Goal: Task Accomplishment & Management: Use online tool/utility

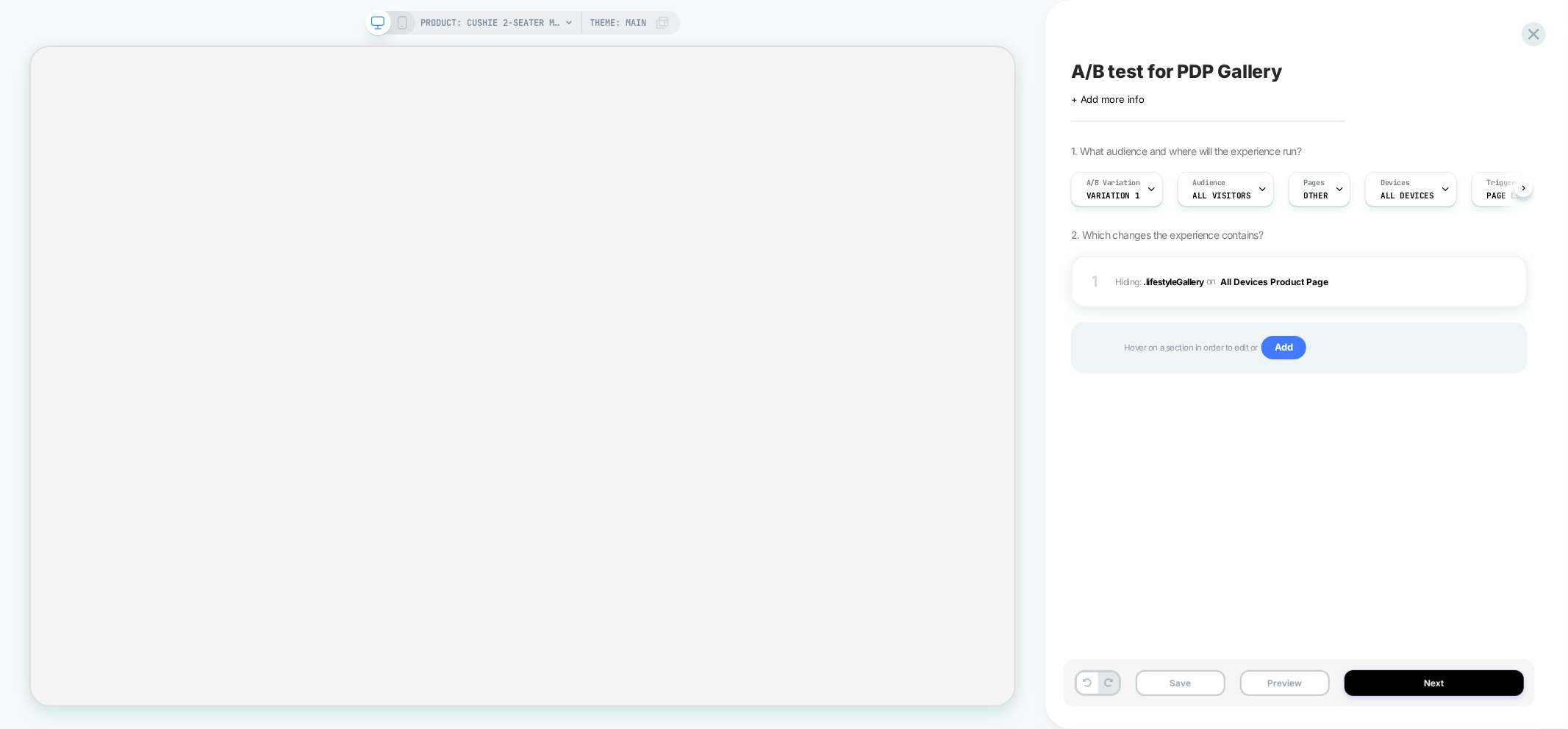
scroll to position [0, 1]
click at [1283, 680] on button "Preview" at bounding box center [1285, 683] width 89 height 26
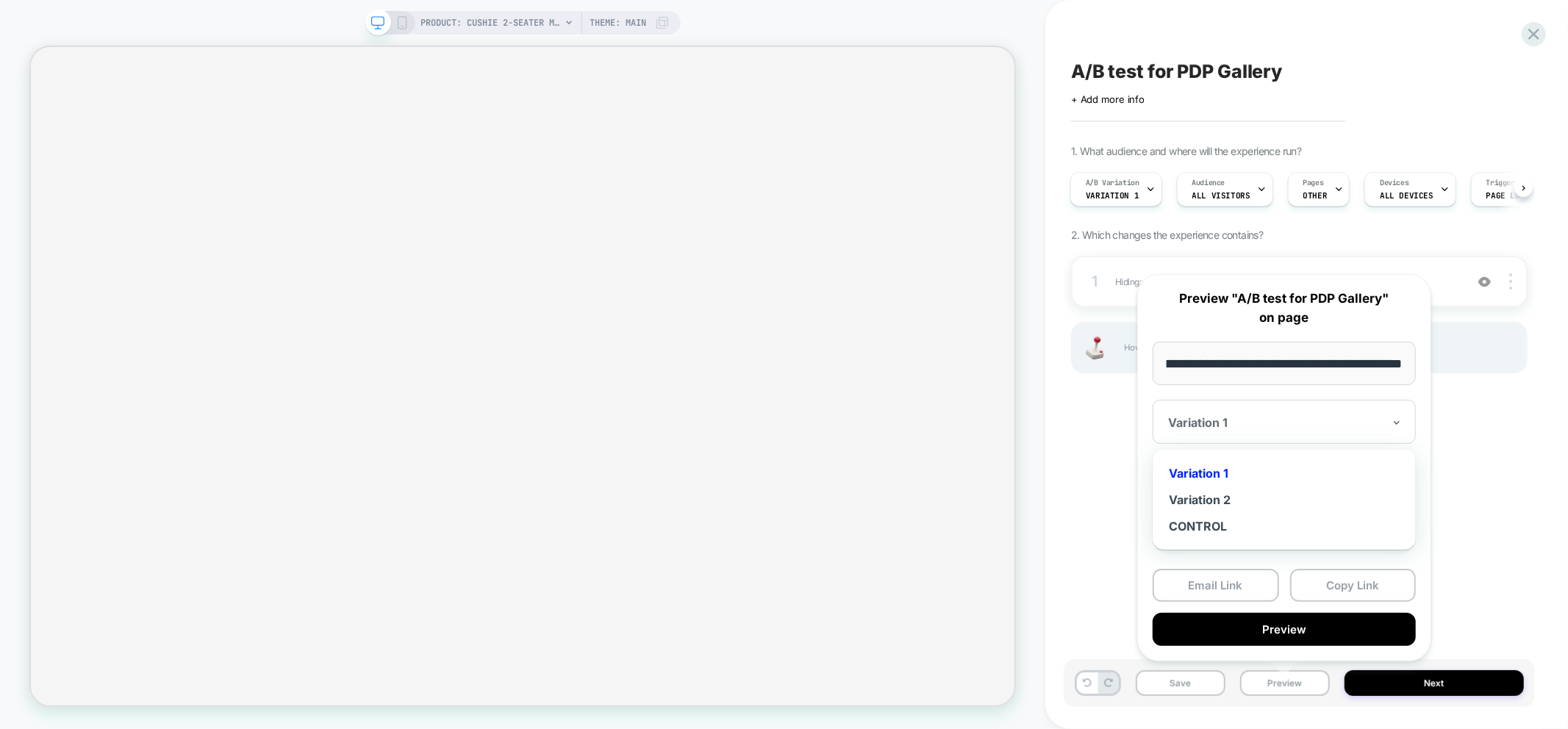
scroll to position [0, 0]
click at [1251, 424] on div at bounding box center [1276, 423] width 215 height 15
click at [1223, 498] on div "Variation 2" at bounding box center [1284, 499] width 249 height 26
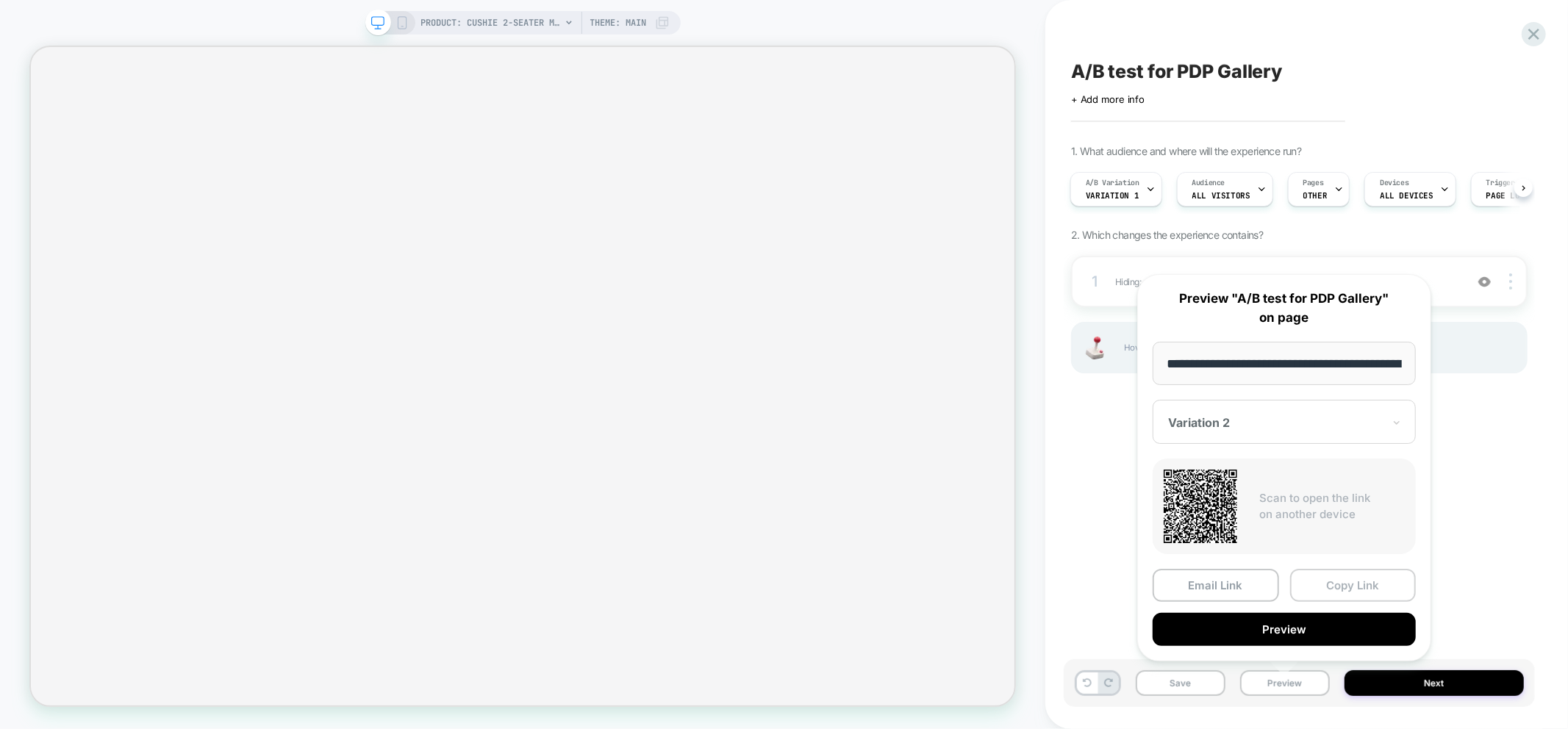
click at [1333, 577] on button "Copy Link" at bounding box center [1353, 585] width 127 height 33
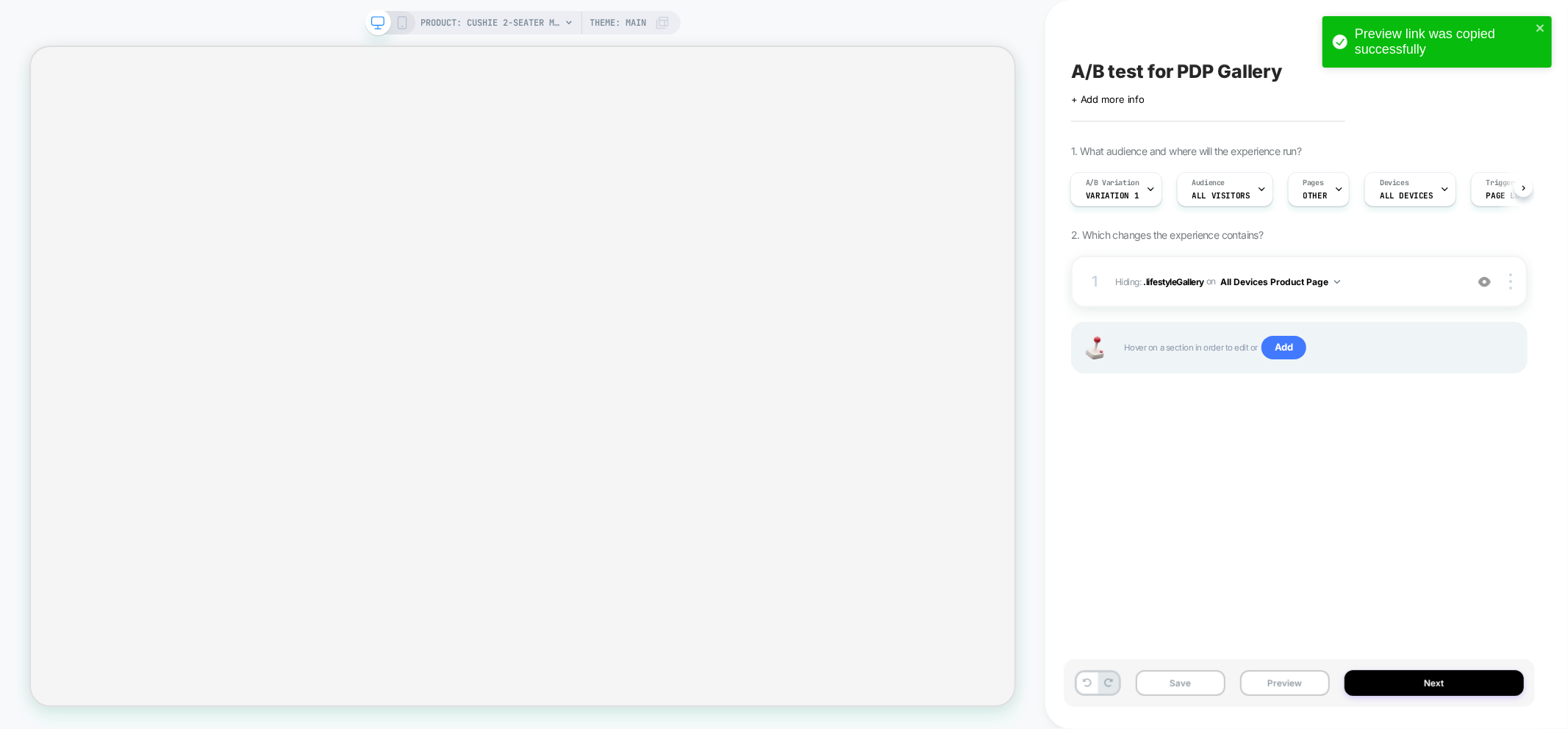
click at [1299, 701] on div "Save Preview Next" at bounding box center [1298, 683] width 471 height 47
click at [1302, 677] on button "Preview" at bounding box center [1285, 683] width 89 height 26
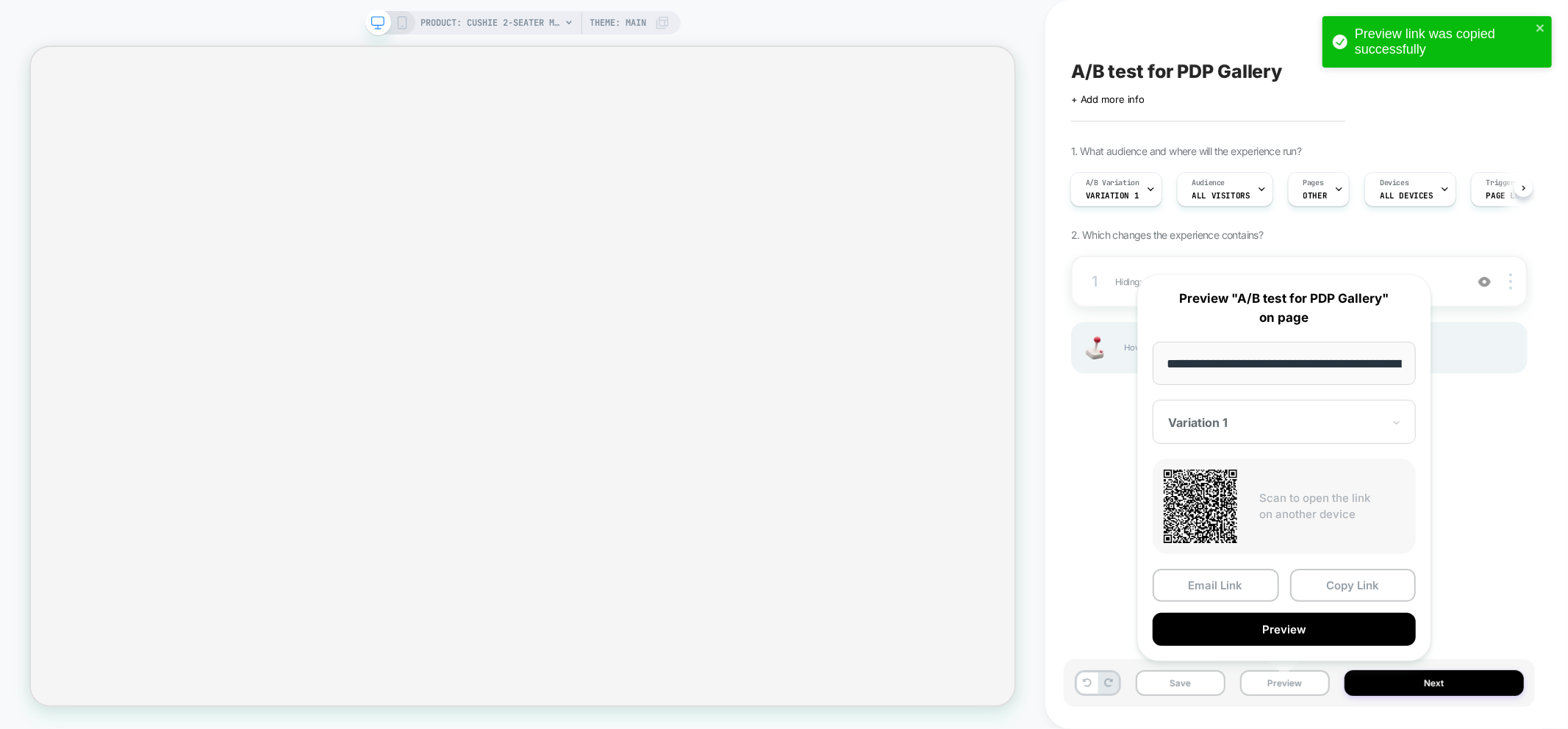
click at [1235, 413] on div "Variation 1" at bounding box center [1284, 422] width 263 height 44
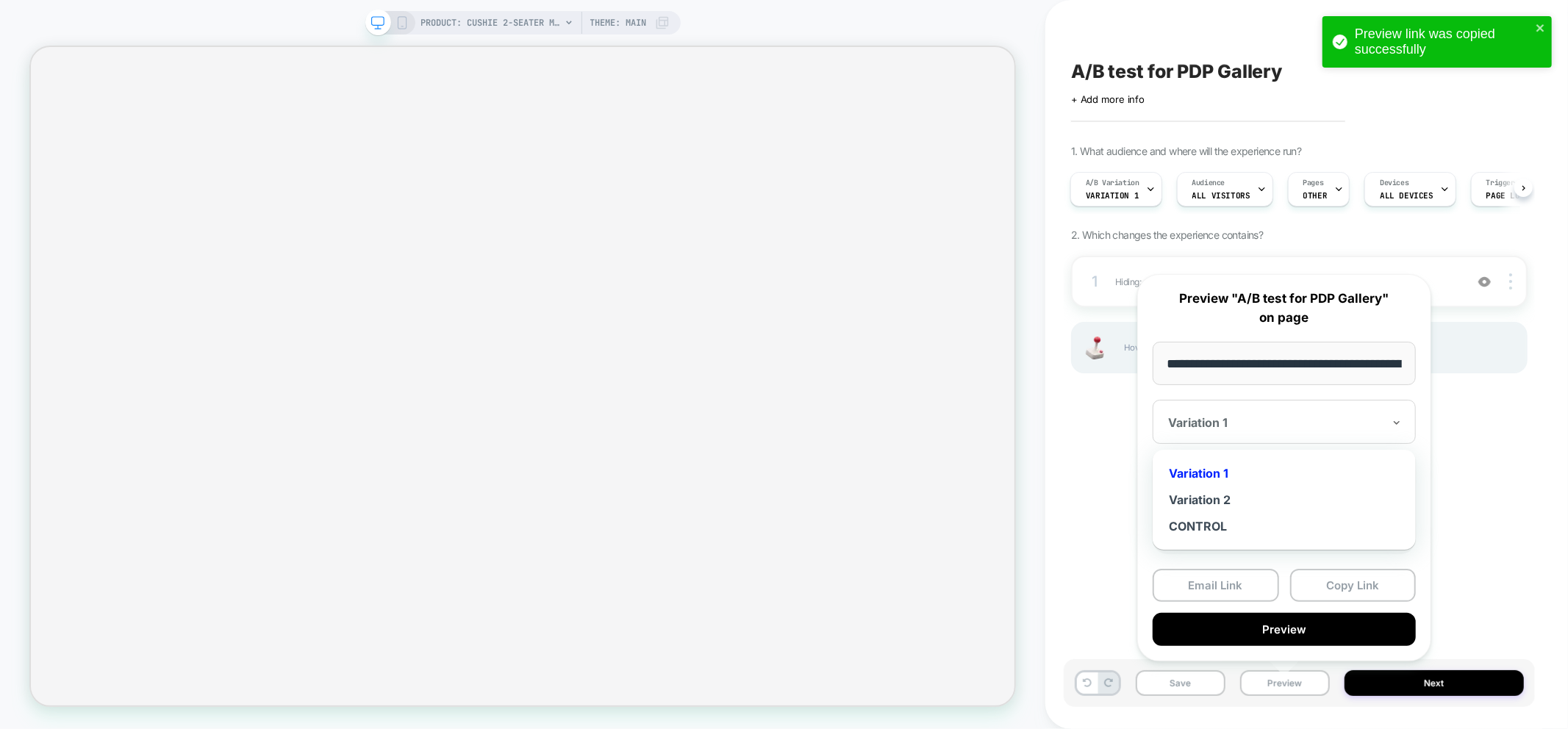
click at [1222, 471] on div "Variation 1" at bounding box center [1284, 473] width 249 height 26
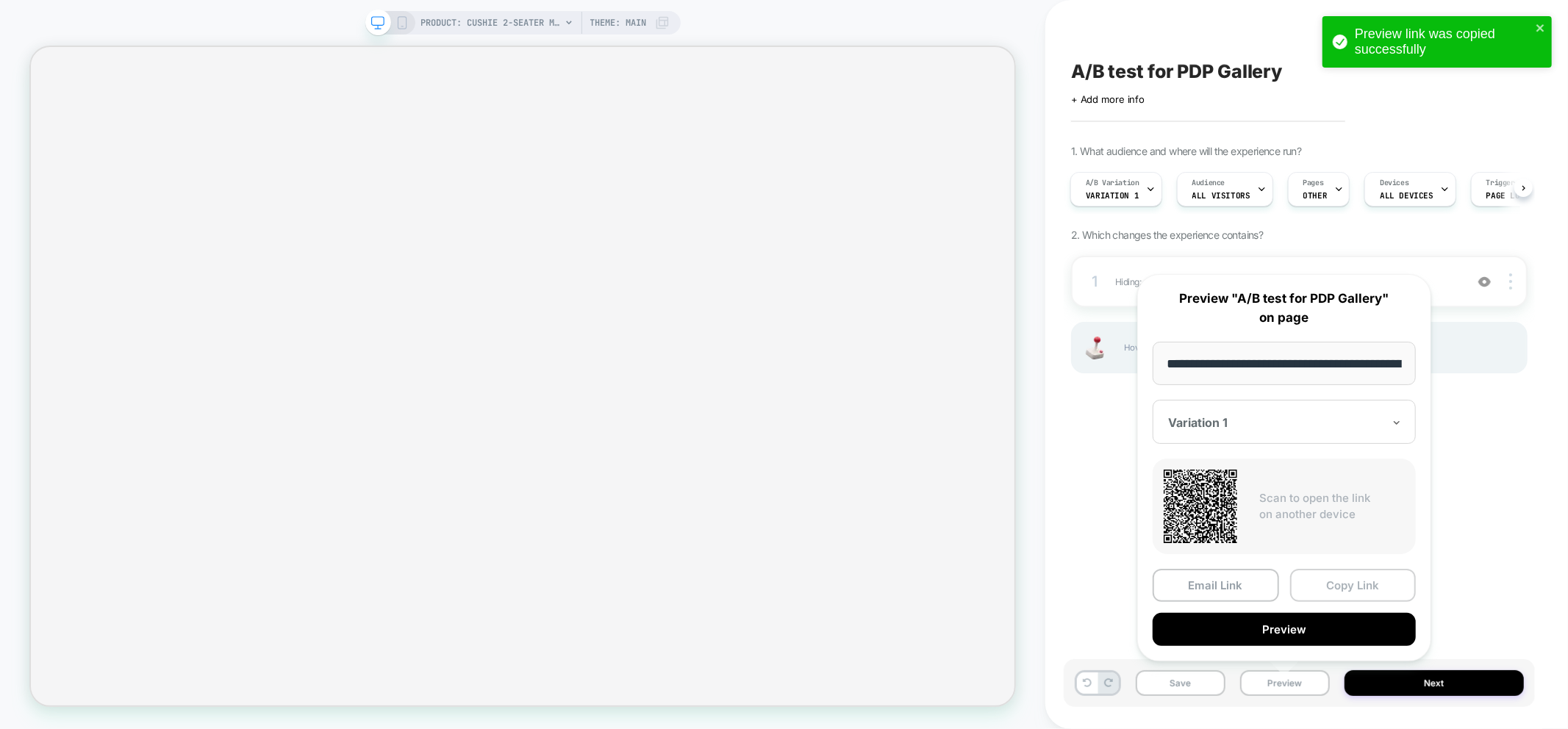
click at [1359, 589] on button "Copy Link" at bounding box center [1353, 585] width 127 height 33
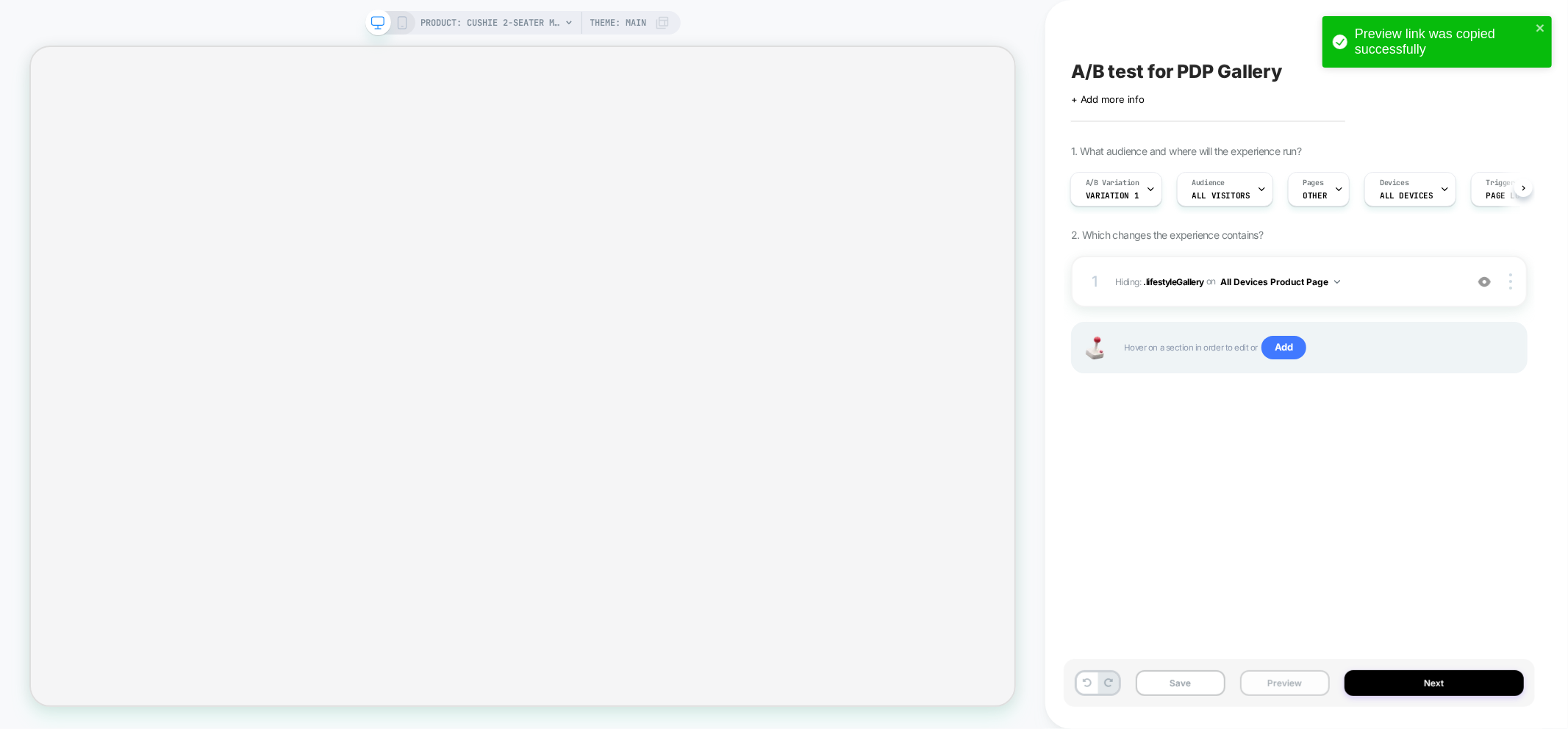
click at [1291, 687] on button "Preview" at bounding box center [1285, 683] width 89 height 26
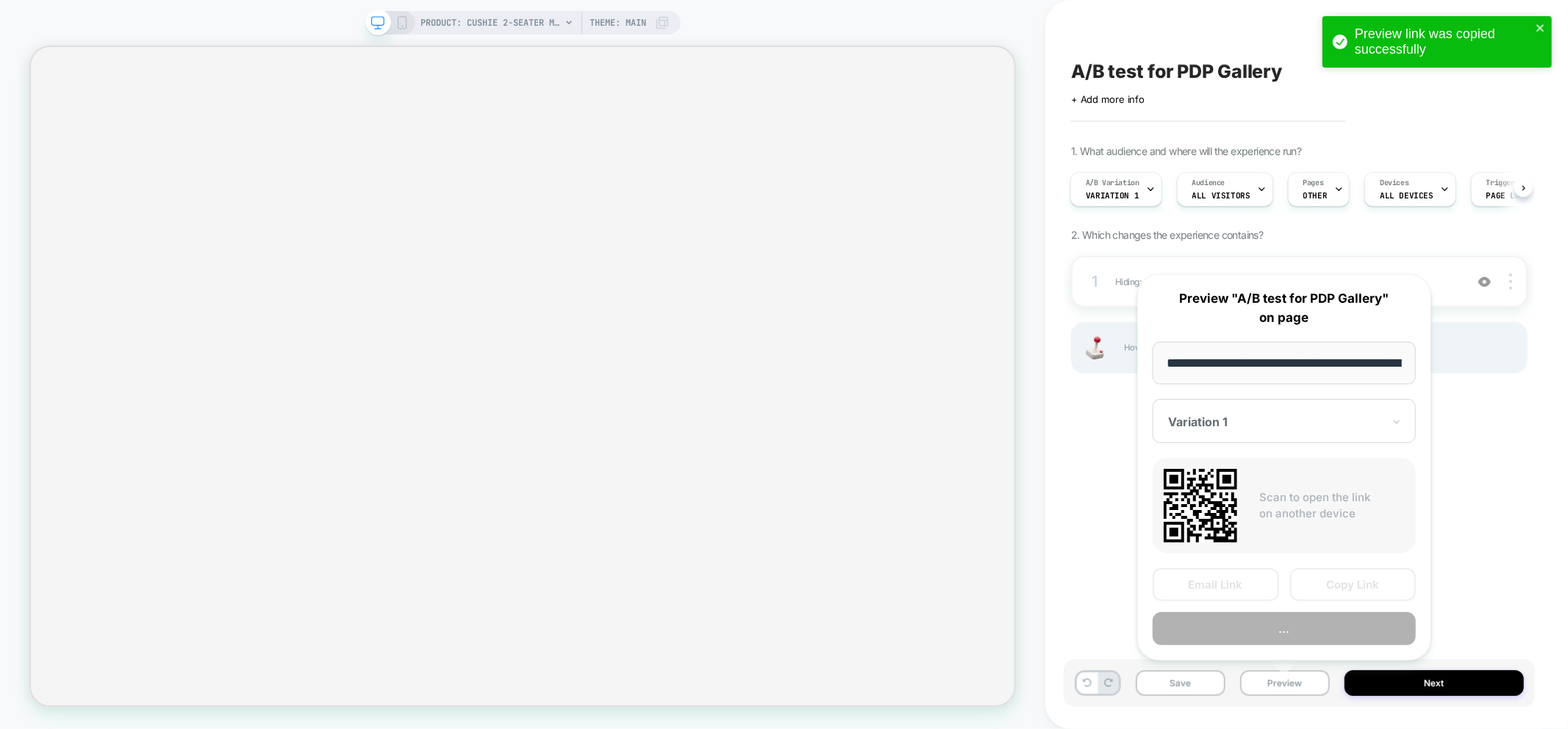
scroll to position [0, 336]
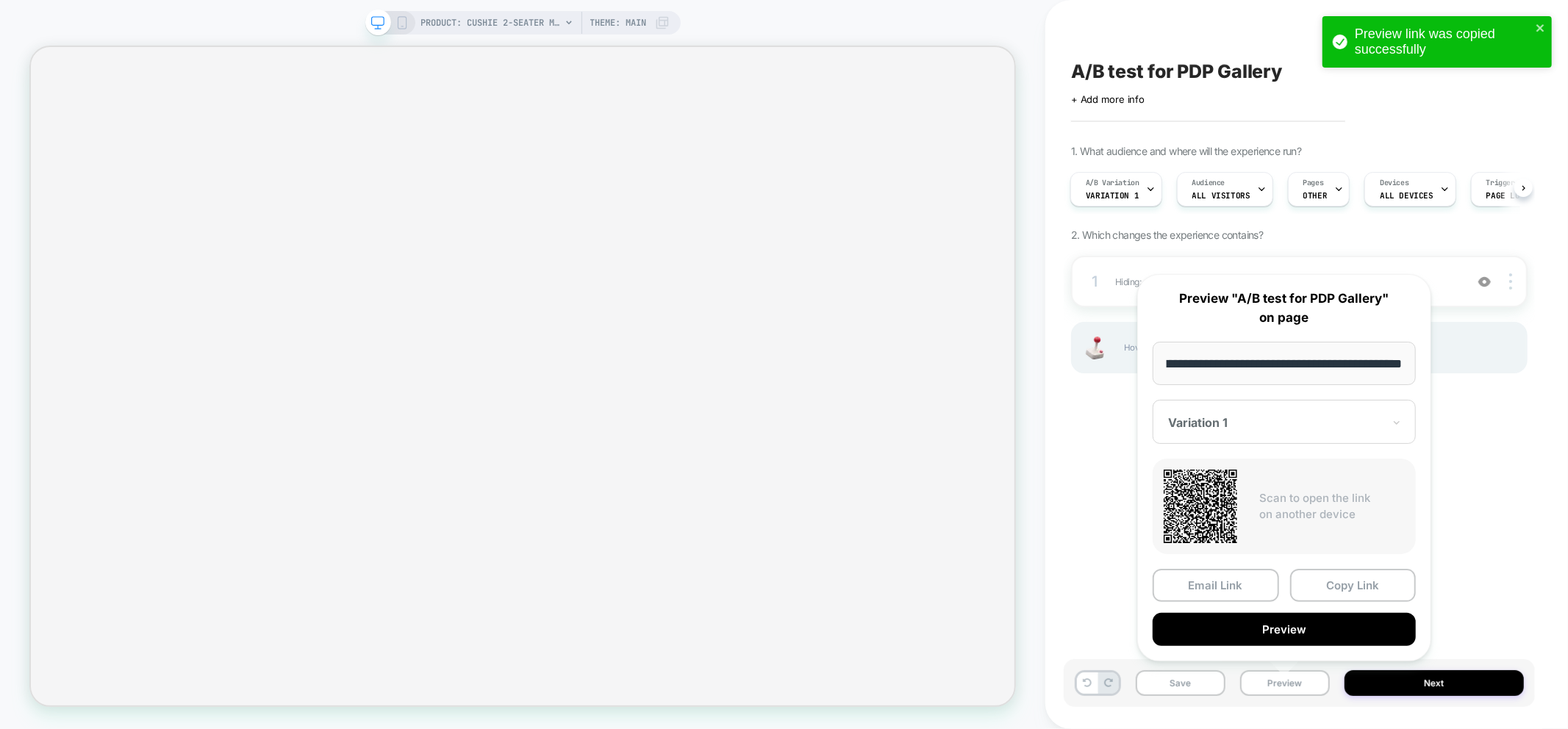
click at [1321, 427] on div at bounding box center [1276, 423] width 215 height 15
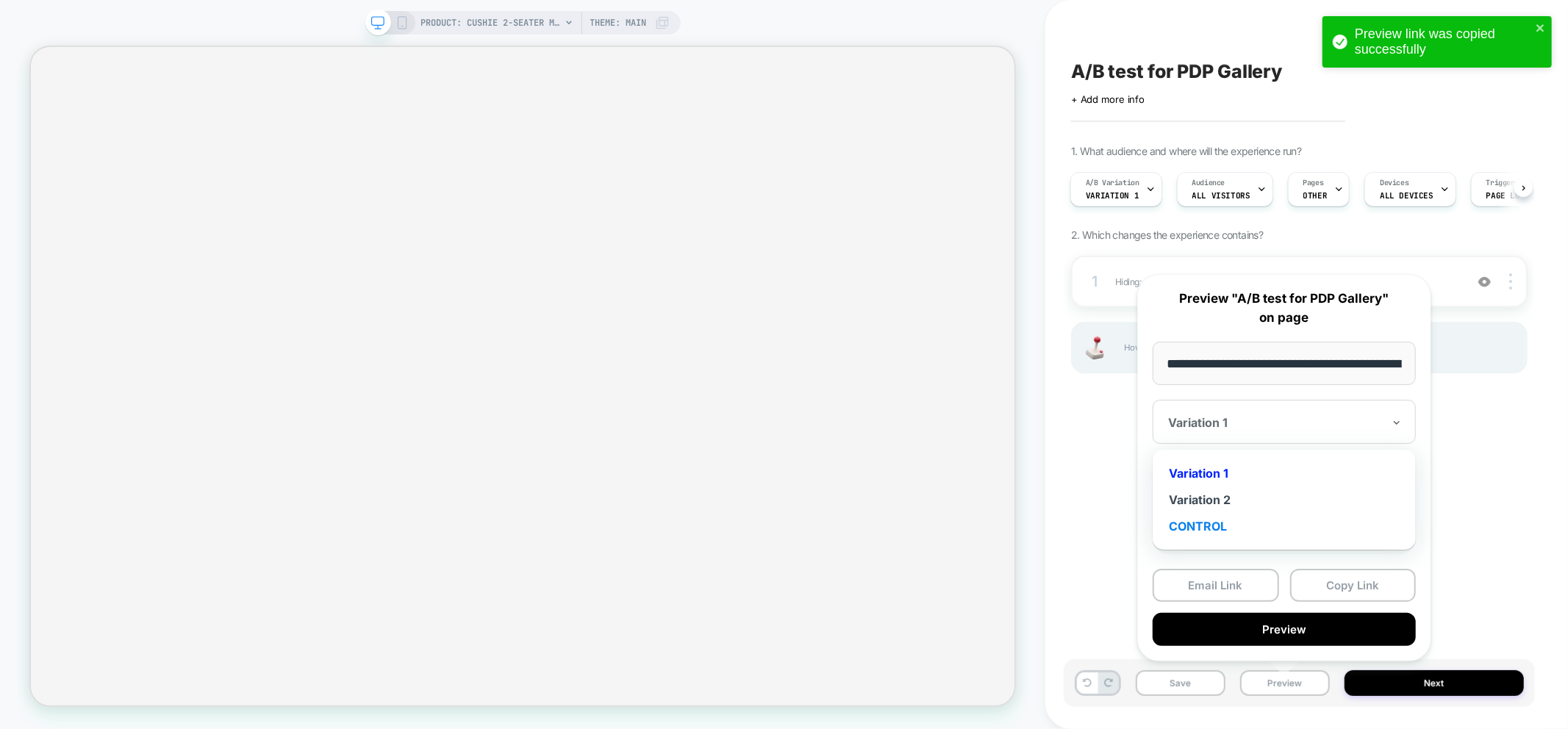
click at [1205, 526] on div "CONTROL" at bounding box center [1284, 526] width 249 height 26
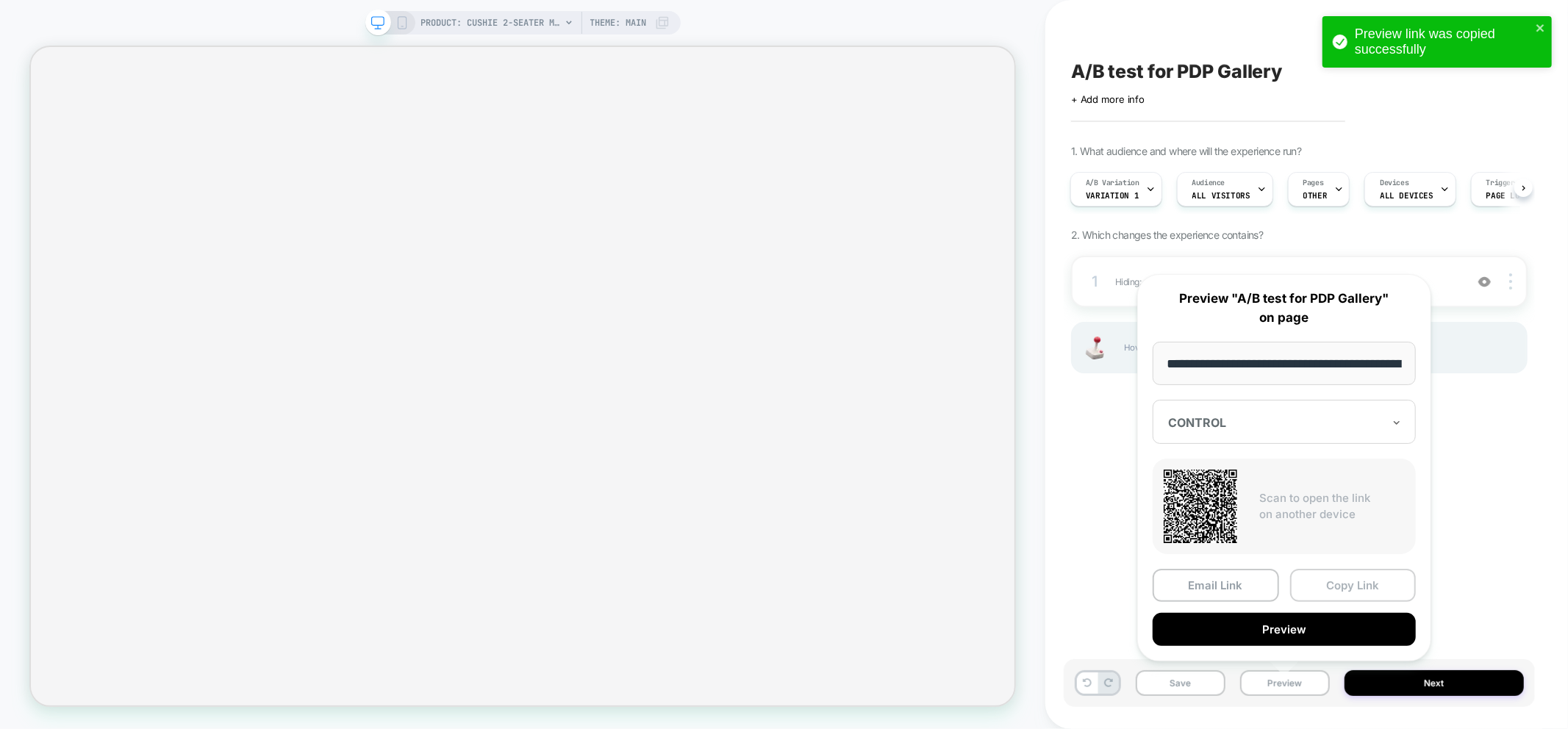
click at [1352, 590] on button "Copy Link" at bounding box center [1353, 585] width 127 height 33
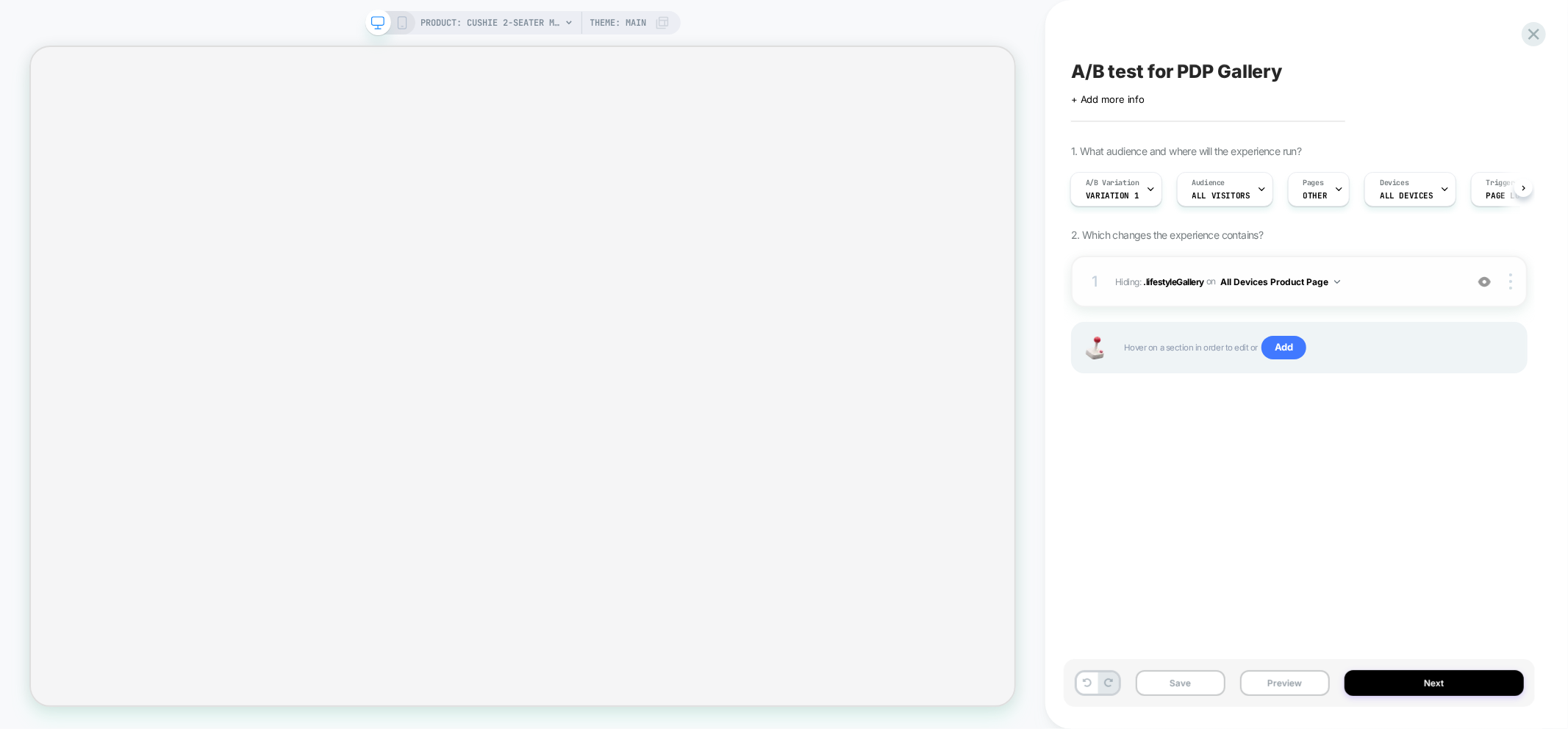
click at [1489, 282] on img at bounding box center [1484, 282] width 13 height 13
click at [1127, 192] on span "Variation 1" at bounding box center [1112, 195] width 53 height 10
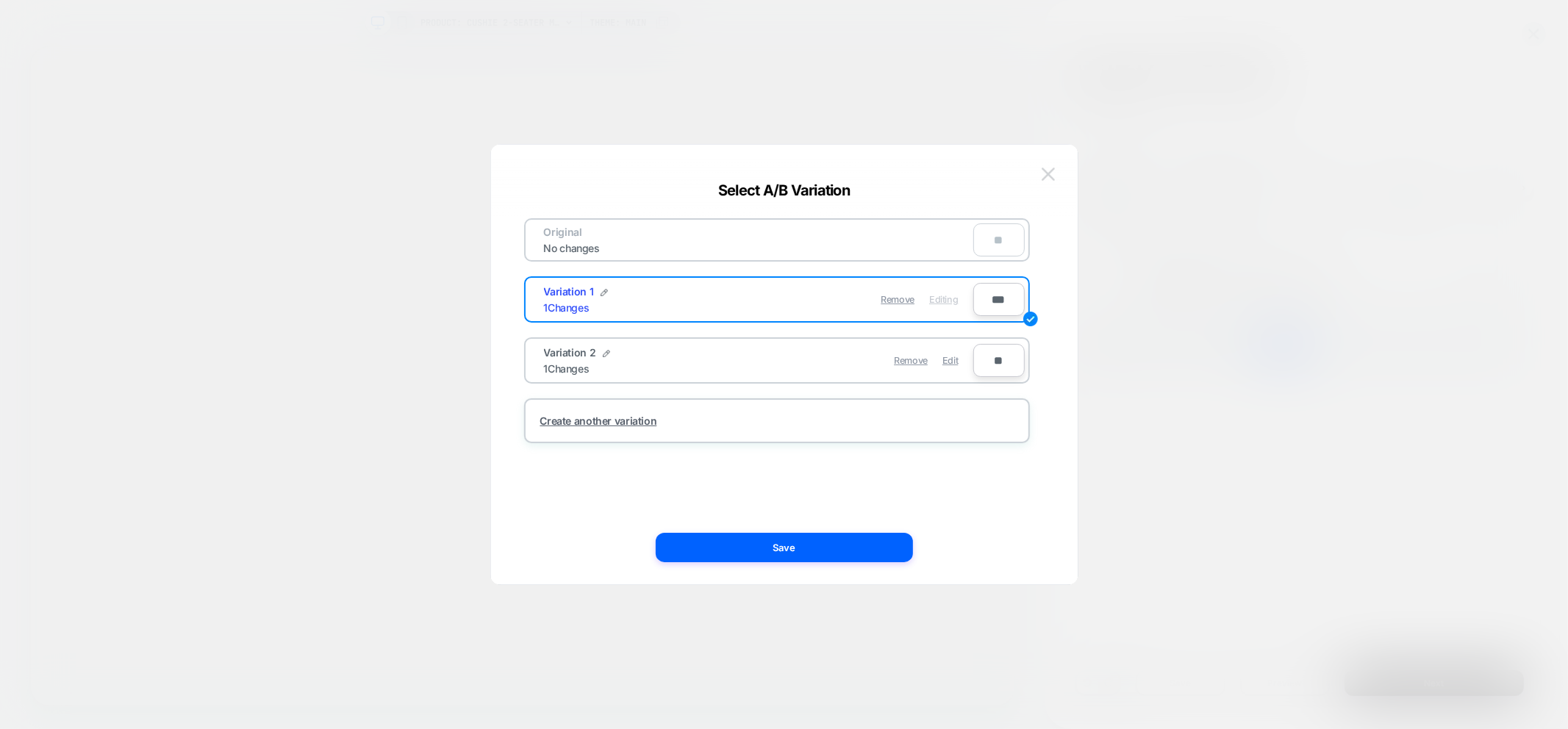
click at [1048, 179] on img at bounding box center [1048, 174] width 14 height 13
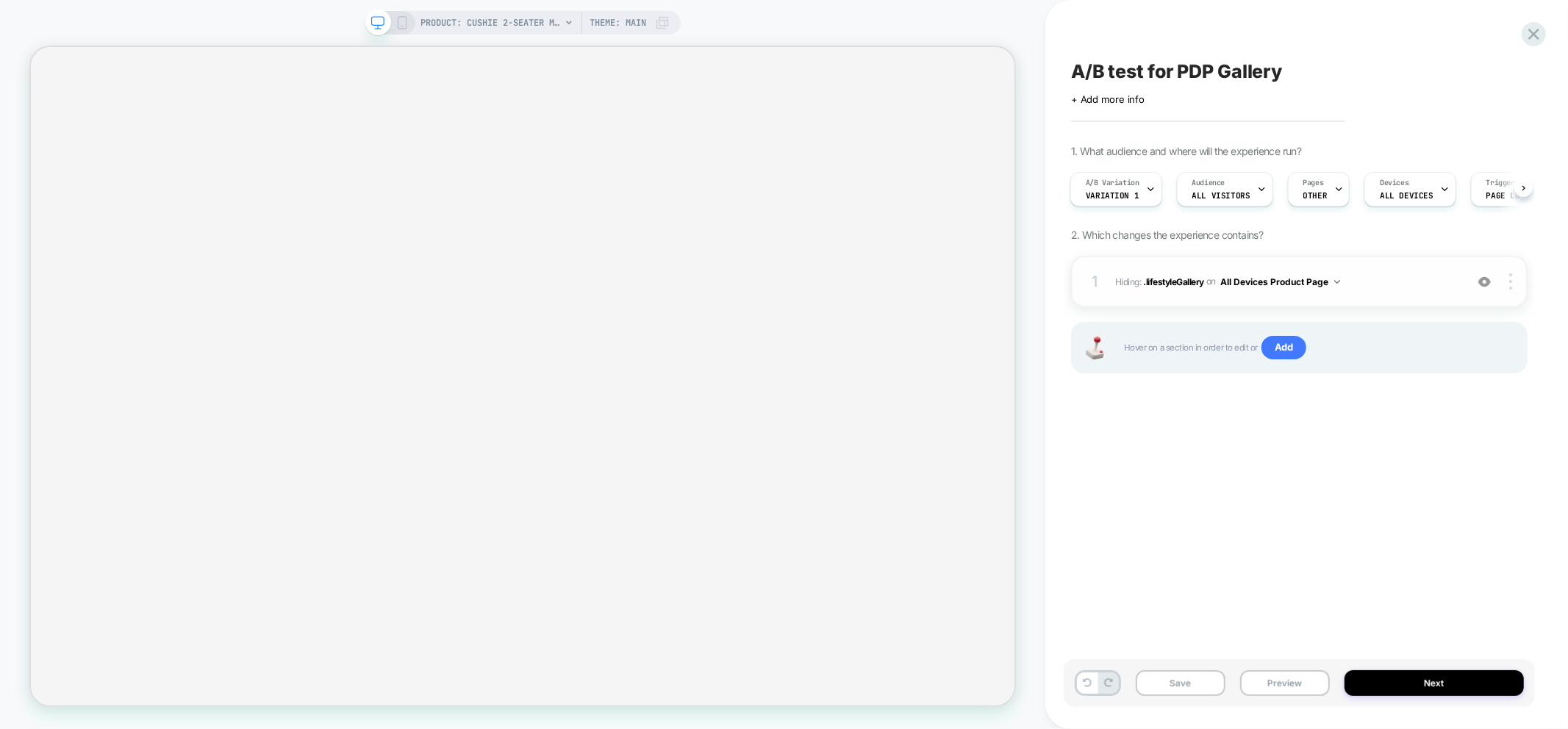
click at [1483, 277] on img at bounding box center [1484, 282] width 13 height 13
click at [1487, 277] on img at bounding box center [1484, 282] width 13 height 13
click at [1487, 284] on img at bounding box center [1484, 282] width 13 height 13
click at [1486, 281] on img at bounding box center [1484, 282] width 13 height 13
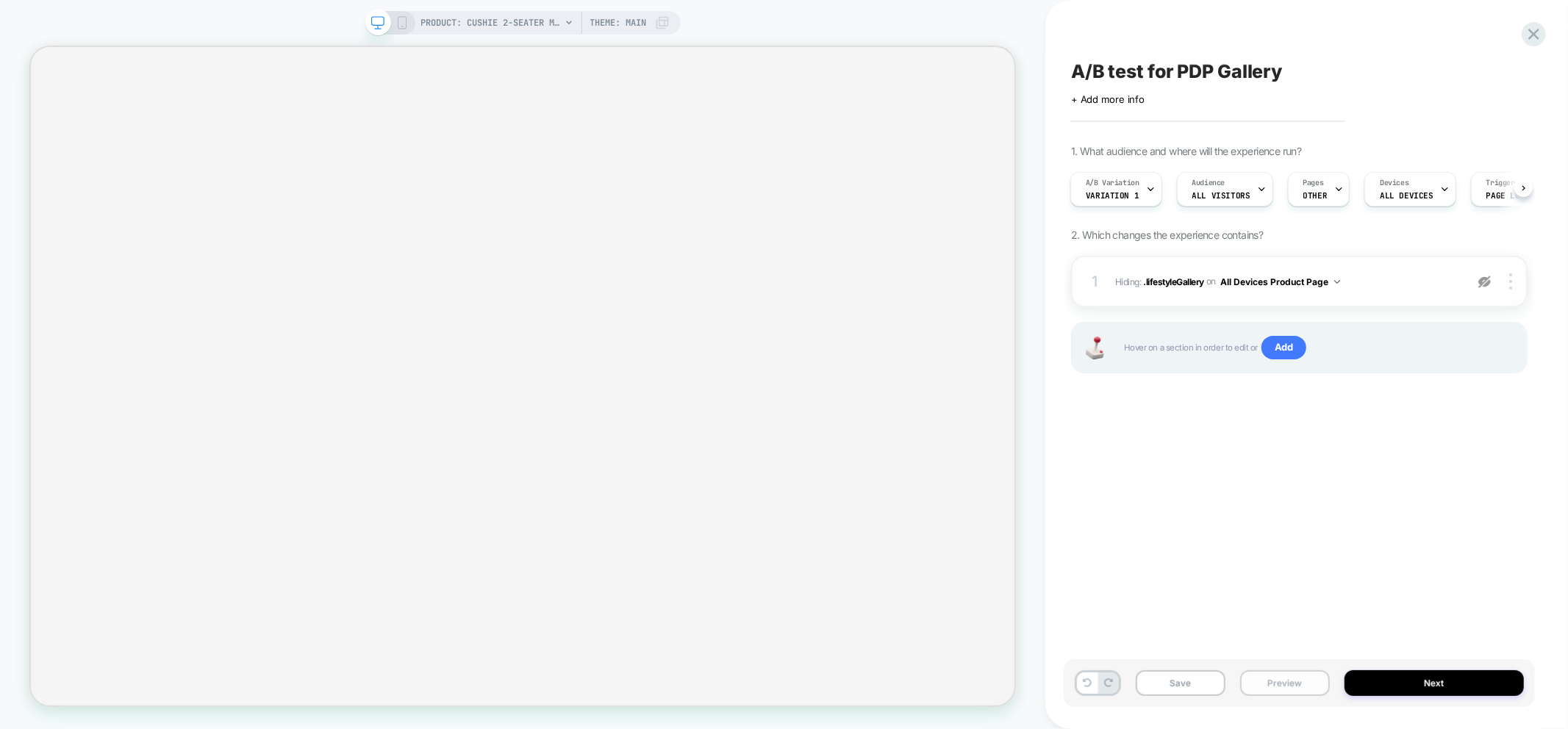
click at [1284, 678] on button "Preview" at bounding box center [1285, 683] width 89 height 26
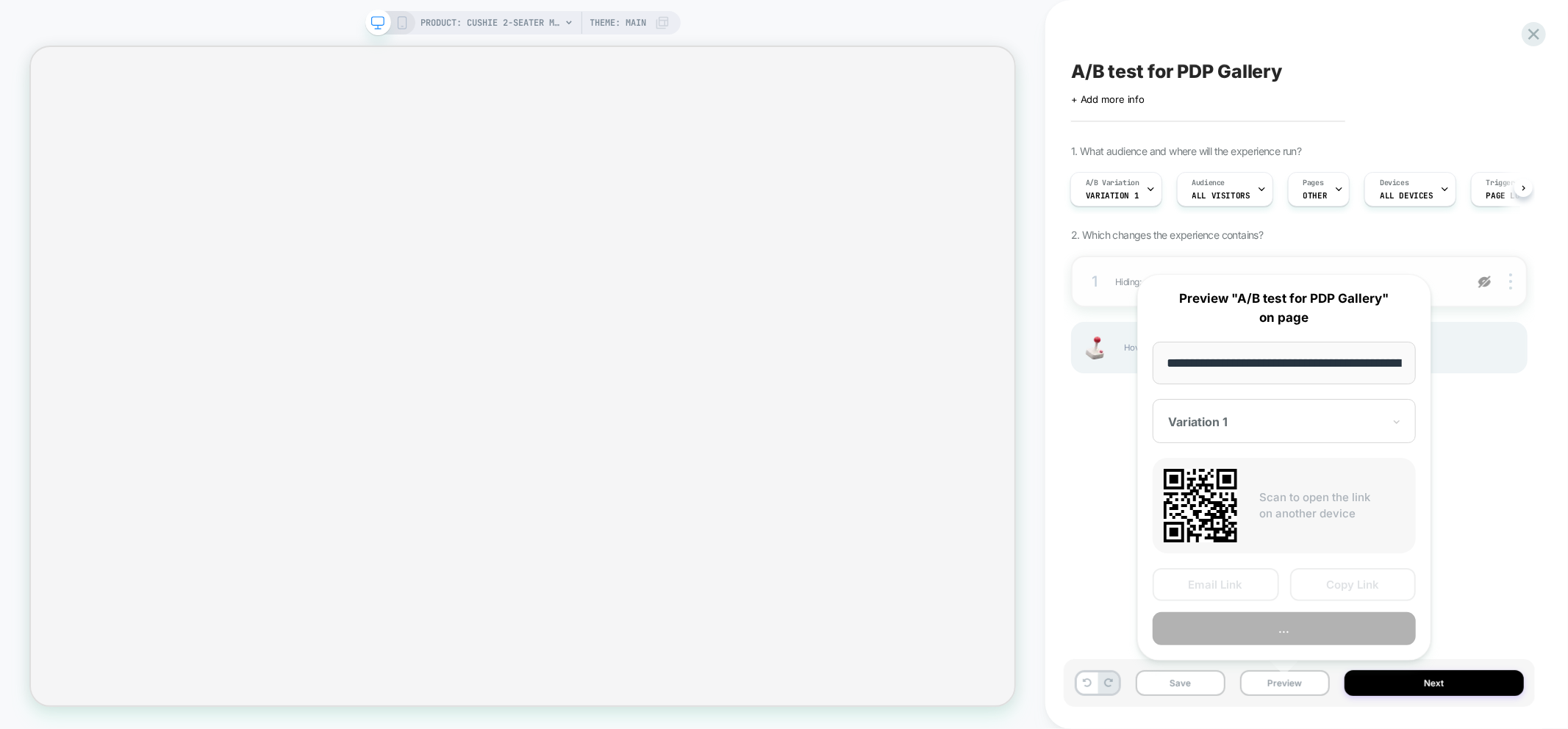
scroll to position [0, 336]
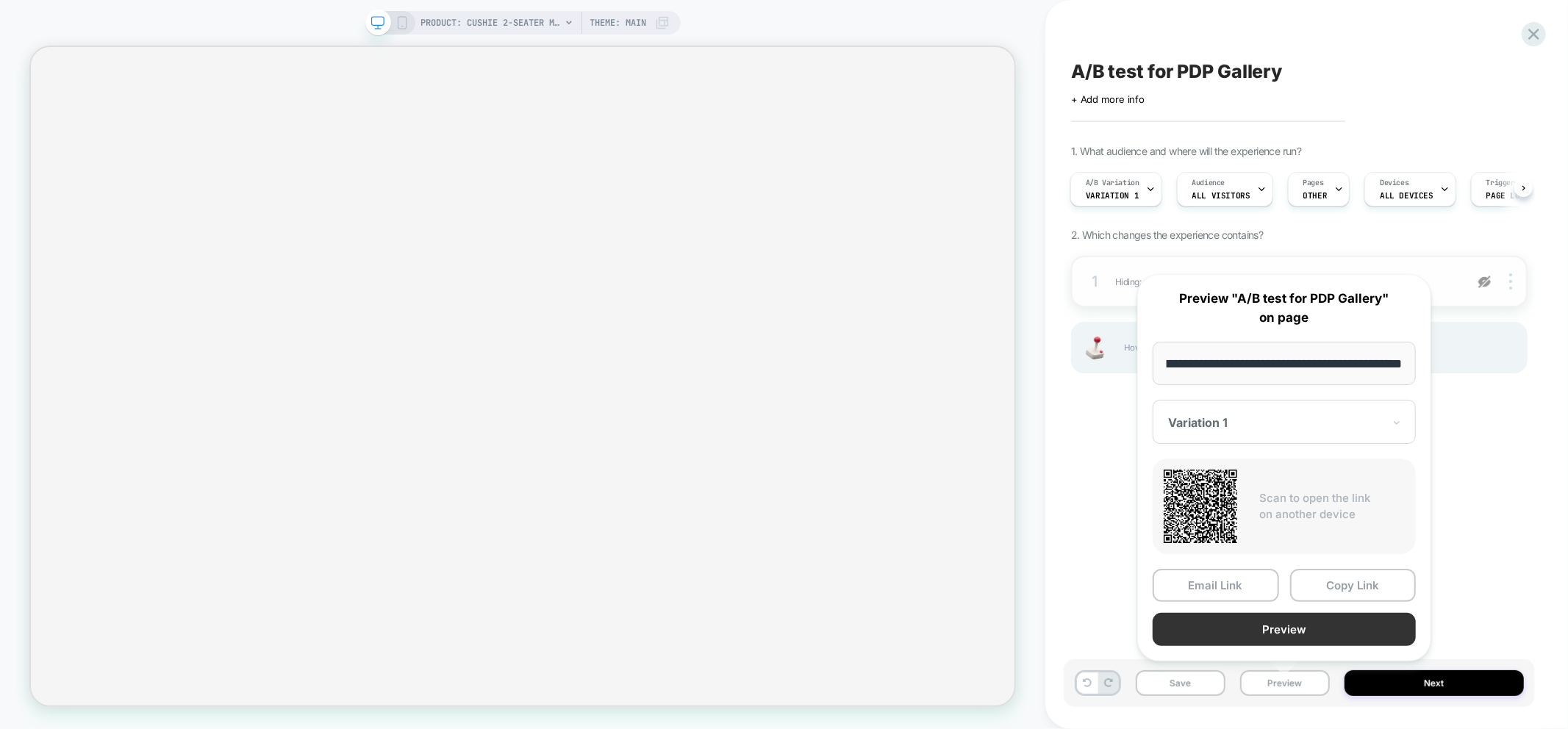
click at [1310, 628] on button "Preview" at bounding box center [1284, 630] width 263 height 33
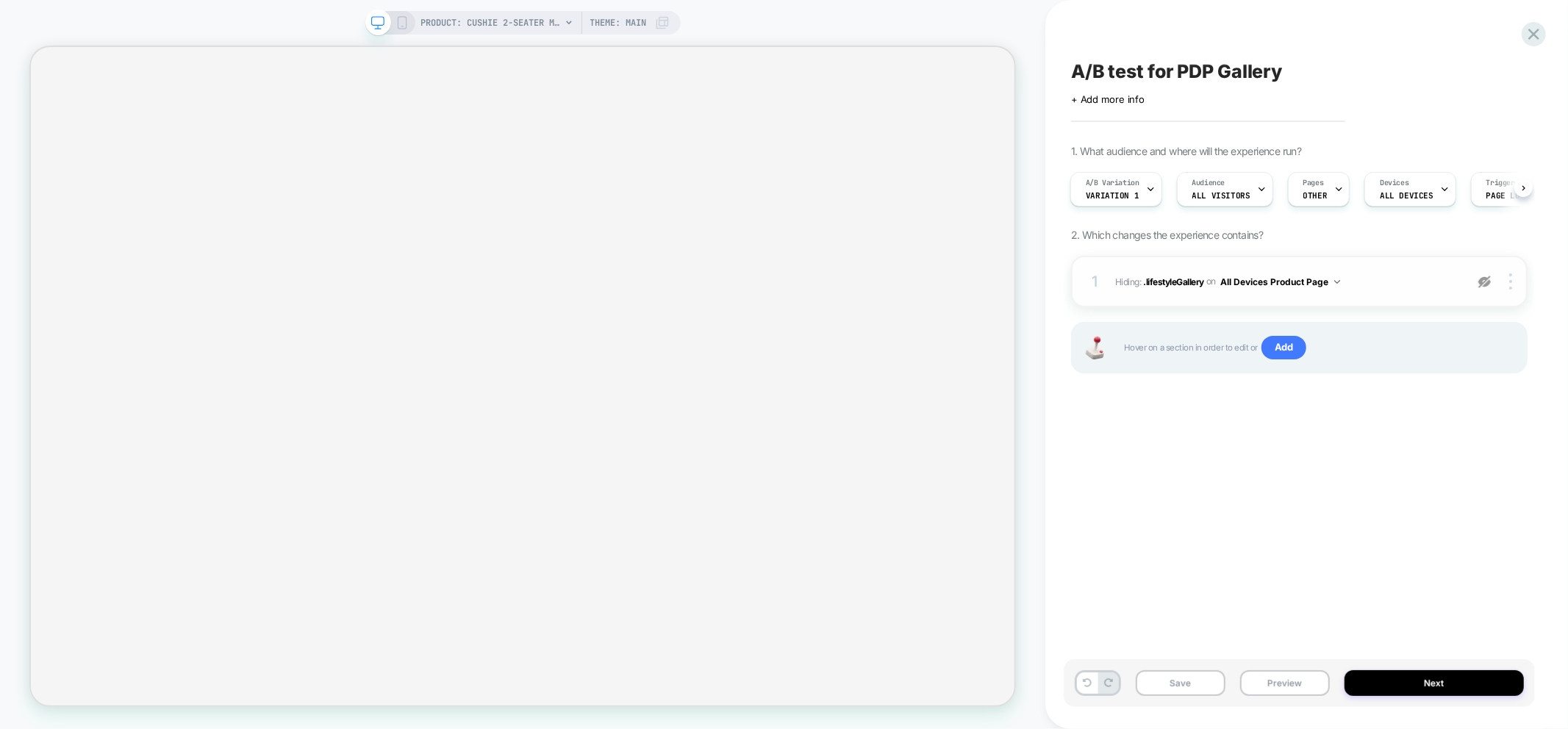
click at [1489, 282] on img at bounding box center [1484, 282] width 13 height 13
click at [1112, 196] on span "Variation 1" at bounding box center [1112, 195] width 53 height 10
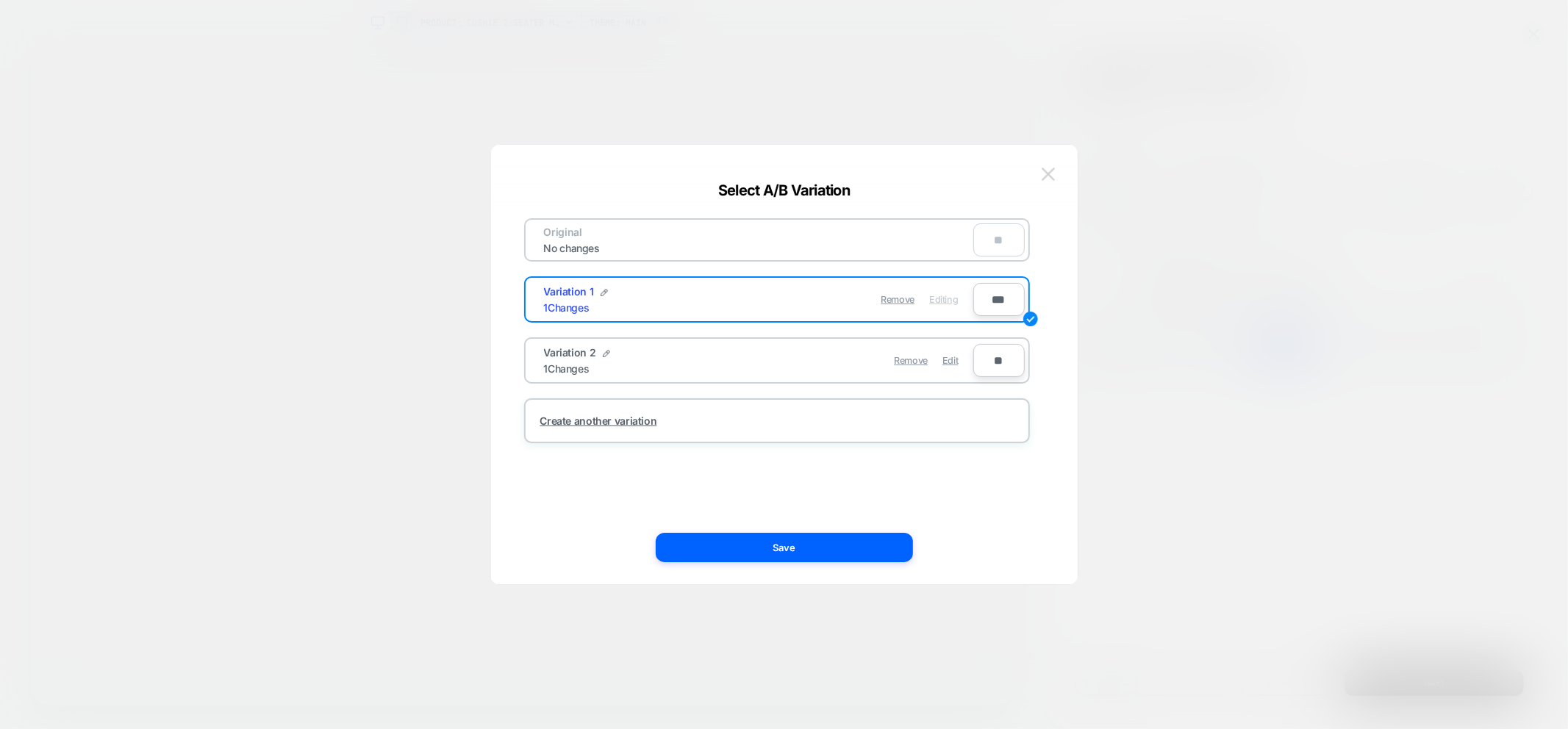
click at [1050, 170] on img at bounding box center [1048, 174] width 14 height 13
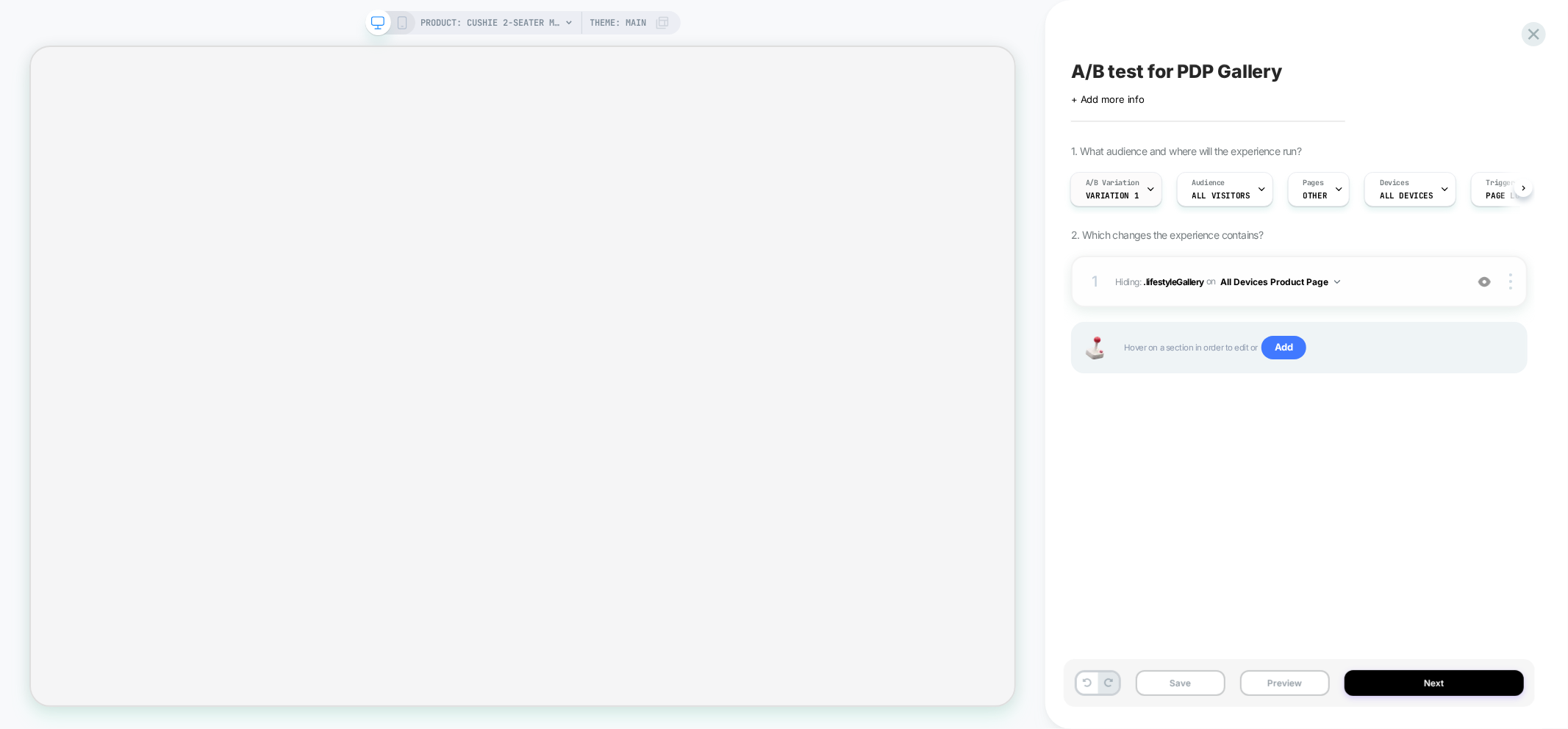
click at [1129, 190] on span "Variation 1" at bounding box center [1112, 195] width 53 height 10
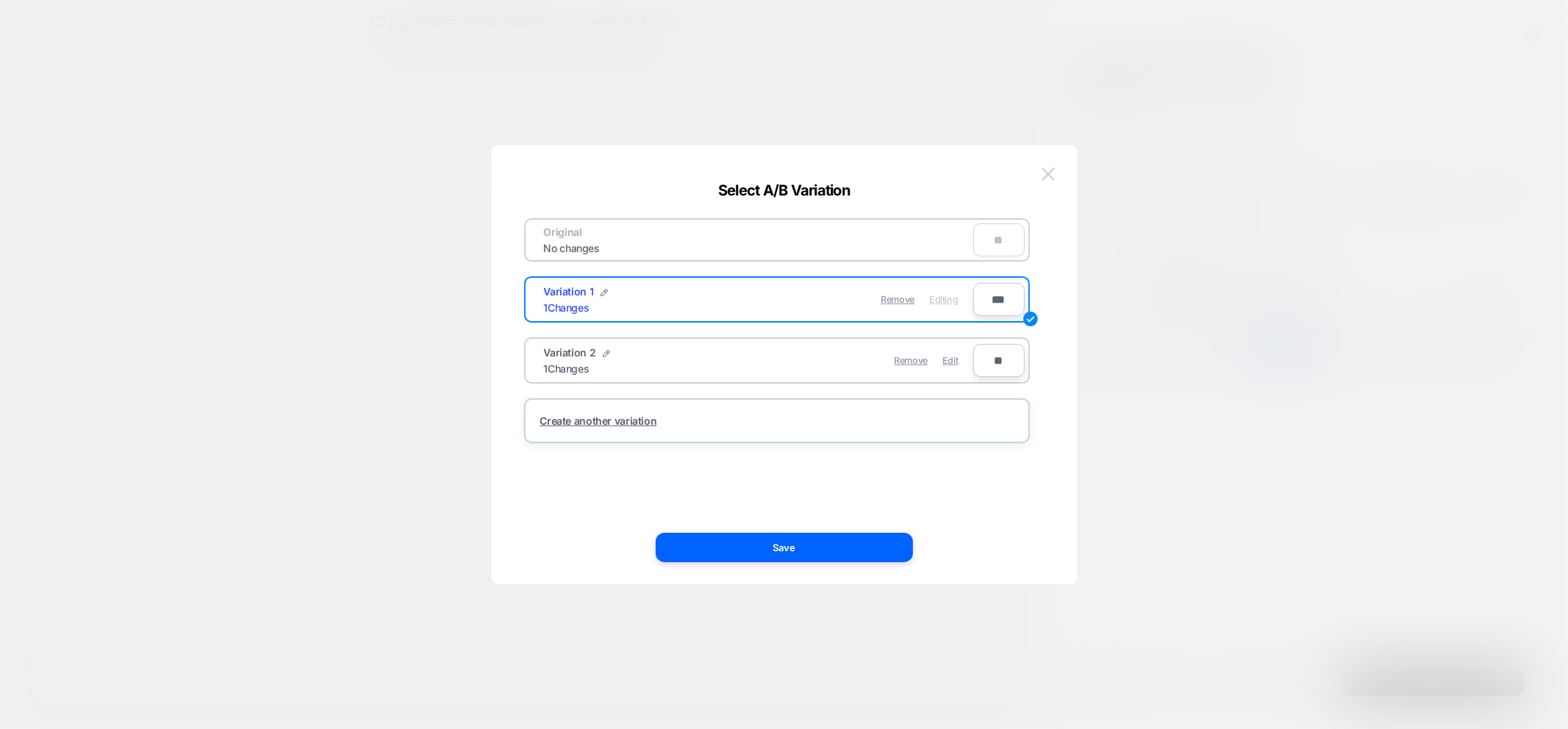
click at [1039, 174] on button at bounding box center [1048, 174] width 22 height 22
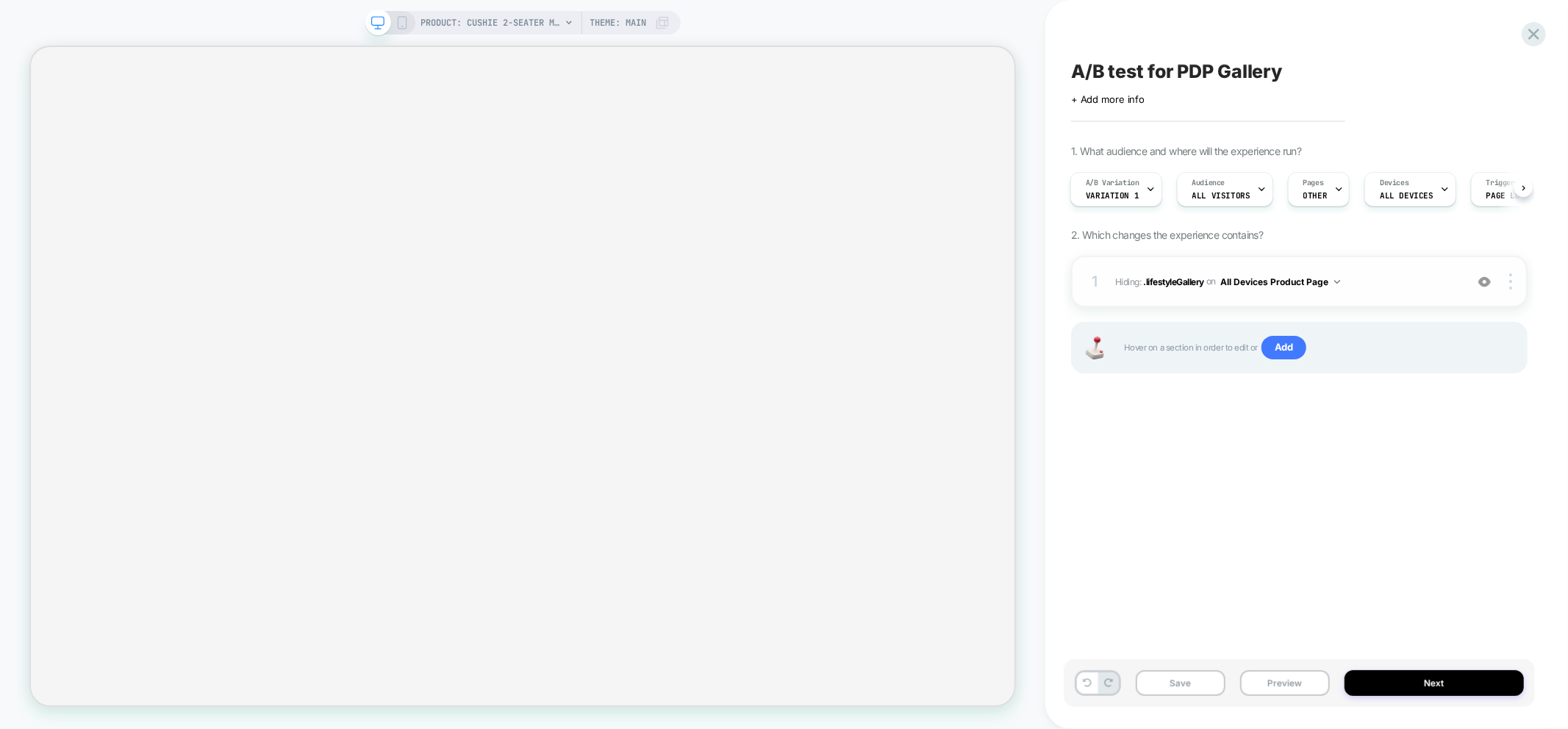
click at [1231, 60] on span "A/B test for PDP Gallery" at bounding box center [1176, 71] width 211 height 22
click at [1533, 36] on icon at bounding box center [1533, 35] width 20 height 20
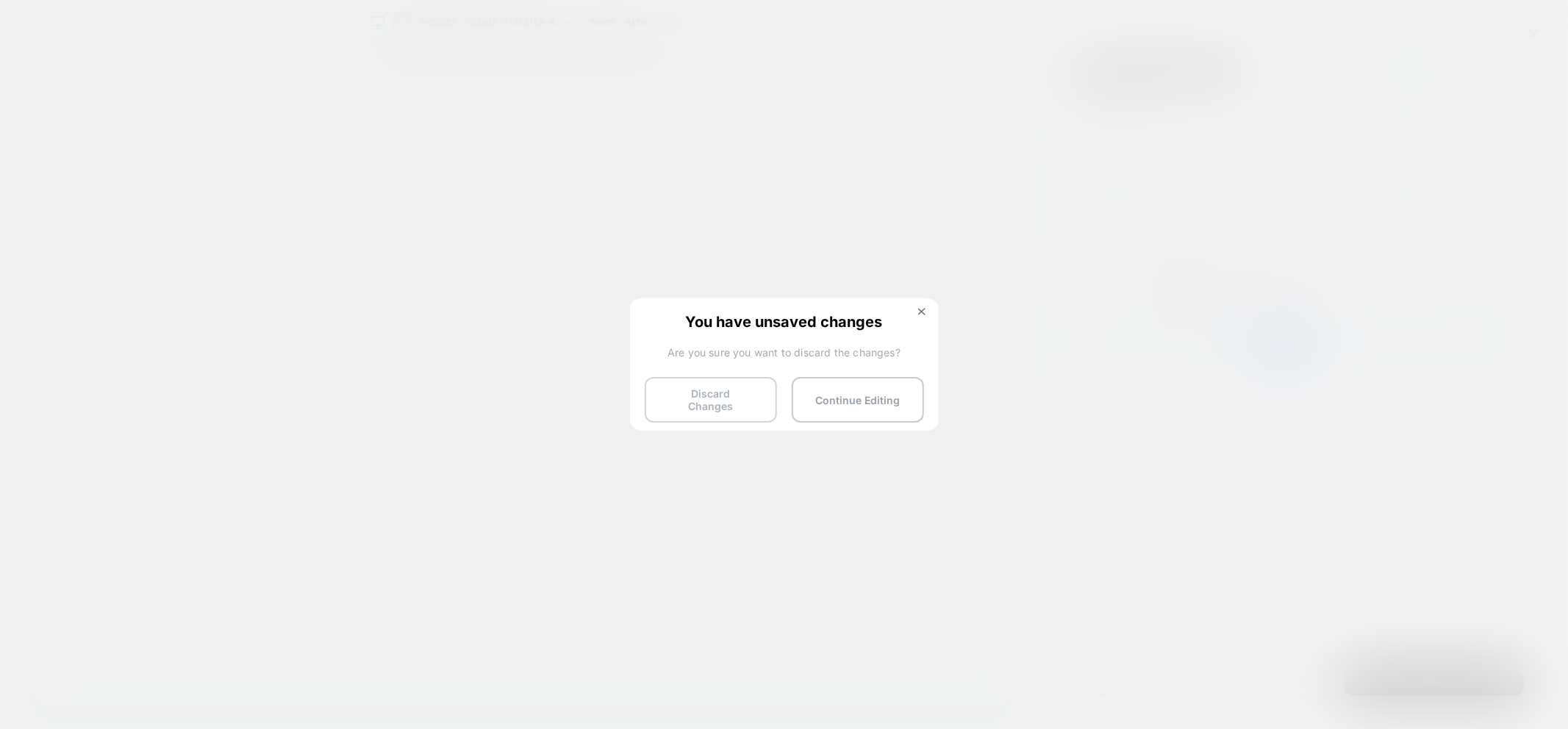
click at [692, 388] on button "Discard Changes" at bounding box center [711, 400] width 132 height 46
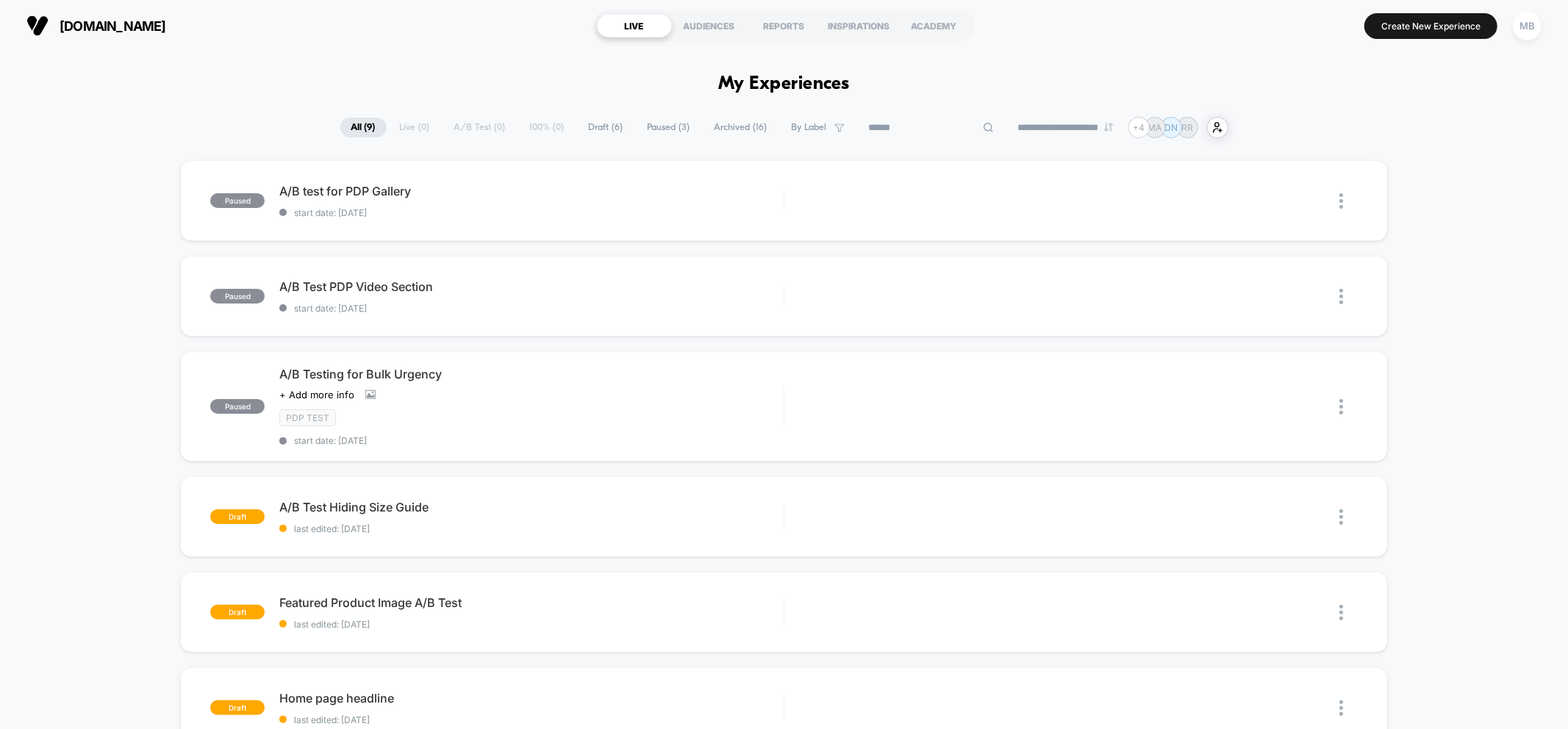
click at [915, 127] on input at bounding box center [930, 128] width 147 height 17
paste input "**********"
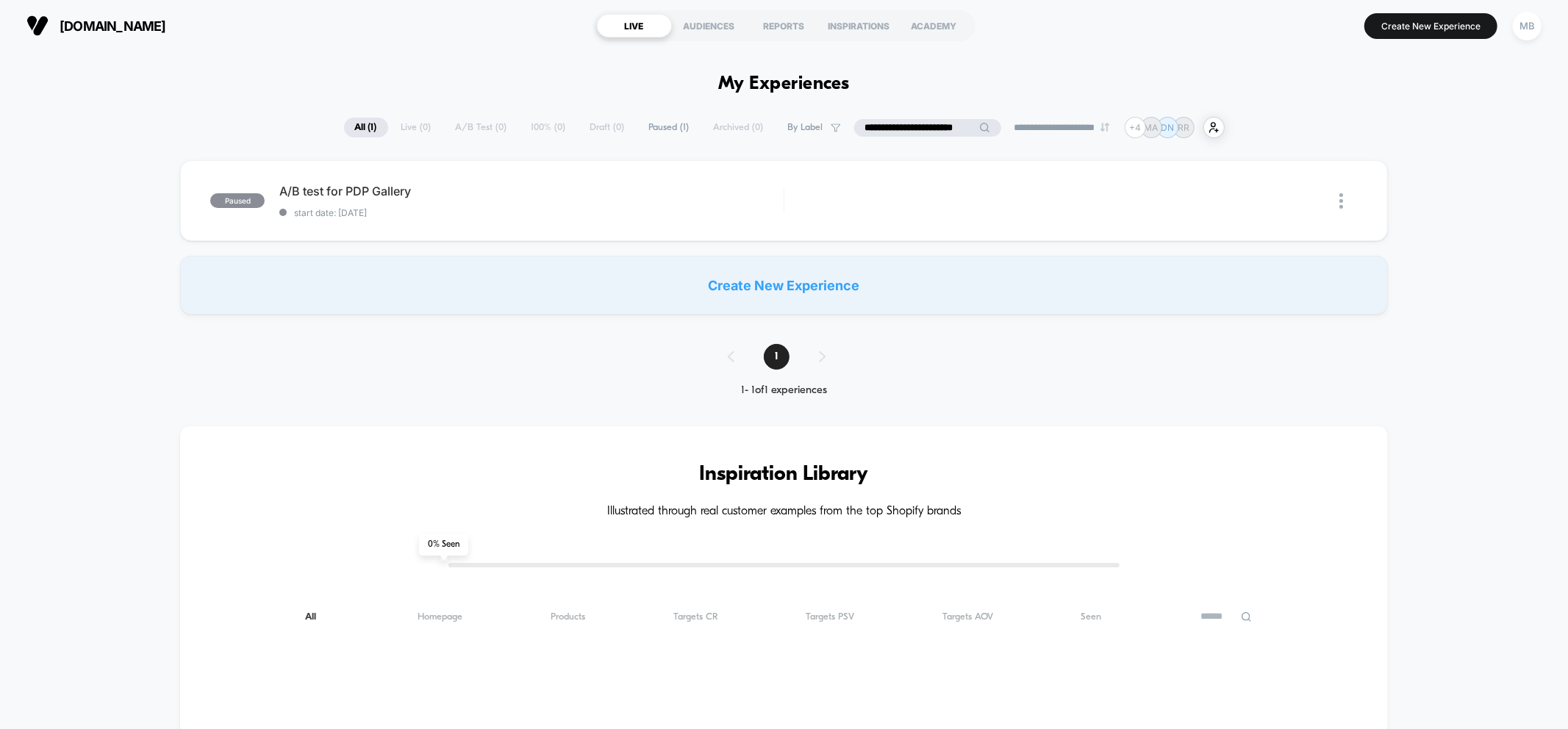
type input "**********"
click at [478, 222] on div "paused A/B test for PDP Gallery start date: [DATE] Edit Duplicate Preview Start" at bounding box center [784, 200] width 1207 height 81
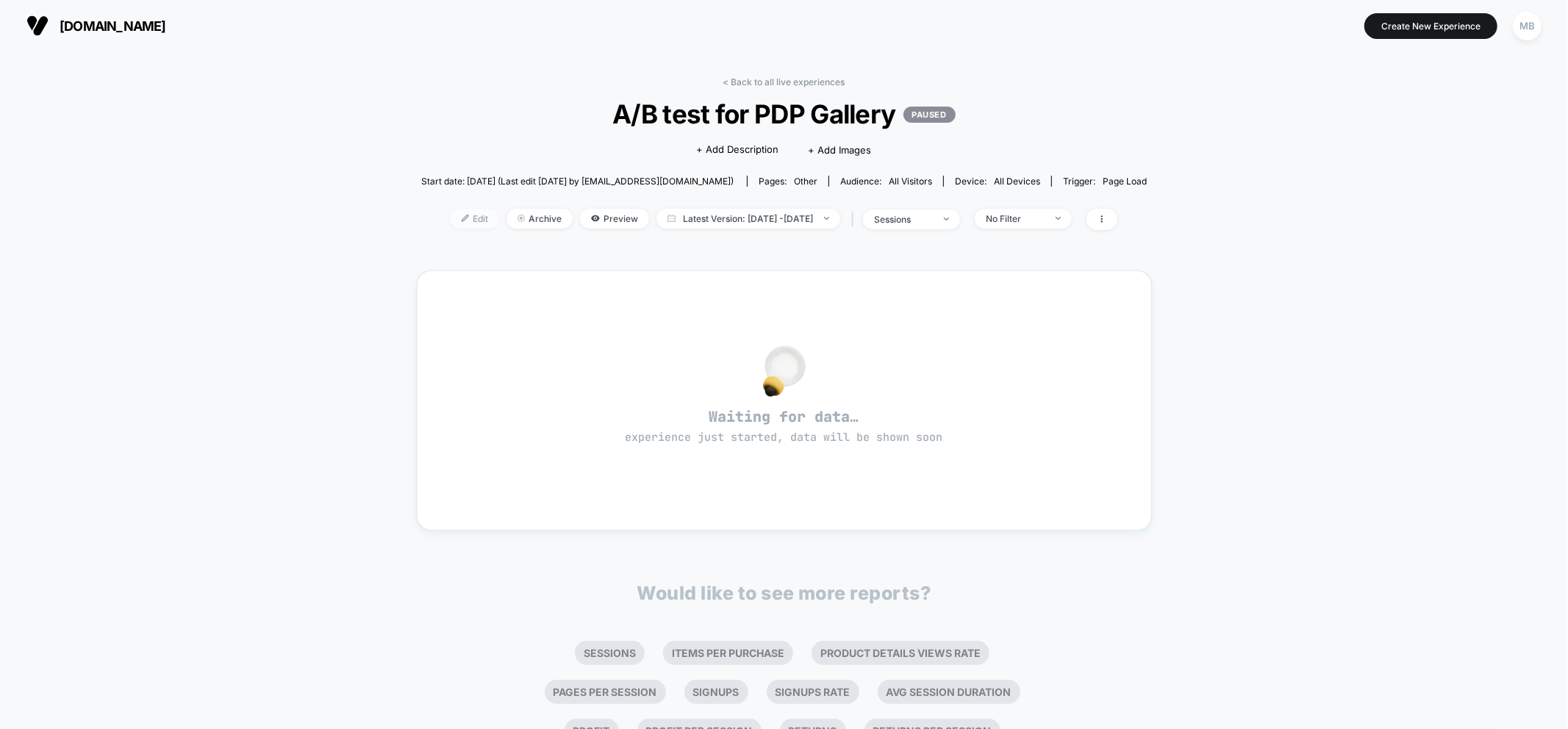
click at [462, 217] on img at bounding box center [466, 219] width 7 height 7
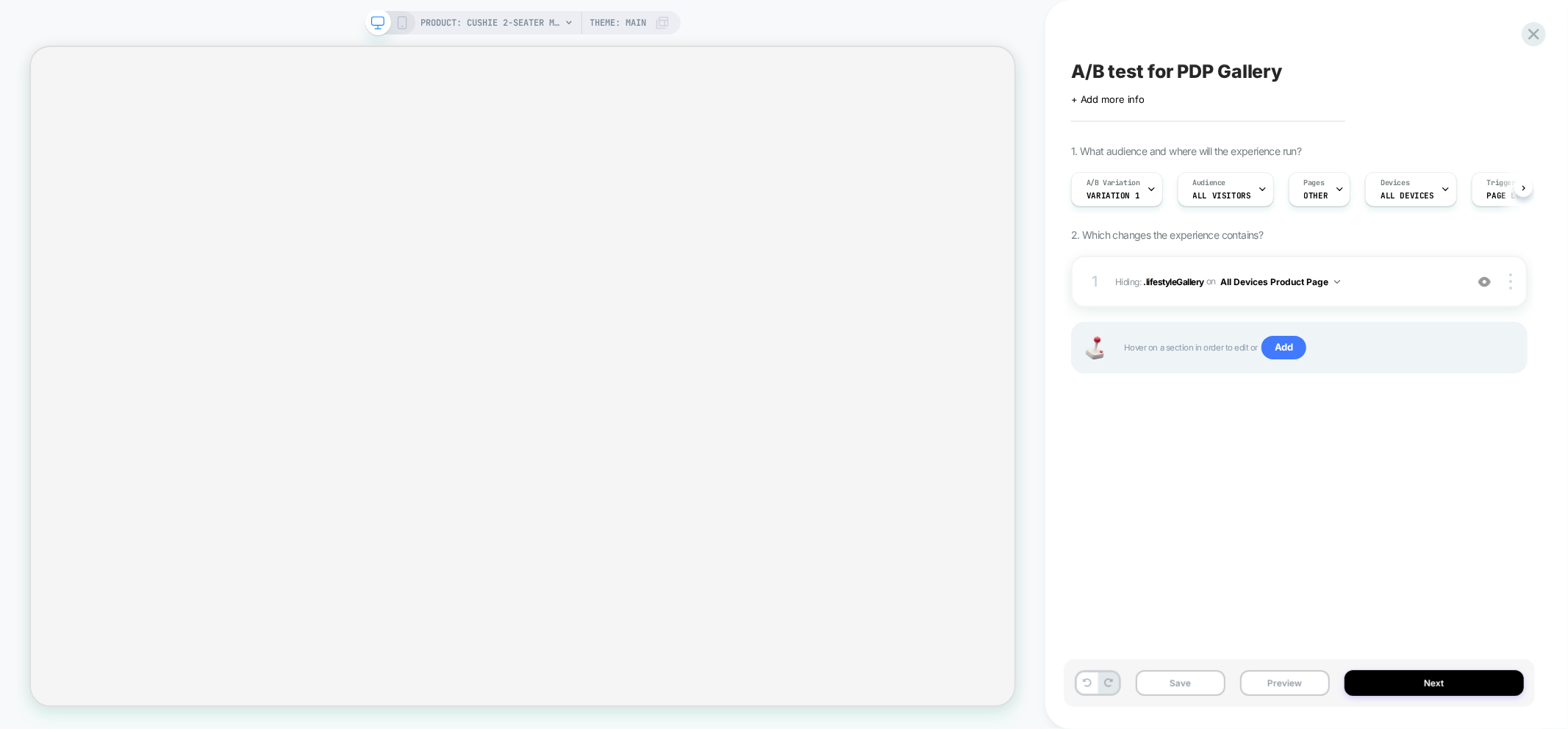
scroll to position [0, 1]
click at [1120, 201] on div "A/B Variation Variation 1" at bounding box center [1112, 190] width 83 height 33
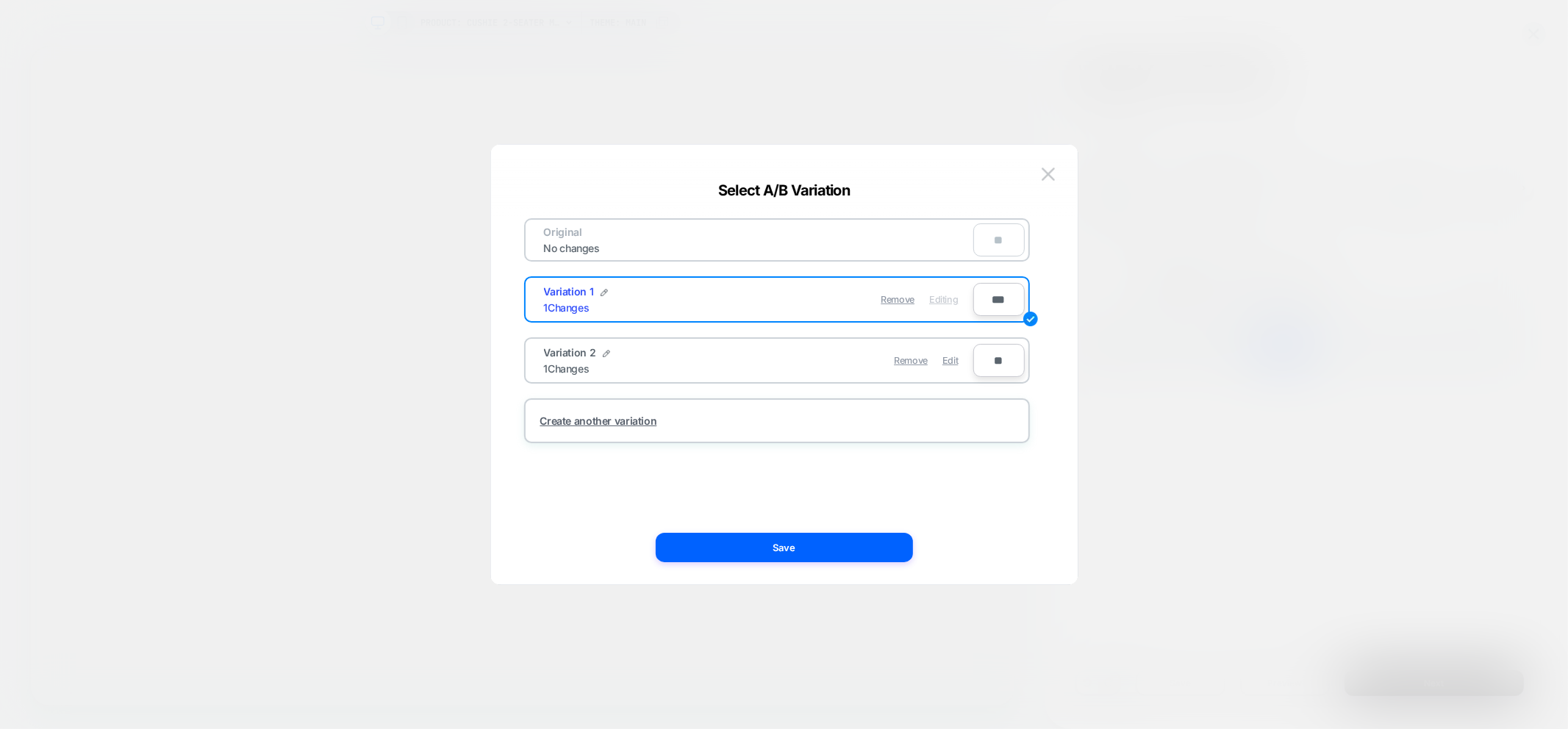
click at [1042, 169] on img at bounding box center [1048, 174] width 14 height 13
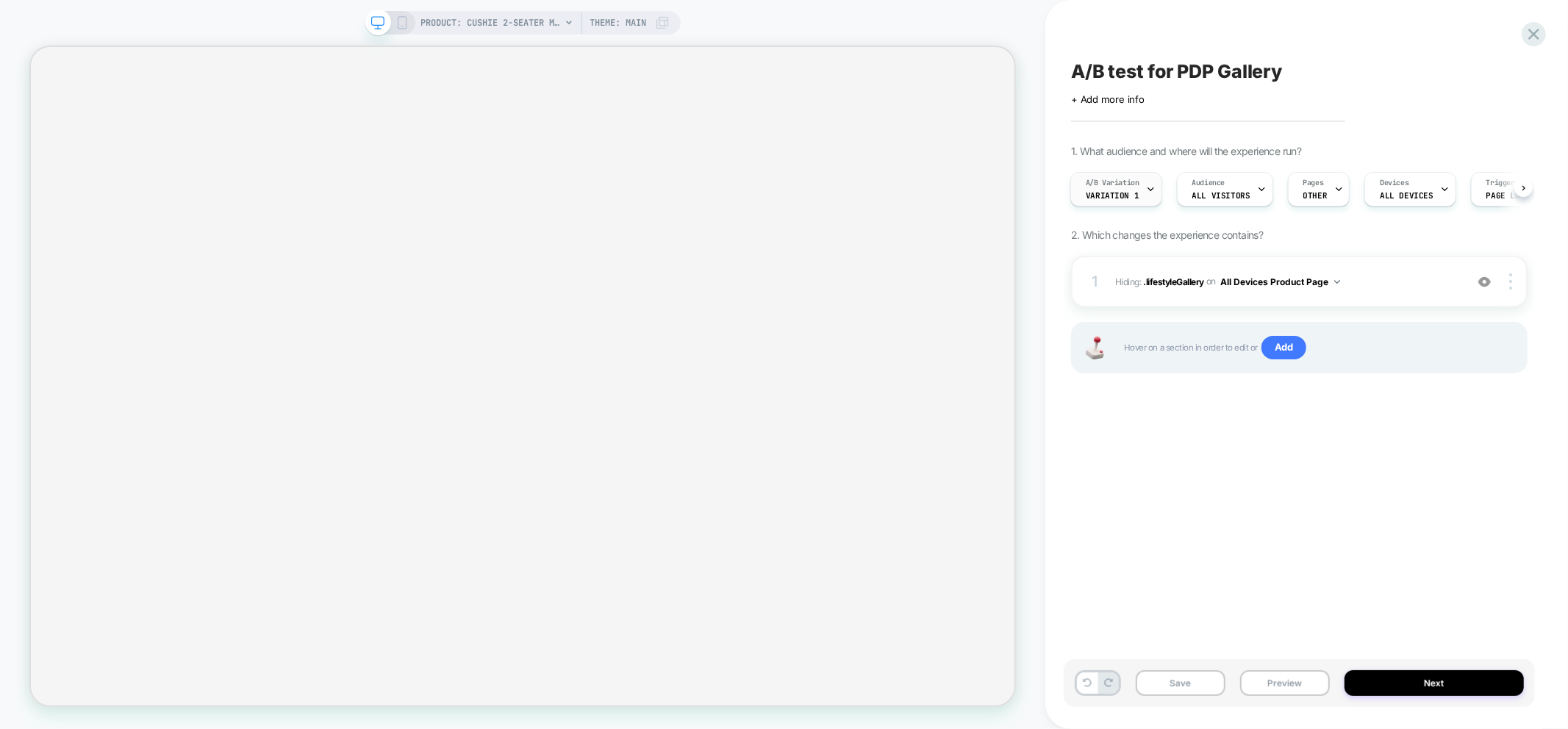
click at [1122, 188] on div "A/B Variation Variation 1" at bounding box center [1112, 190] width 83 height 33
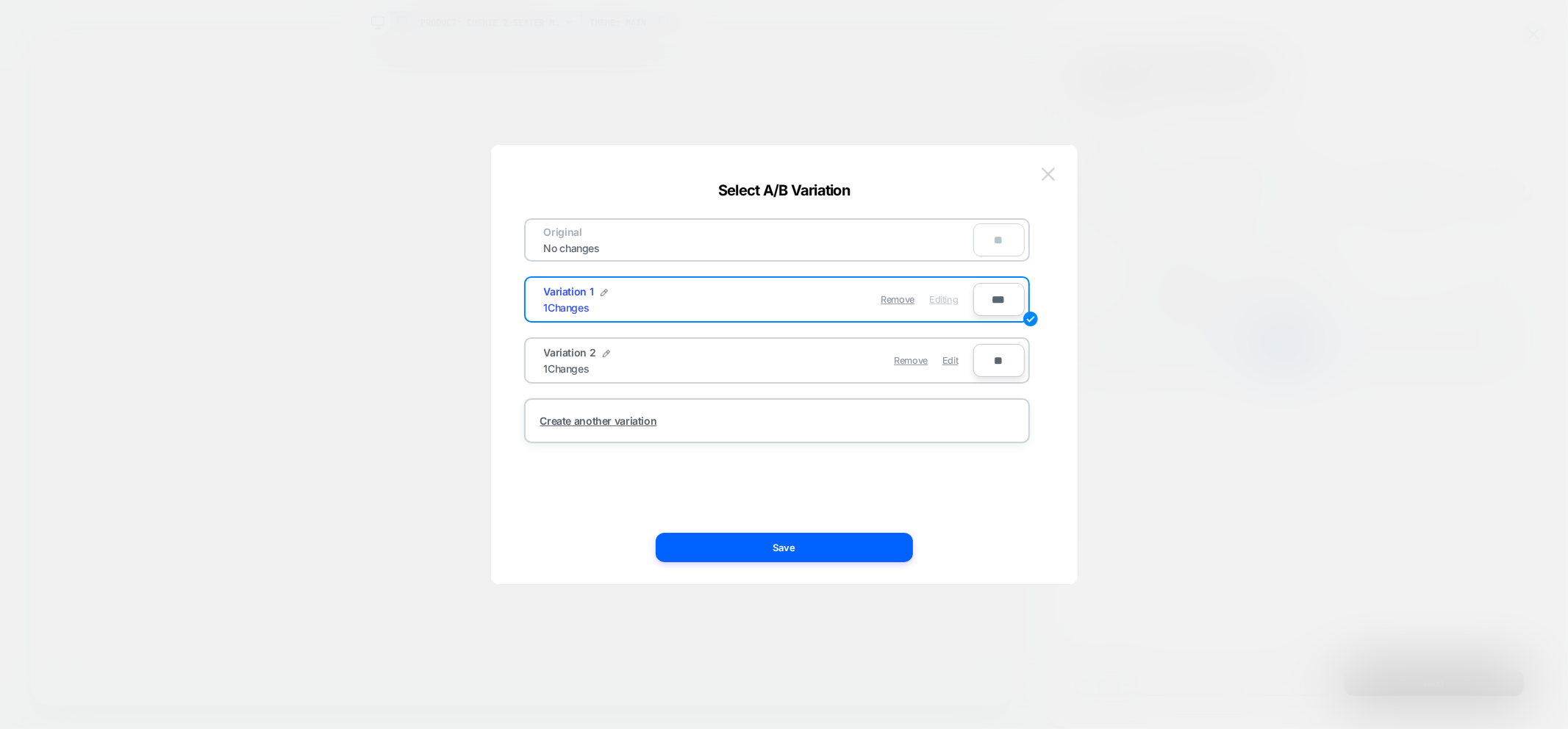
click at [1045, 171] on img at bounding box center [1048, 174] width 14 height 13
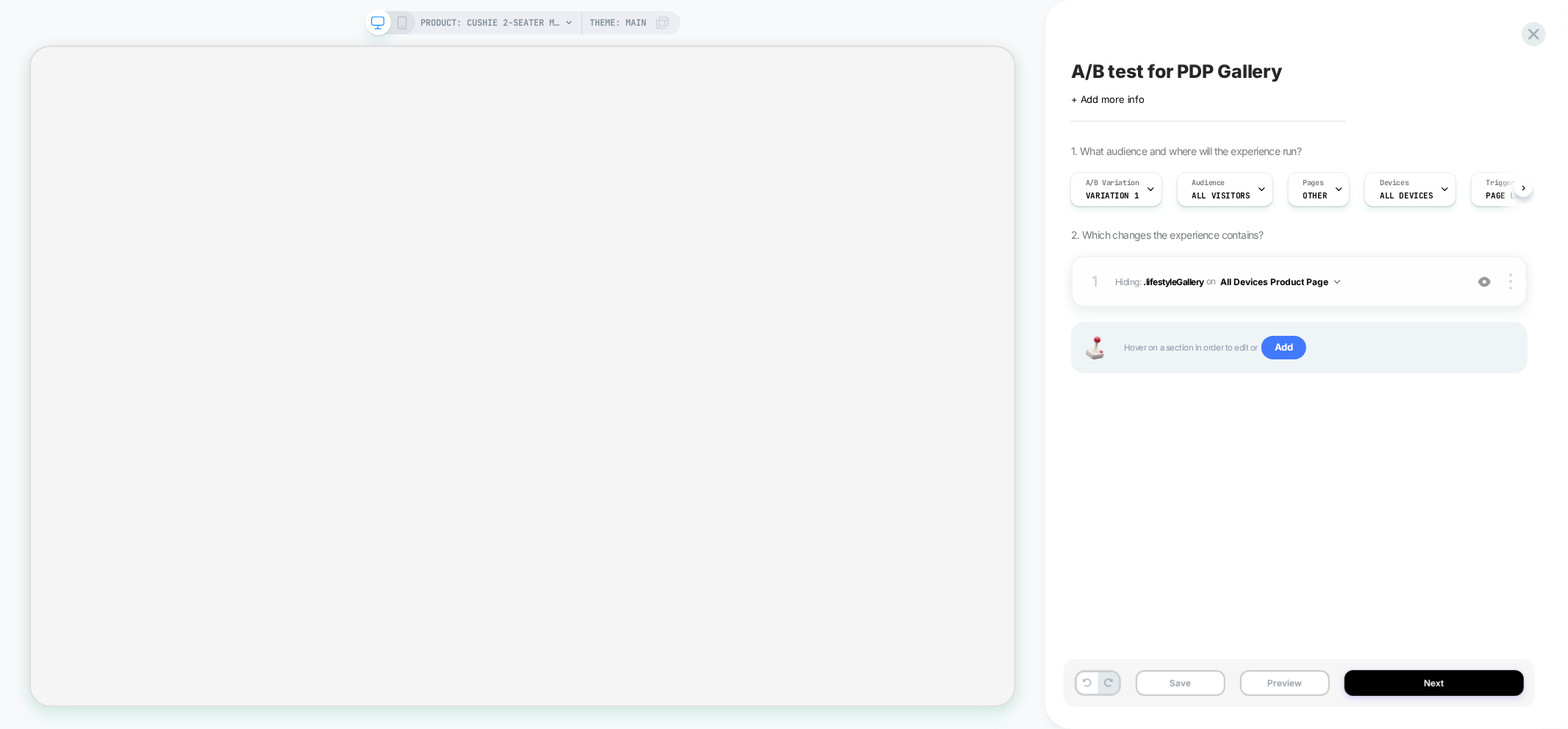
click at [1482, 276] on img at bounding box center [1484, 282] width 13 height 13
click at [1289, 683] on button "Preview" at bounding box center [1285, 683] width 89 height 26
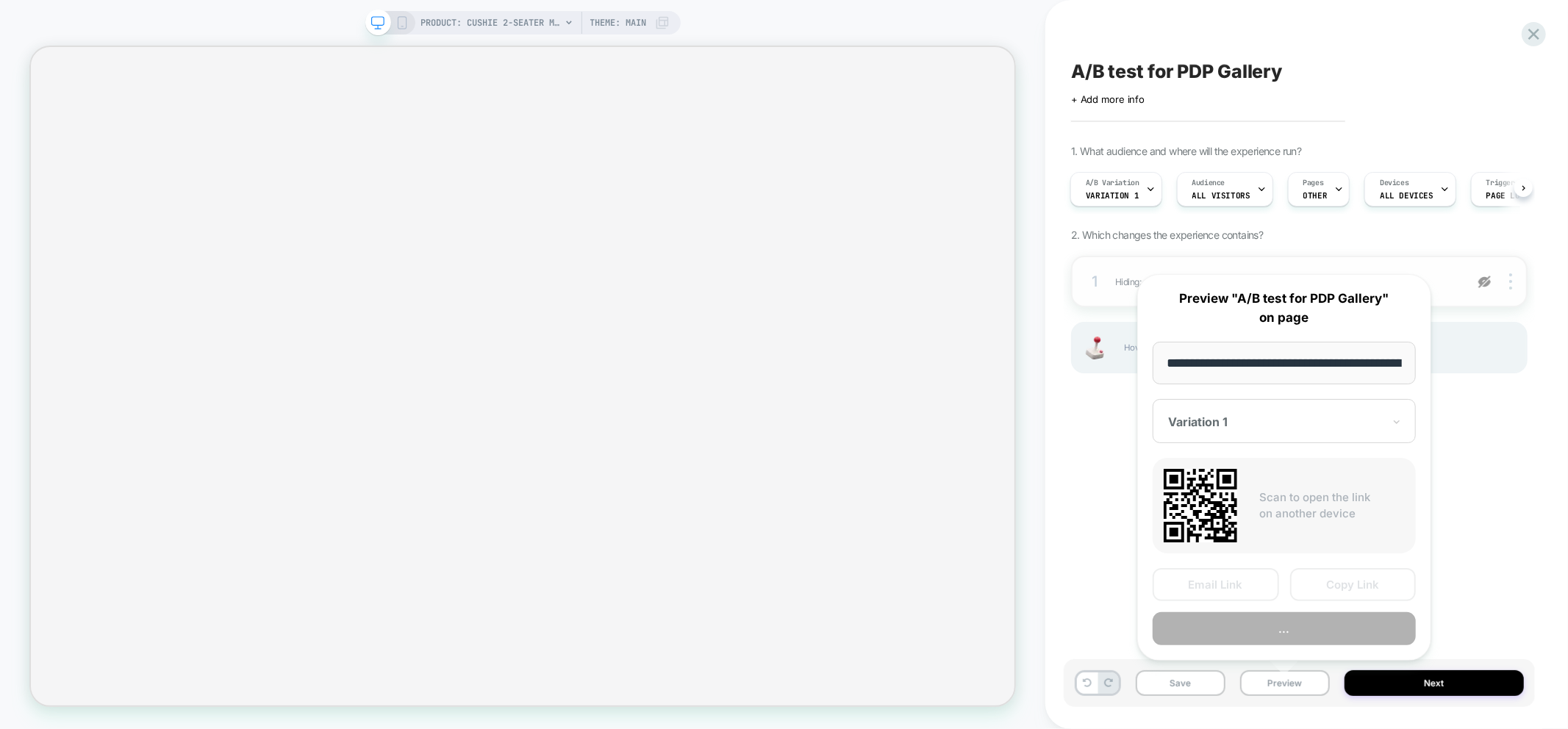
scroll to position [0, 336]
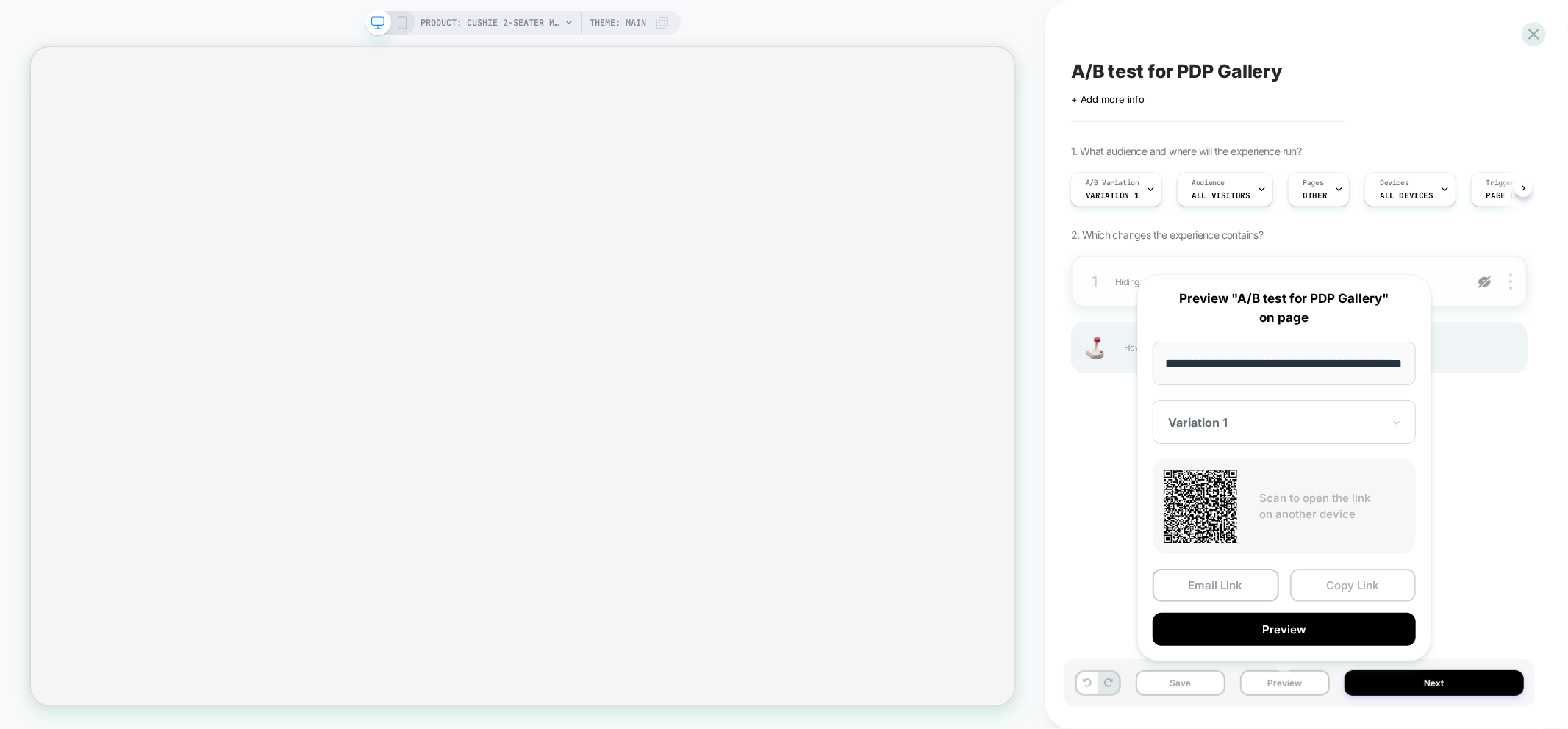
click at [1361, 587] on button "Copy Link" at bounding box center [1353, 585] width 127 height 33
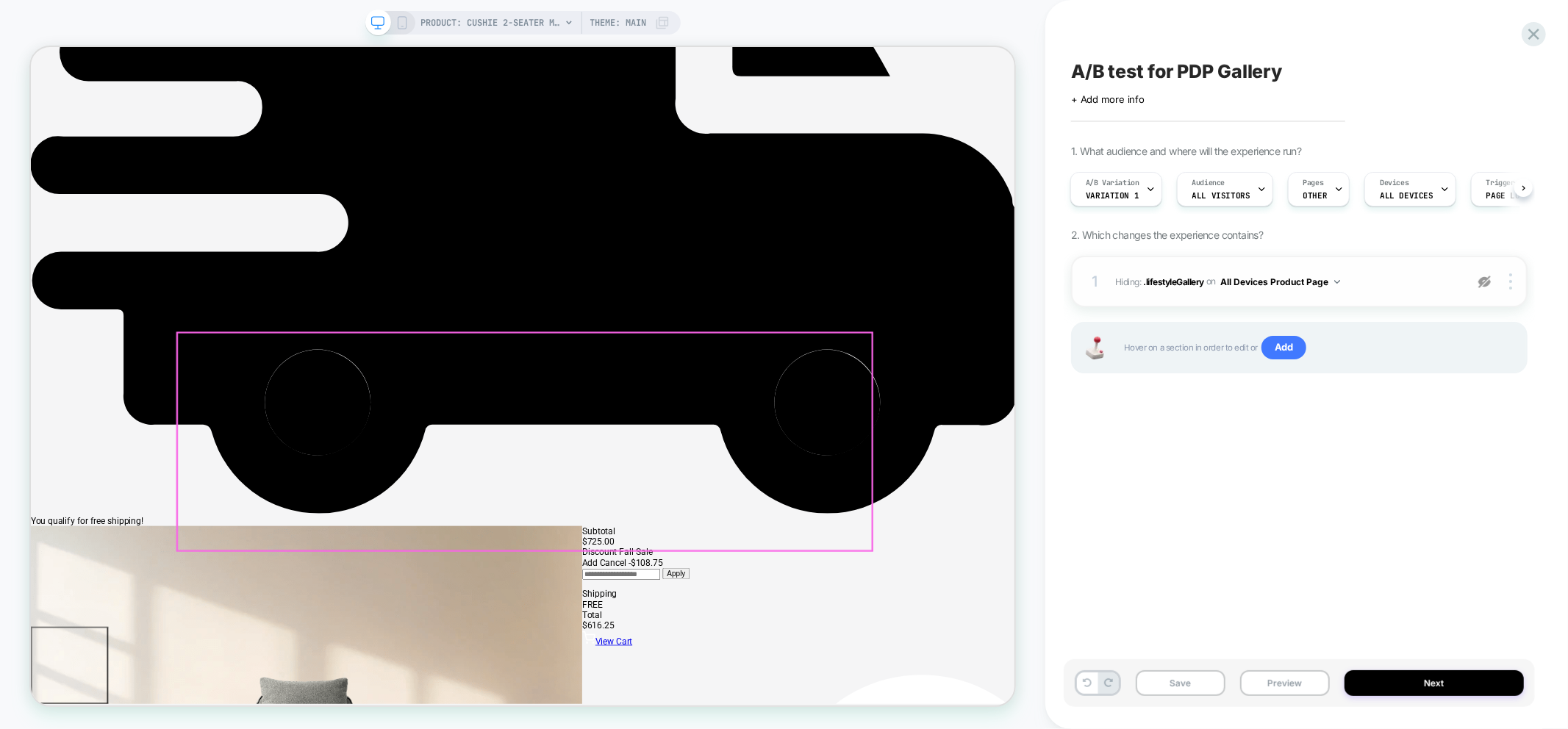
scroll to position [0, 0]
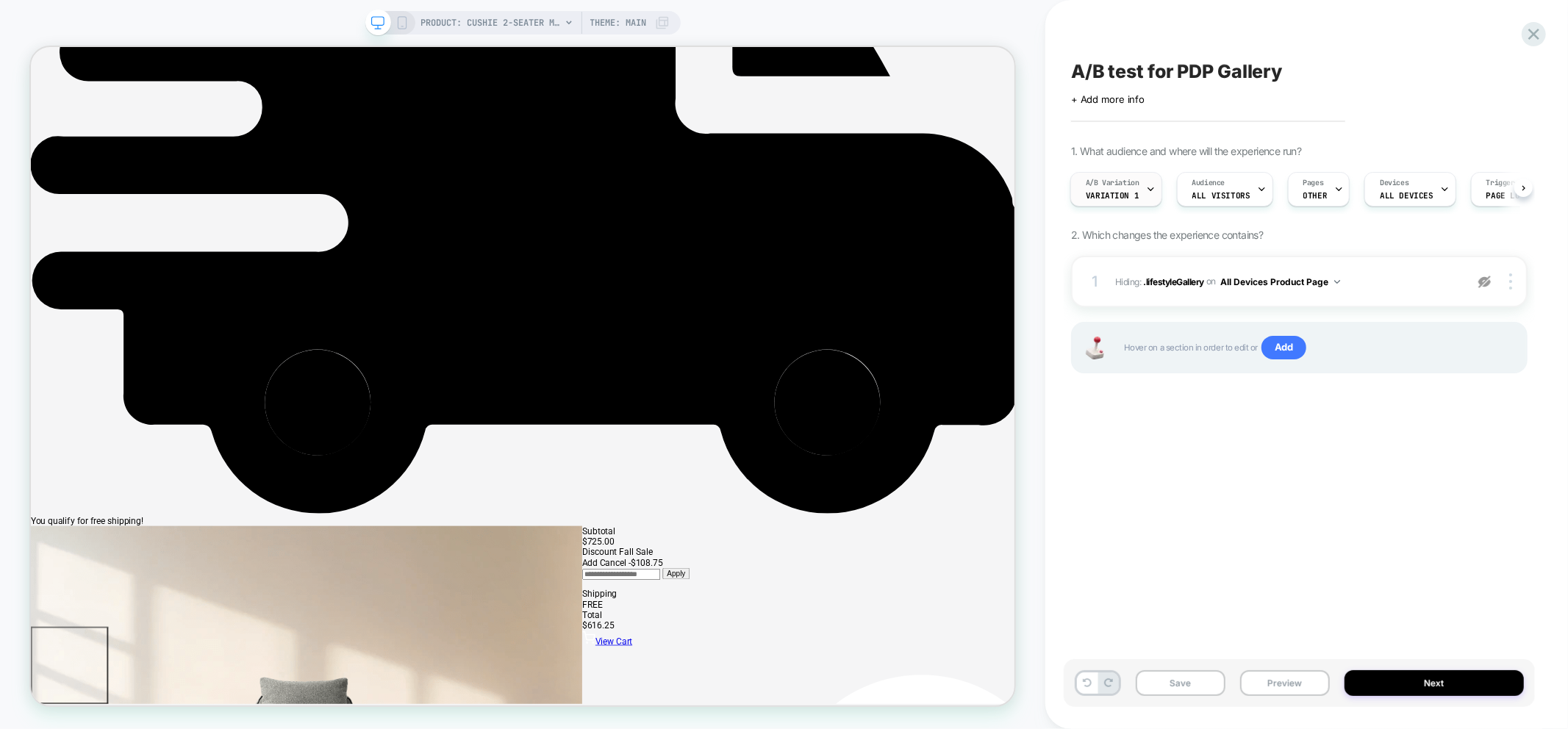
click at [1101, 184] on span "A/B Variation" at bounding box center [1112, 182] width 54 height 10
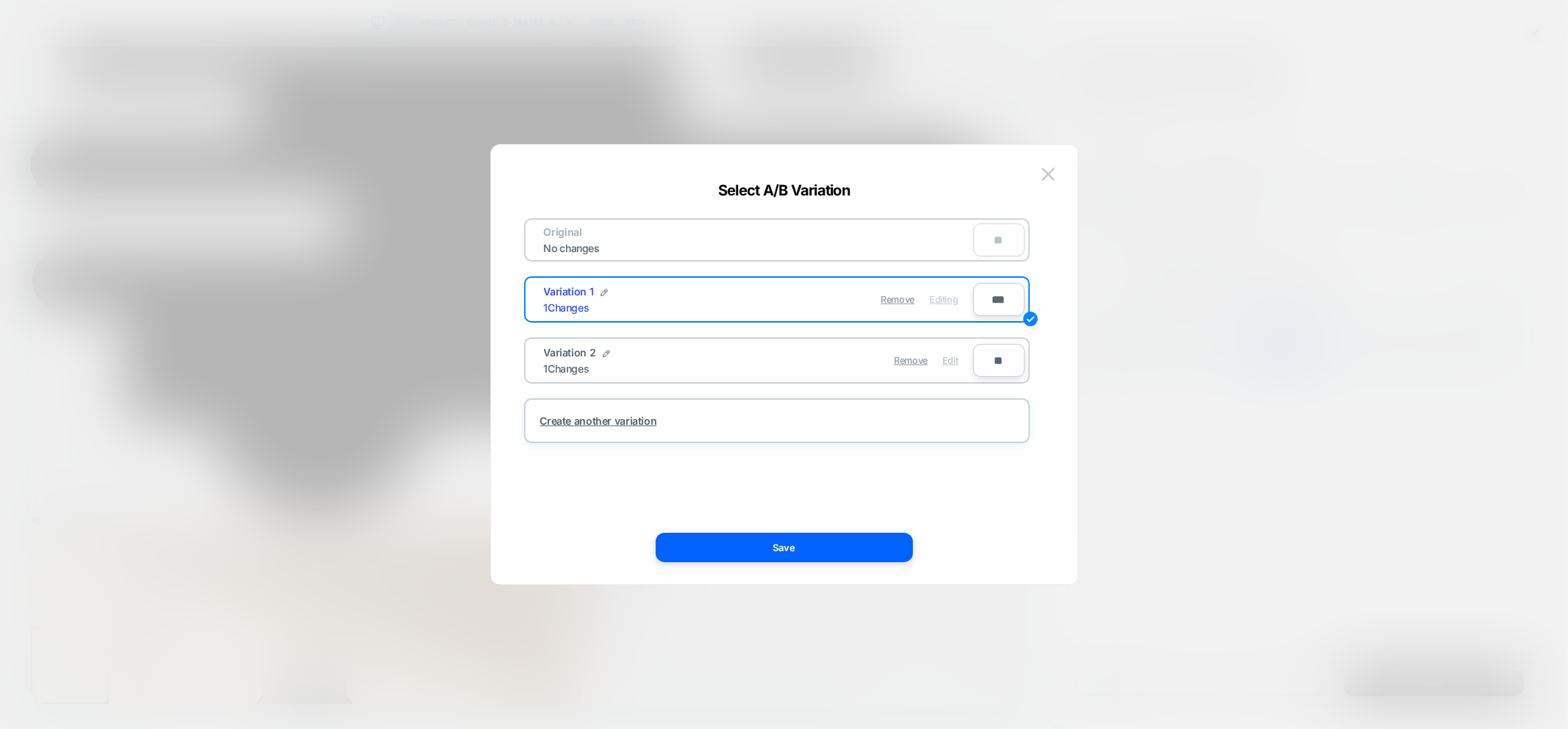
click at [957, 356] on span "Edit" at bounding box center [949, 361] width 15 height 11
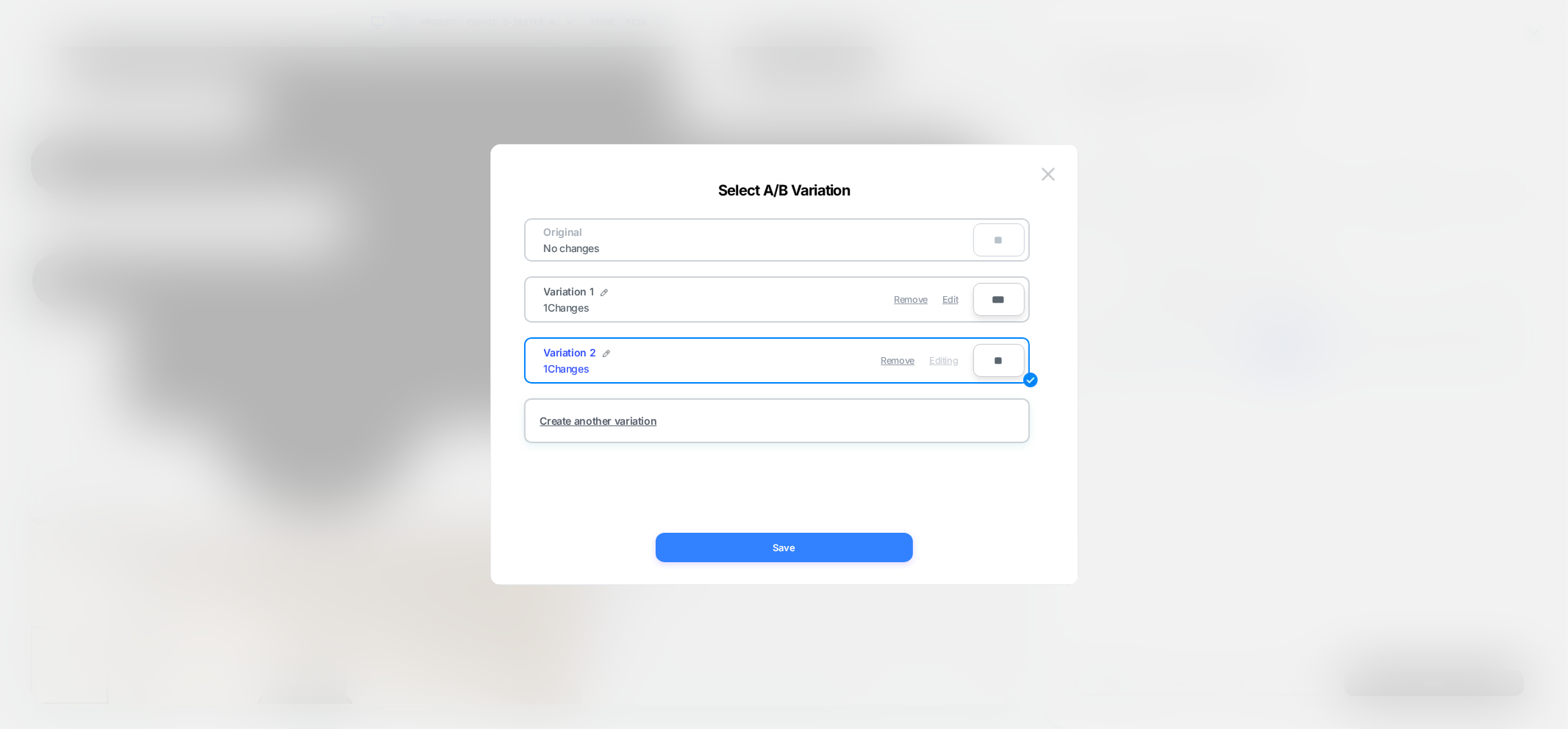
click at [873, 544] on button "Save" at bounding box center [784, 548] width 257 height 29
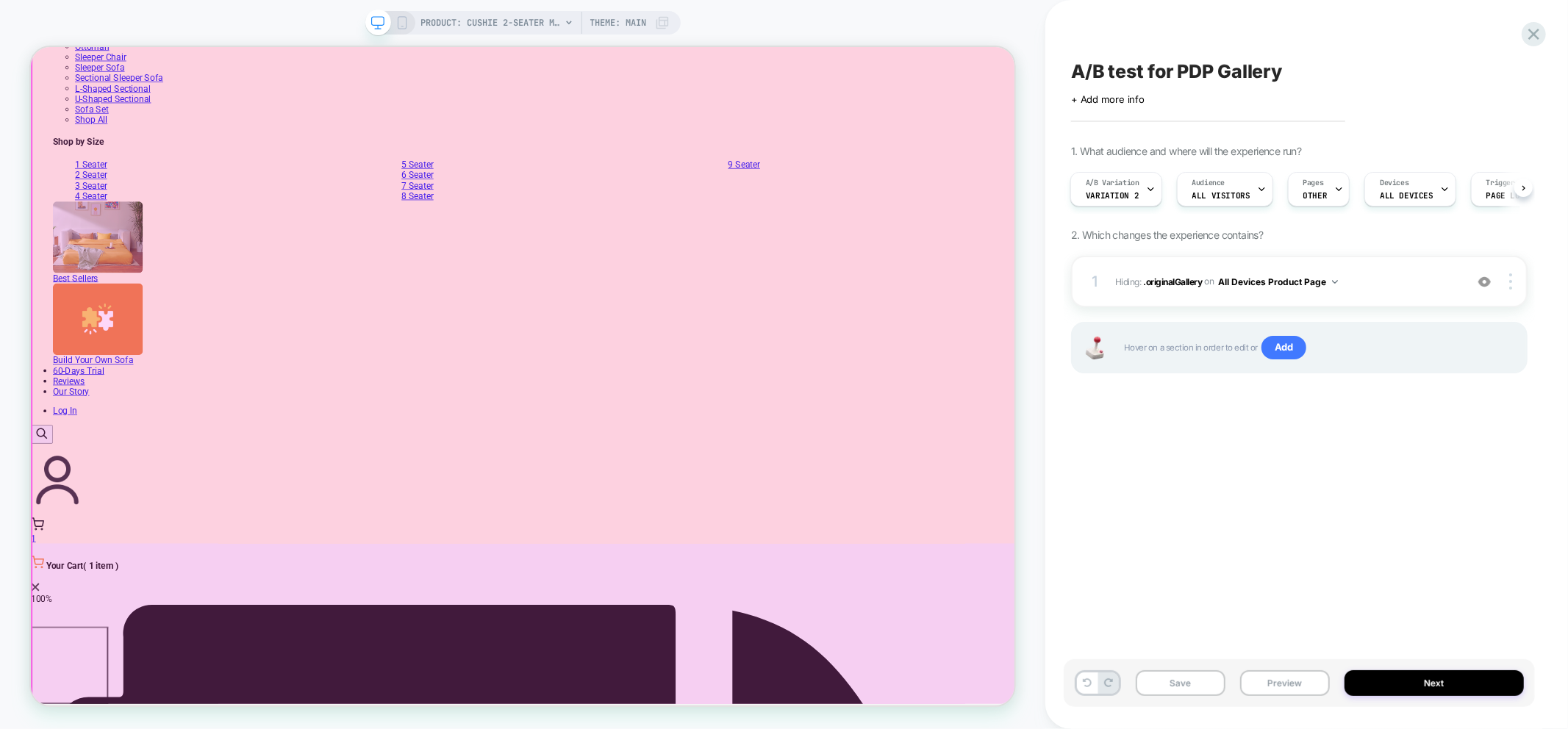
scroll to position [1143, 0]
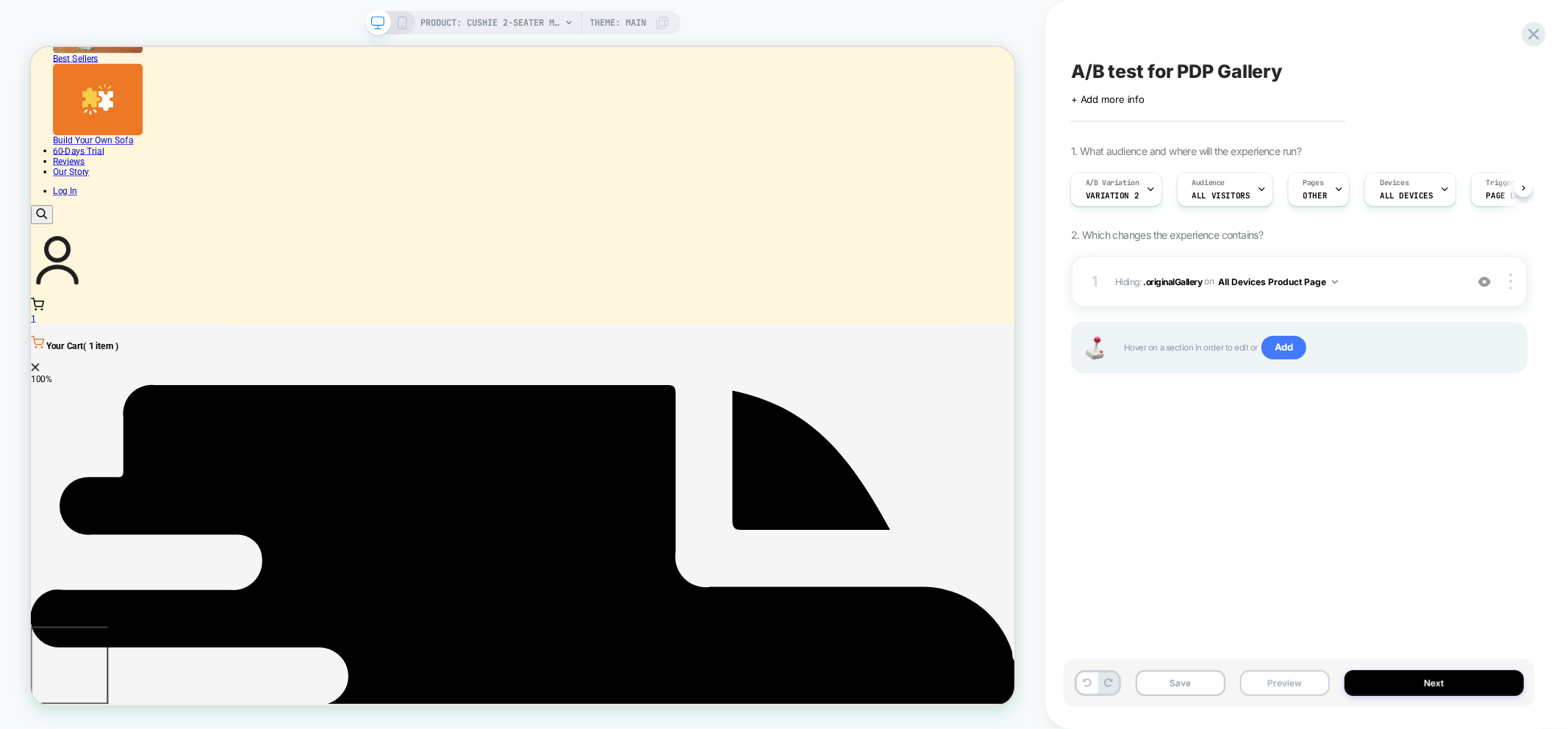
click at [1291, 681] on button "Preview" at bounding box center [1285, 683] width 89 height 26
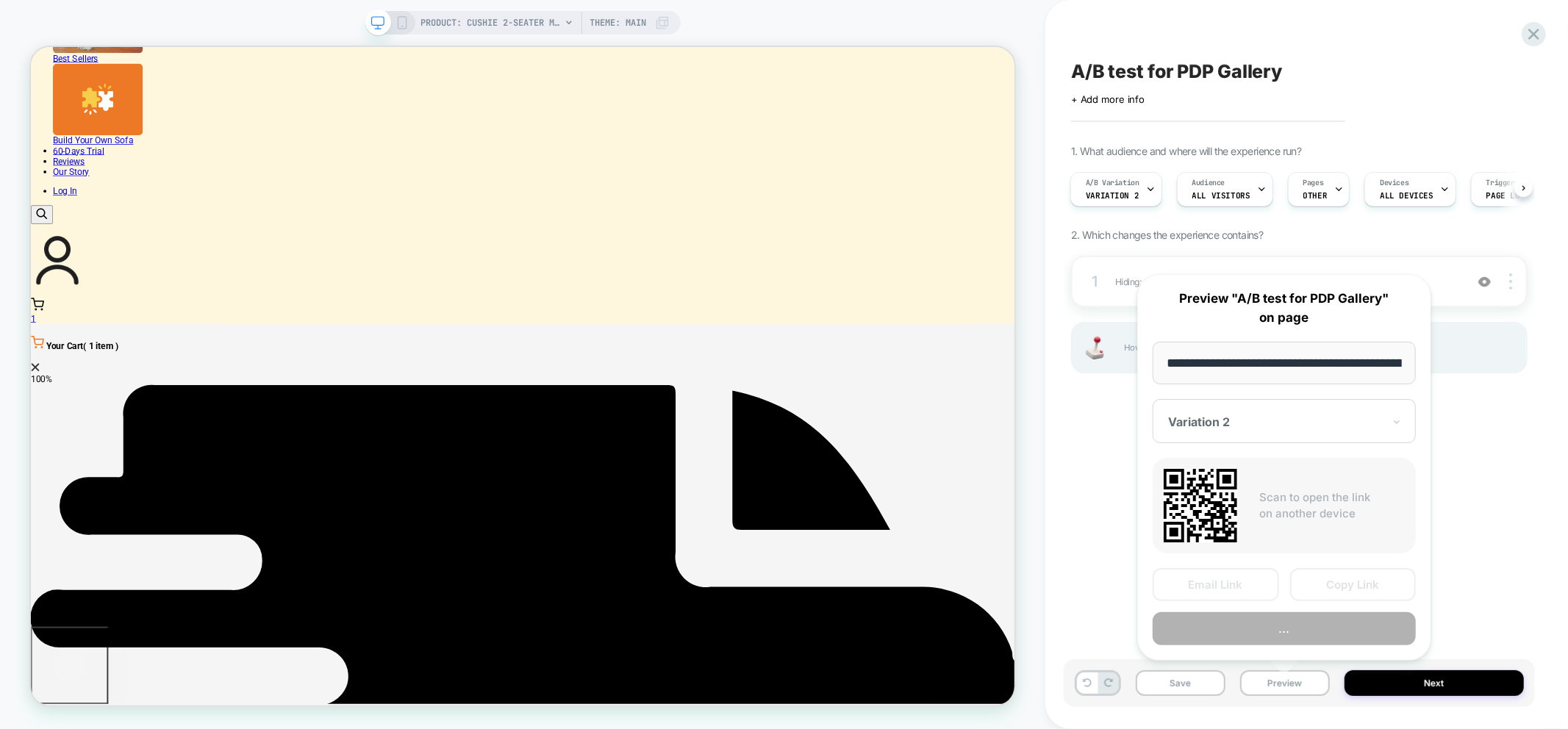
scroll to position [0, 336]
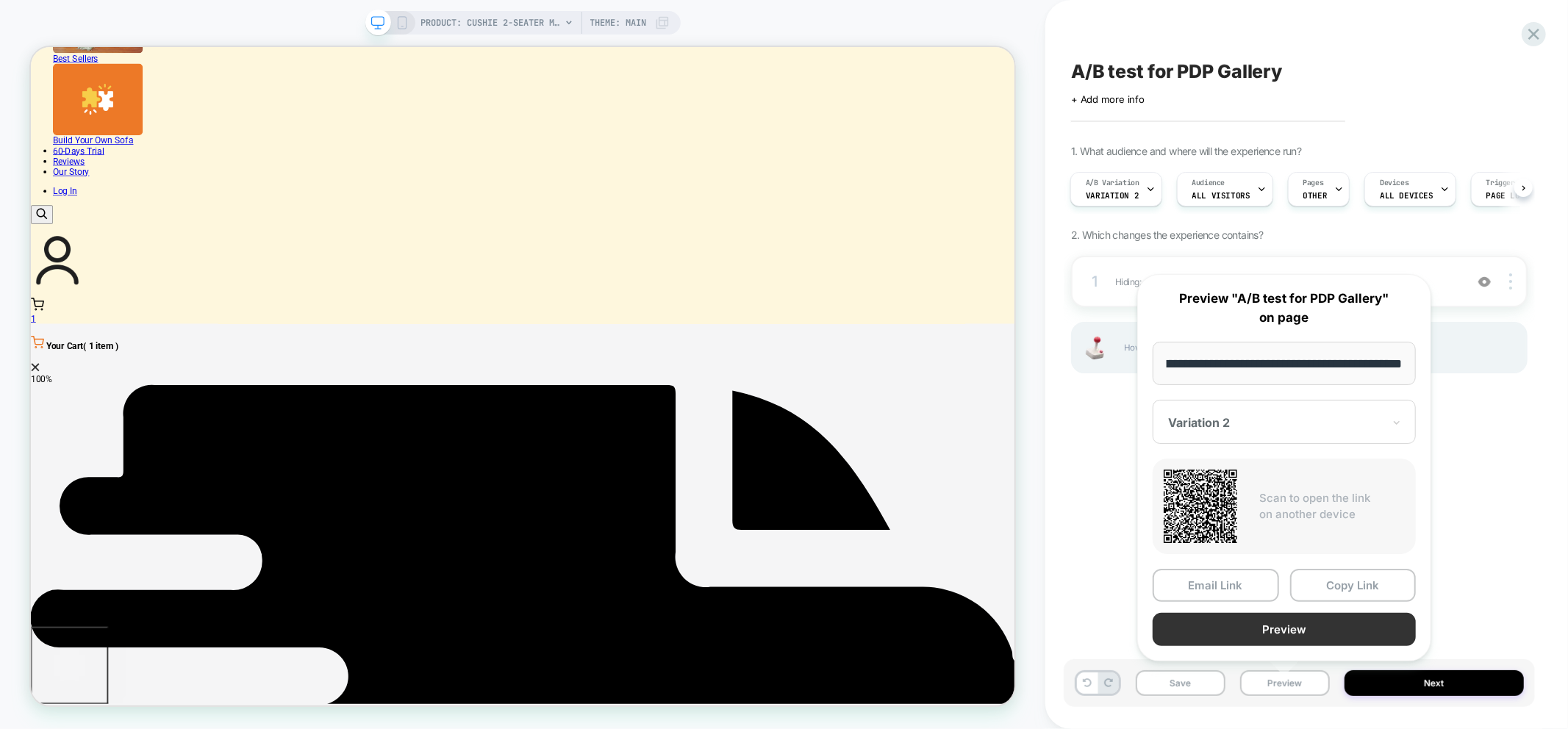
click at [1301, 619] on button "Preview" at bounding box center [1284, 630] width 263 height 33
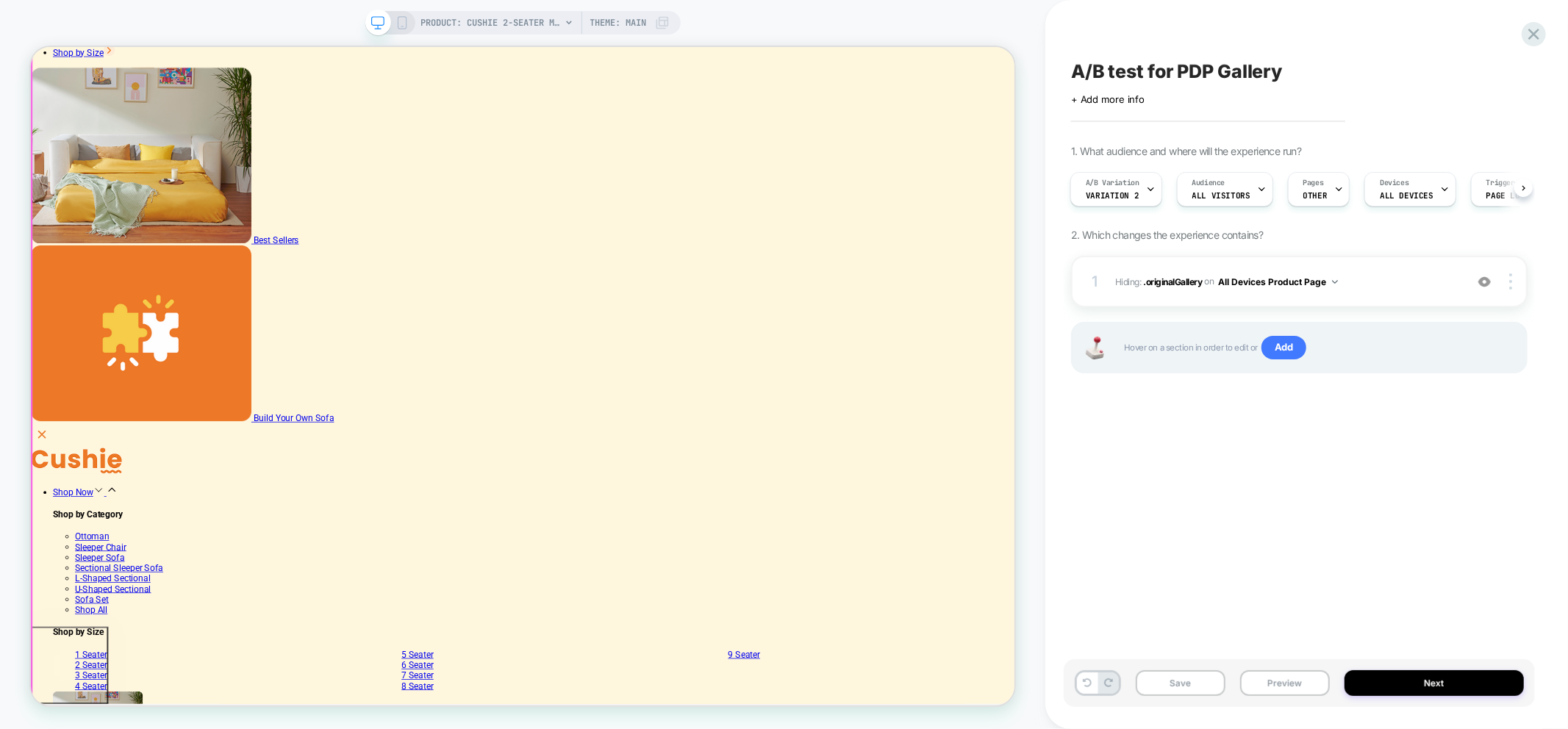
scroll to position [82, 0]
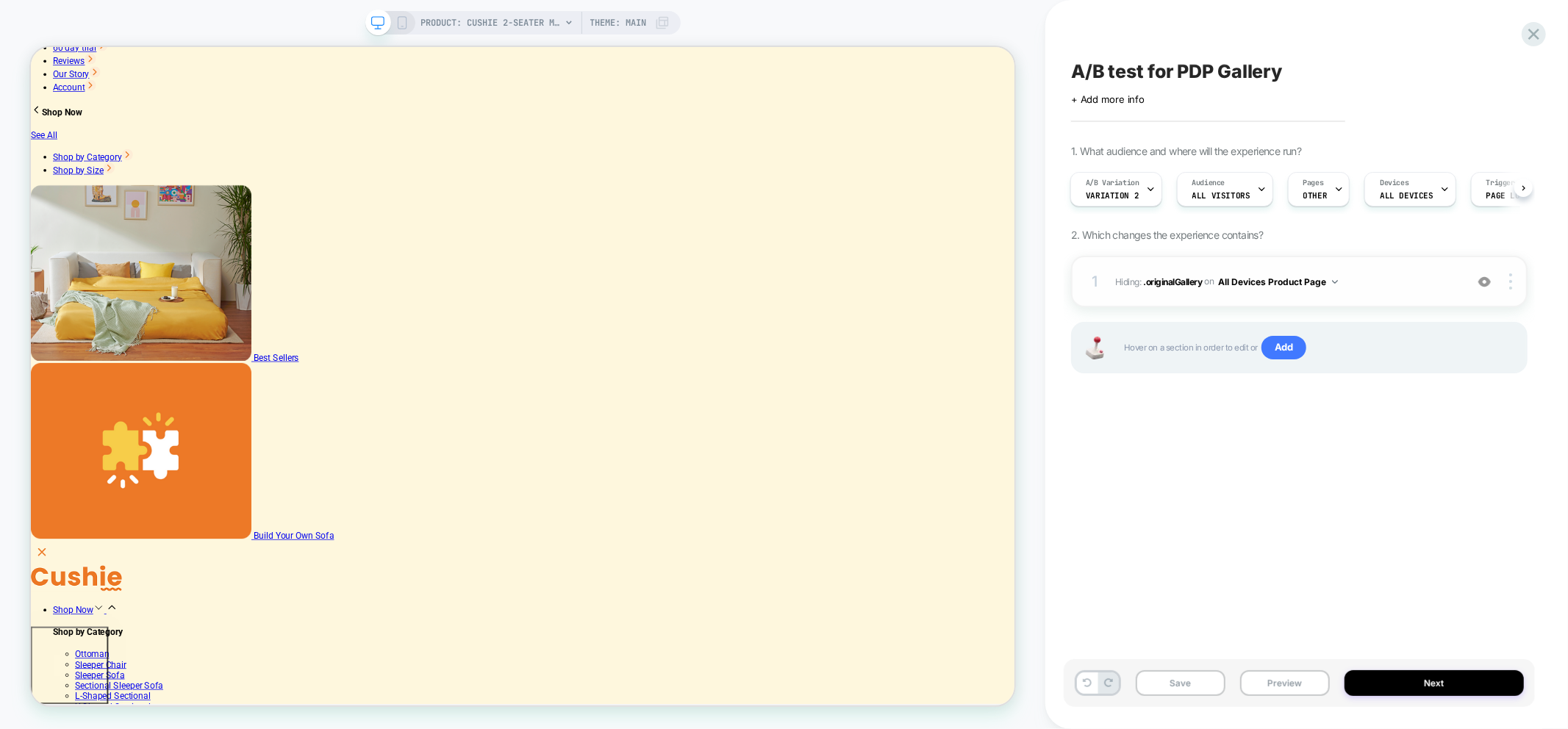
click at [1490, 283] on img at bounding box center [1484, 282] width 13 height 13
click at [1493, 284] on div at bounding box center [1484, 282] width 28 height 16
click at [1497, 287] on div at bounding box center [1484, 282] width 28 height 16
click at [1501, 289] on div "1 Hiding : .originalGallery .originalGallery on All Devices Product Page Add Be…" at bounding box center [1298, 282] width 456 height 51
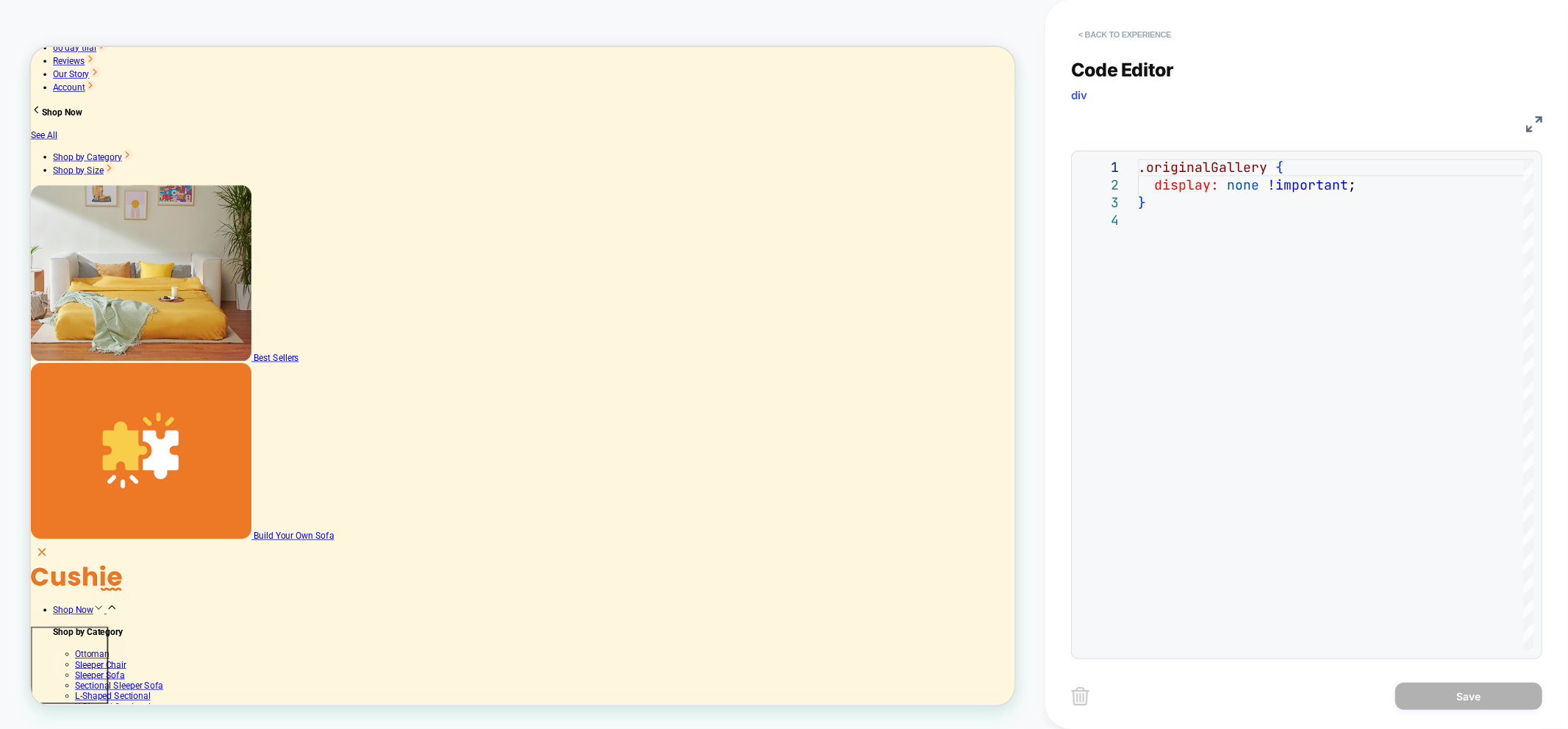
click at [1092, 32] on button "< Back to experience" at bounding box center [1124, 35] width 108 height 24
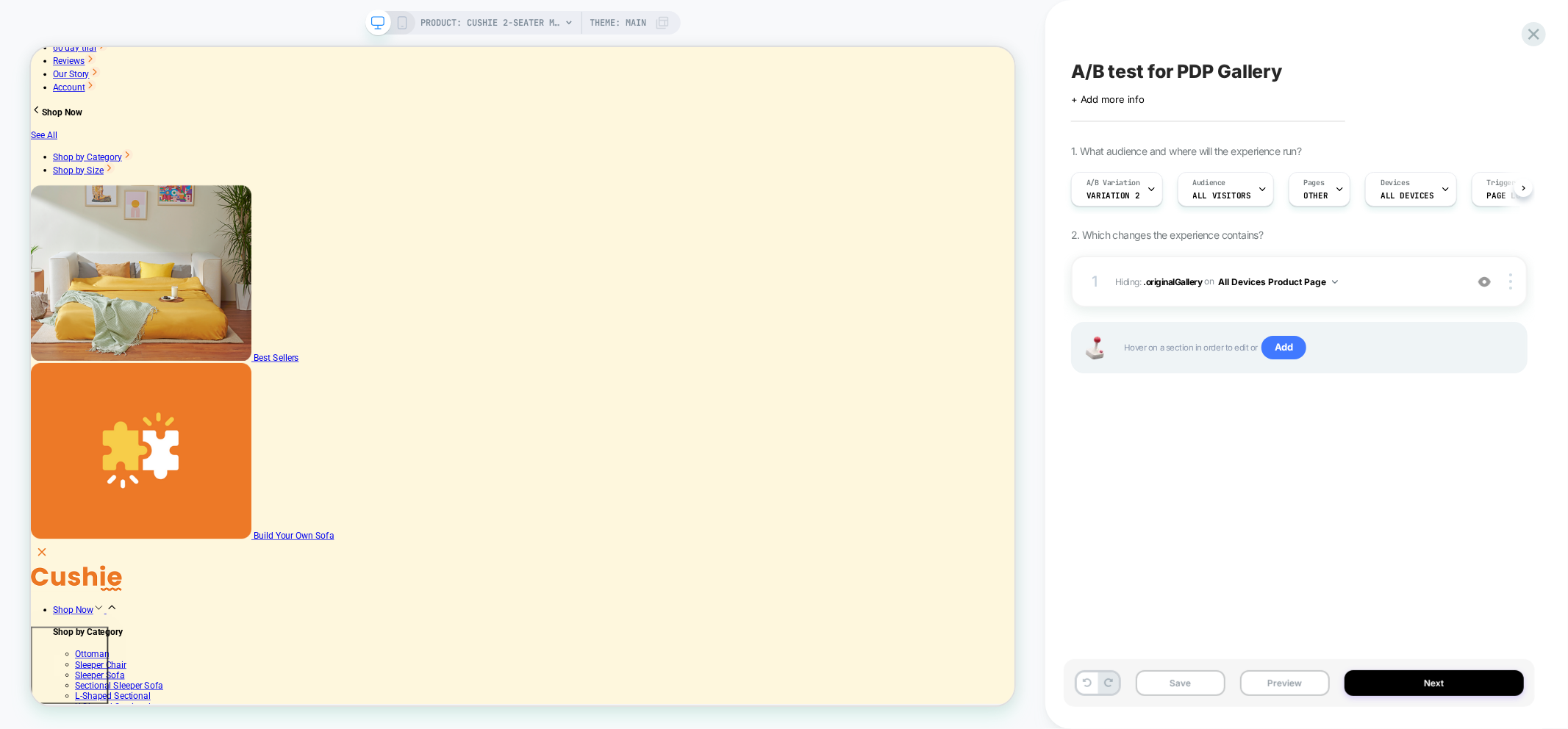
scroll to position [0, 1]
click at [1485, 280] on img at bounding box center [1484, 282] width 13 height 13
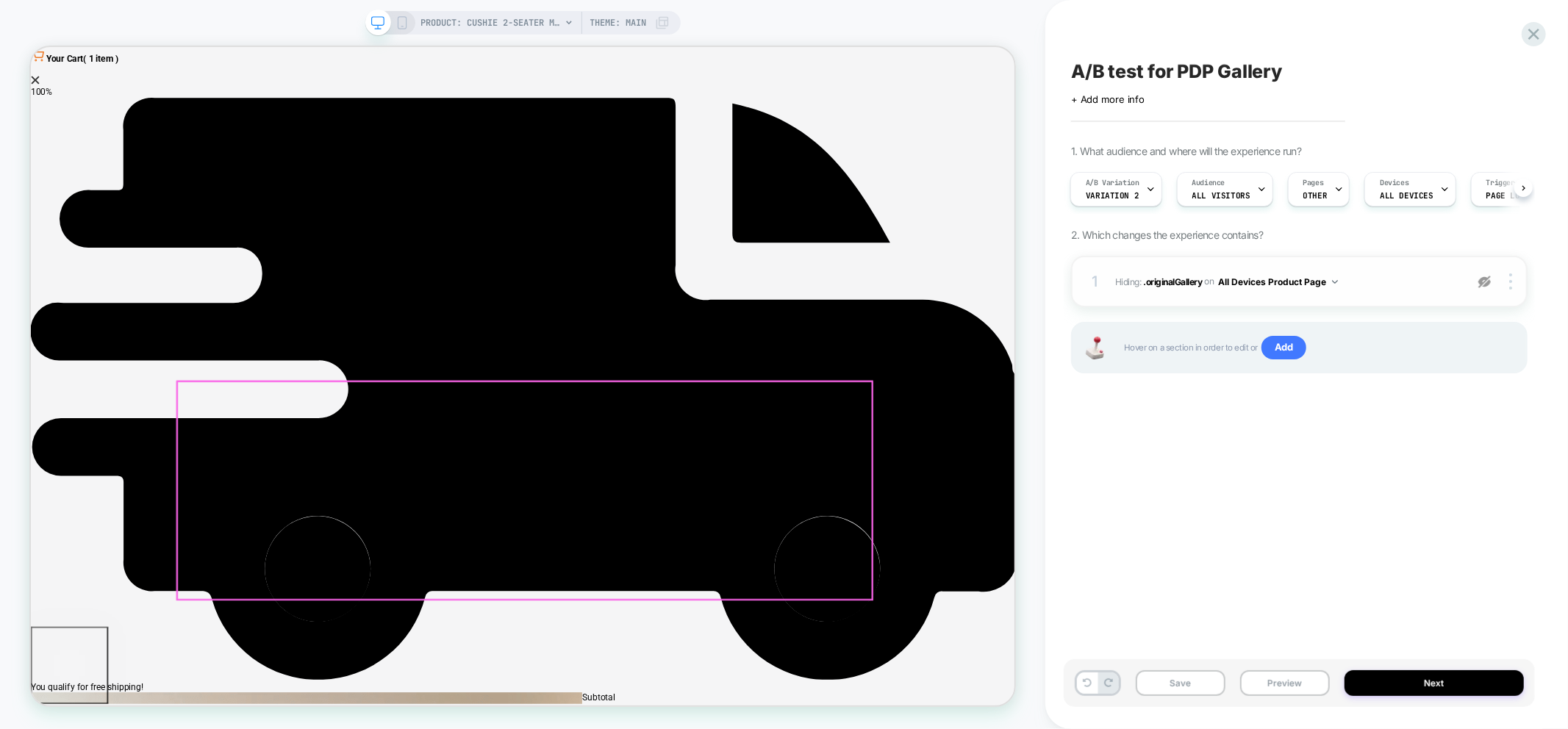
scroll to position [1592, 0]
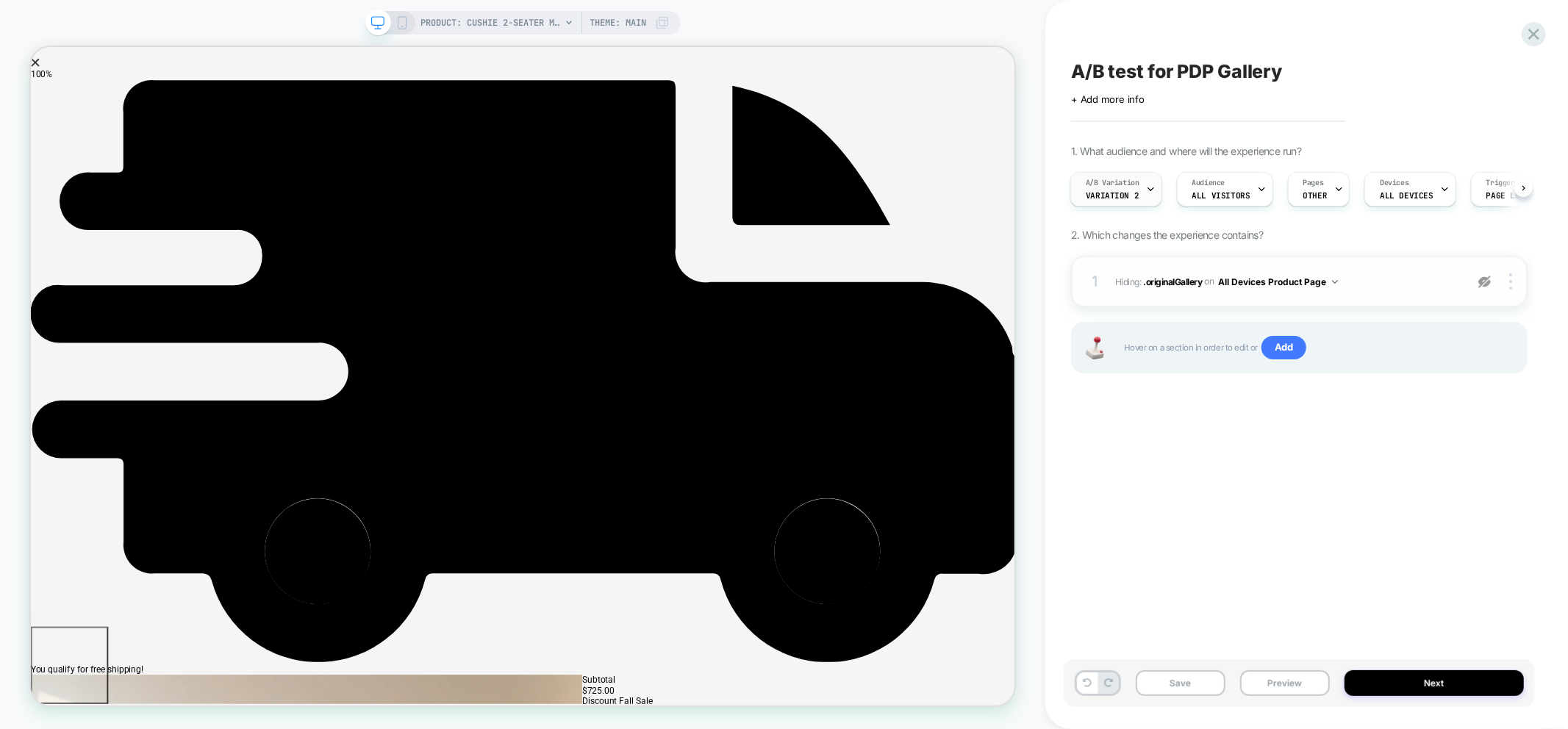
click at [1119, 200] on span "Variation 2" at bounding box center [1112, 195] width 53 height 10
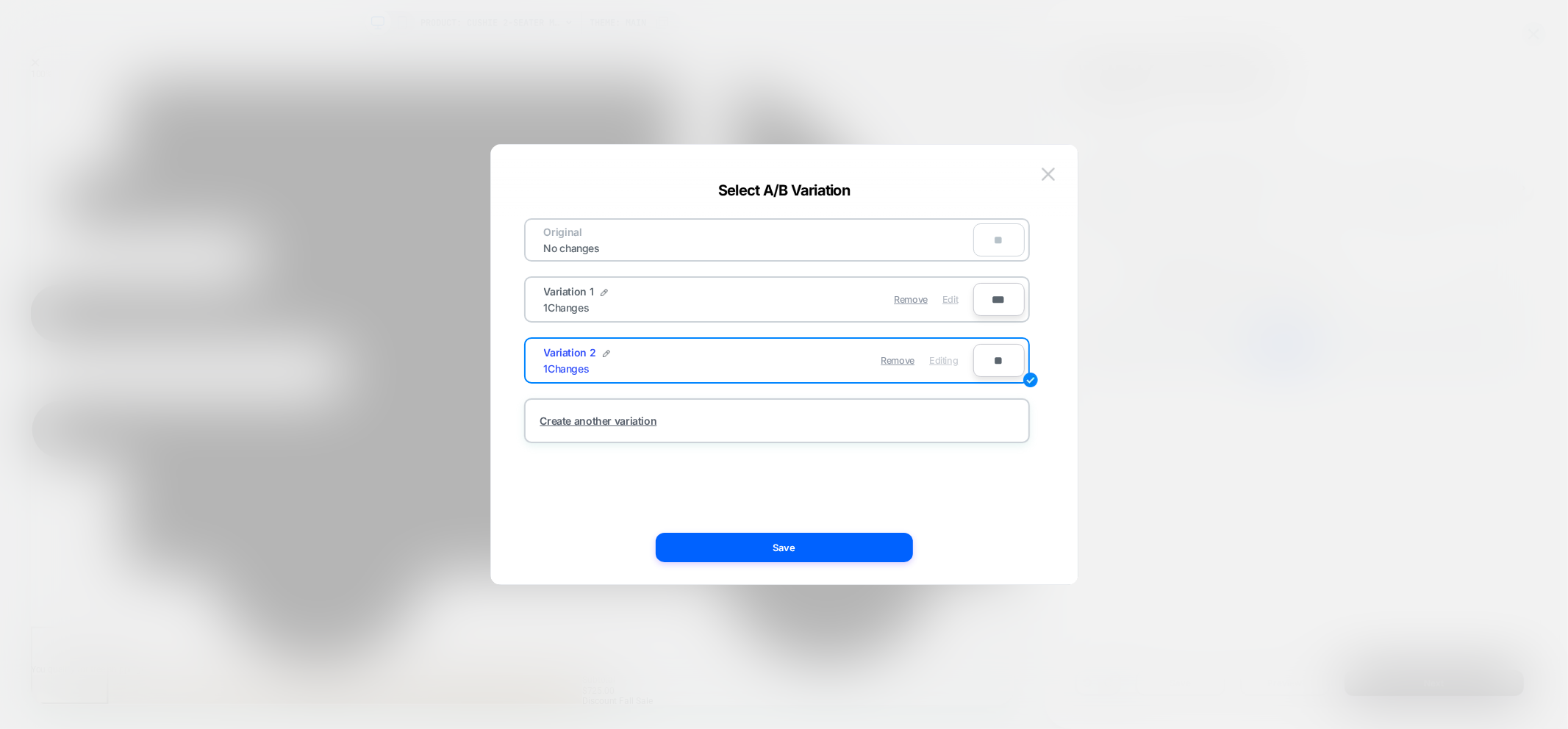
click at [953, 295] on span "Edit" at bounding box center [949, 300] width 15 height 11
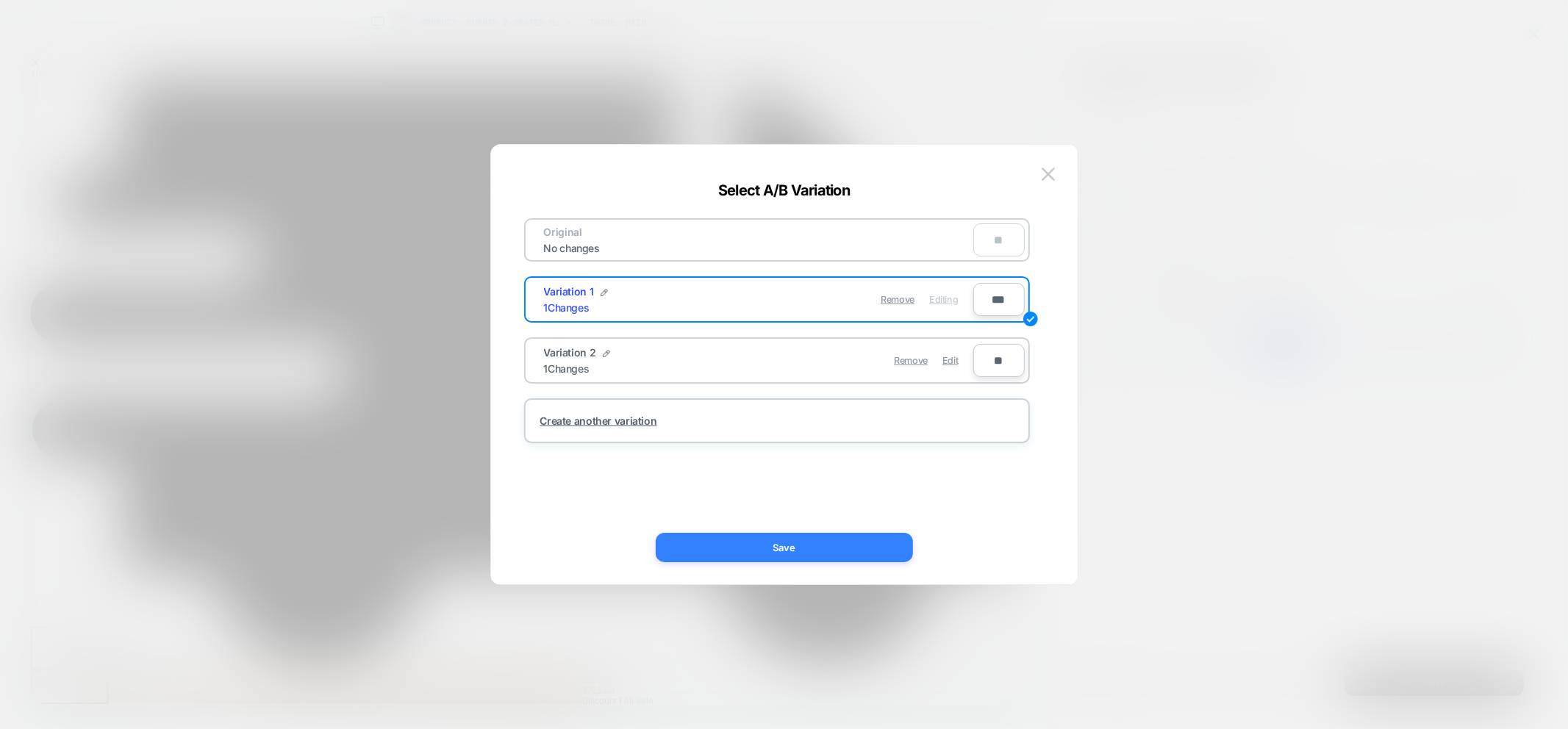
drag, startPoint x: 827, startPoint y: 553, endPoint x: 1063, endPoint y: 678, distance: 267.1
click at [827, 553] on button "Save" at bounding box center [784, 548] width 257 height 29
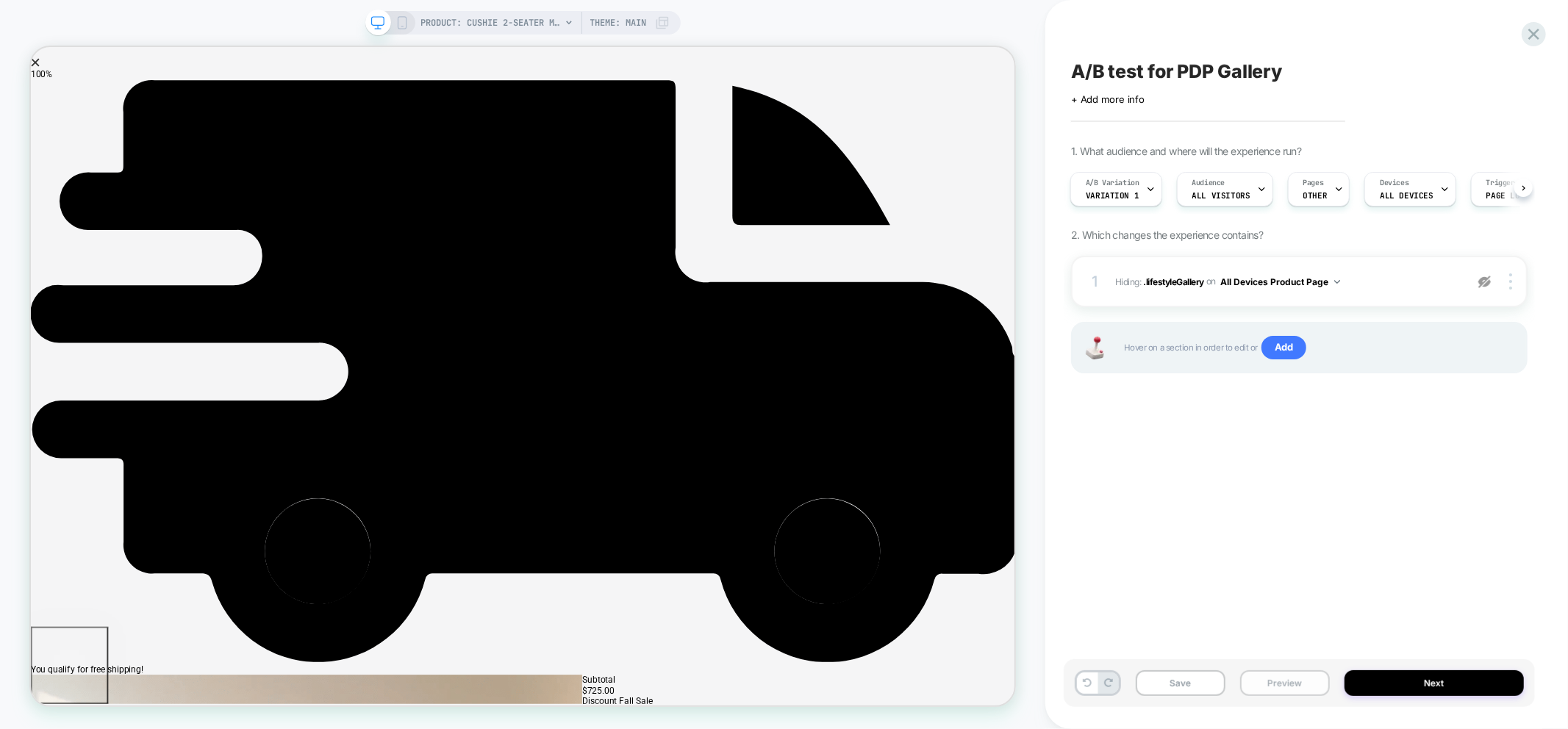
click at [1276, 694] on button "Preview" at bounding box center [1285, 683] width 89 height 26
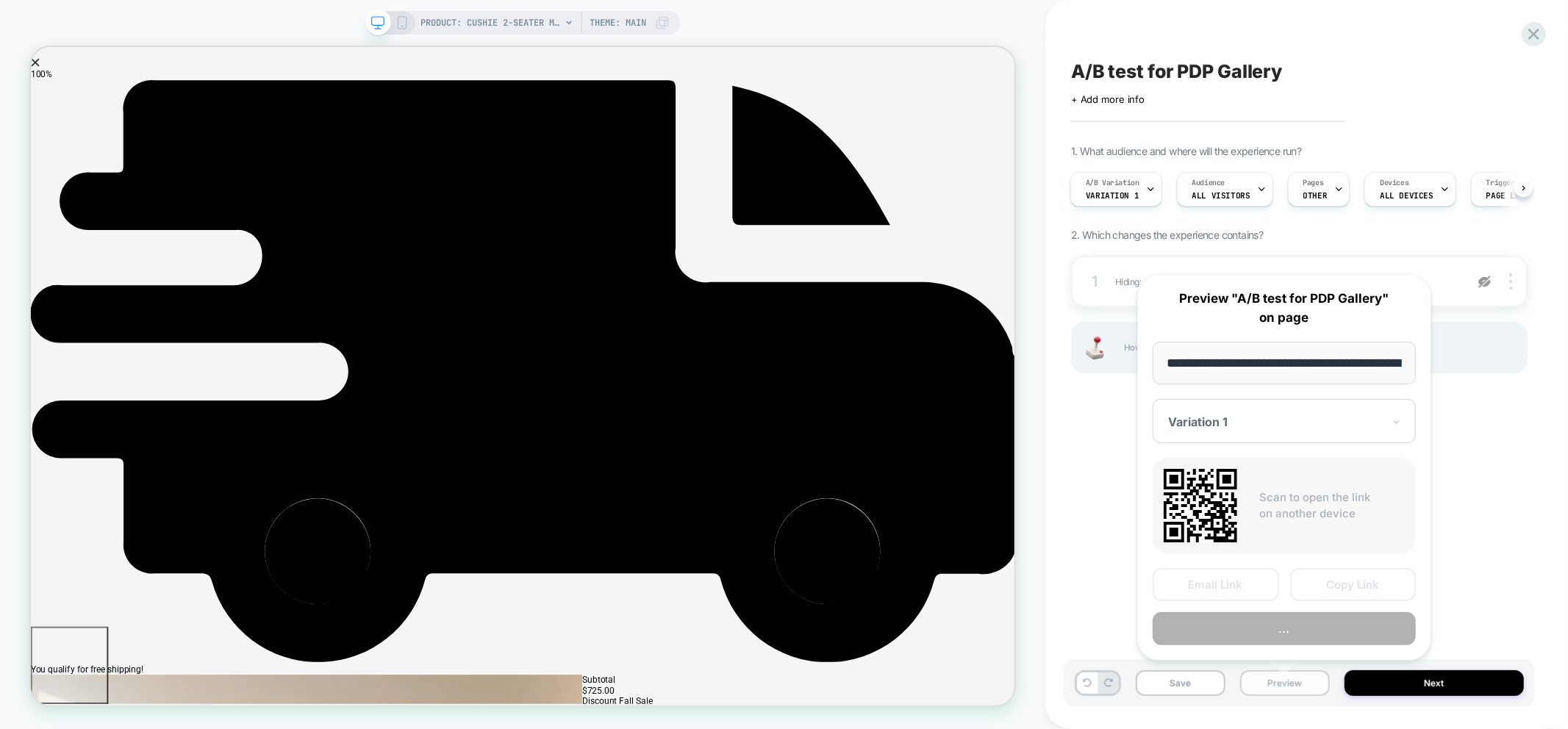
scroll to position [0, 336]
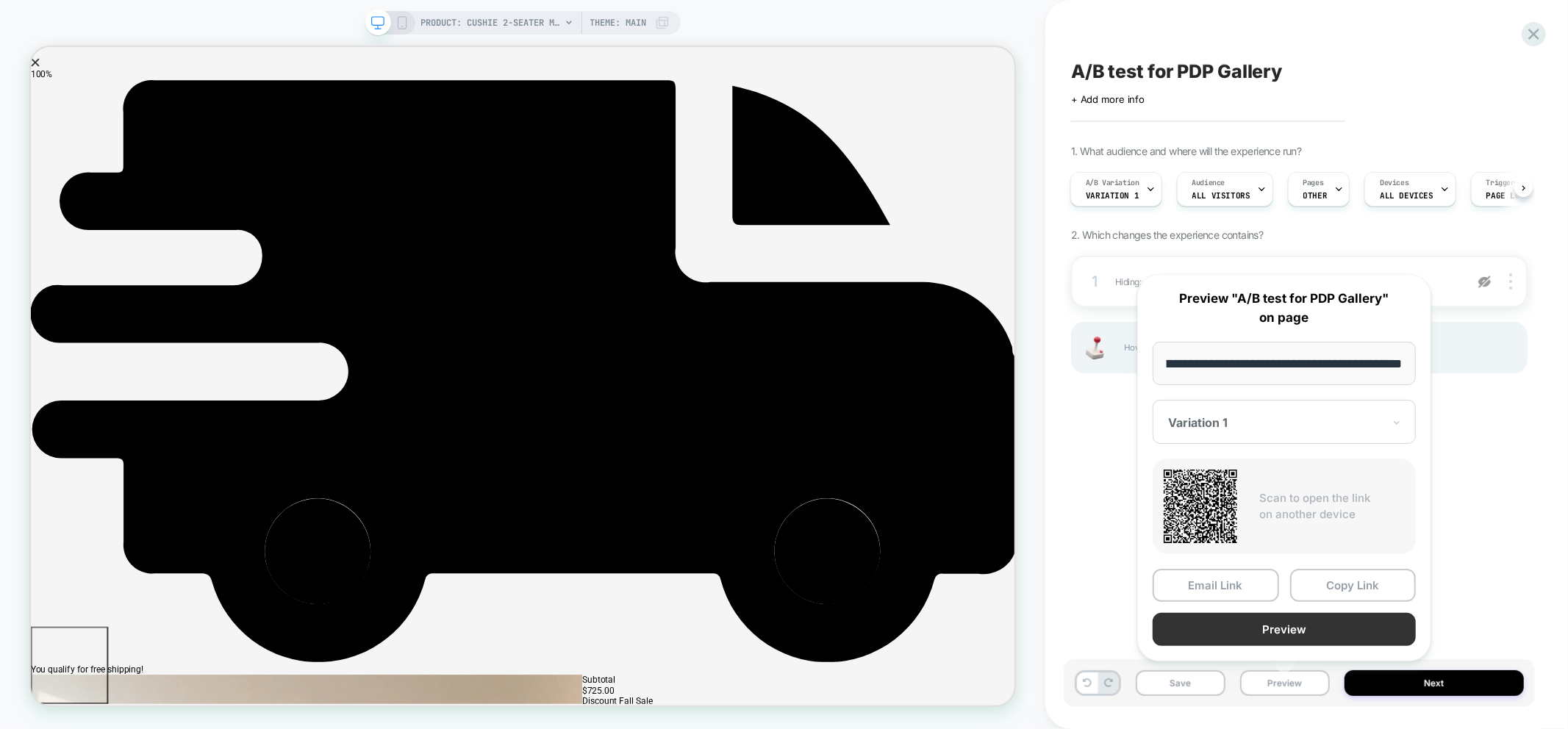
click at [1307, 631] on button "Preview" at bounding box center [1284, 630] width 263 height 33
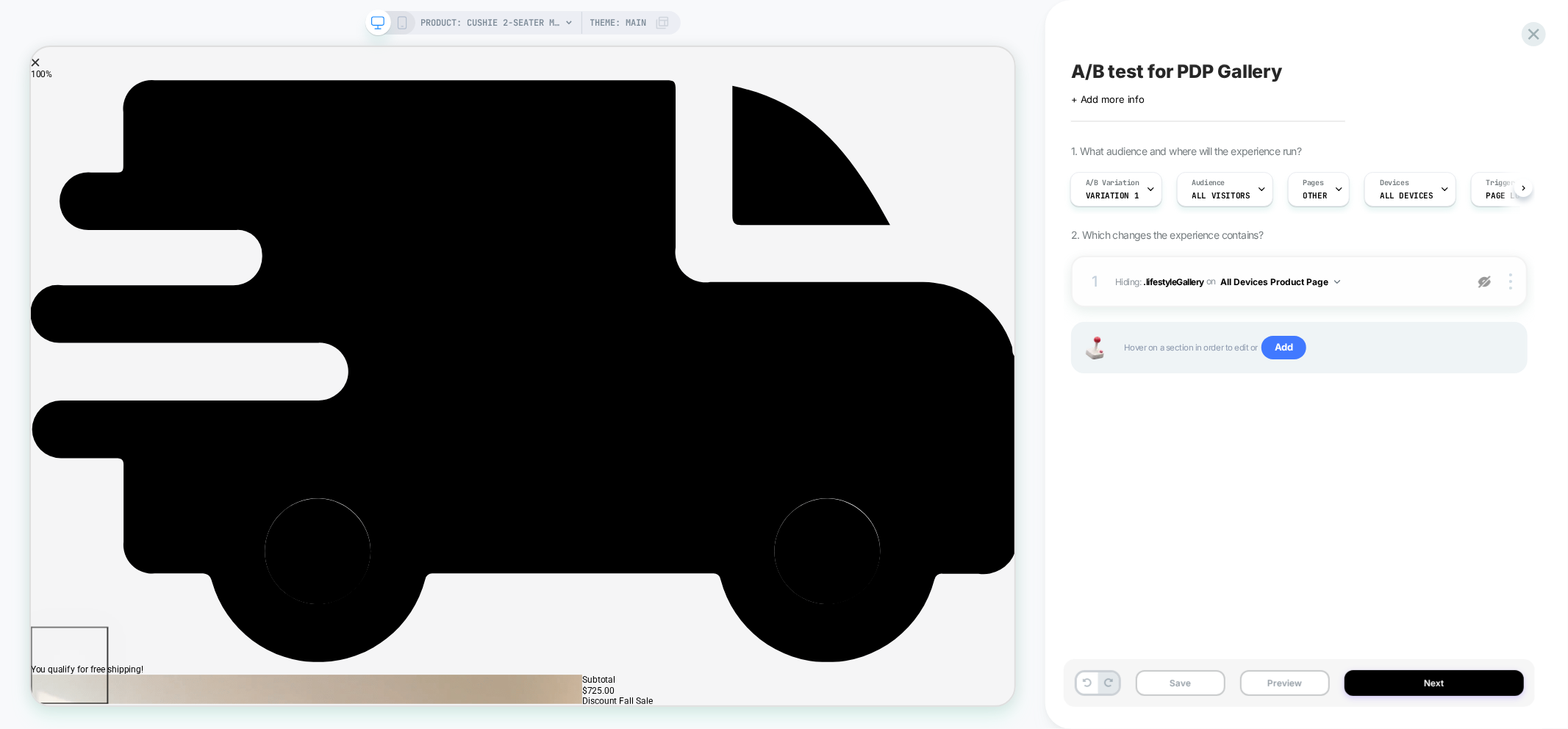
click at [1489, 280] on img at bounding box center [1484, 282] width 13 height 13
click at [1265, 692] on button "Preview" at bounding box center [1285, 683] width 89 height 26
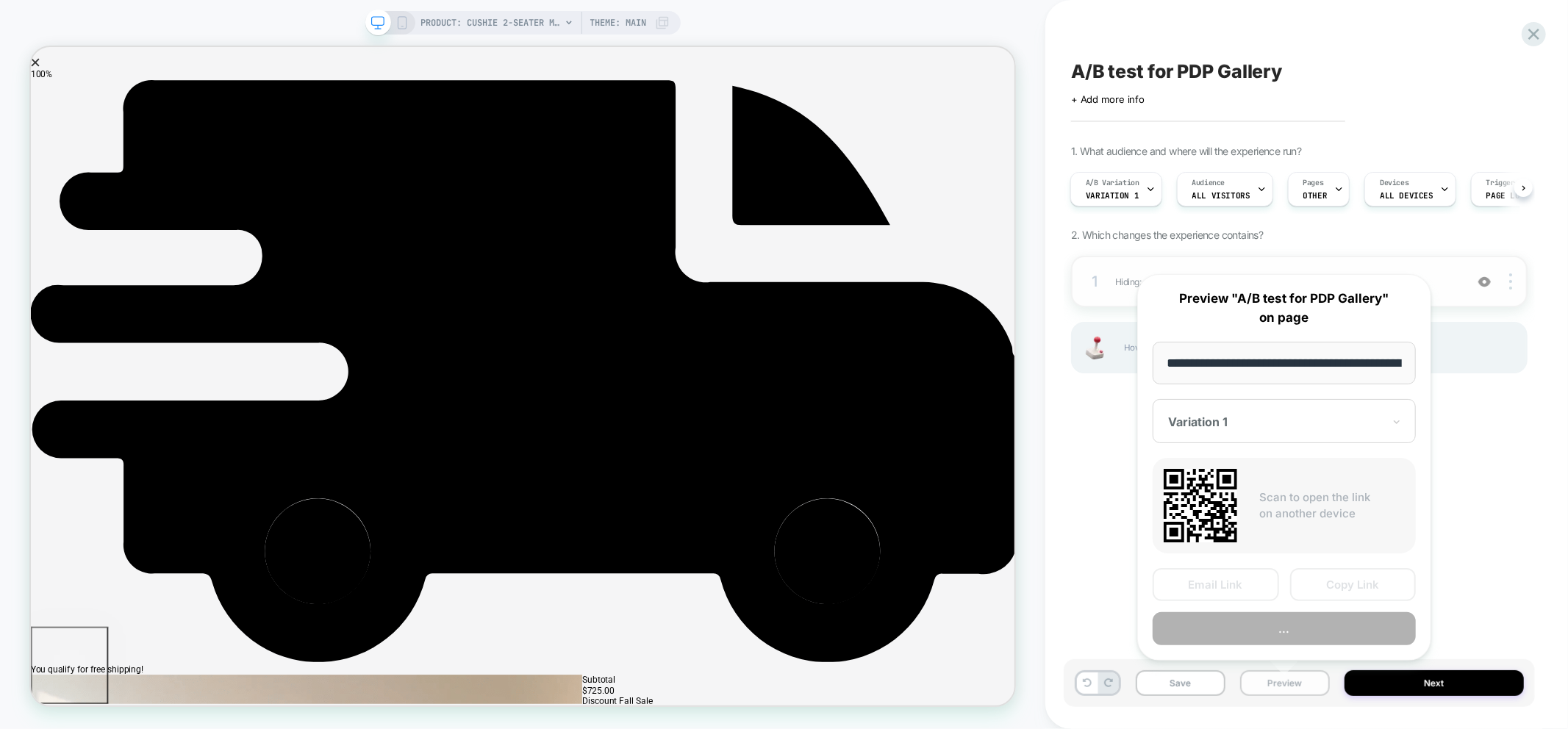
scroll to position [0, 336]
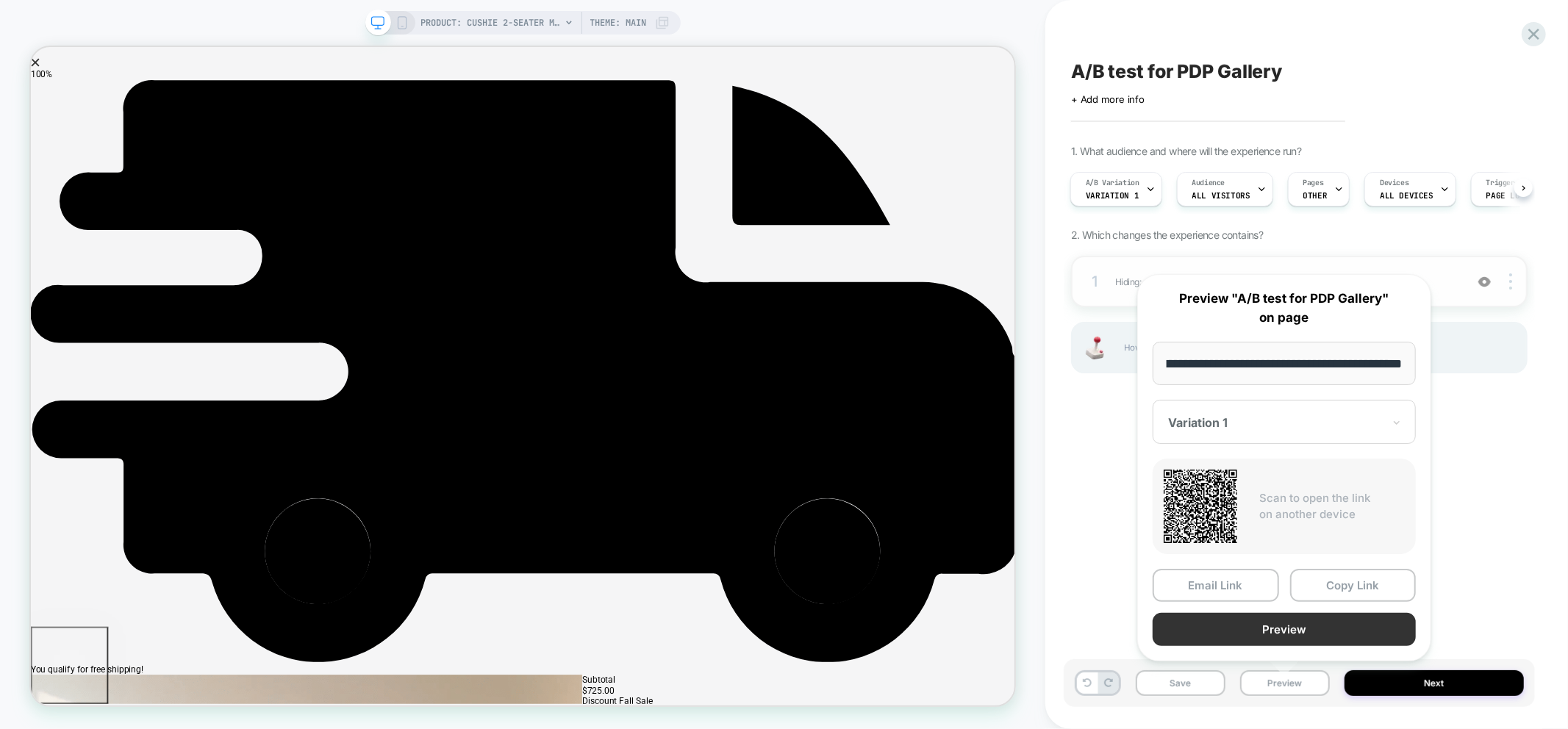
click at [1266, 633] on button "Preview" at bounding box center [1284, 630] width 263 height 33
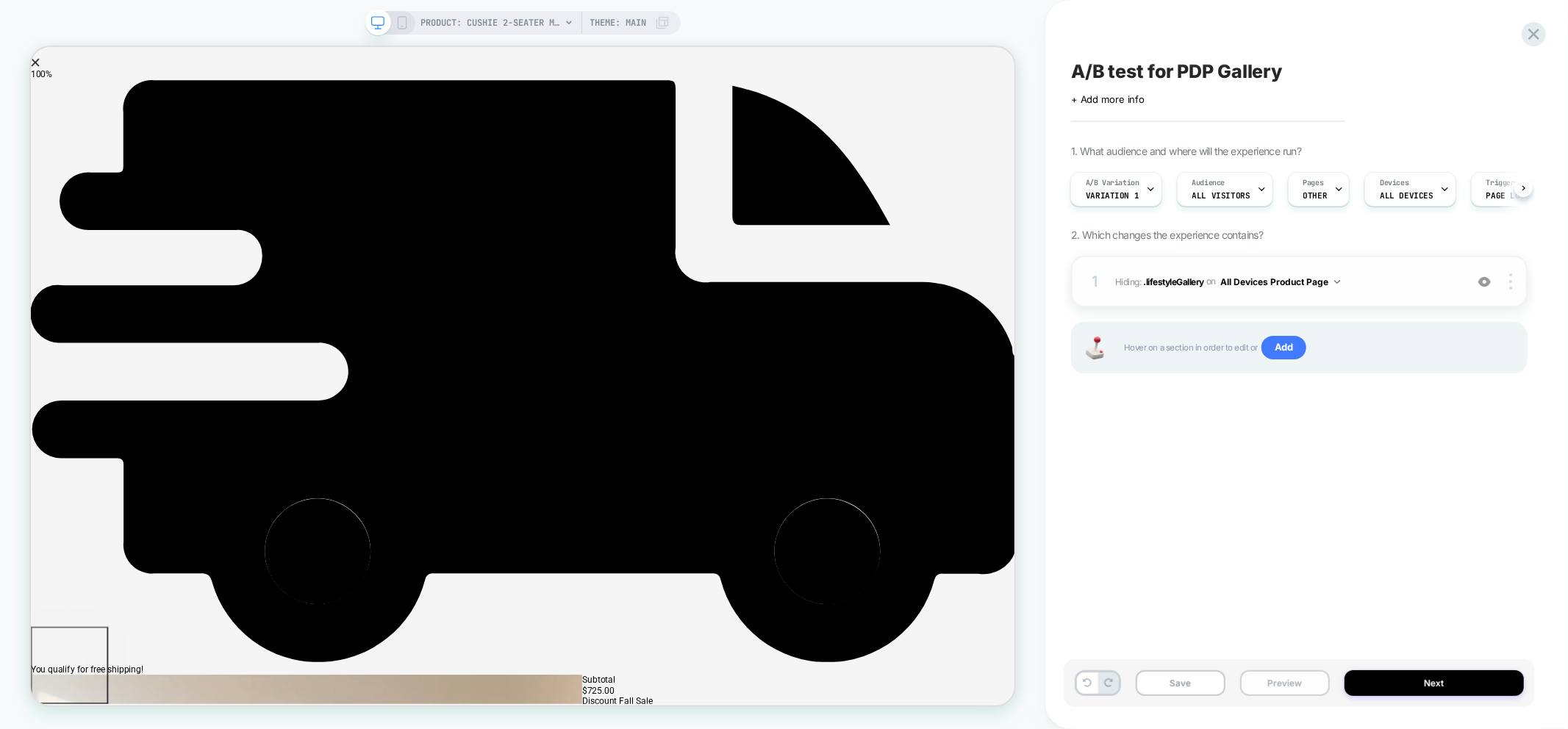
click at [1285, 677] on button "Preview" at bounding box center [1285, 683] width 89 height 26
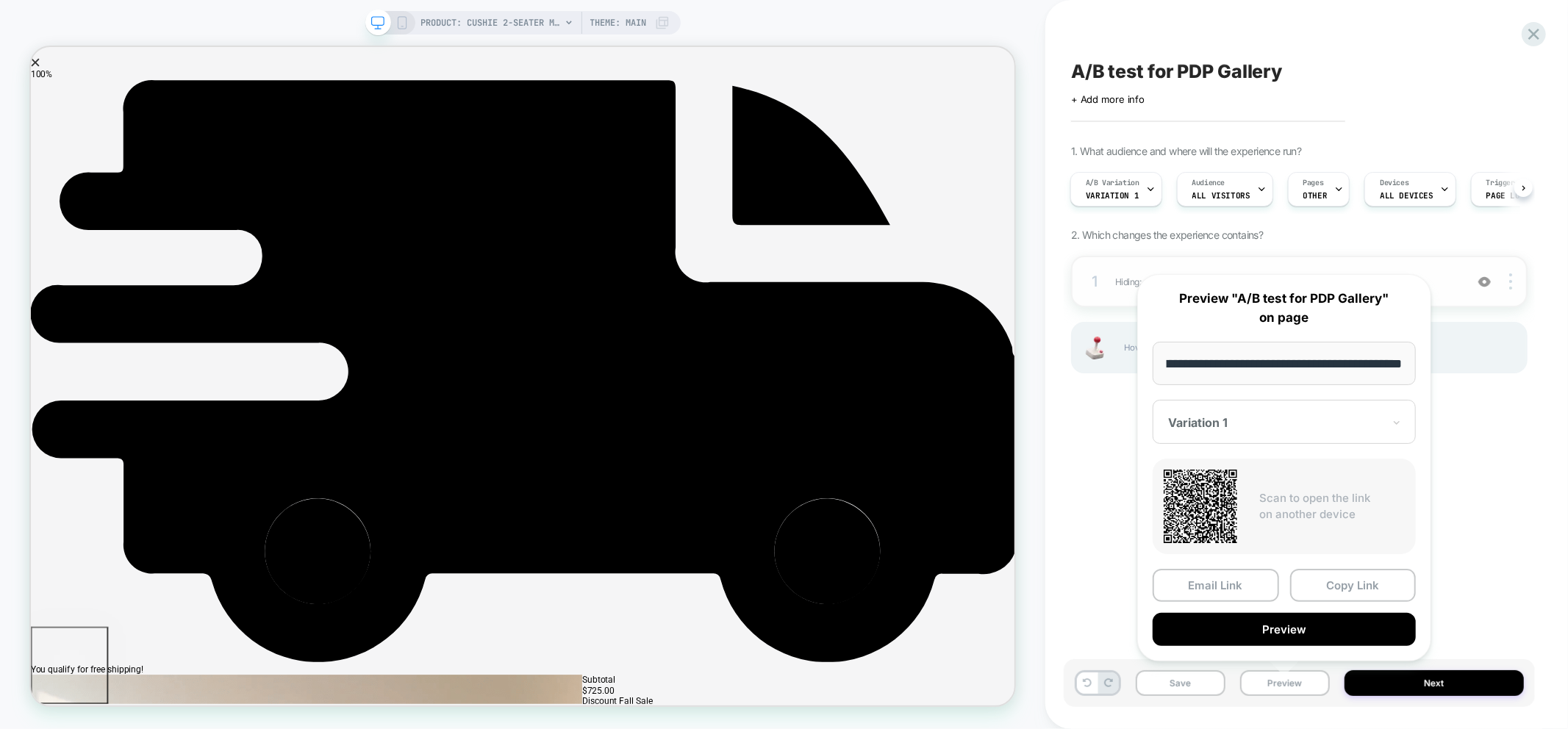
drag, startPoint x: 1333, startPoint y: 583, endPoint x: 1296, endPoint y: 580, distance: 37.1
click at [1333, 582] on button "Copy Link" at bounding box center [1353, 585] width 127 height 33
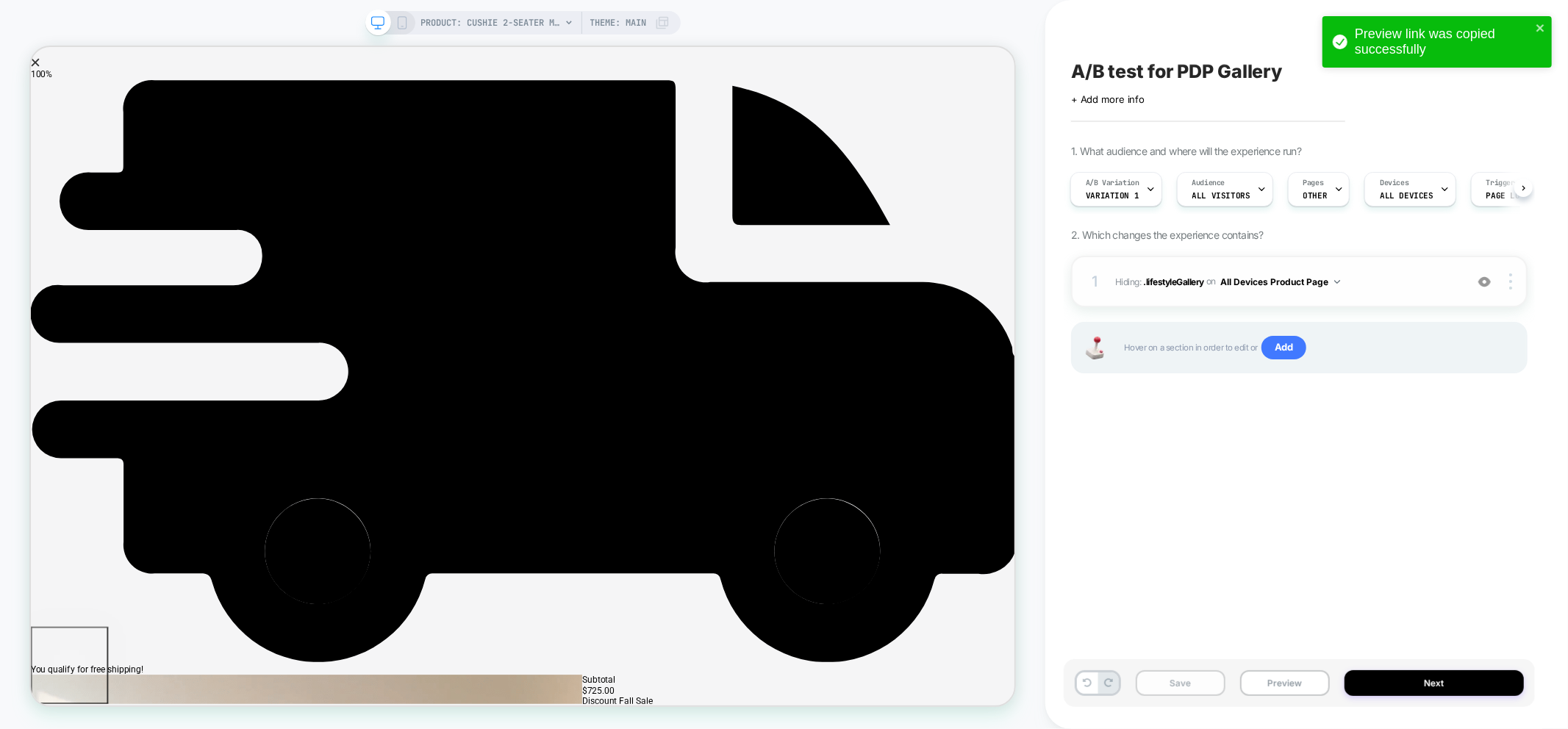
click at [1169, 686] on button "Save" at bounding box center [1180, 683] width 89 height 26
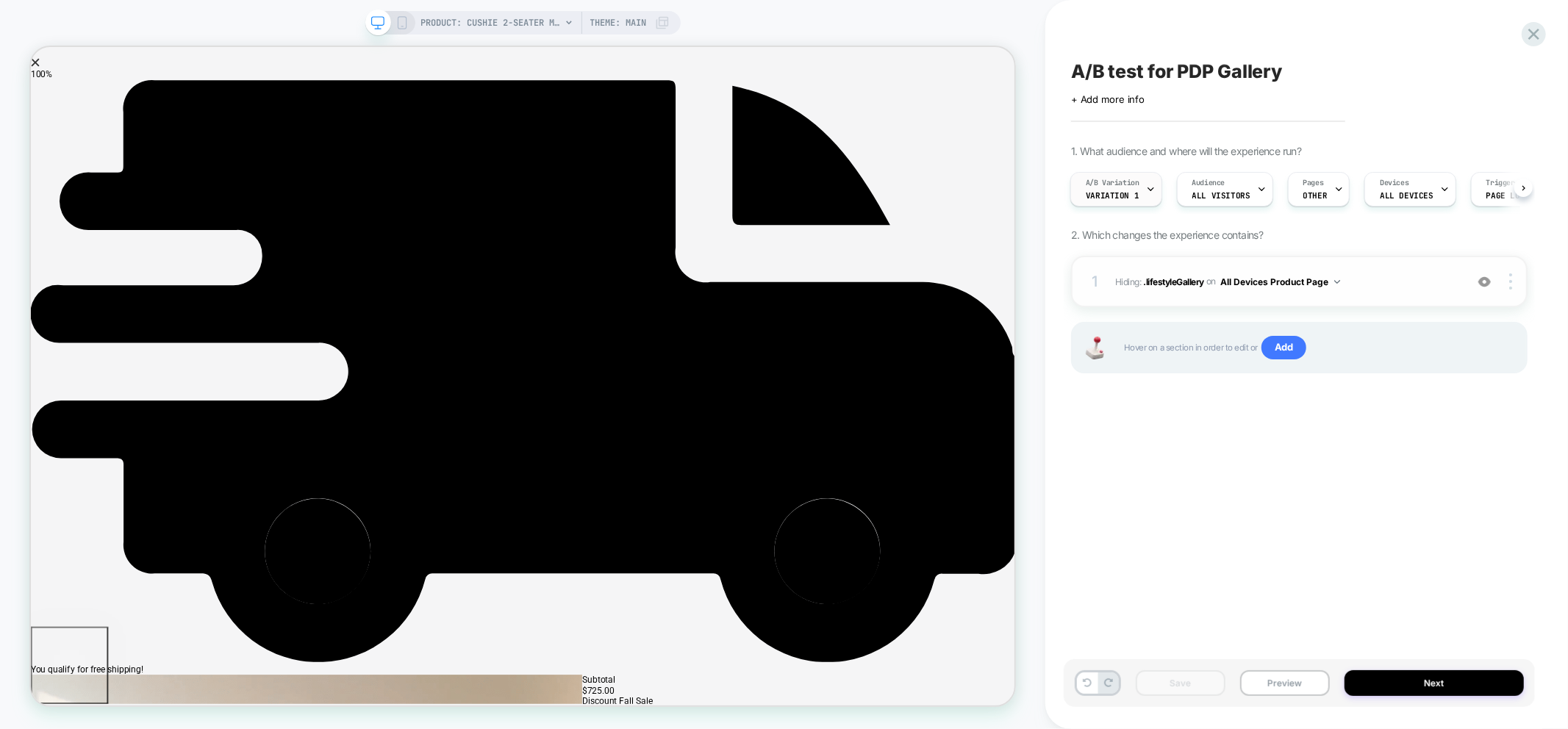
click at [1139, 190] on div "A/B Variation Variation 1" at bounding box center [1112, 190] width 83 height 33
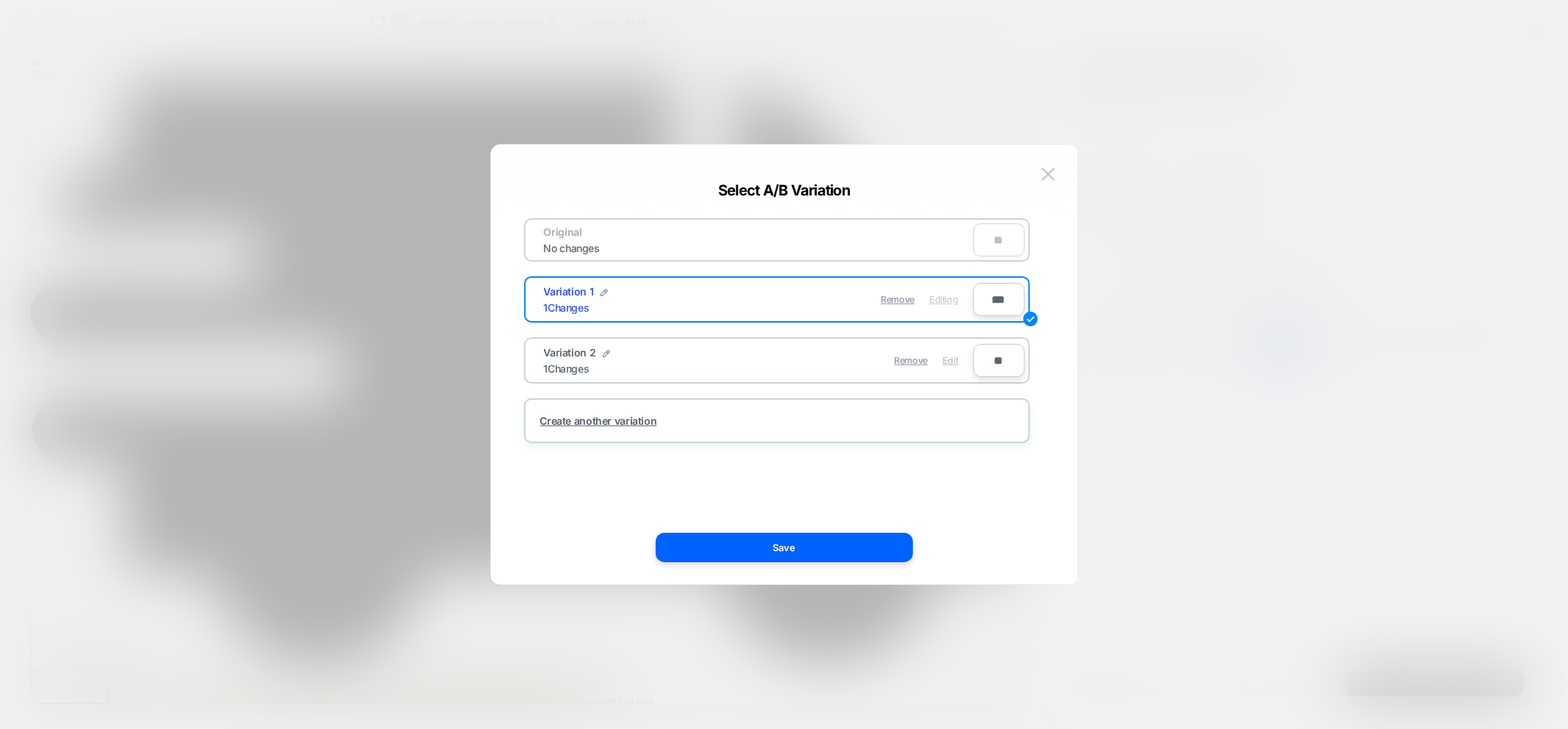
click at [953, 358] on span "Edit" at bounding box center [949, 361] width 15 height 11
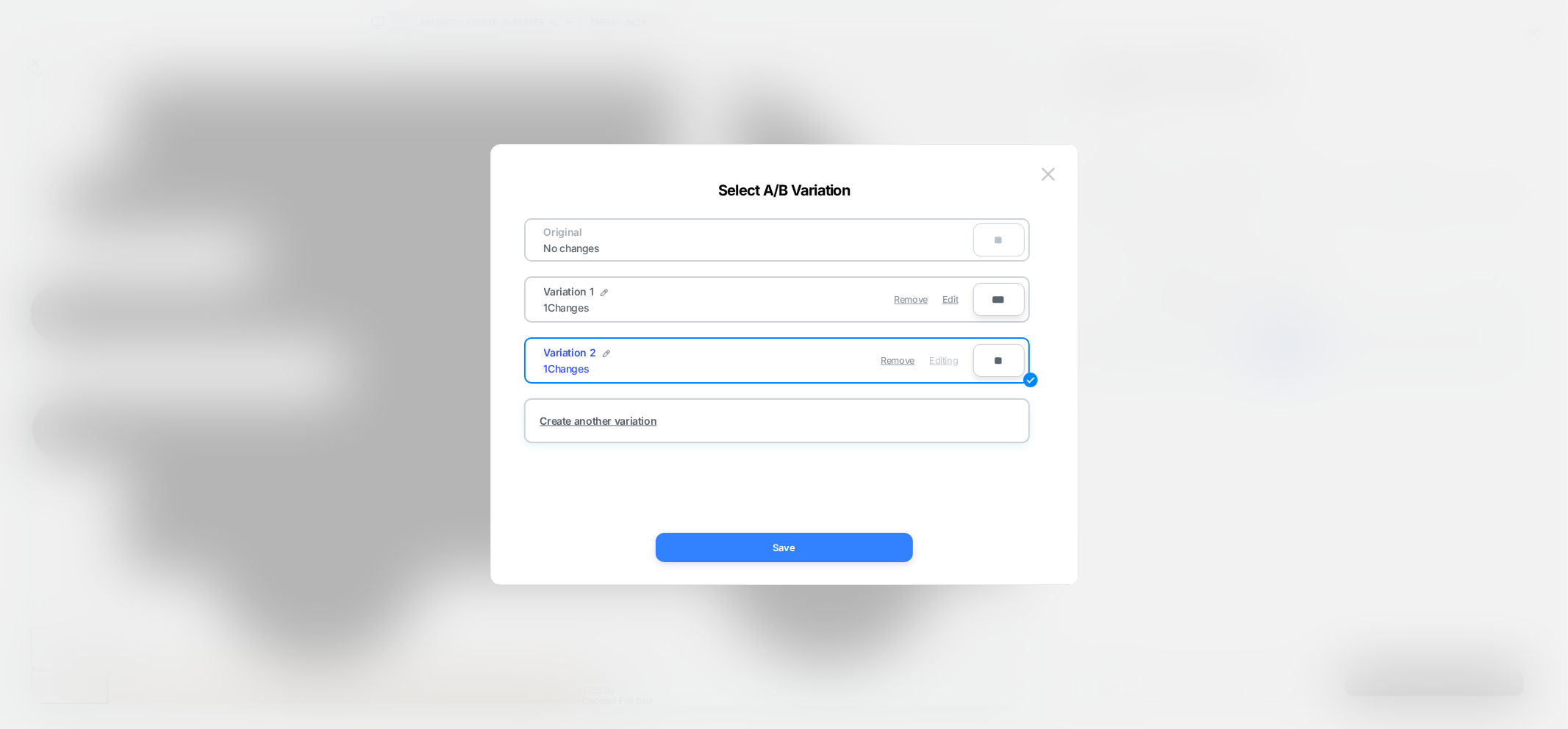
click at [873, 549] on button "Save" at bounding box center [784, 548] width 257 height 29
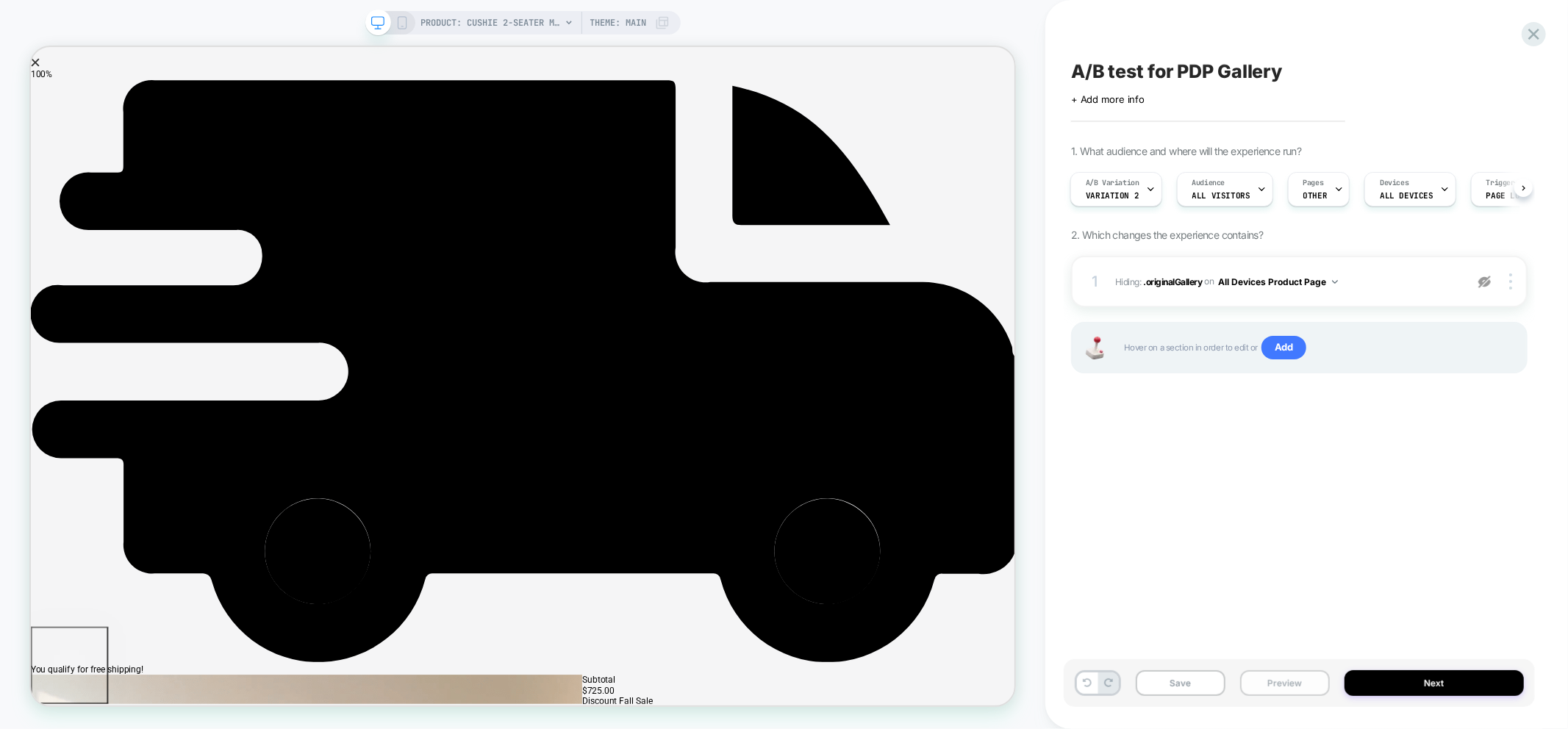
click at [1292, 685] on button "Preview" at bounding box center [1285, 683] width 89 height 26
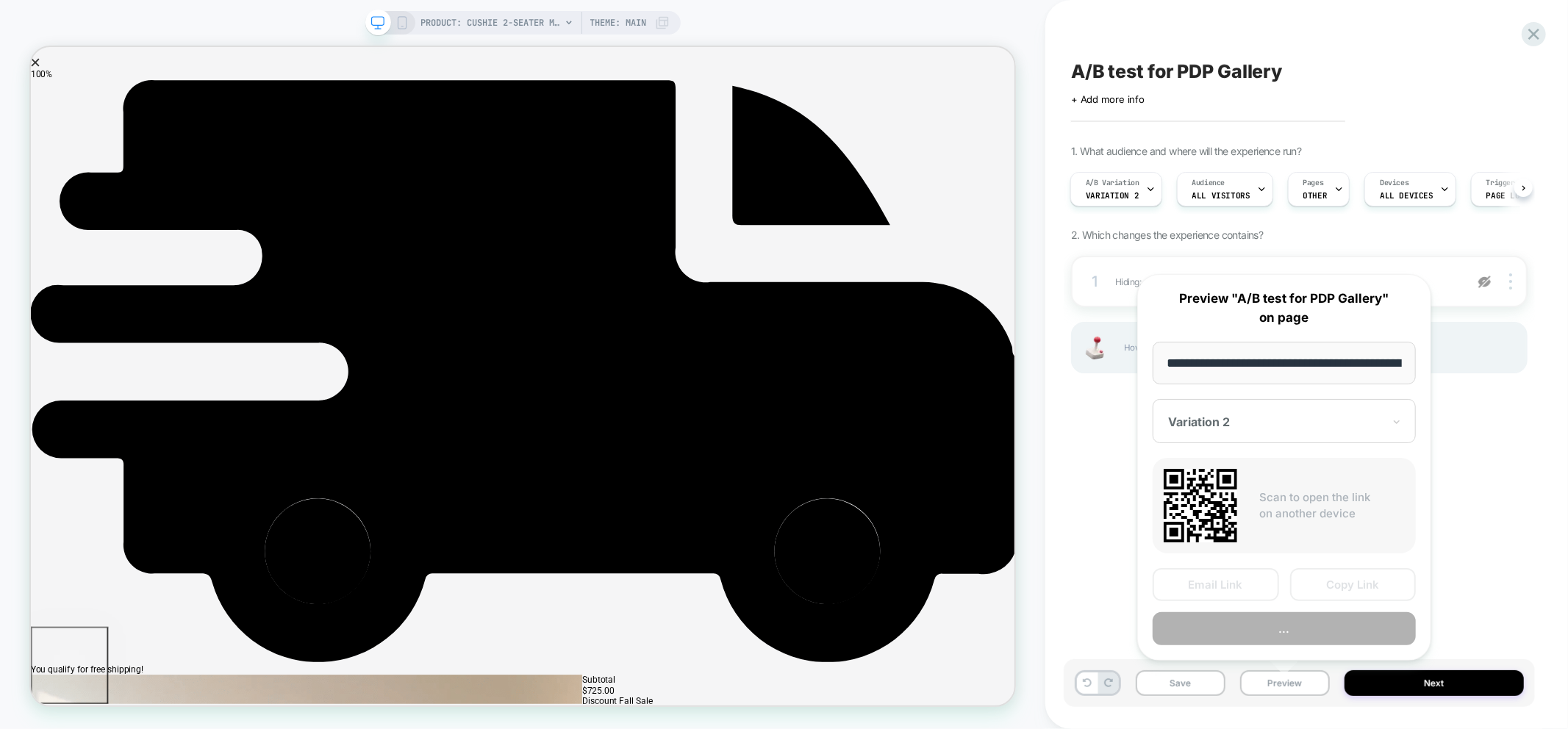
scroll to position [0, 336]
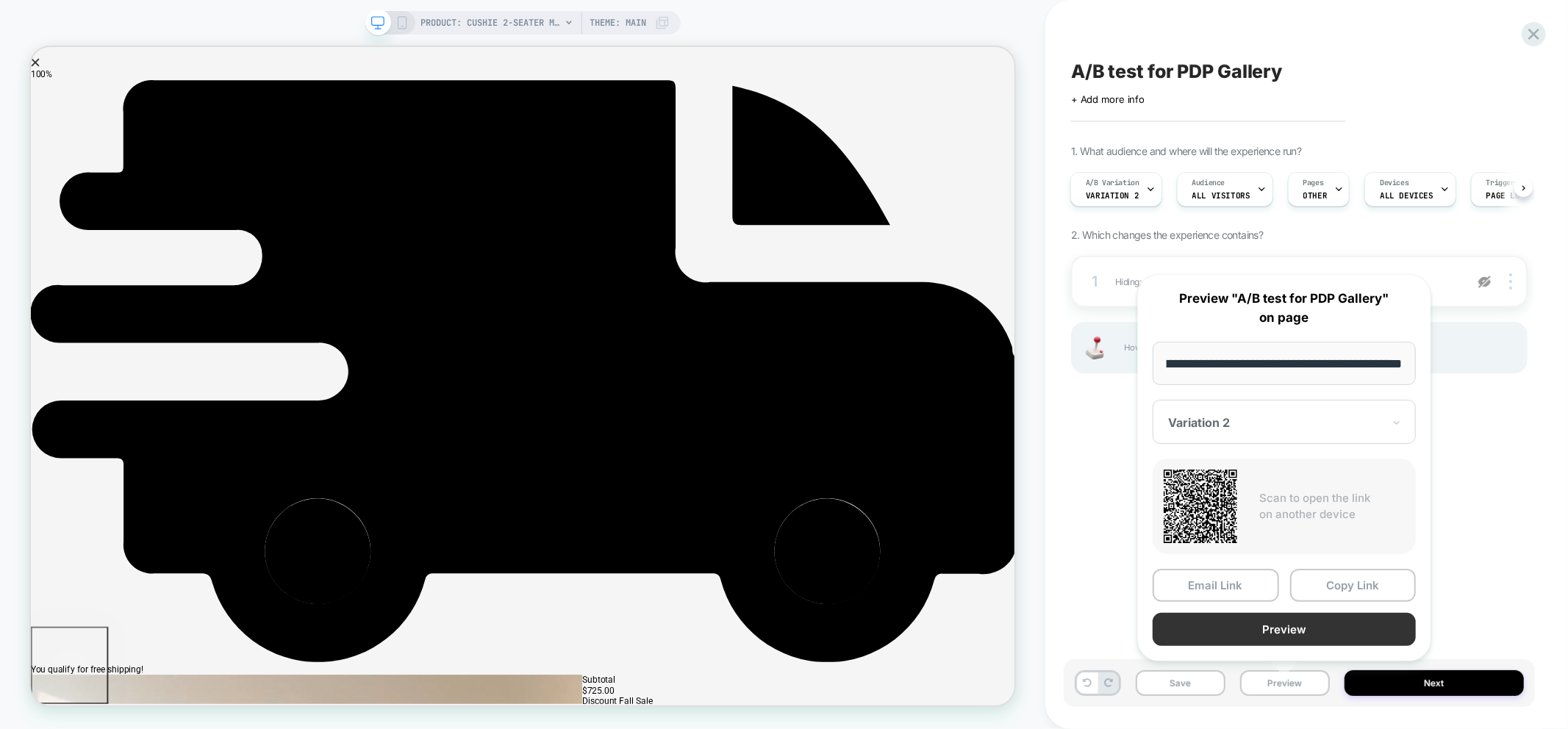
click at [1286, 627] on button "Preview" at bounding box center [1284, 630] width 263 height 33
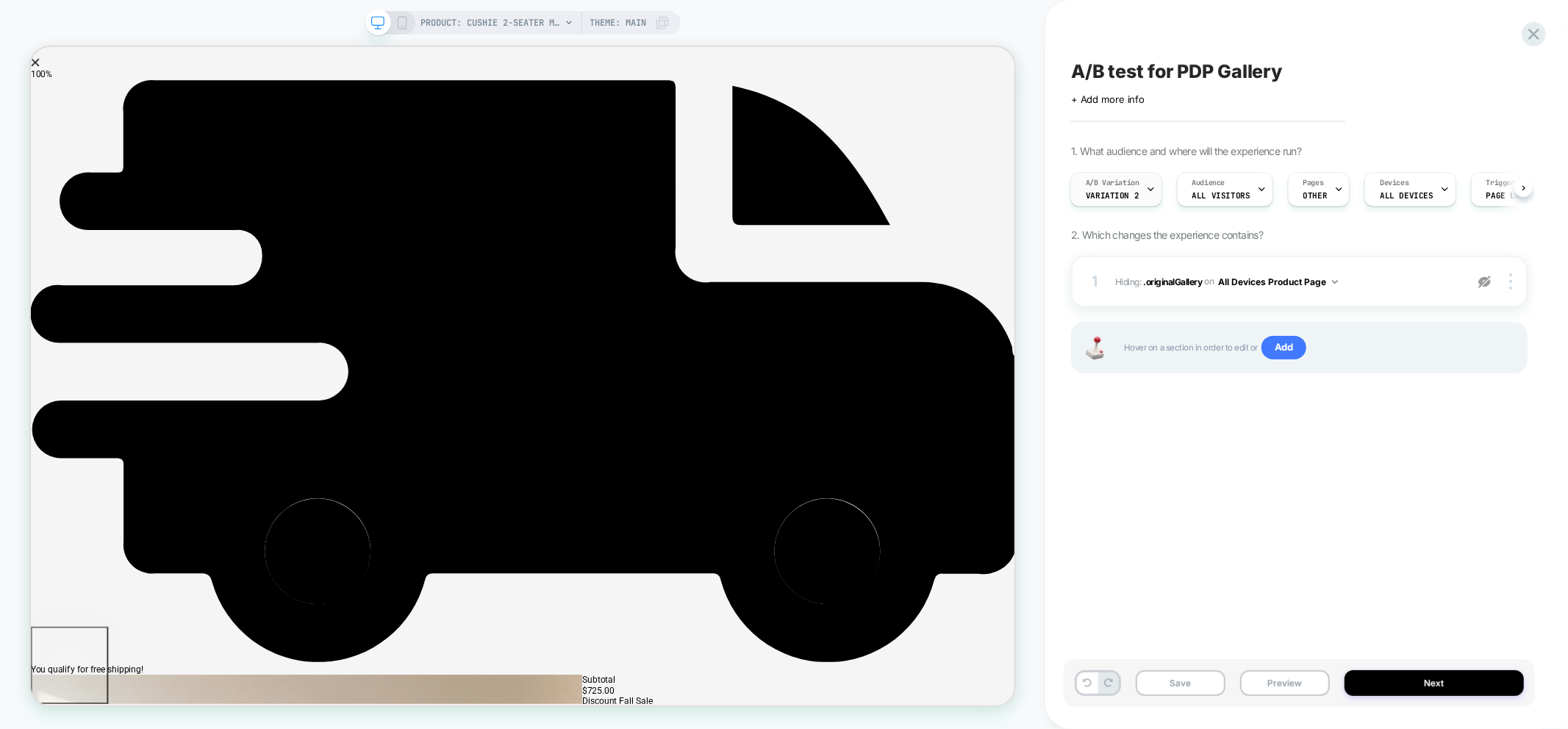
click at [1113, 204] on div "A/B Variation Variation 2" at bounding box center [1112, 190] width 83 height 33
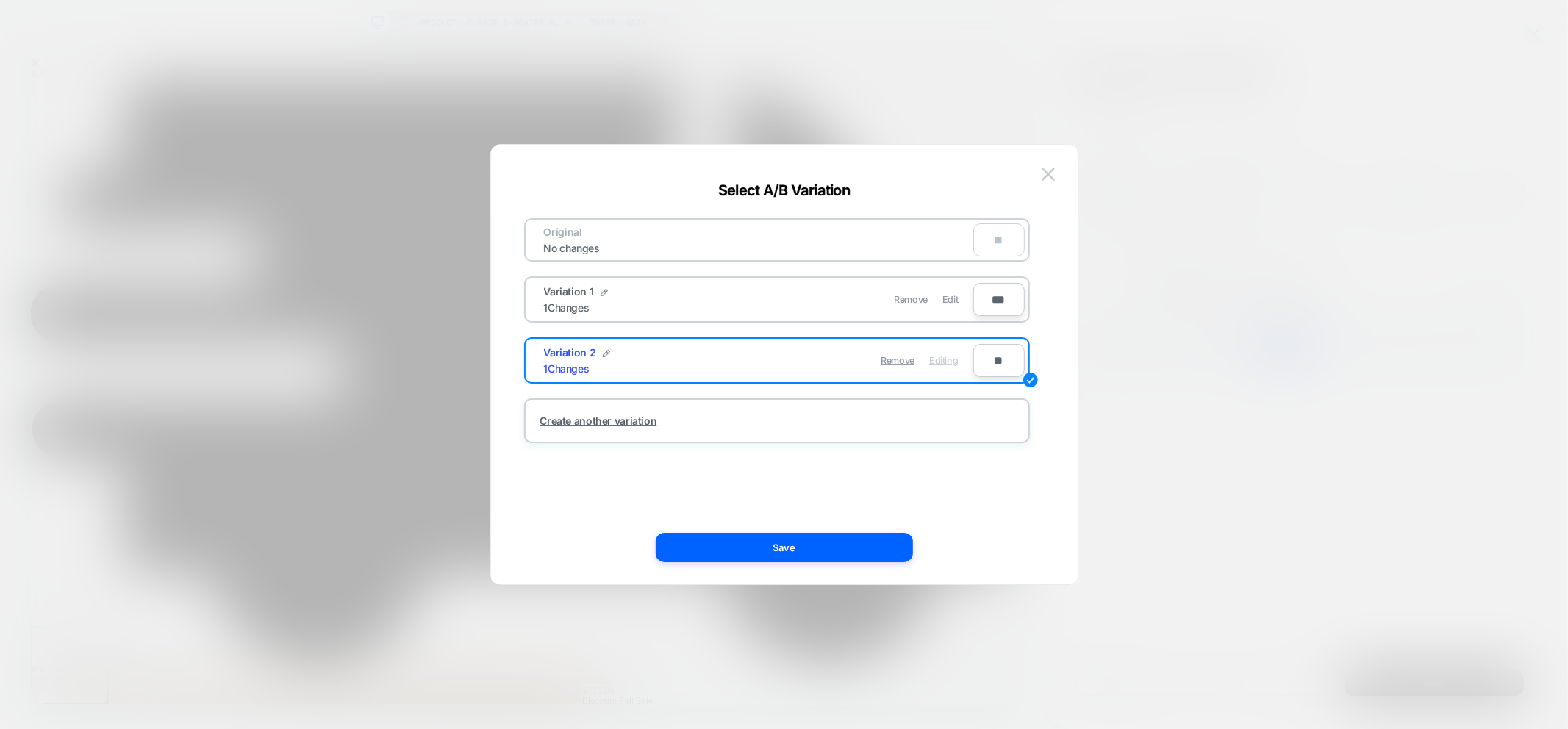
click at [1000, 355] on input "**" at bounding box center [999, 361] width 51 height 33
click at [999, 355] on input "**" at bounding box center [999, 361] width 51 height 33
drag, startPoint x: 1009, startPoint y: 358, endPoint x: 974, endPoint y: 359, distance: 35.0
click at [974, 359] on input "**" at bounding box center [999, 361] width 51 height 33
type input "***"
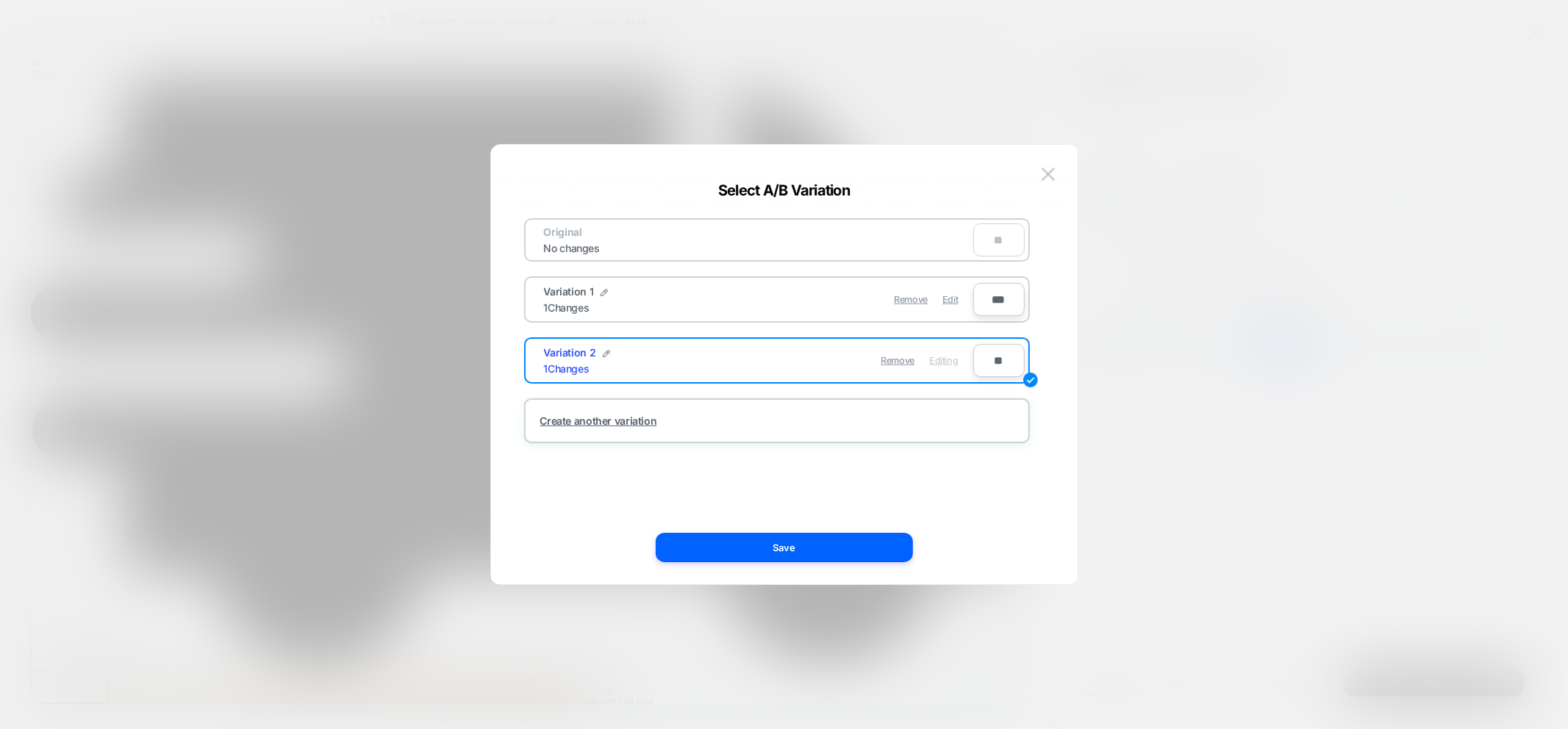
type input "**"
type input "***"
click at [1055, 184] on button at bounding box center [1048, 174] width 22 height 22
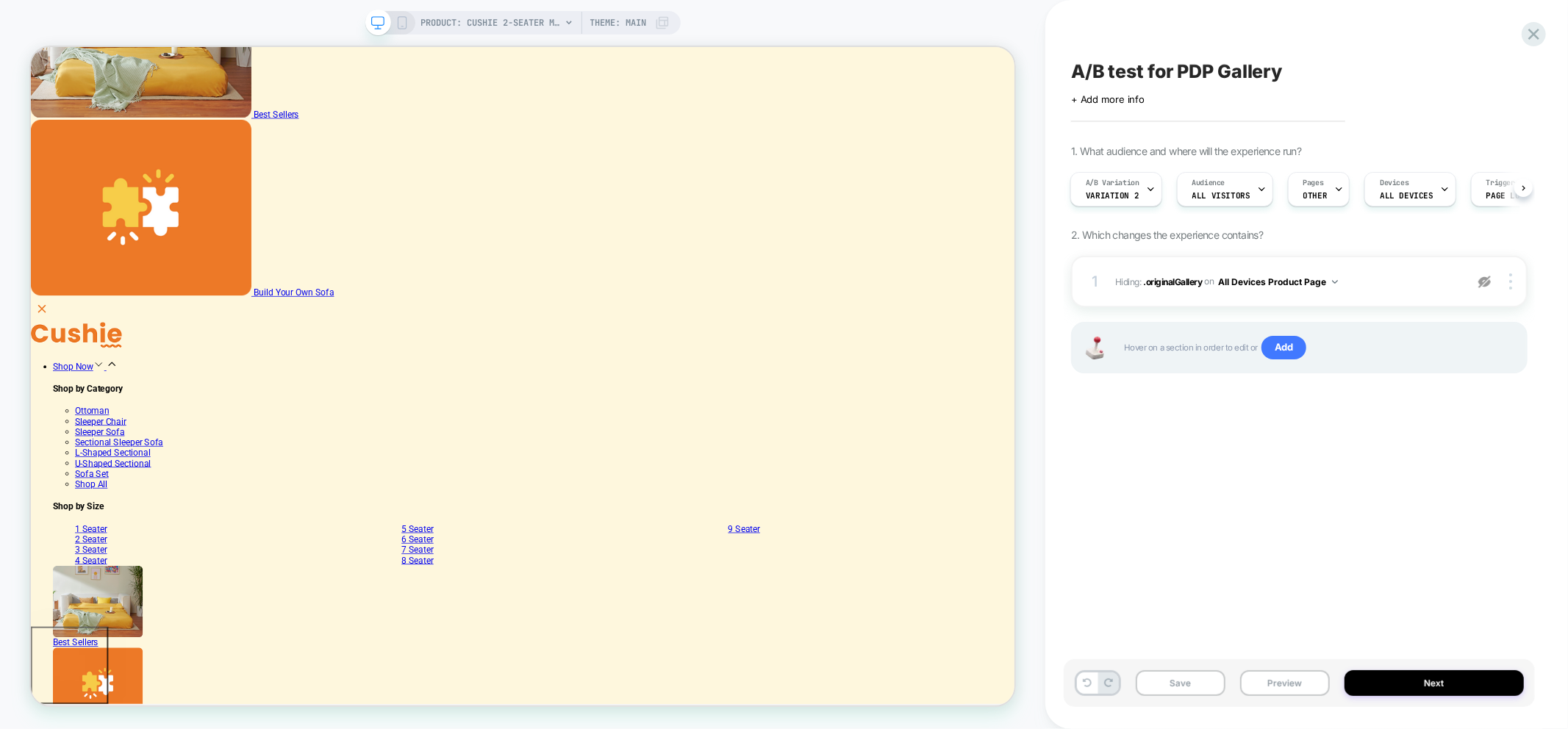
scroll to position [408, 0]
click at [1296, 680] on button "Preview" at bounding box center [1285, 683] width 89 height 26
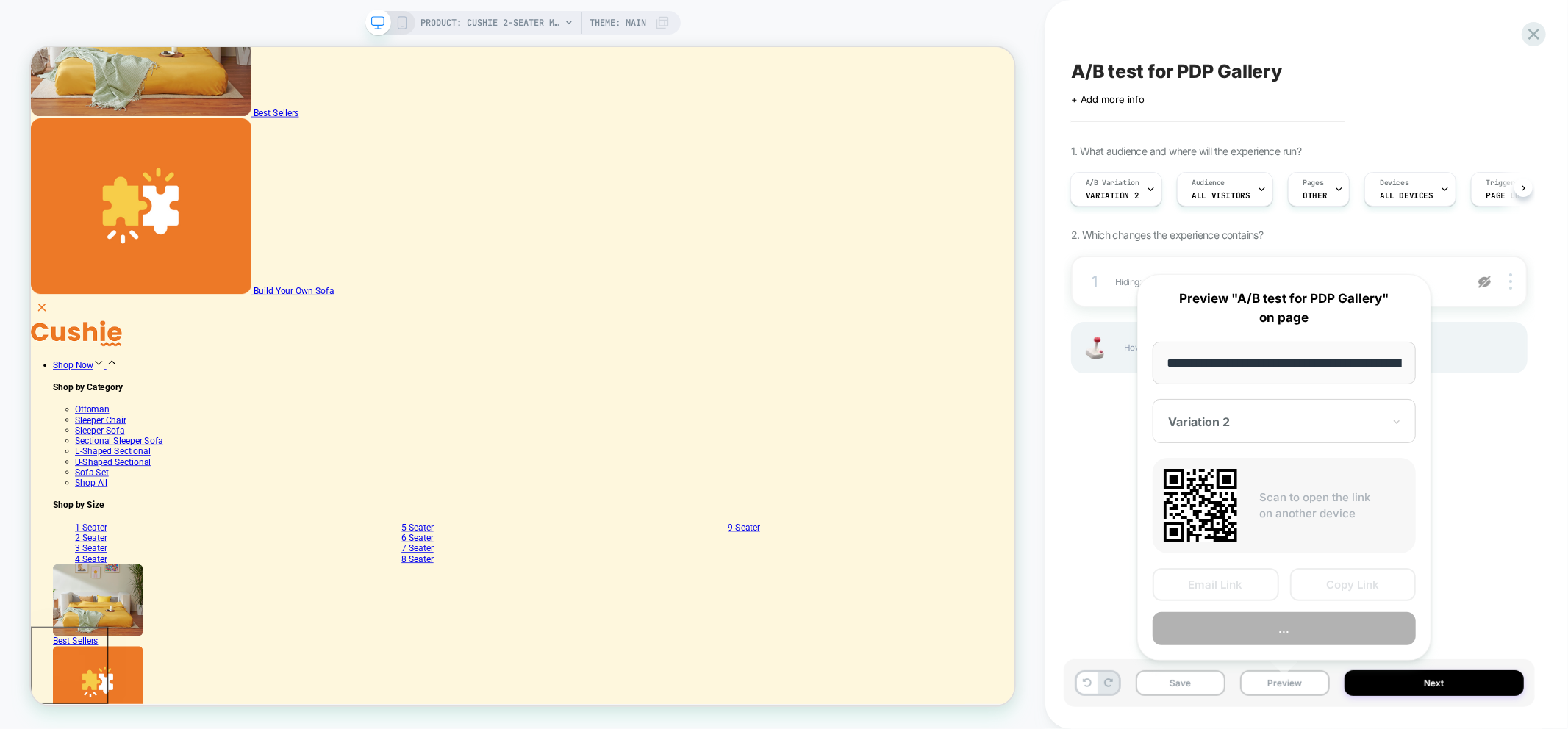
scroll to position [0, 336]
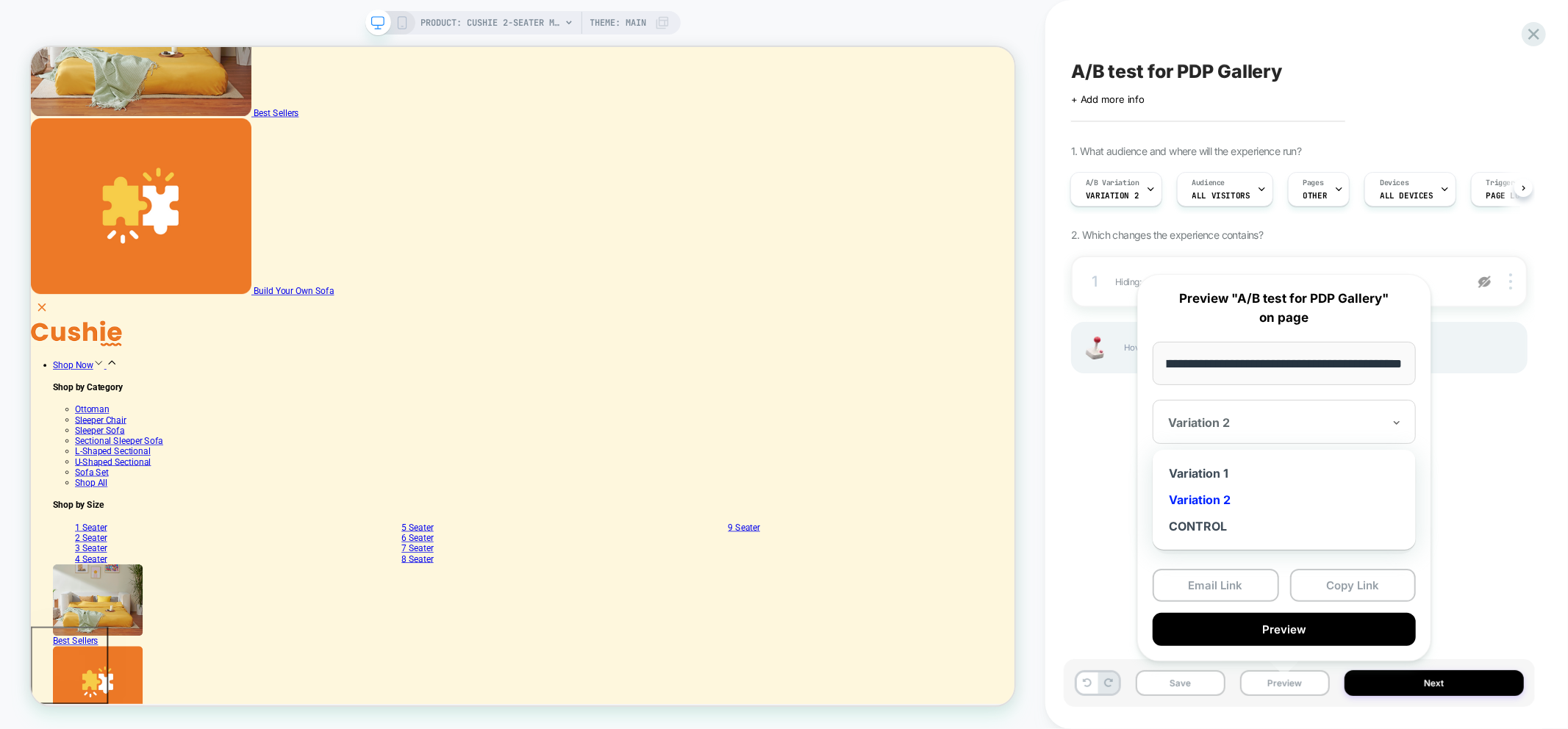
click at [1273, 436] on div "Variation 2" at bounding box center [1284, 422] width 263 height 44
click at [1230, 474] on div "Variation 1" at bounding box center [1284, 473] width 249 height 26
click at [1389, 581] on button "Copy Link" at bounding box center [1353, 585] width 127 height 33
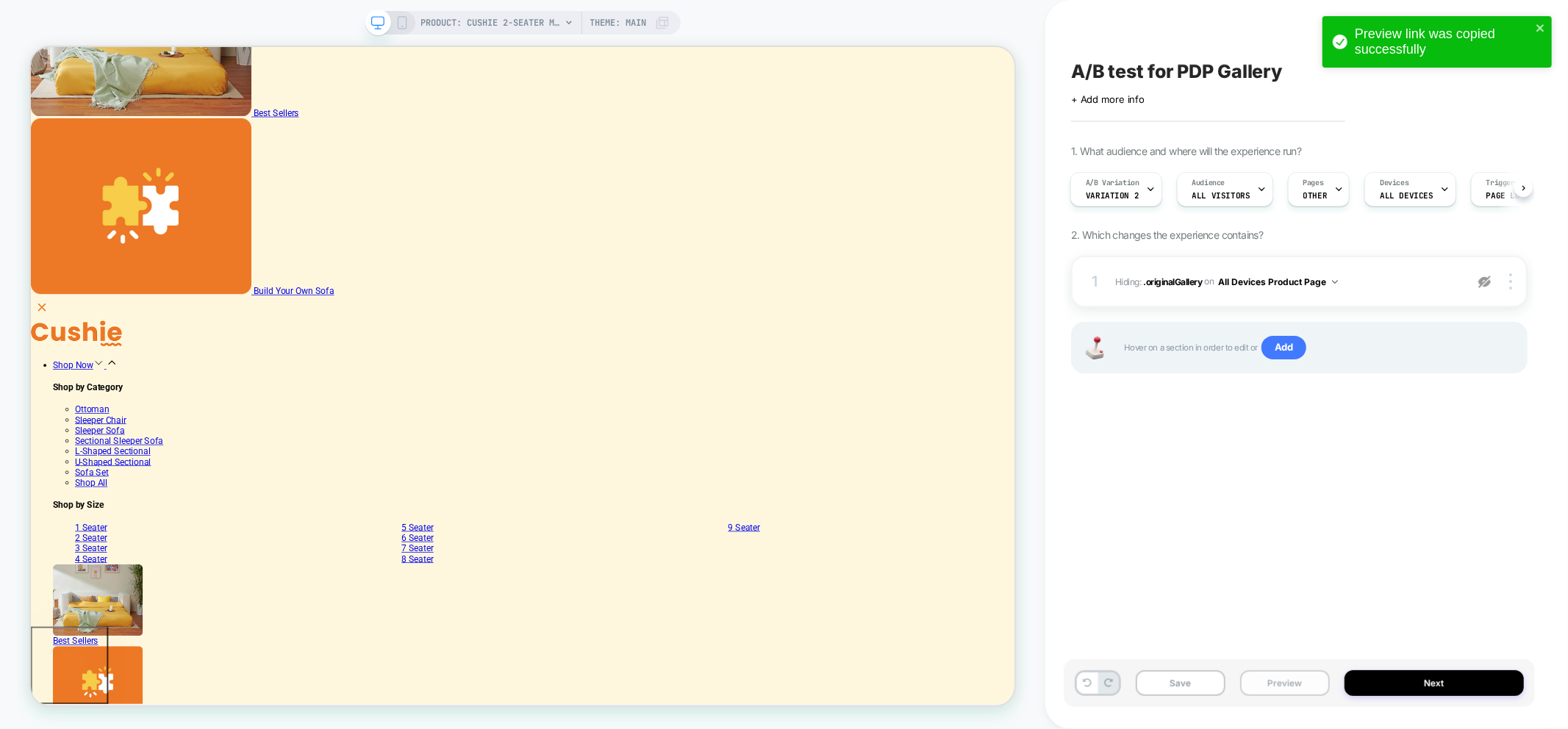
click at [1290, 688] on button "Preview" at bounding box center [1285, 683] width 89 height 26
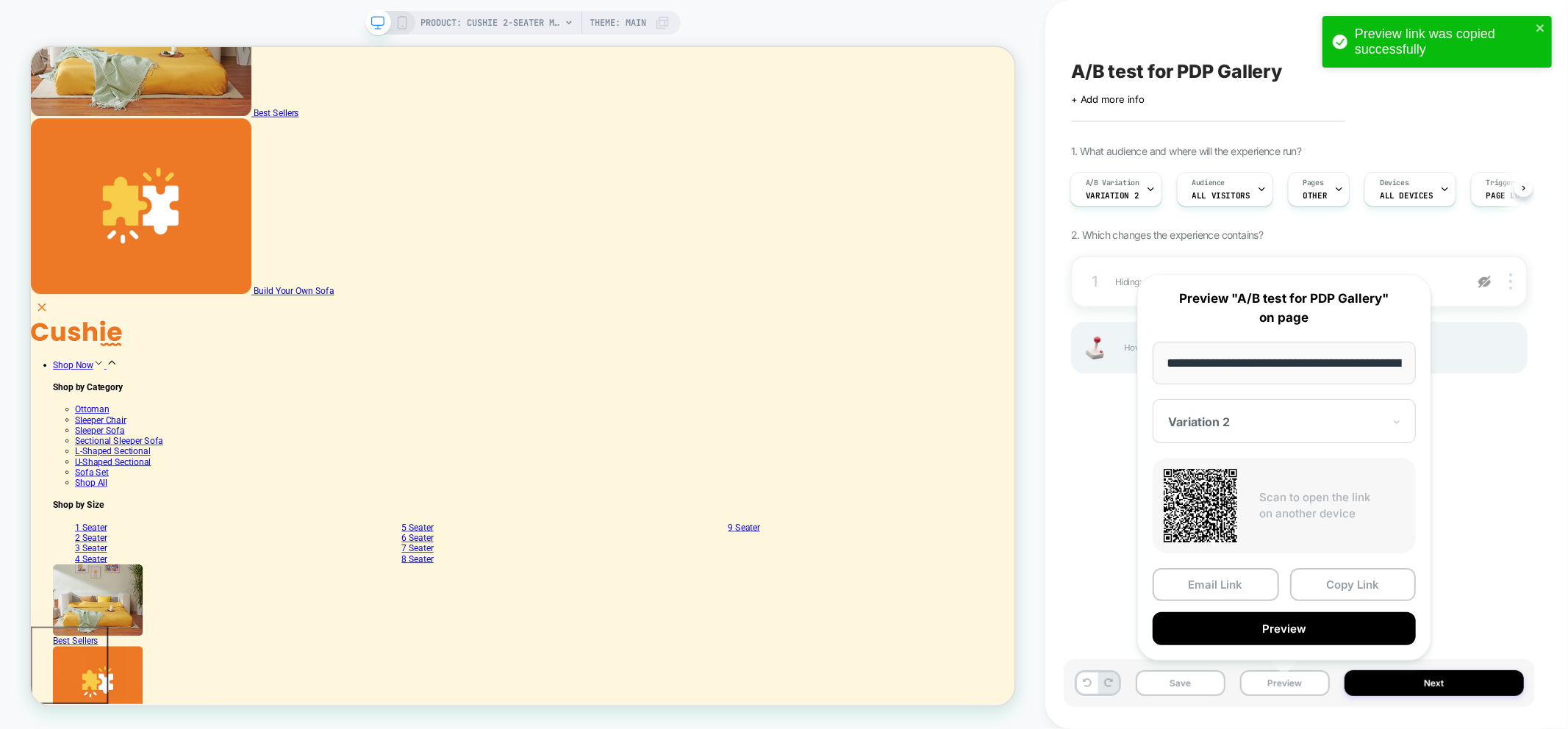
scroll to position [0, 336]
click at [1346, 583] on button "Copy Link" at bounding box center [1353, 585] width 127 height 33
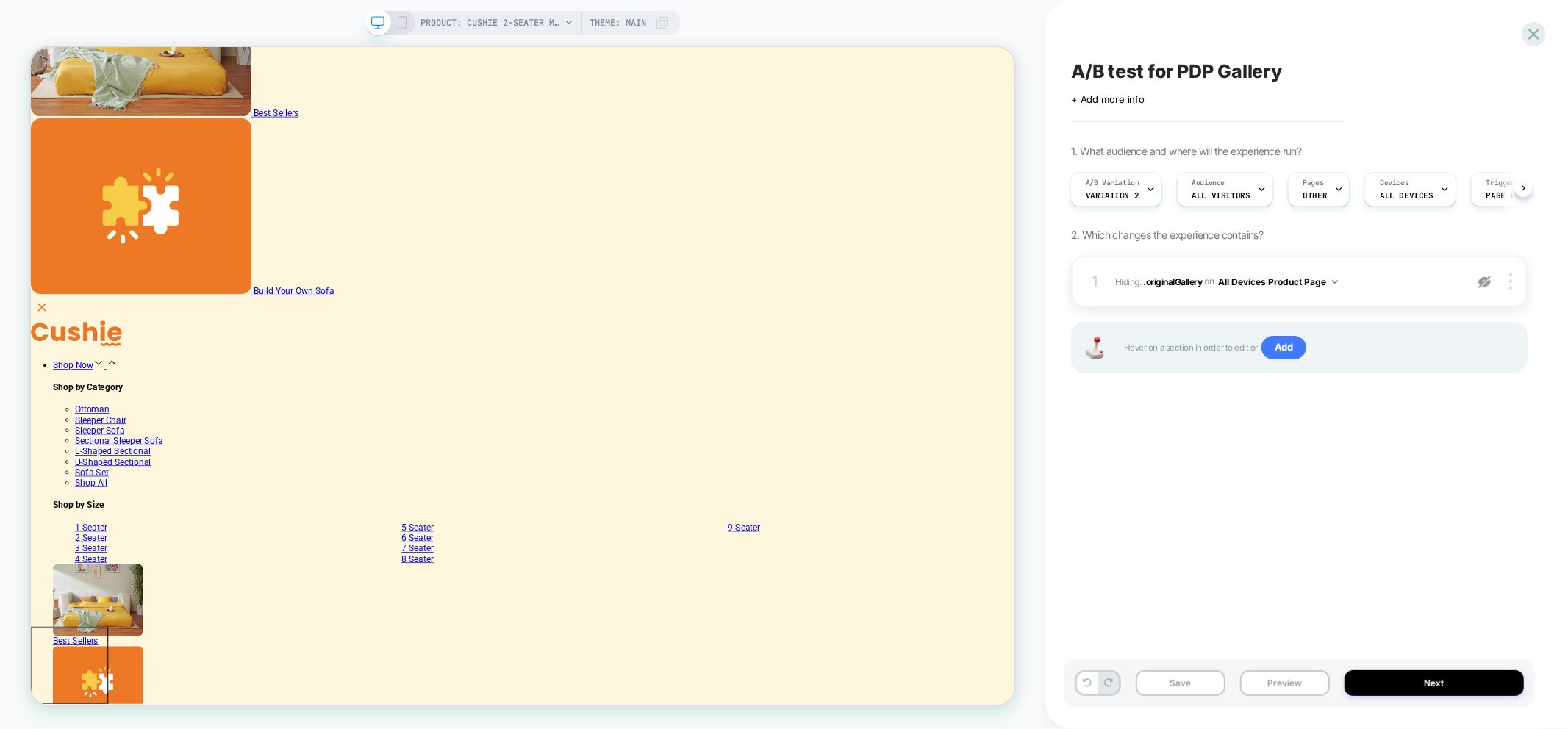
click at [1487, 283] on img at bounding box center [1484, 282] width 13 height 13
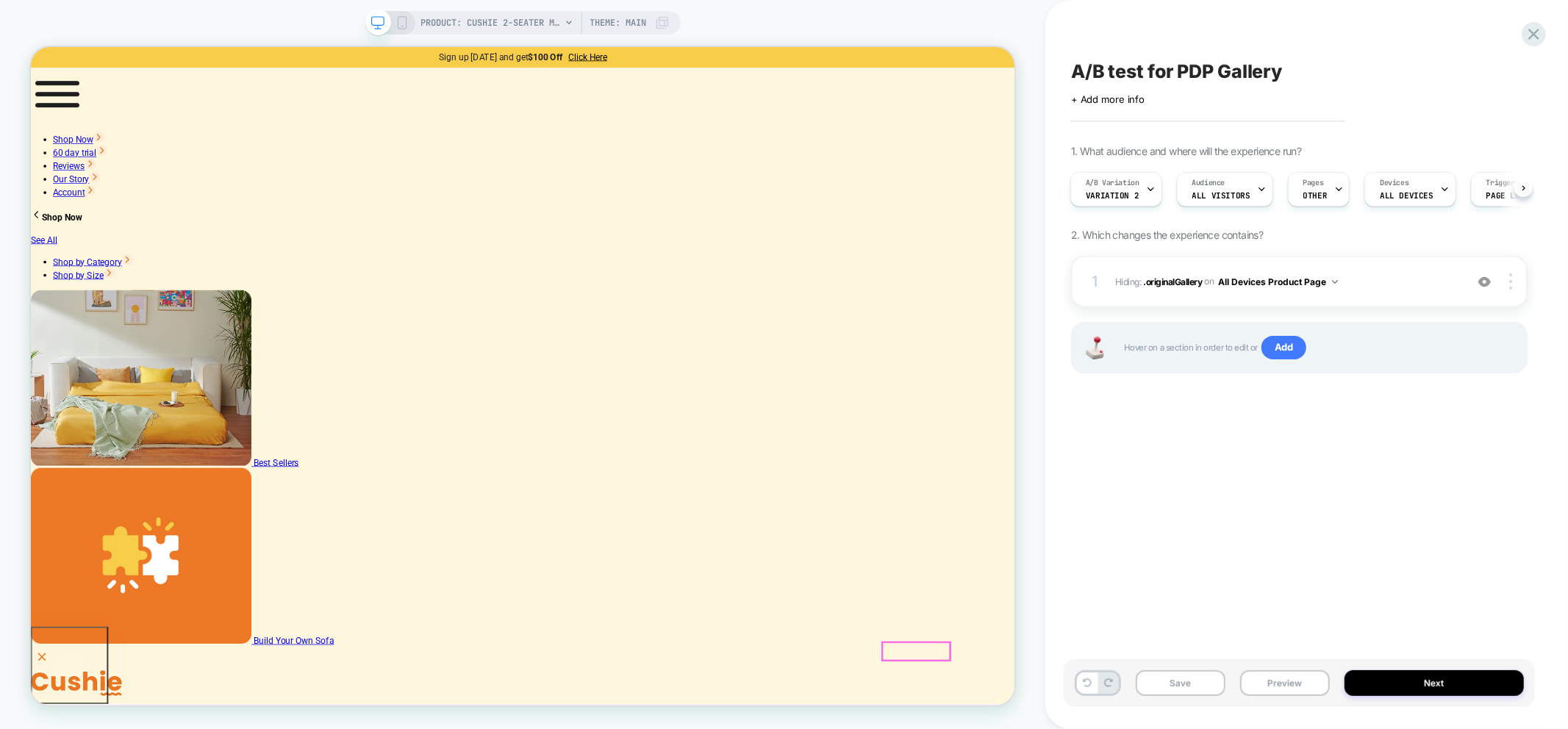
scroll to position [326, 0]
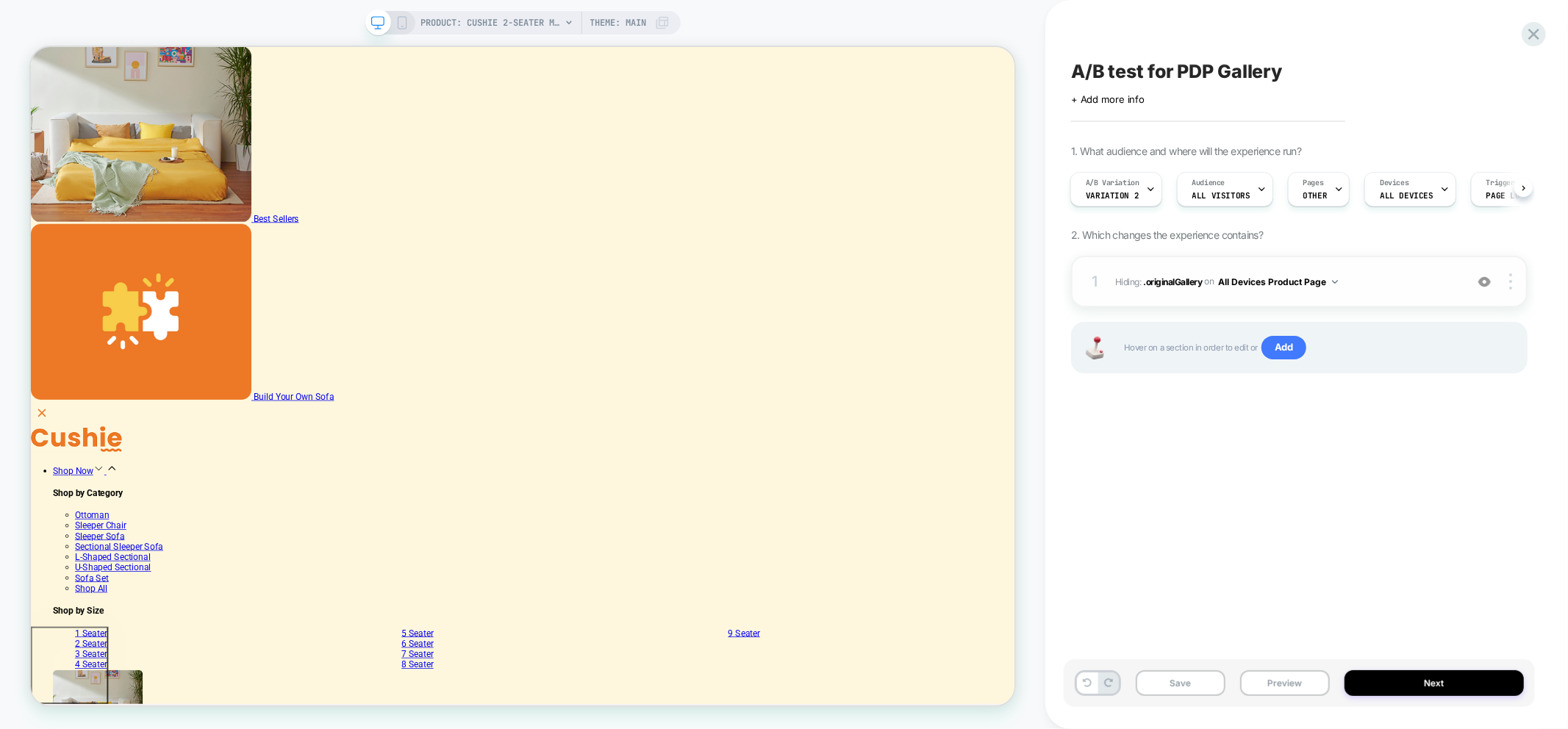
click at [1485, 281] on img at bounding box center [1484, 282] width 13 height 13
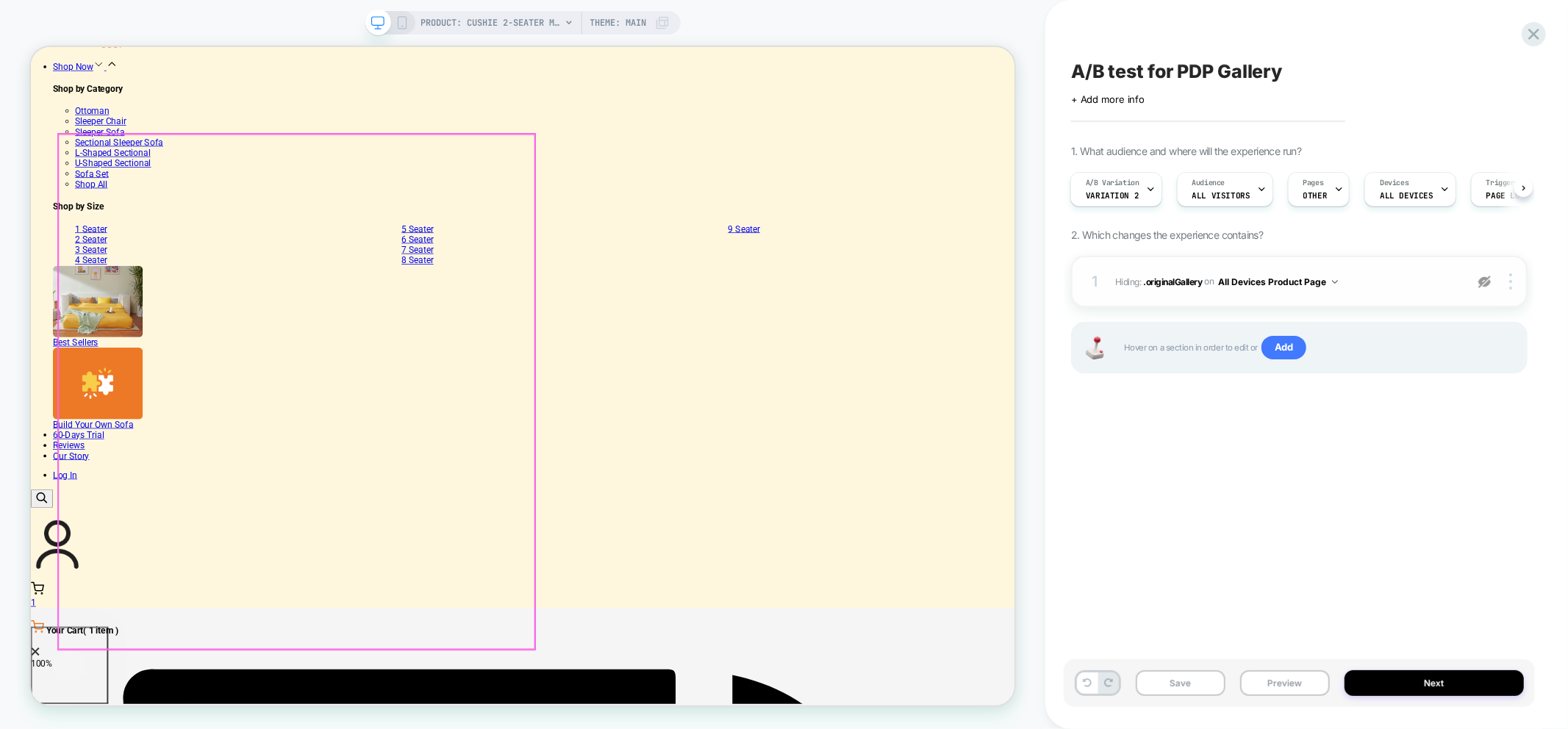
scroll to position [572, 0]
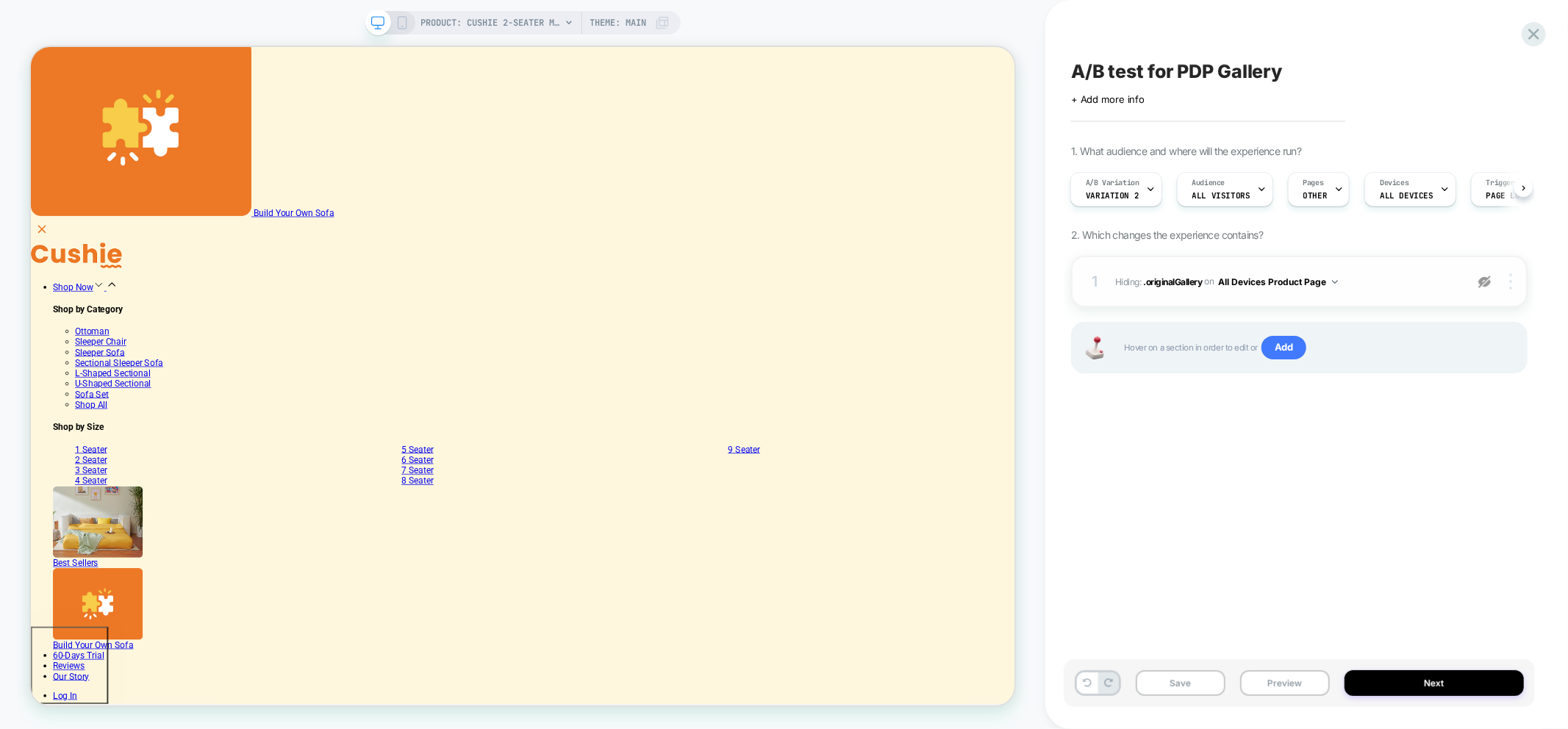
click at [1514, 285] on div at bounding box center [1512, 282] width 28 height 16
click at [1390, 344] on div "Delete" at bounding box center [1424, 342] width 131 height 40
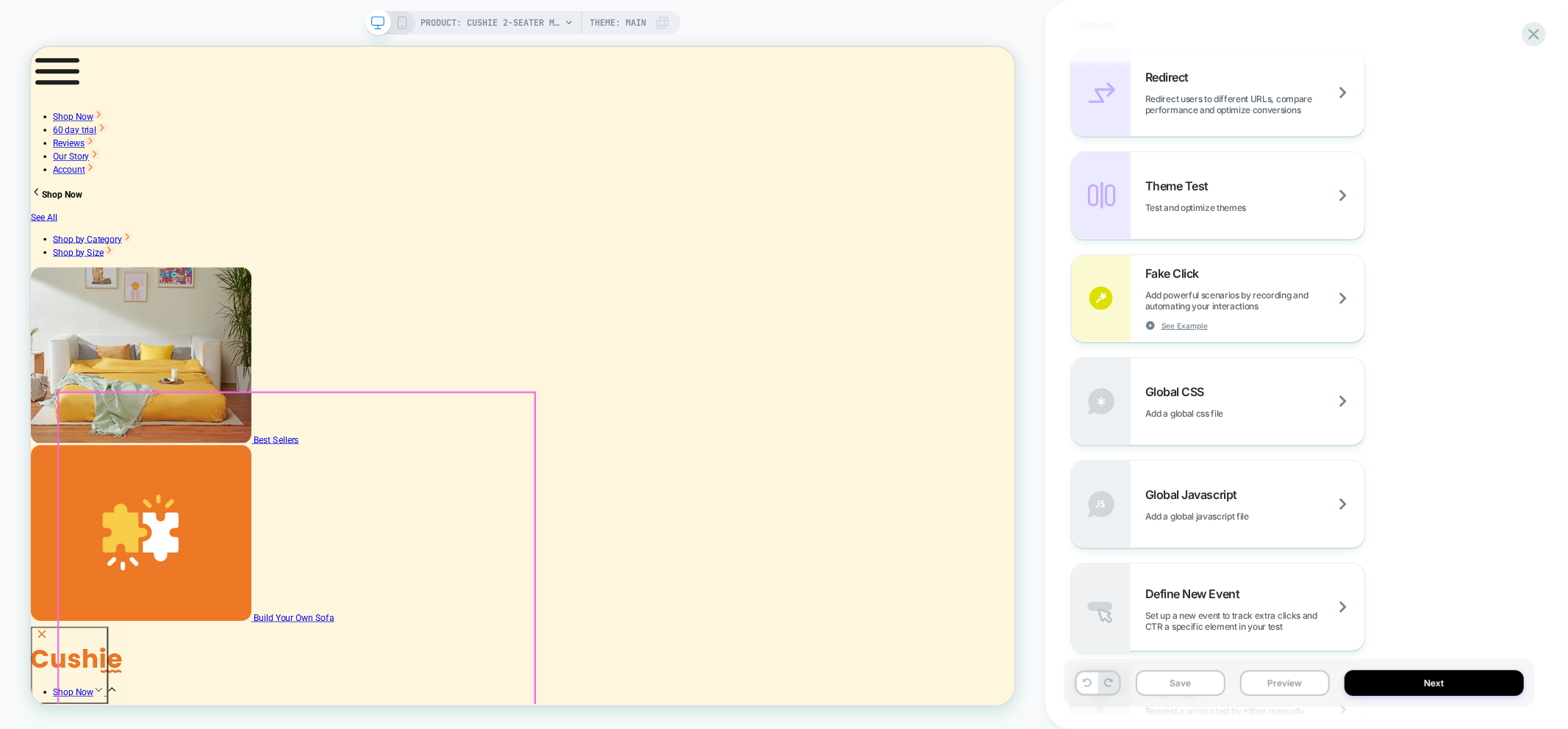
scroll to position [0, 0]
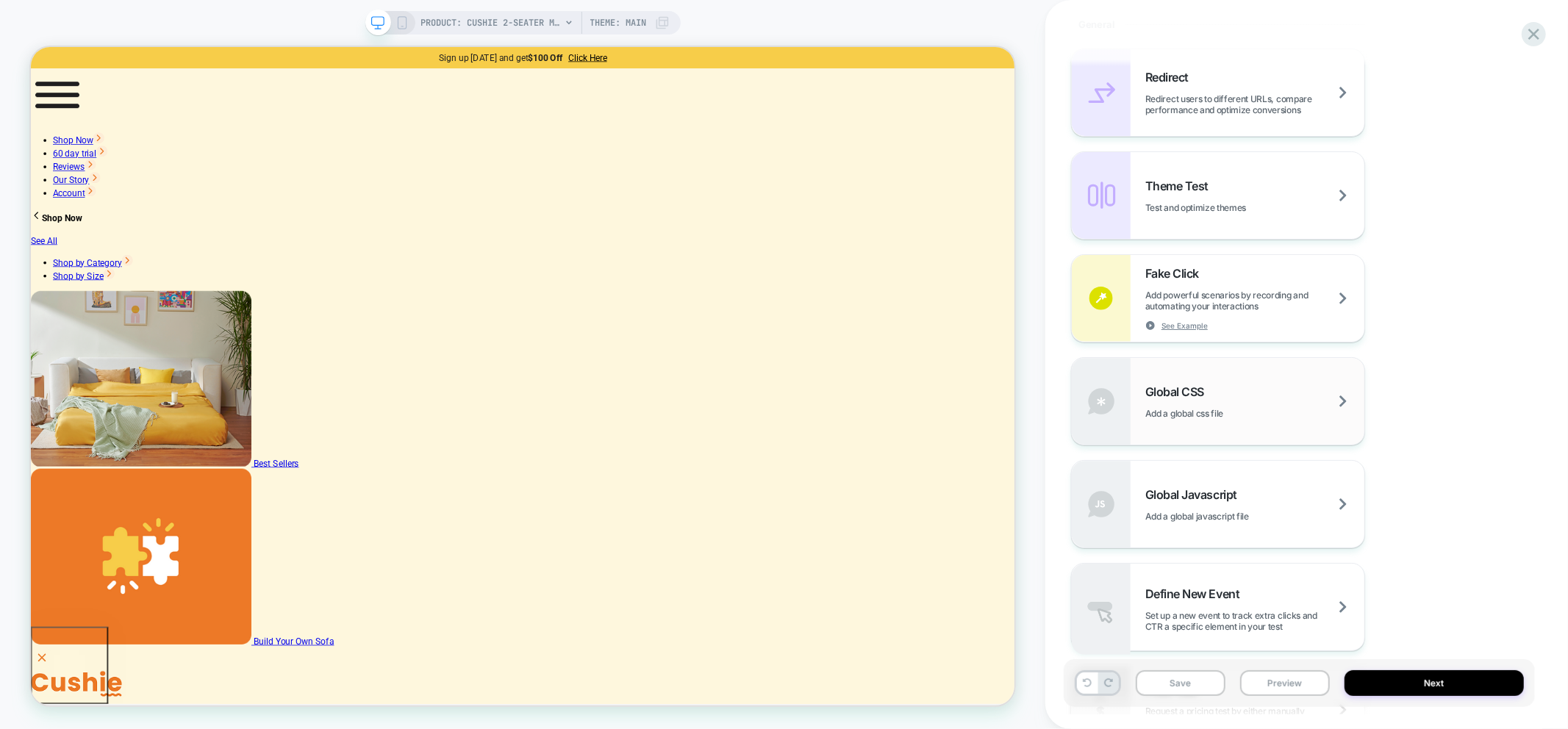
click at [1188, 415] on span "Add a global css file" at bounding box center [1203, 414] width 115 height 11
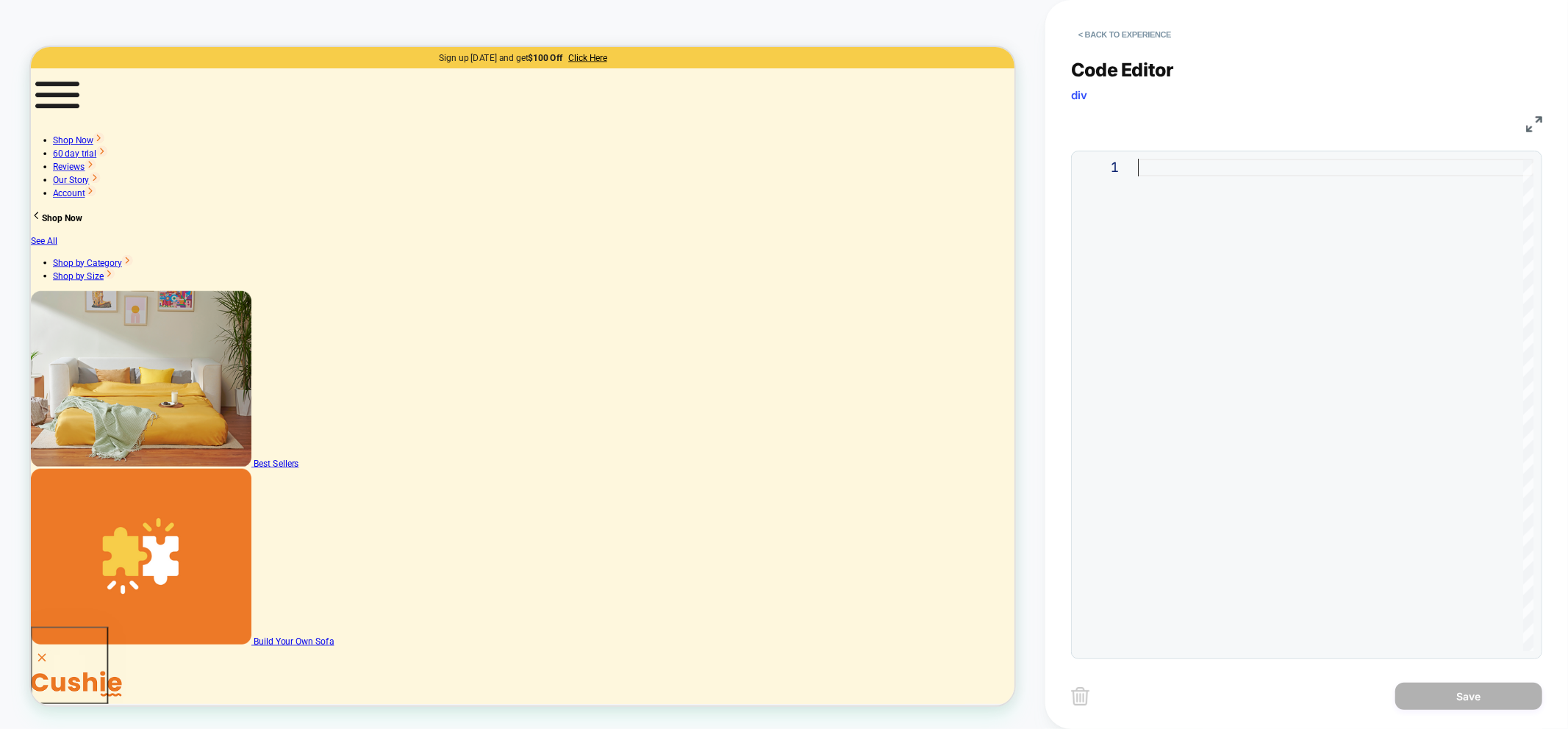
click at [1163, 265] on div at bounding box center [1336, 405] width 395 height 493
click at [1138, 297] on div "#real-gallery > div" at bounding box center [1336, 405] width 395 height 493
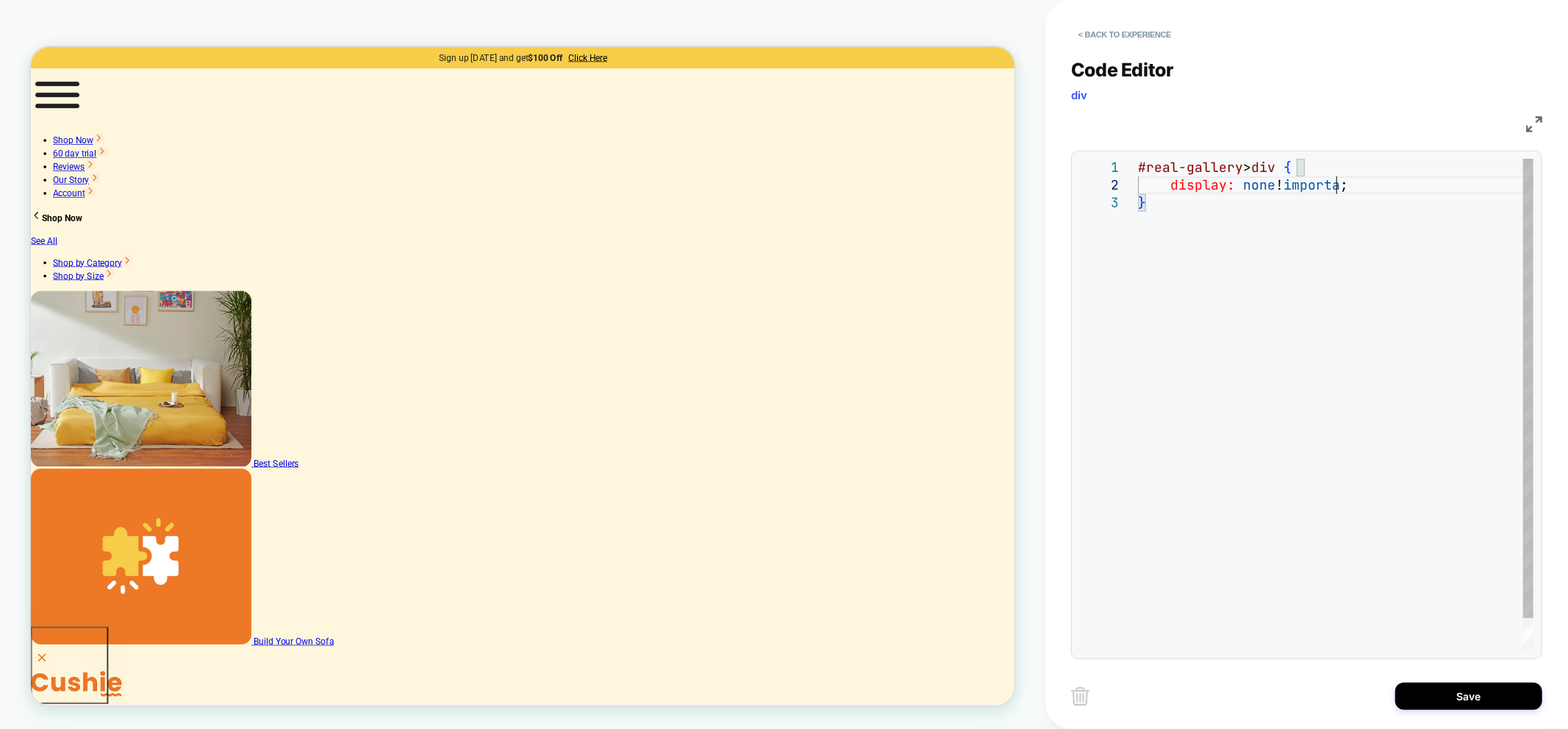
scroll to position [17, 206]
click at [1345, 333] on div "#real-gallery > div { display: none ! importat ; }" at bounding box center [1336, 422] width 395 height 528
click at [1314, 195] on div "#real-gallery > div { display: none ! importat ; }" at bounding box center [1336, 422] width 395 height 528
click at [1309, 179] on div "#real-gallery > div { display: none ! importat ; }" at bounding box center [1336, 422] width 395 height 528
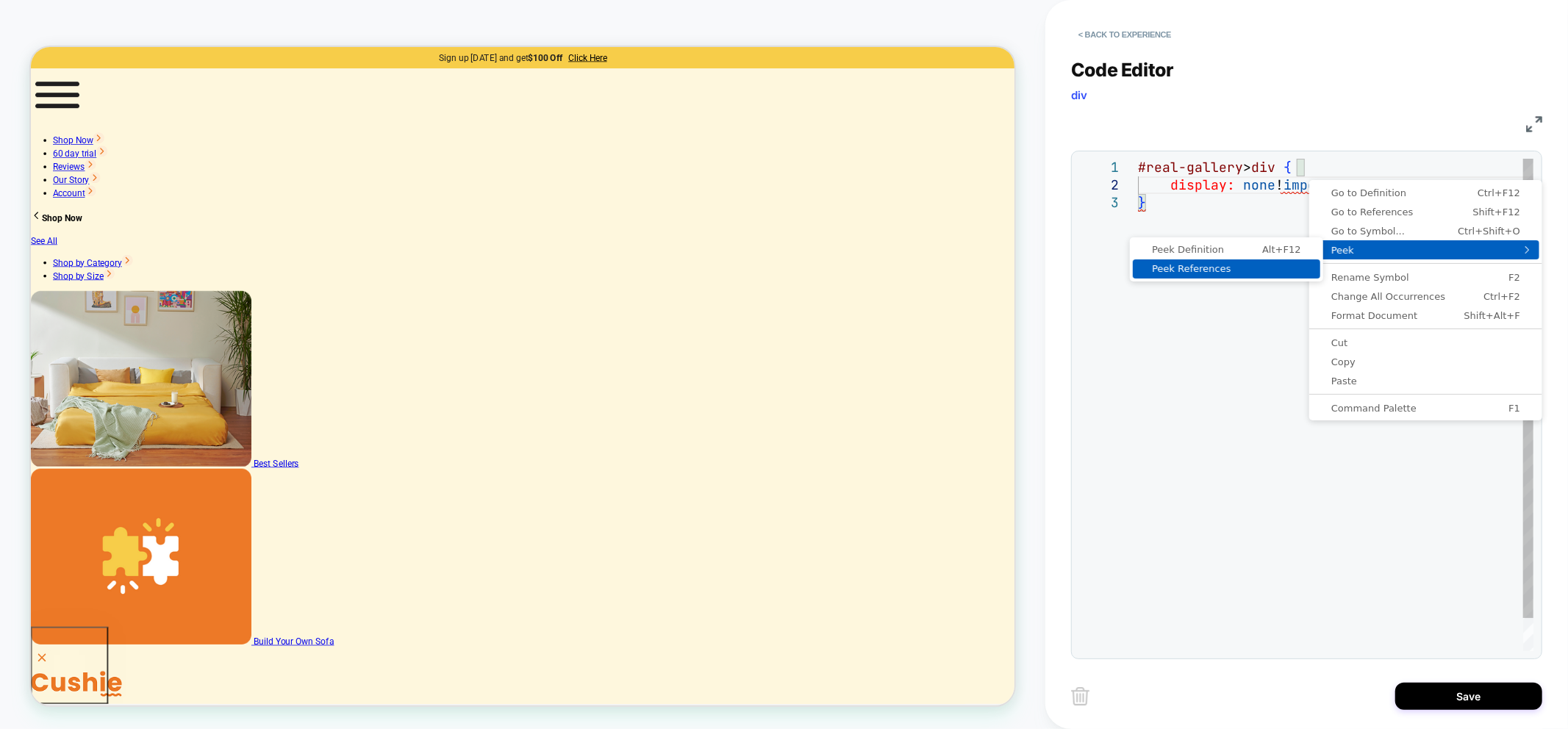
click at [1251, 276] on link "Peek References" at bounding box center [1226, 269] width 188 height 19
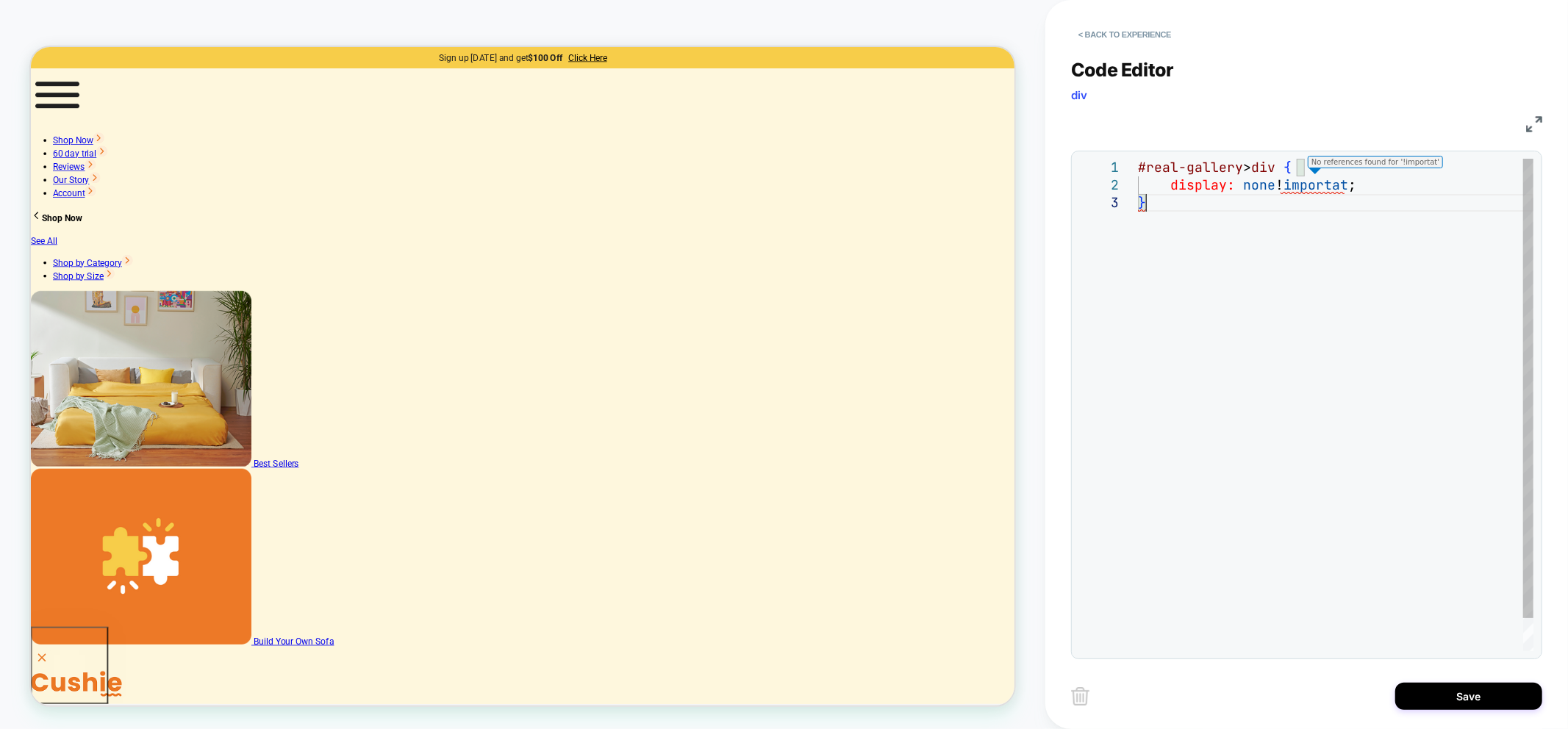
click at [1304, 196] on div "#real-gallery > div { display: none ! importat ; }" at bounding box center [1336, 422] width 395 height 528
click at [1322, 186] on div "#real-gallery > div { display: none ! importat ; }" at bounding box center [1336, 422] width 395 height 528
click at [1289, 288] on div "#real-gallery > div { display: none !important ; }" at bounding box center [1336, 422] width 395 height 528
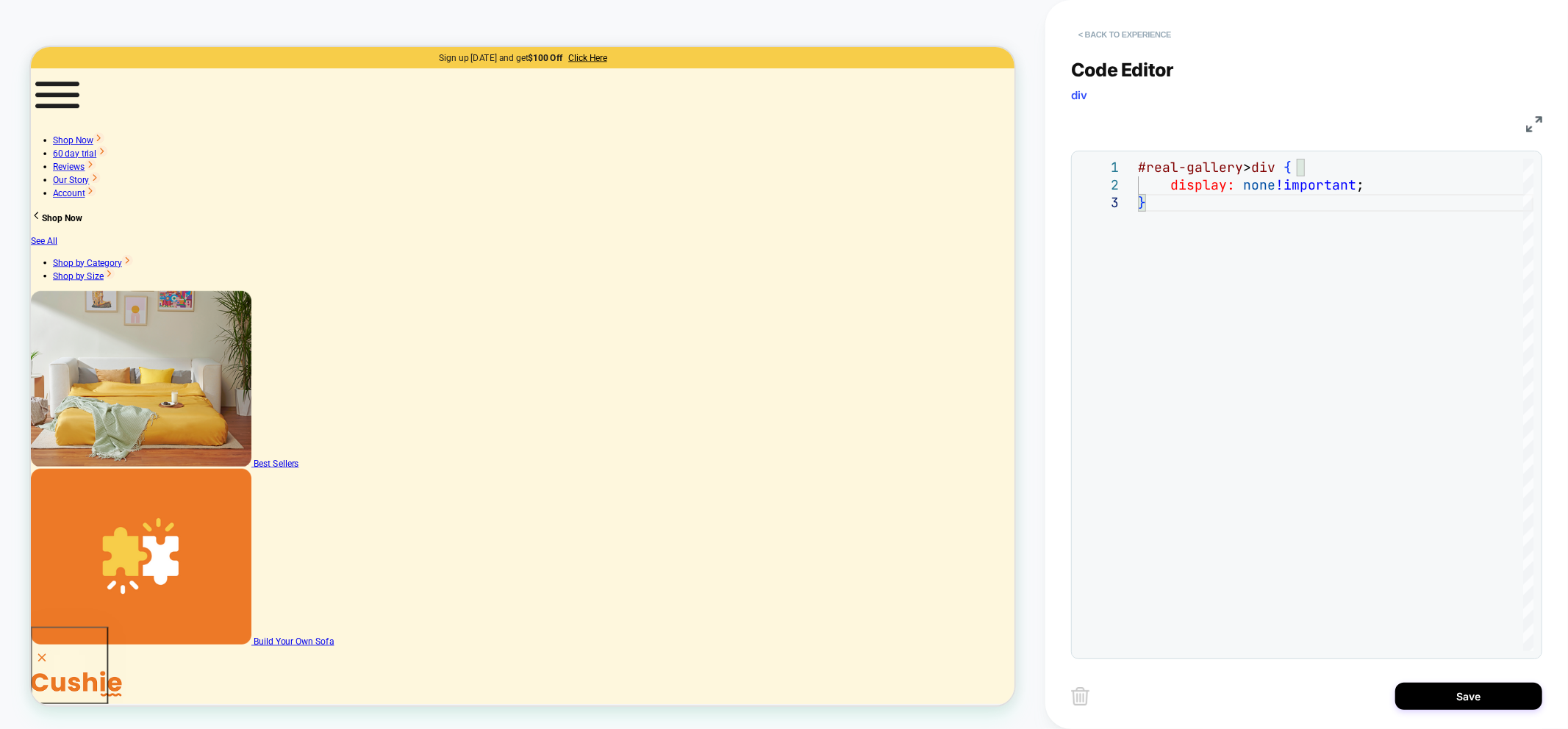
type textarea "**********"
click at [1120, 38] on button "< Back to experience" at bounding box center [1124, 35] width 108 height 24
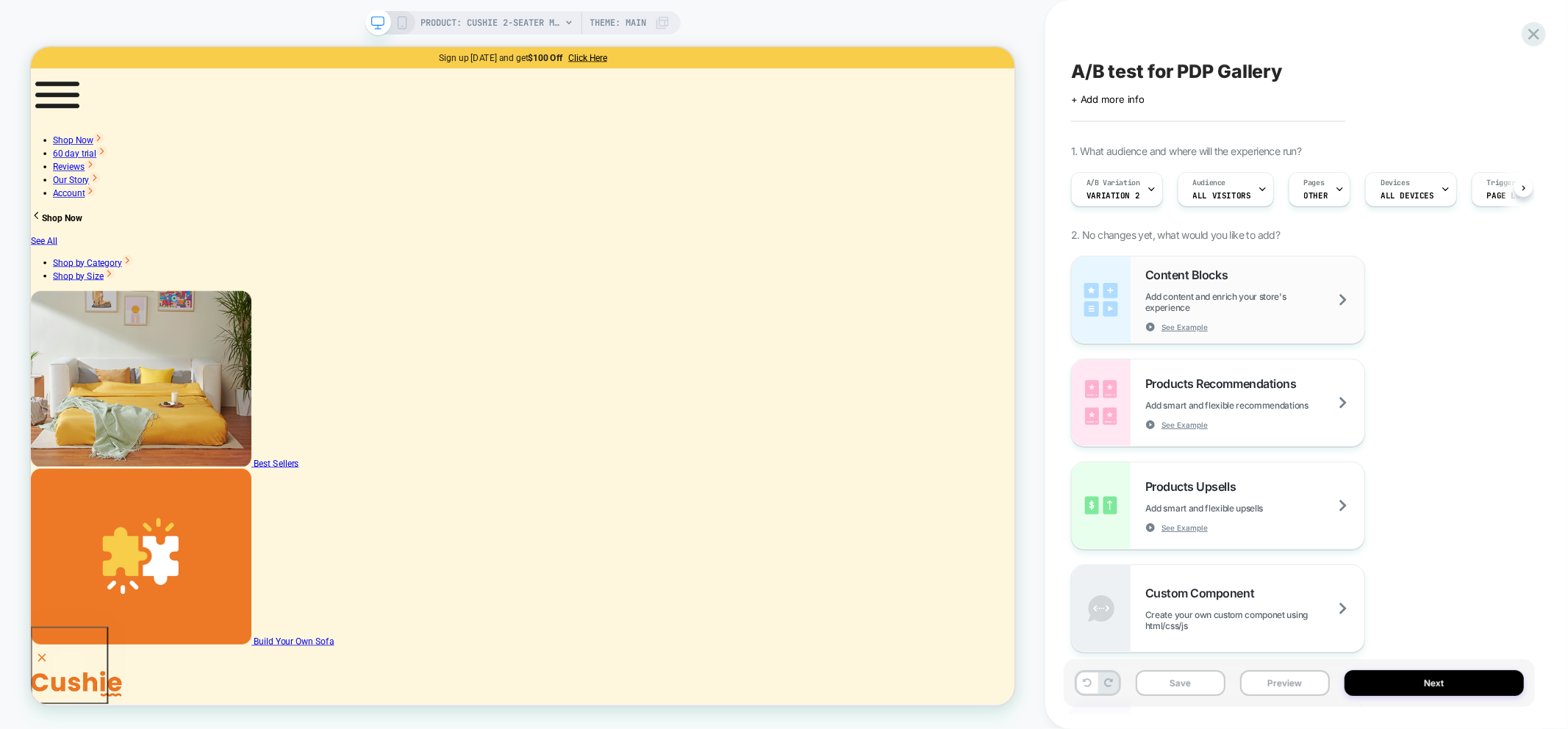
scroll to position [0, 1]
click at [1132, 193] on span "Variation 2" at bounding box center [1112, 195] width 53 height 10
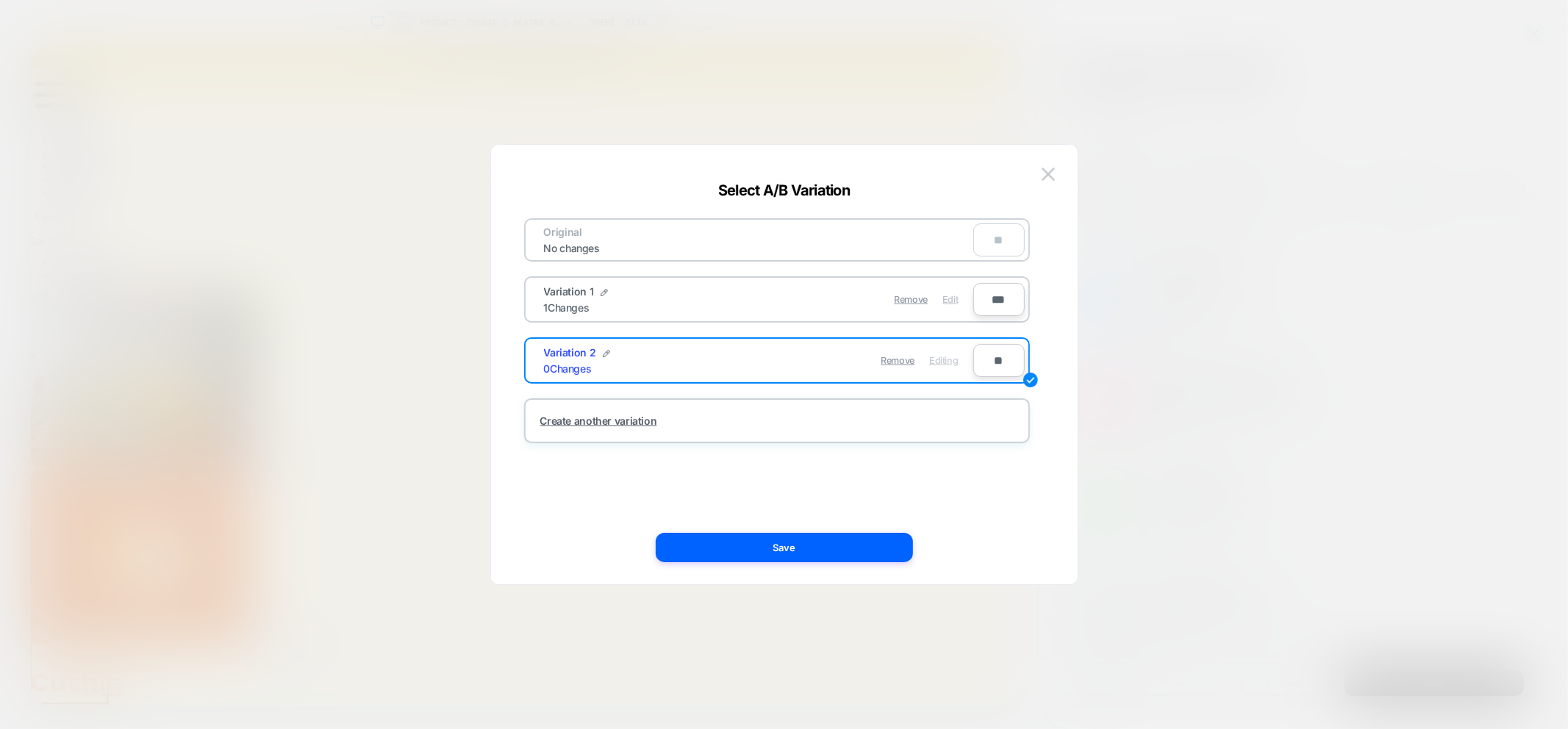
click at [949, 298] on span "Edit" at bounding box center [949, 300] width 15 height 11
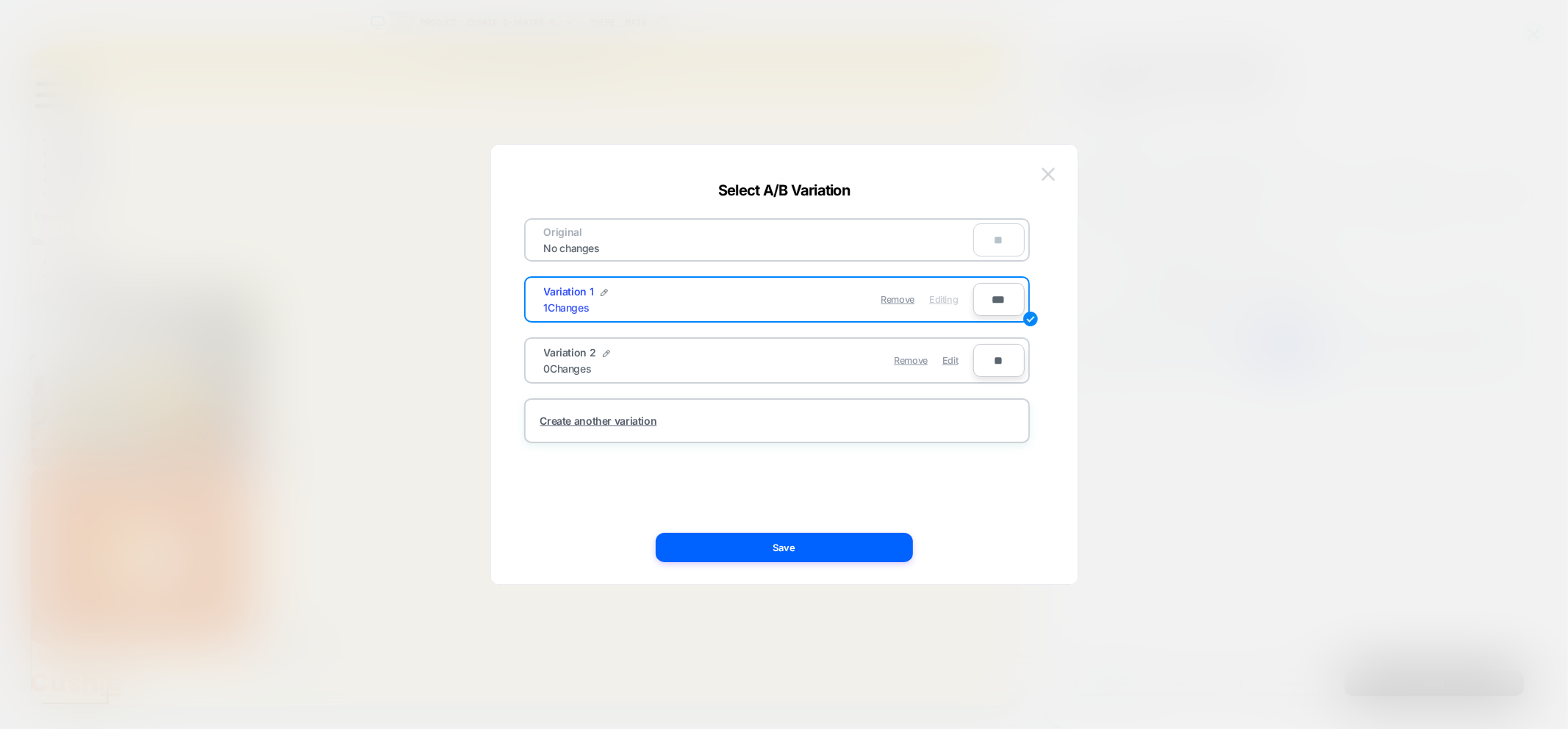
click at [1048, 175] on img at bounding box center [1048, 174] width 14 height 13
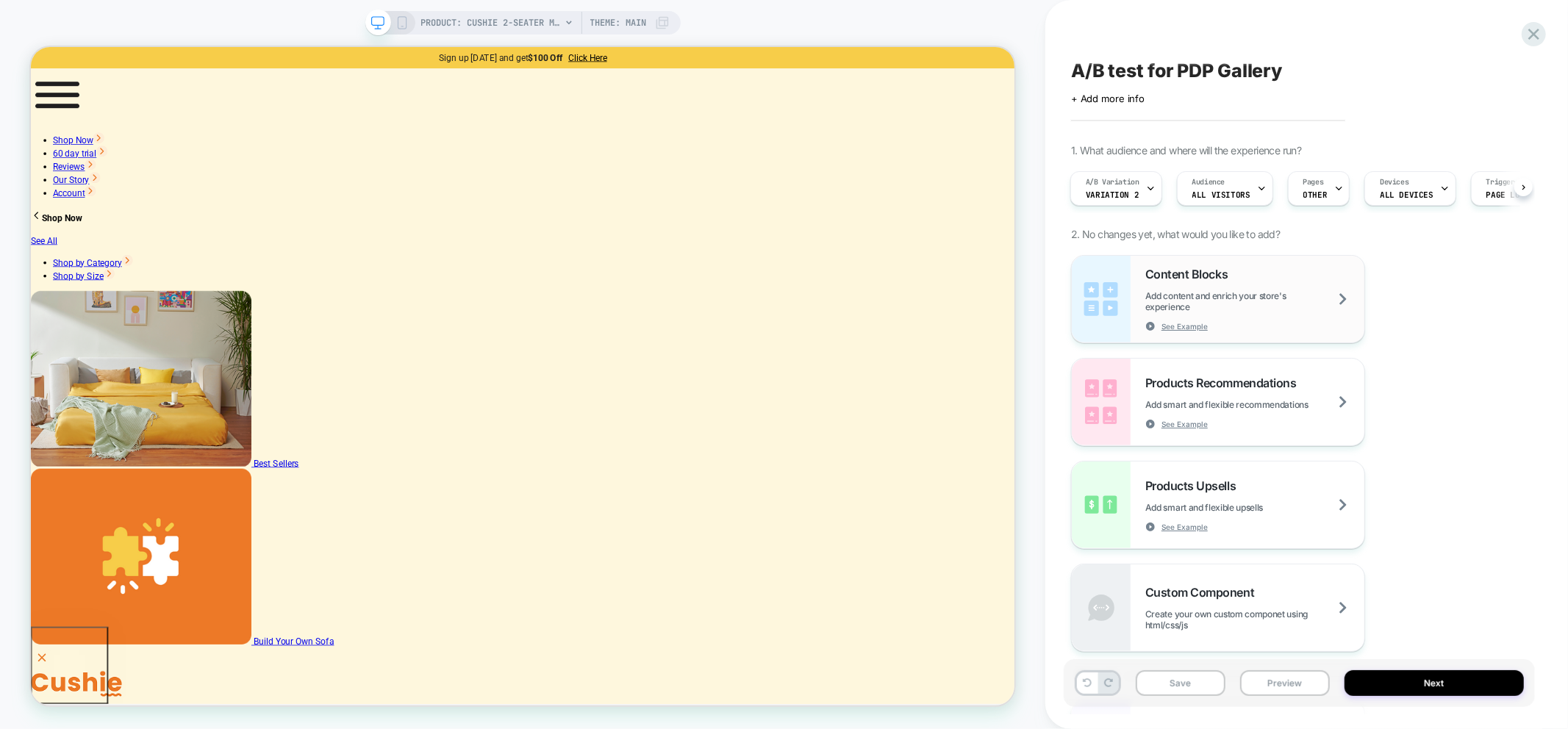
scroll to position [0, 0]
click at [1320, 689] on button "Preview" at bounding box center [1285, 683] width 89 height 26
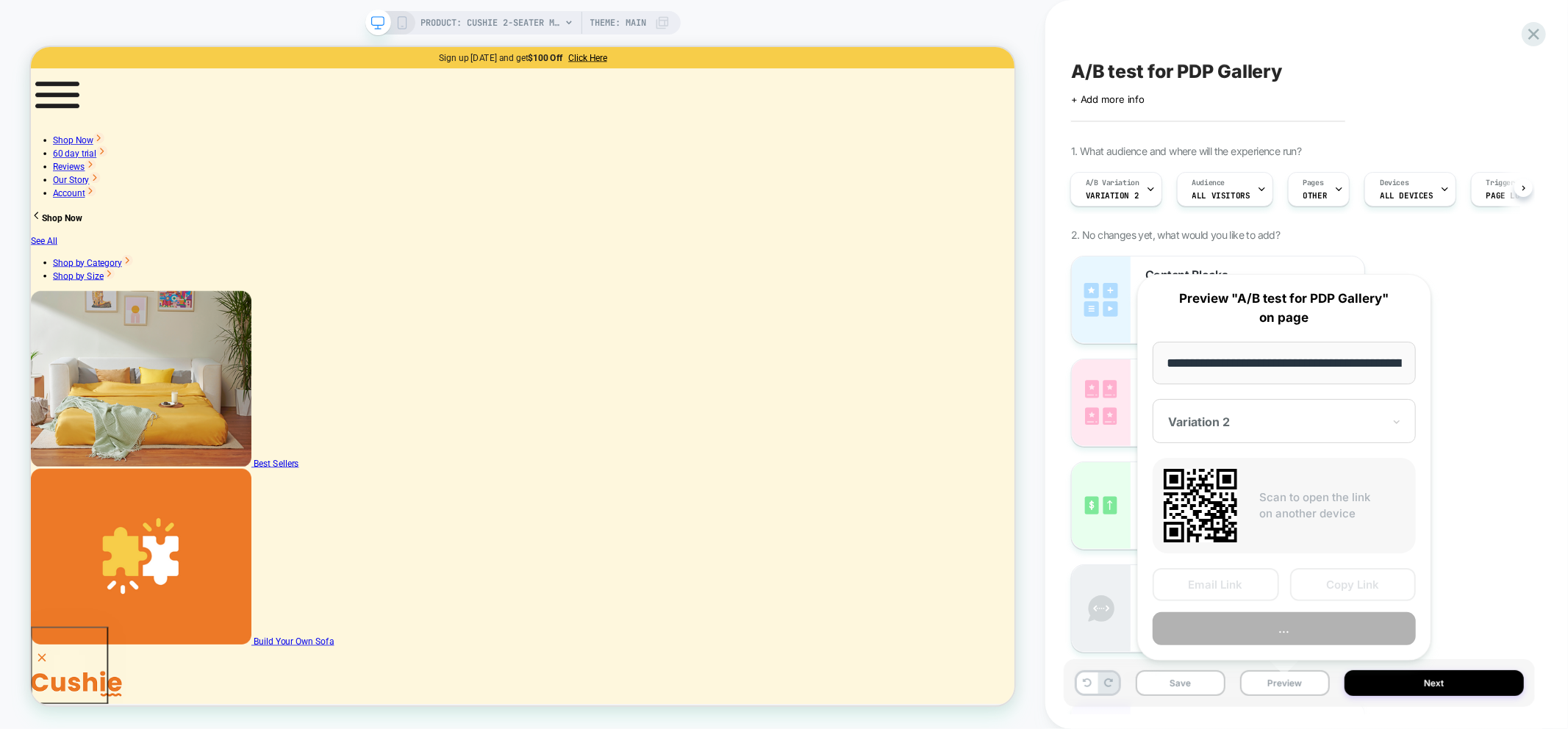
scroll to position [0, 336]
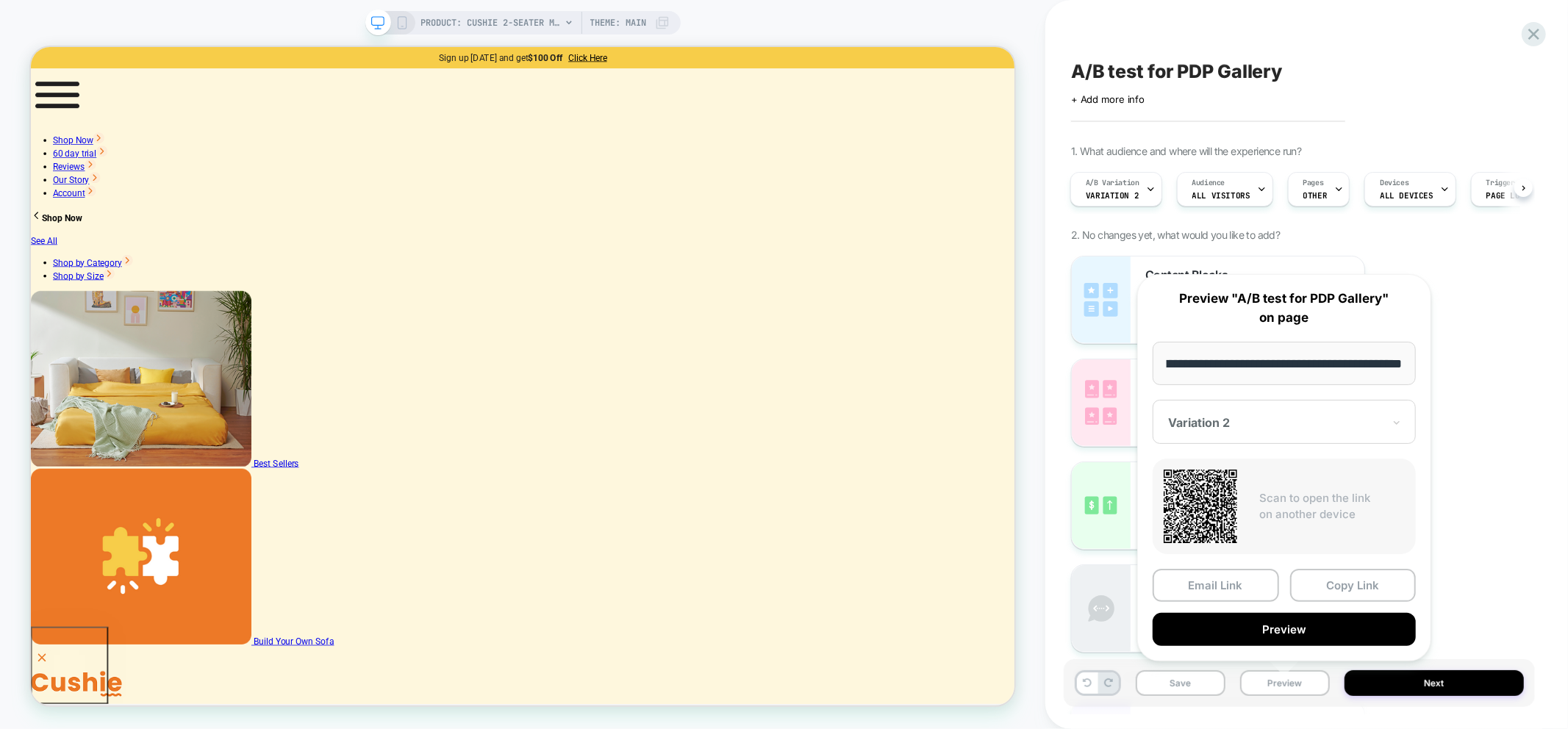
click at [1567, 569] on div "A/B test for PDP Gallery Click to edit experience details + Add more info 1. Wh…" at bounding box center [1307, 364] width 523 height 729
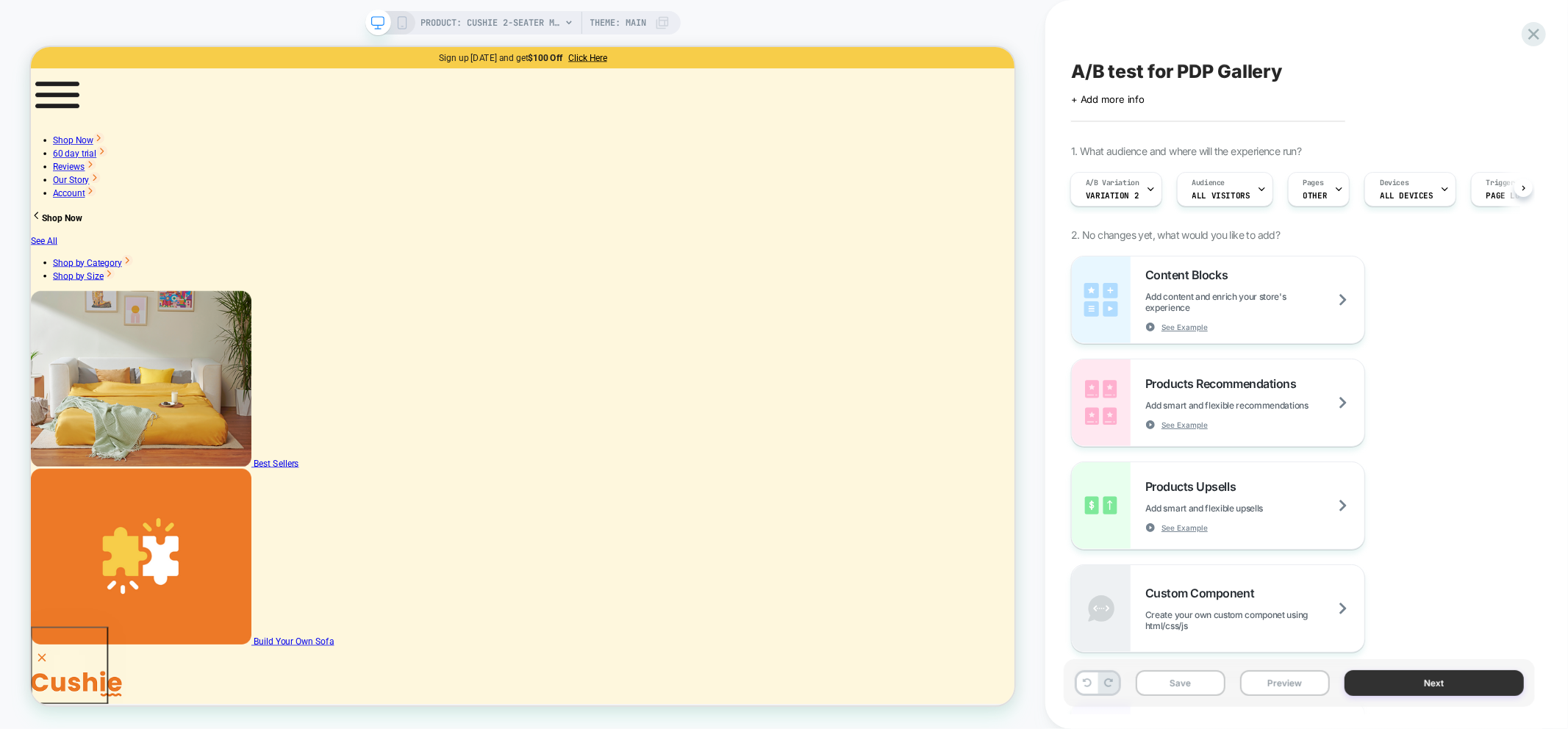
click at [1446, 688] on button "Next" at bounding box center [1434, 683] width 179 height 26
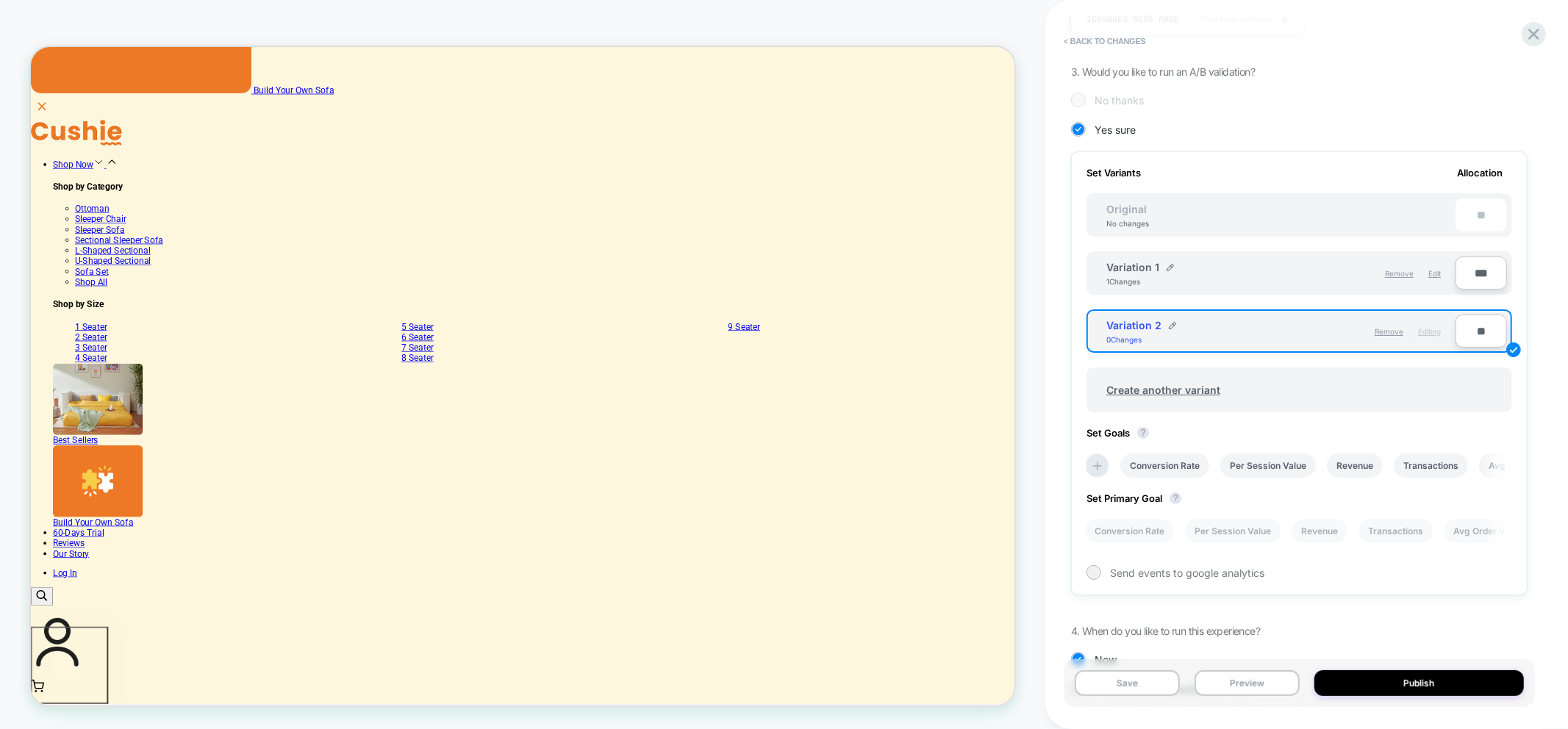
scroll to position [326, 0]
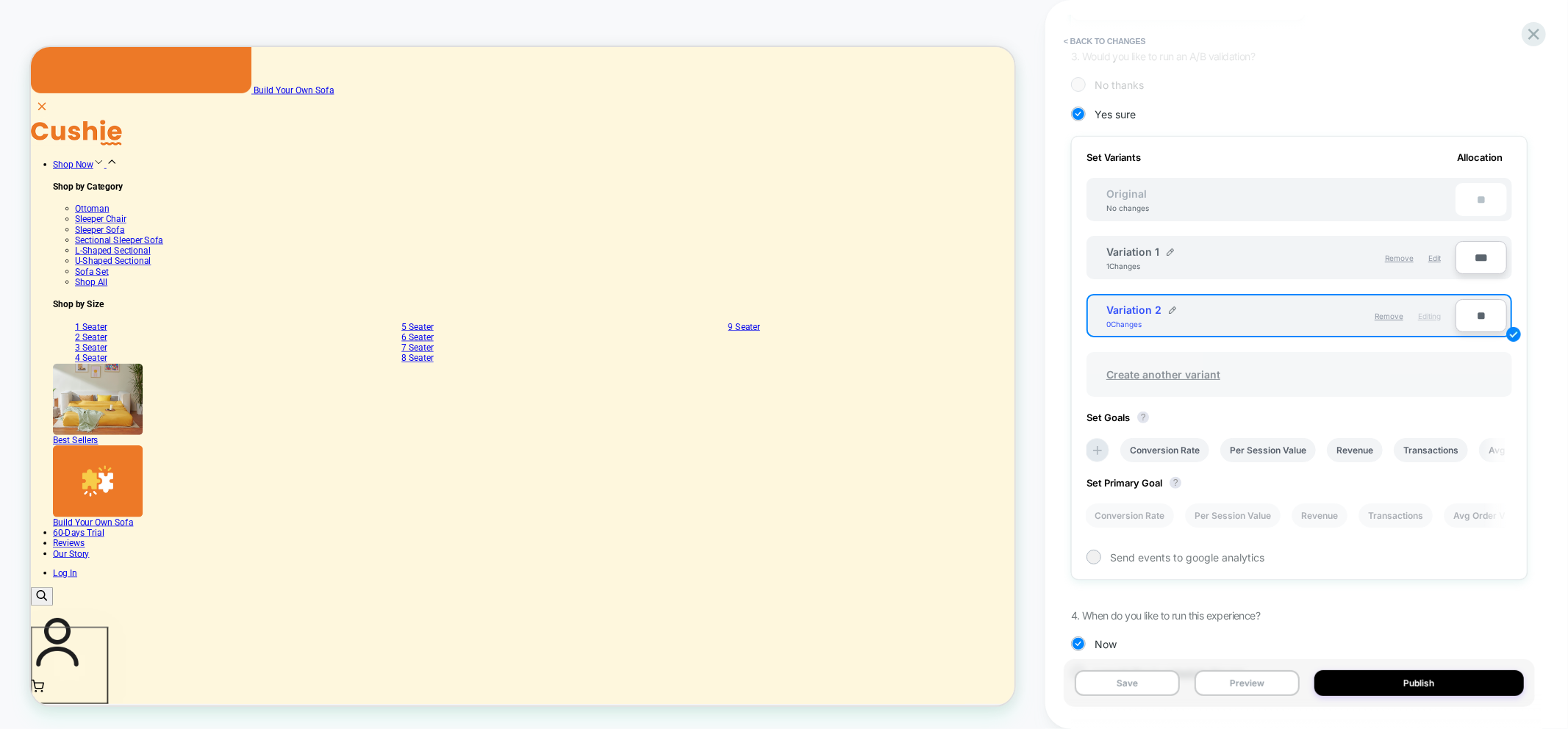
click at [1154, 369] on span "Create another variant" at bounding box center [1163, 375] width 143 height 35
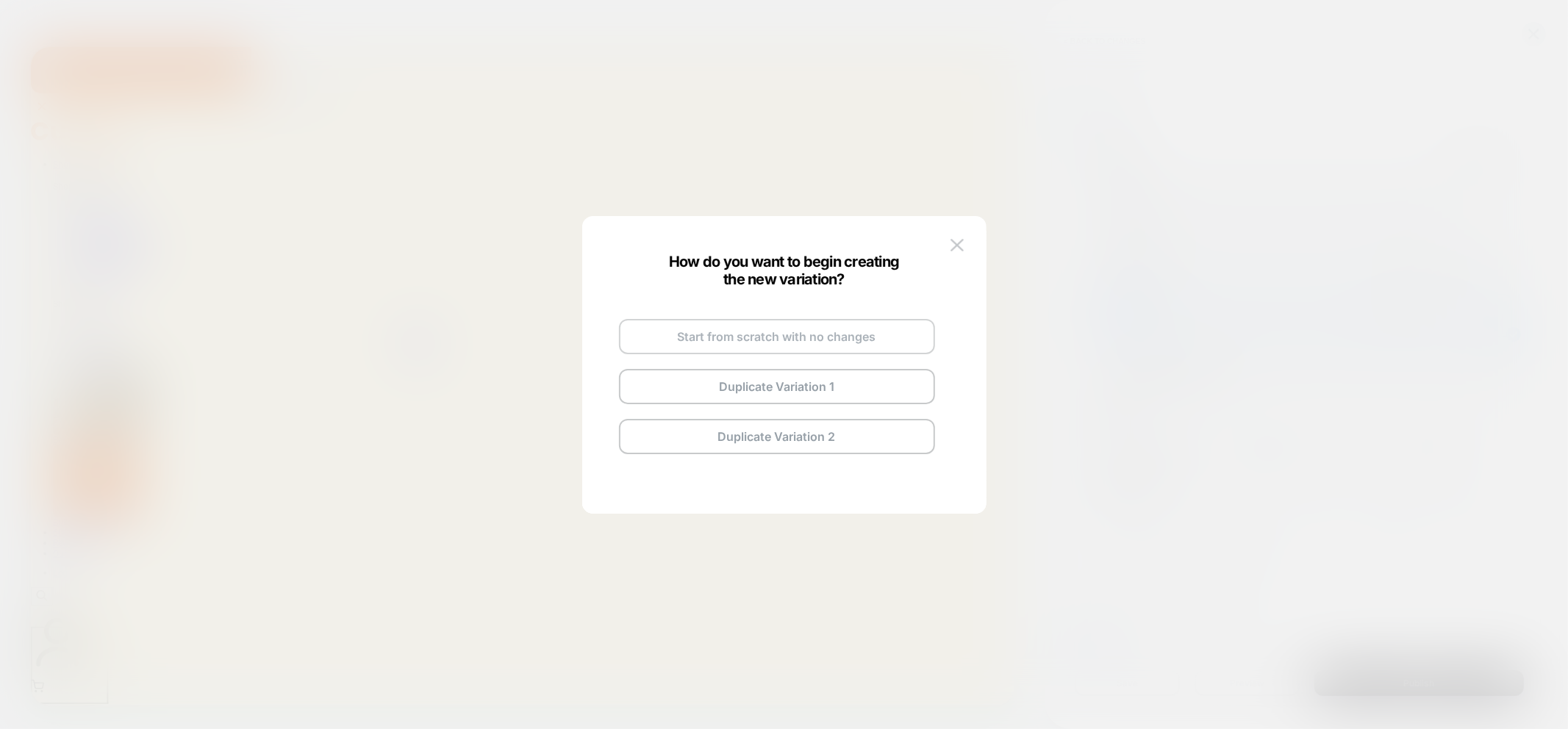
click at [804, 336] on button "Start from scratch with no changes" at bounding box center [776, 336] width 316 height 36
click at [818, 368] on button "Go and Edit the New Variation" at bounding box center [776, 365] width 316 height 36
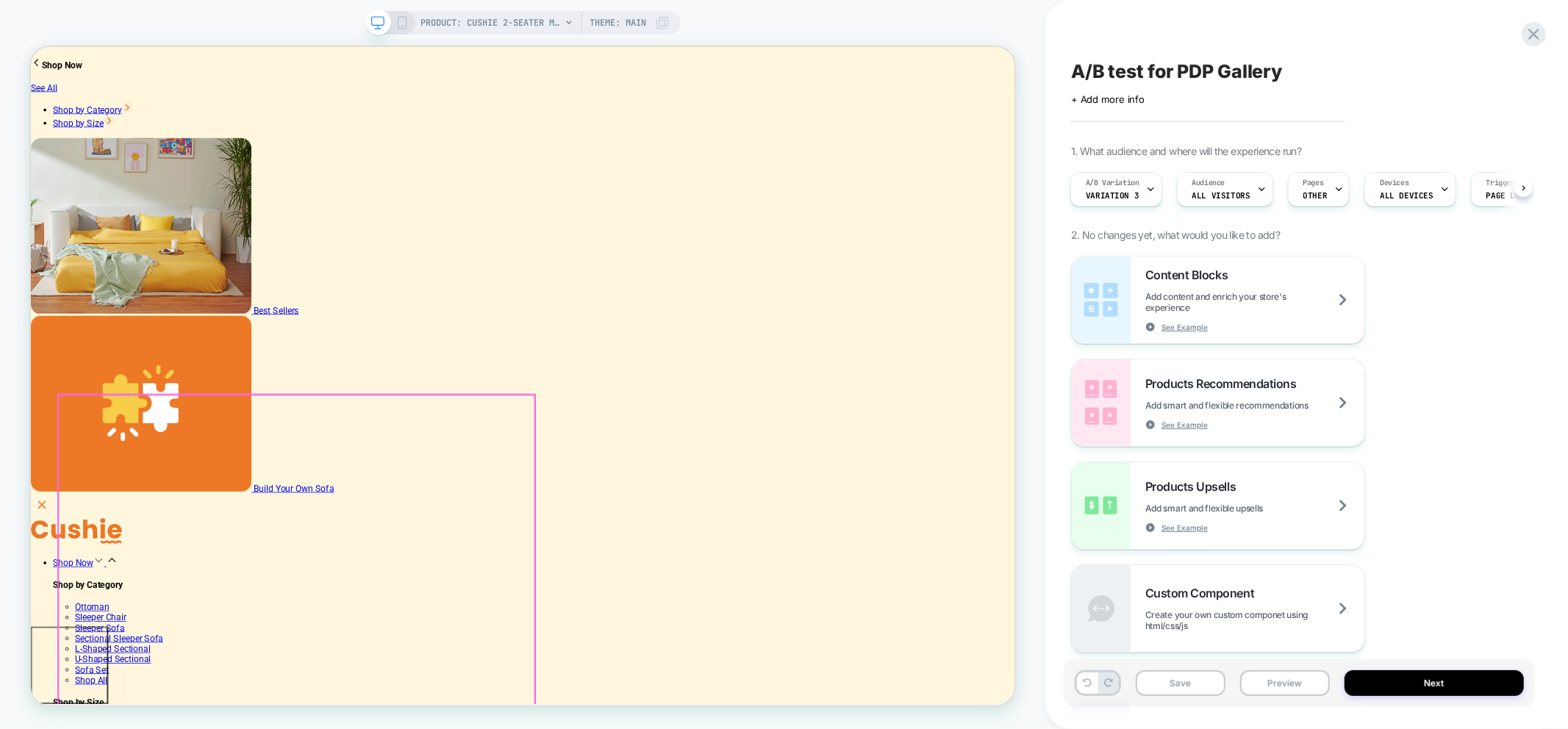
scroll to position [81, 0]
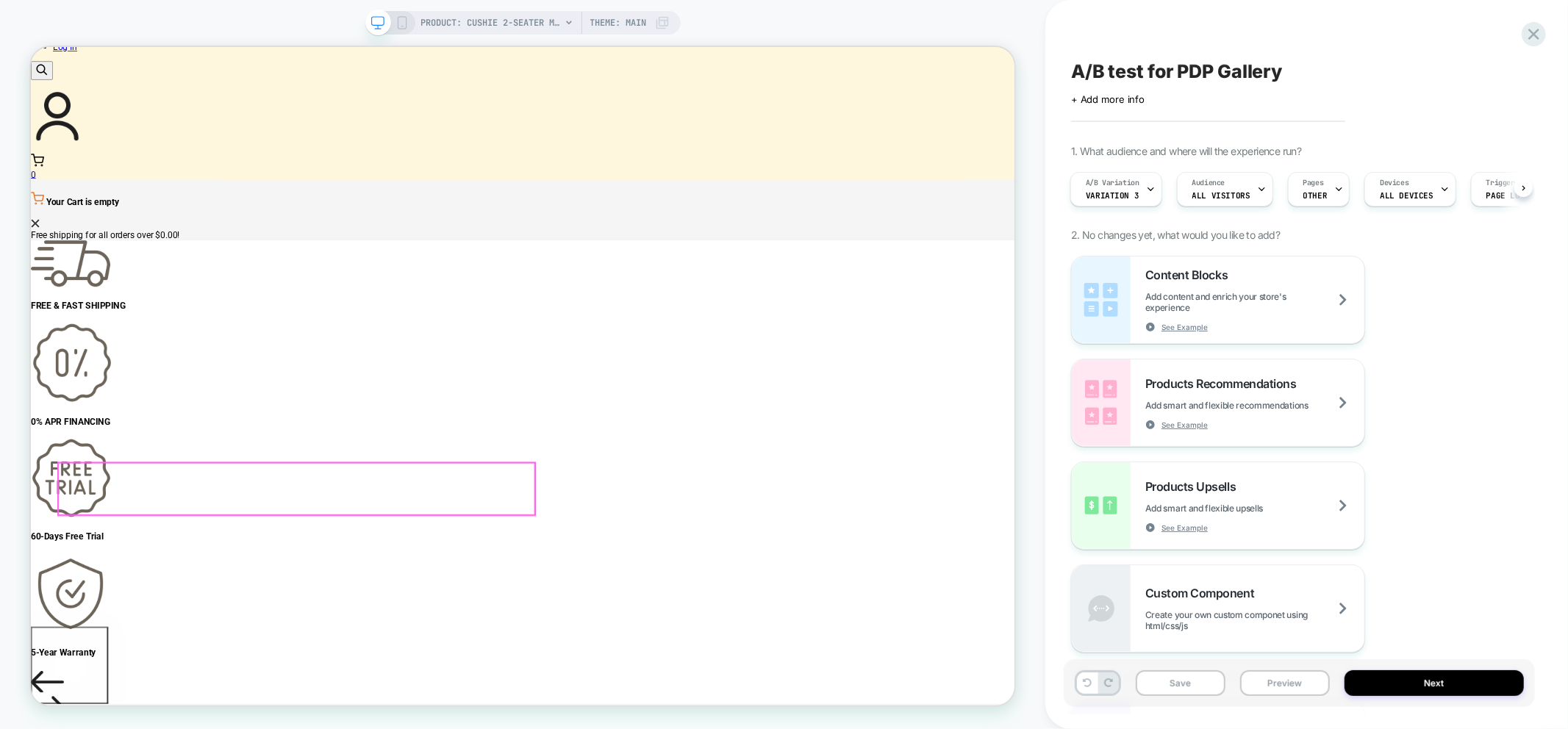
scroll to position [1306, 0]
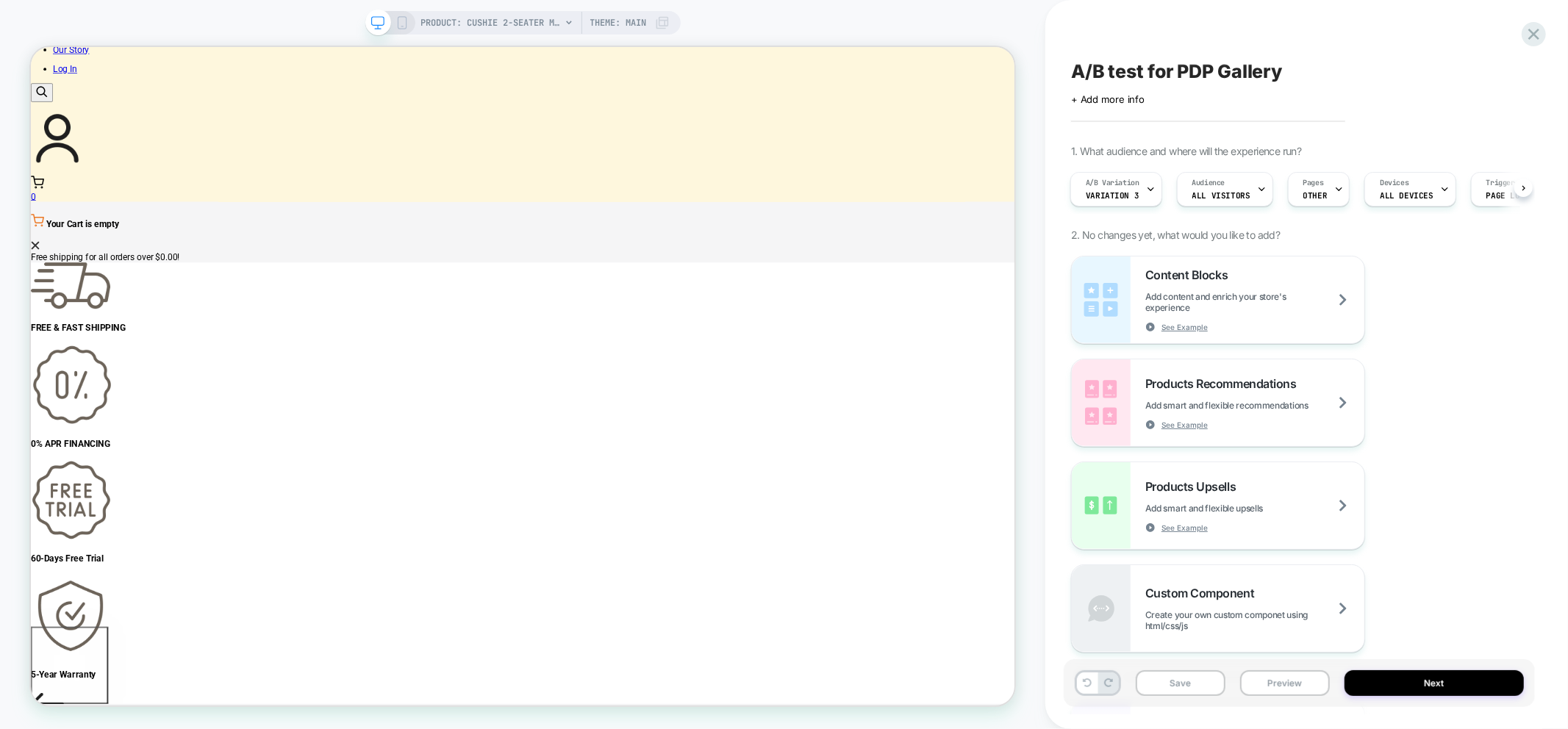
click at [1420, 258] on div "Content Blocks Add content and enrich your store's experience See Example Produ…" at bounding box center [1298, 455] width 456 height 397
click at [1130, 192] on span "Variation 3" at bounding box center [1112, 195] width 53 height 10
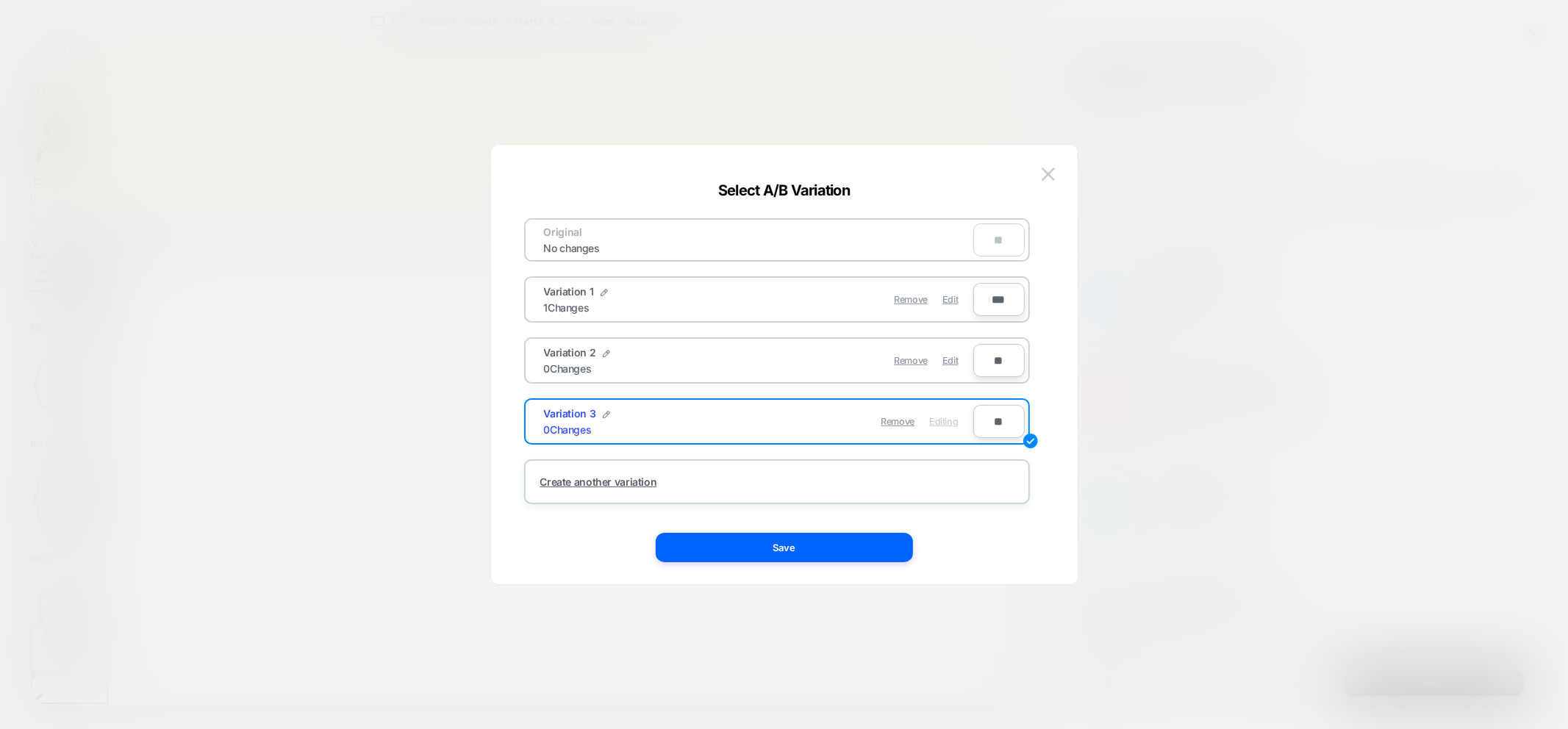
click at [997, 245] on div "**" at bounding box center [999, 240] width 51 height 33
click at [989, 354] on input "**" at bounding box center [999, 361] width 51 height 33
click at [1042, 169] on img at bounding box center [1048, 174] width 14 height 13
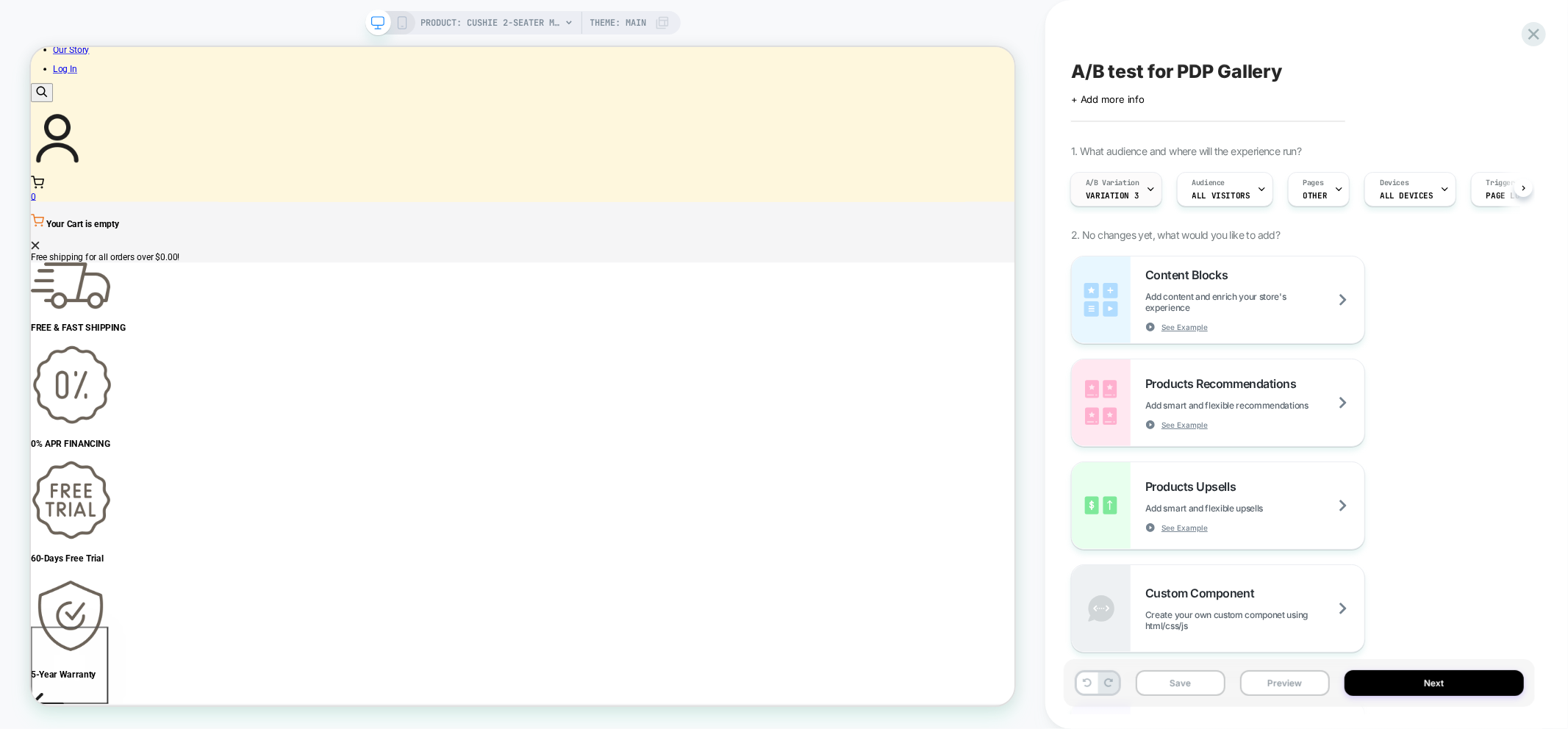
click at [1138, 197] on div "A/B Variation Variation 3" at bounding box center [1112, 190] width 83 height 33
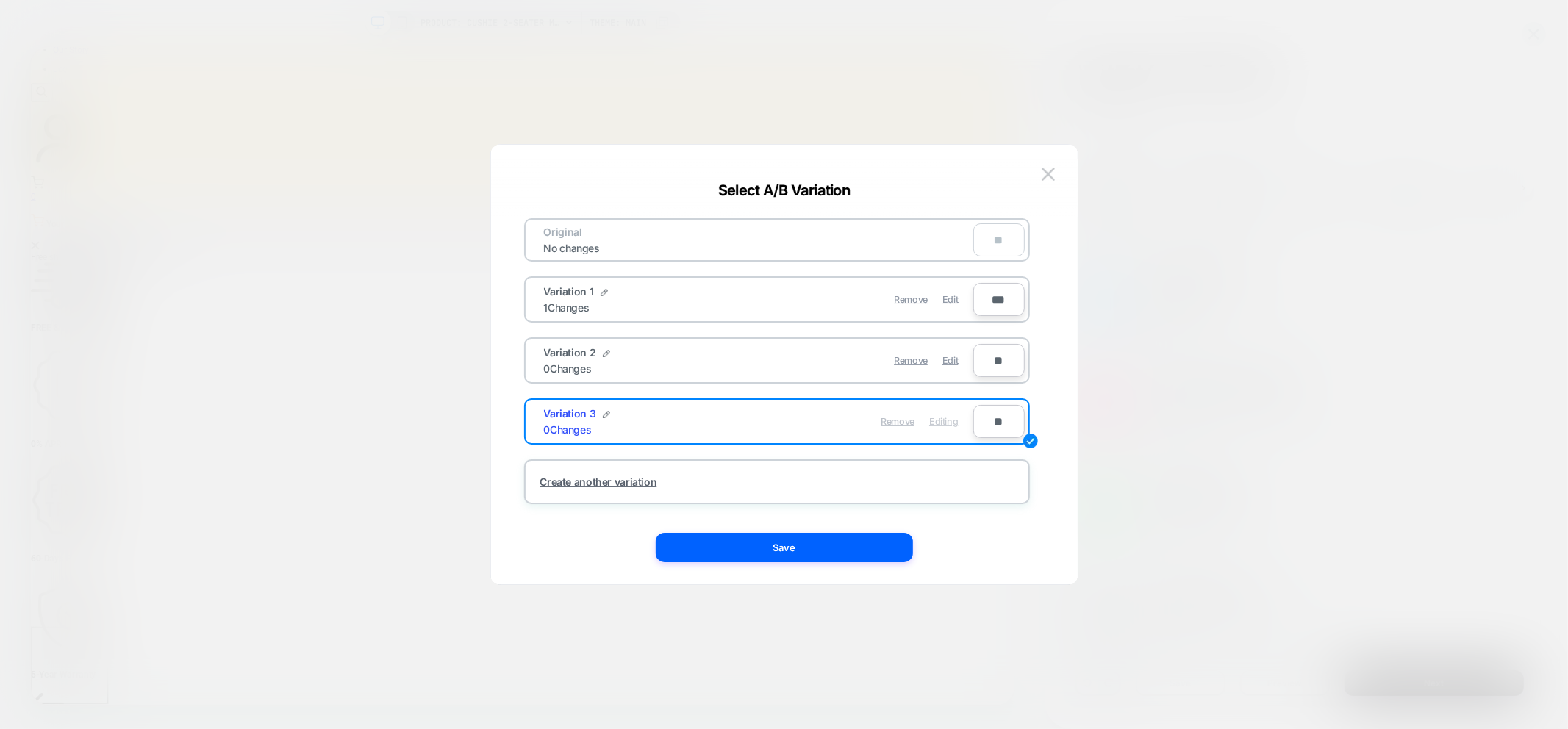
click at [897, 416] on span "Remove" at bounding box center [897, 422] width 34 height 11
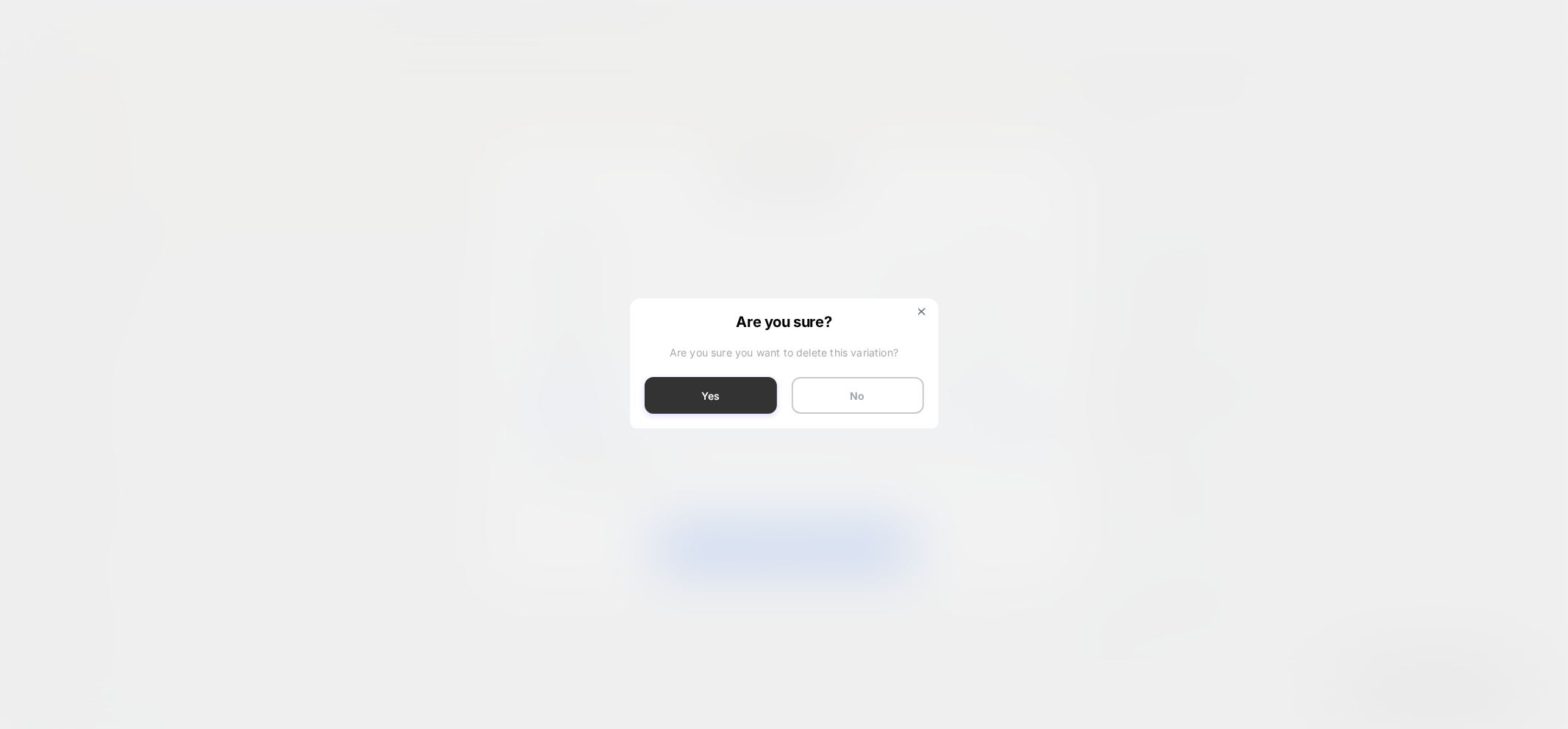
click at [710, 409] on button "Yes" at bounding box center [711, 395] width 132 height 36
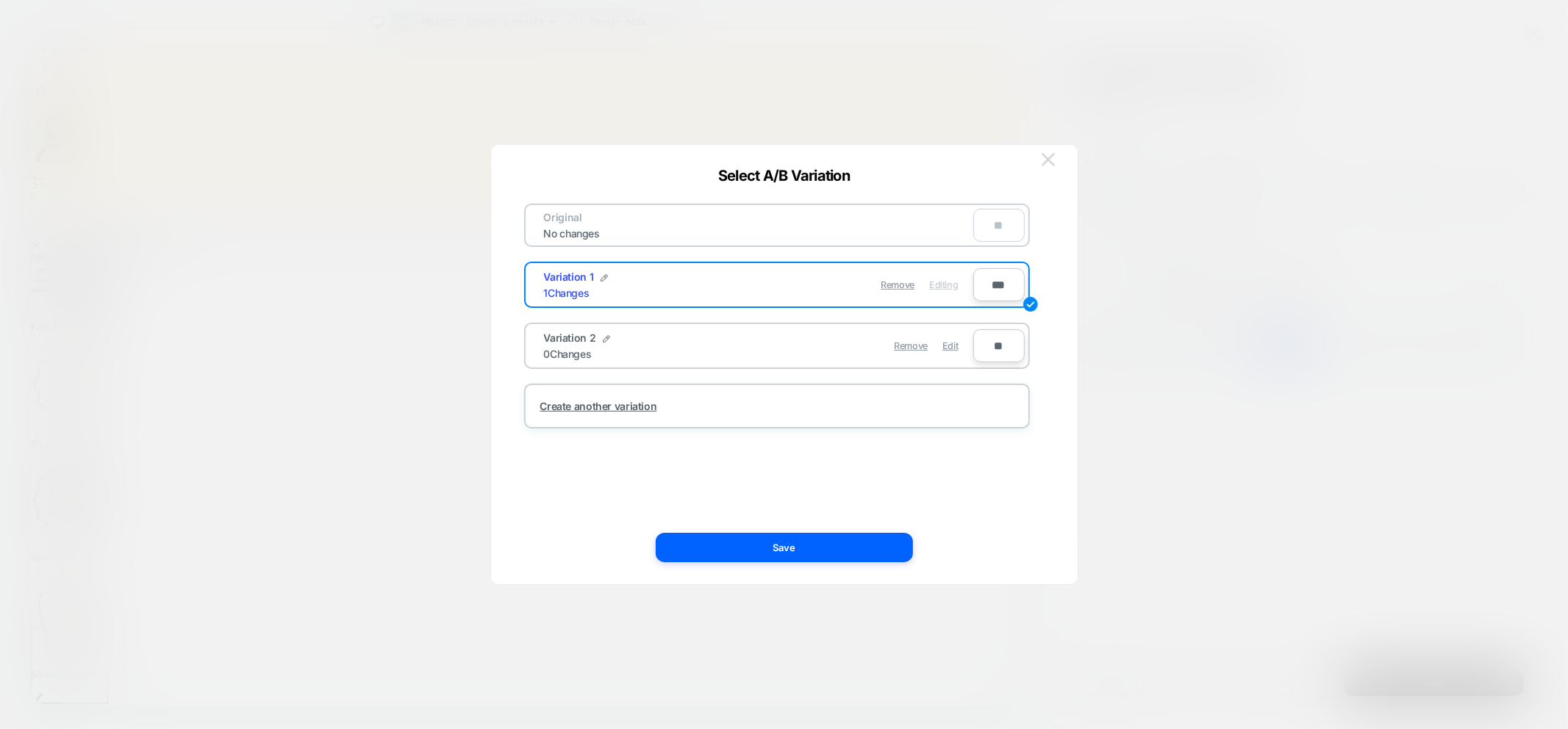
click at [1057, 159] on button at bounding box center [1048, 159] width 22 height 22
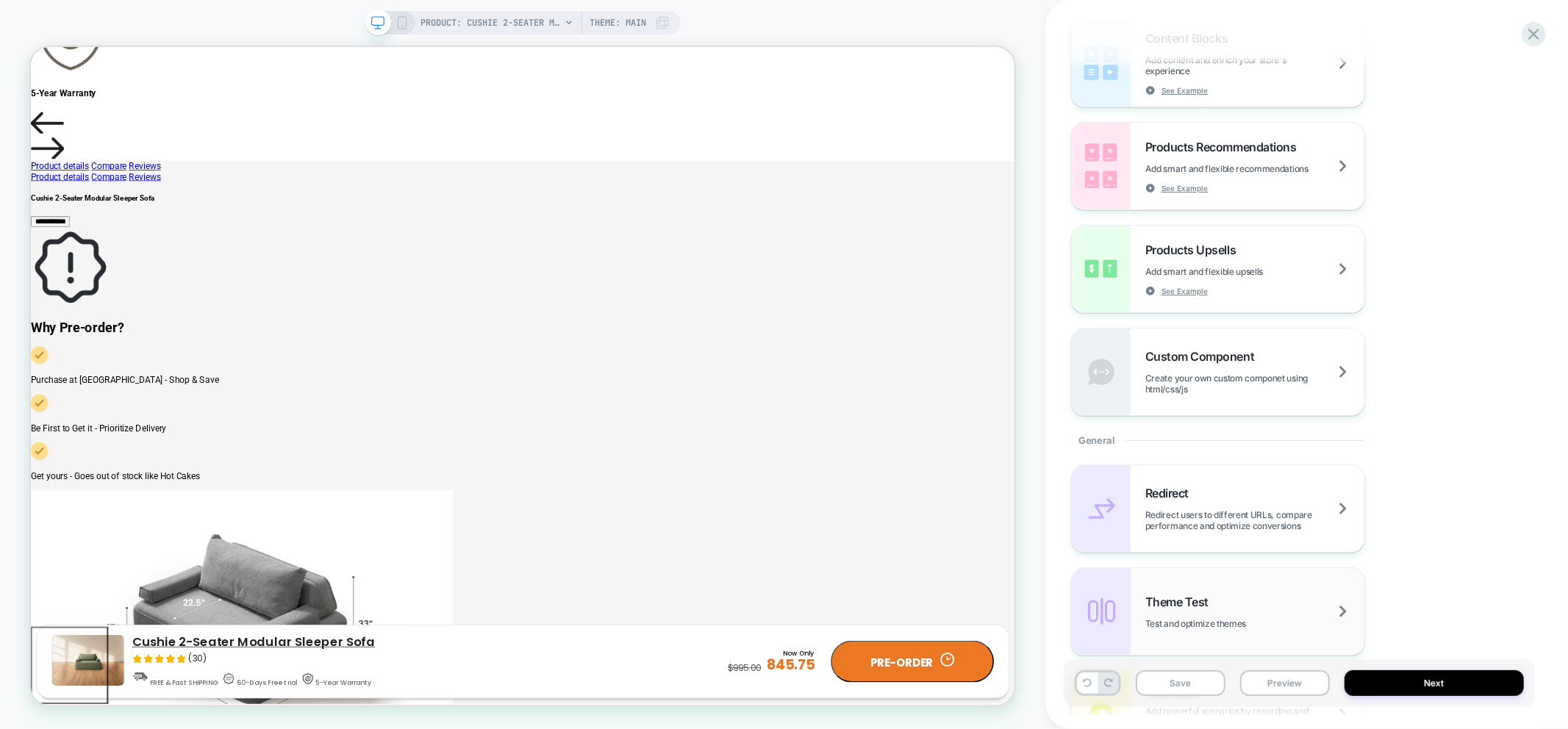
scroll to position [245, 0]
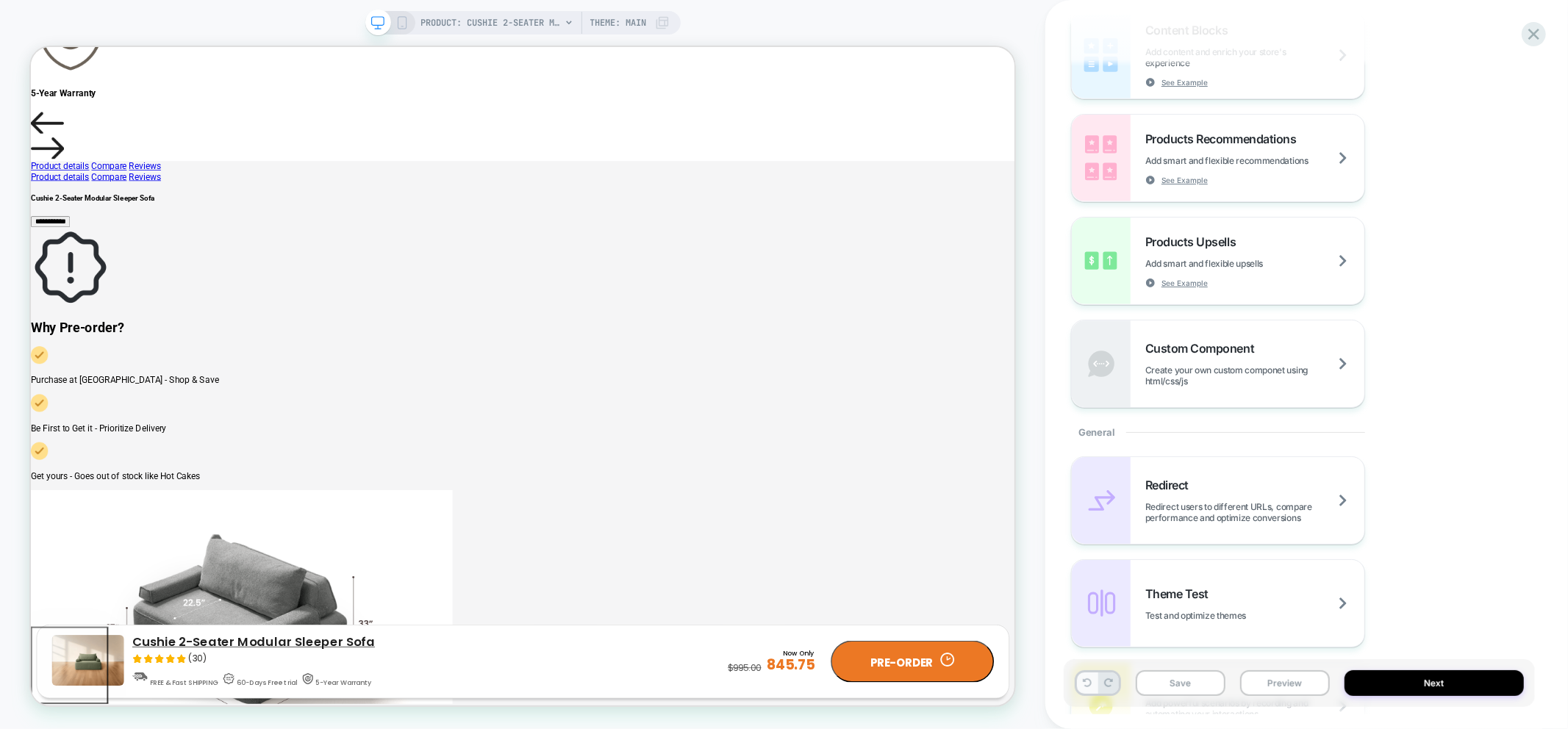
click at [1088, 690] on button at bounding box center [1087, 683] width 21 height 21
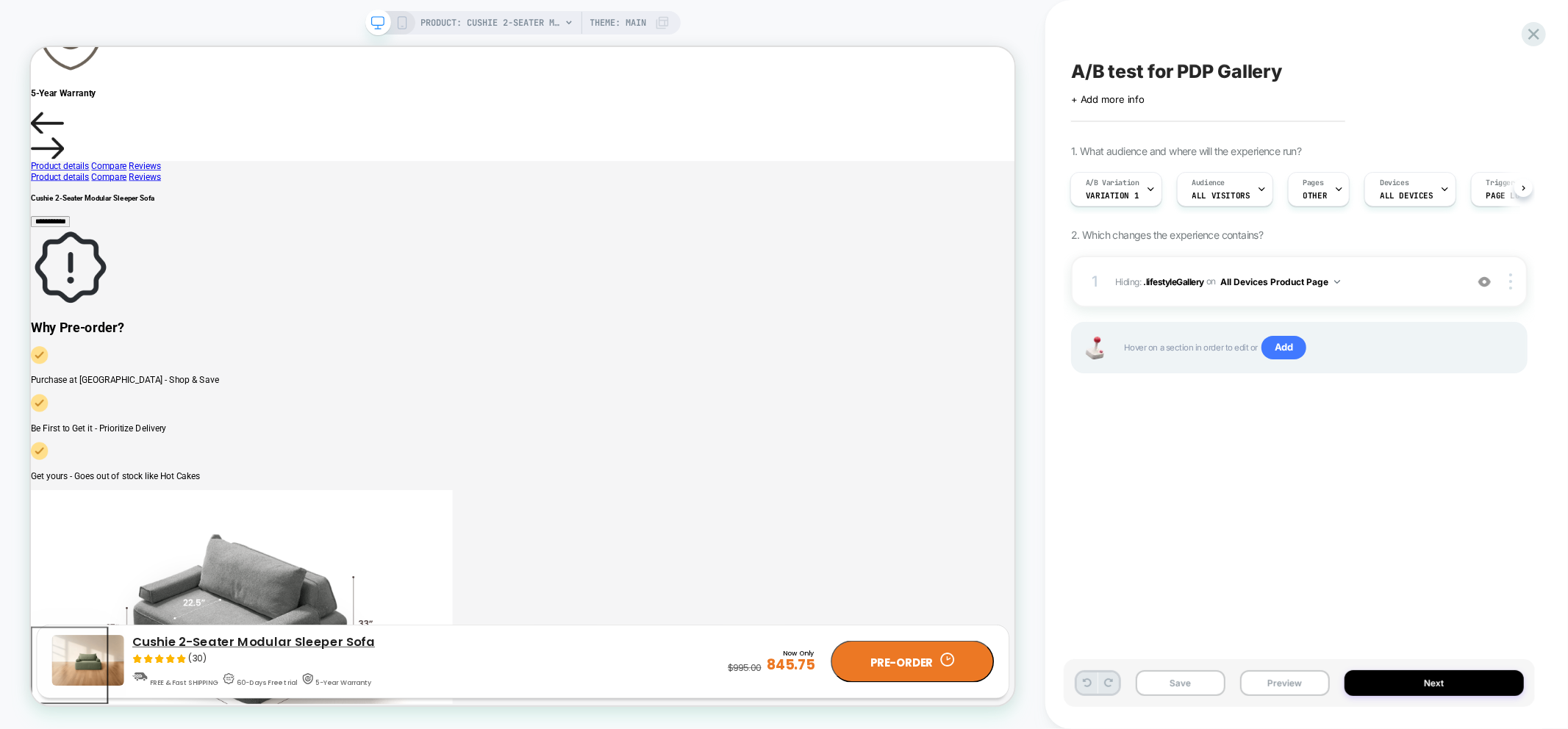
scroll to position [0, 0]
click at [1134, 179] on span "A/B Variation" at bounding box center [1112, 182] width 54 height 10
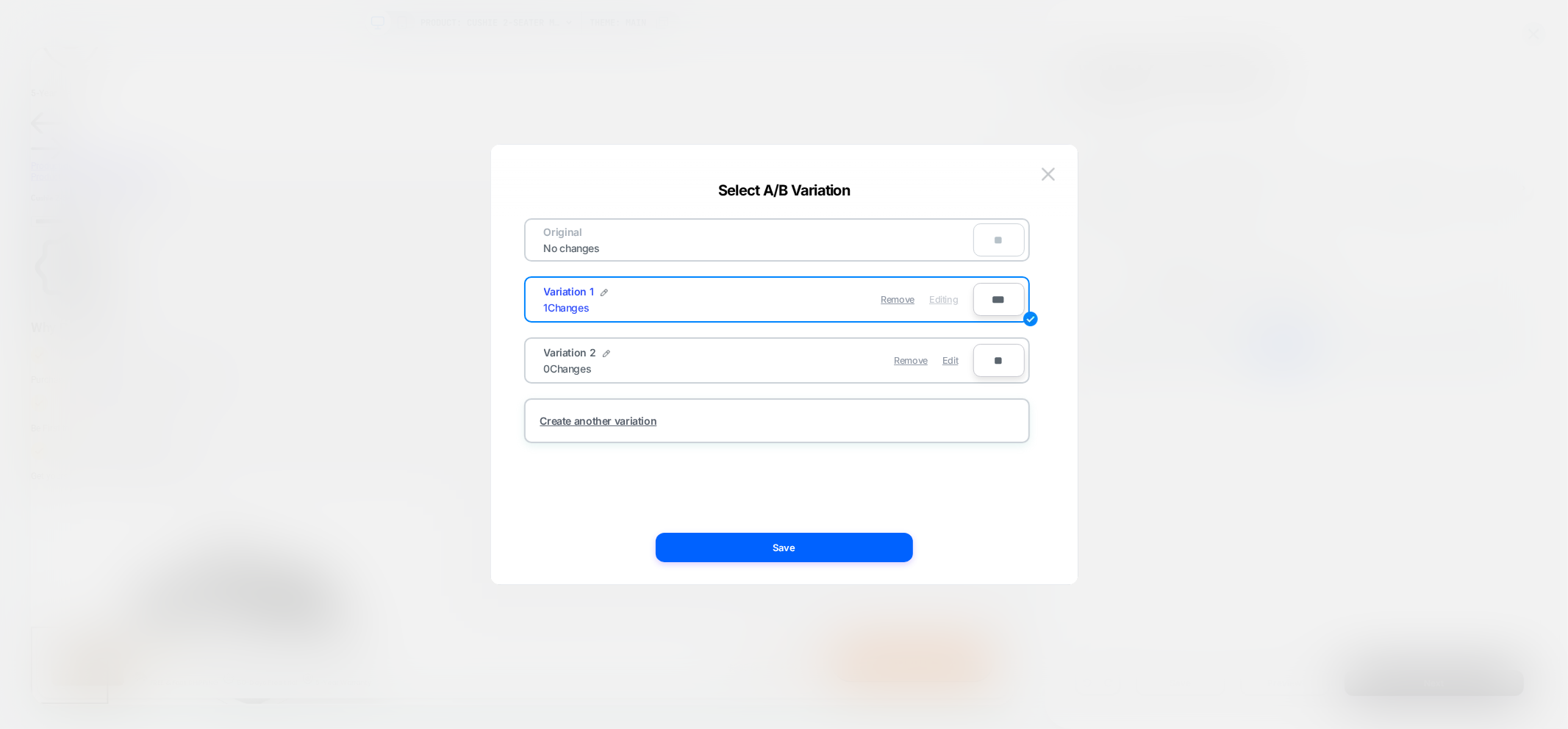
click at [1259, 108] on div at bounding box center [784, 364] width 1568 height 729
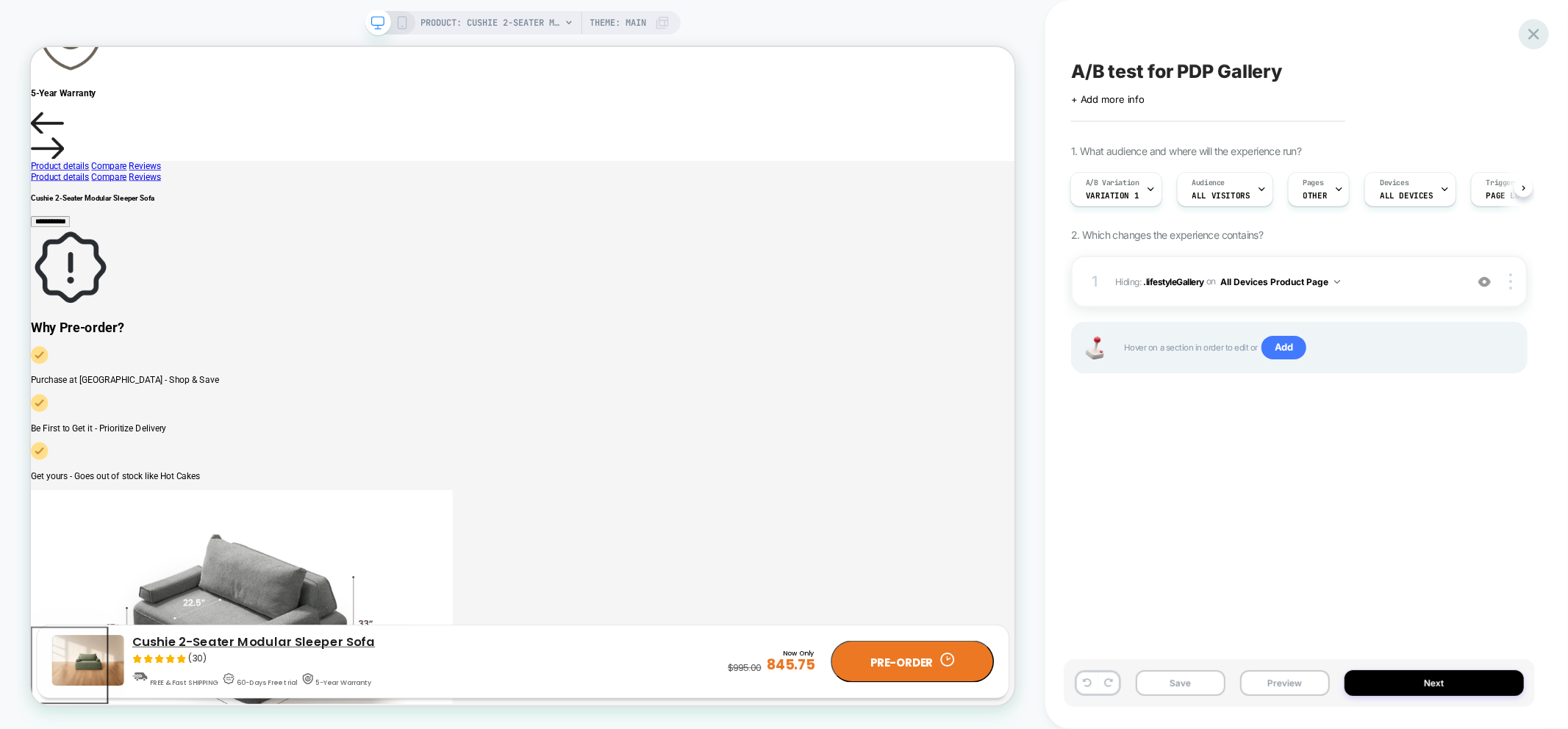
click at [1531, 32] on icon at bounding box center [1533, 35] width 20 height 20
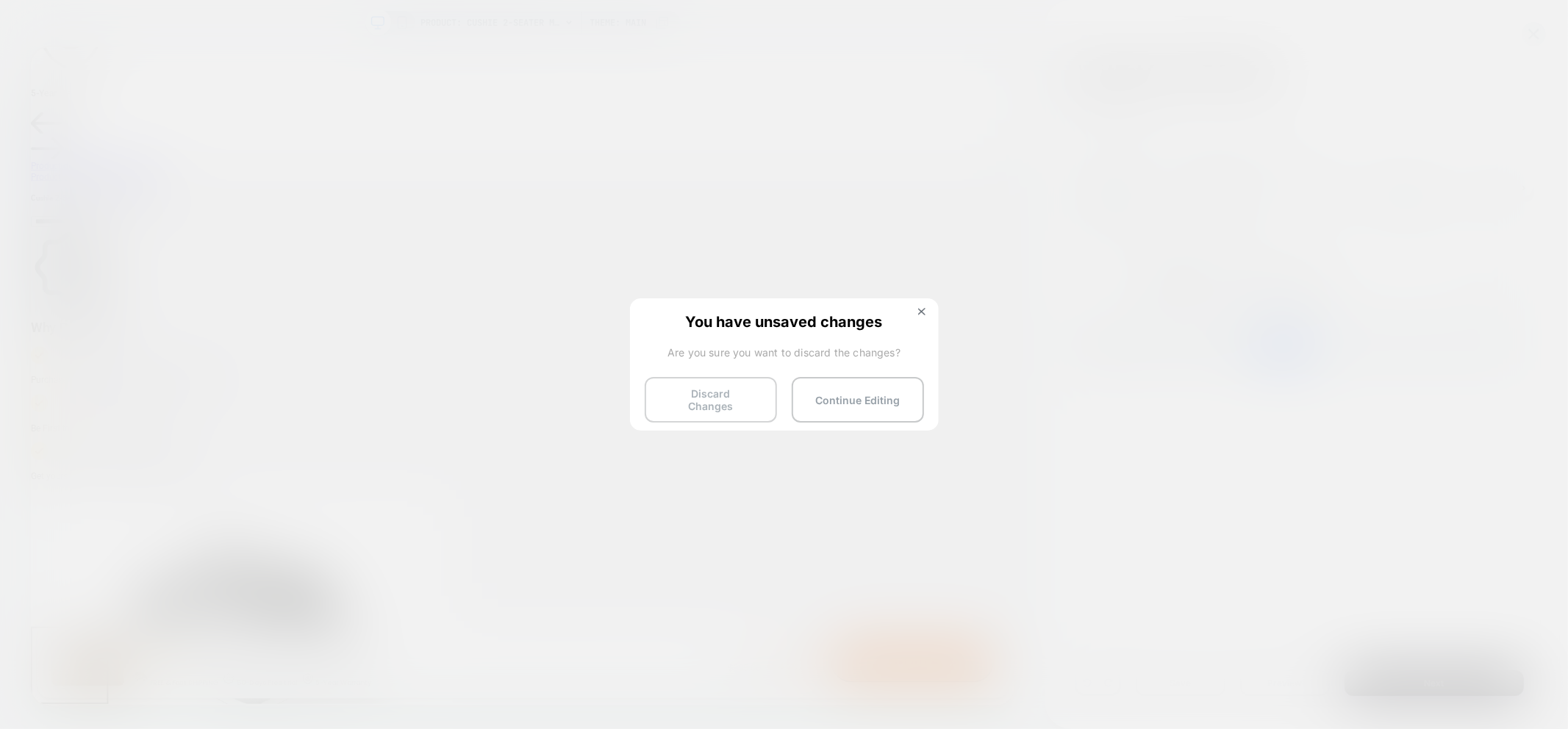
click at [710, 394] on button "Discard Changes" at bounding box center [711, 400] width 132 height 46
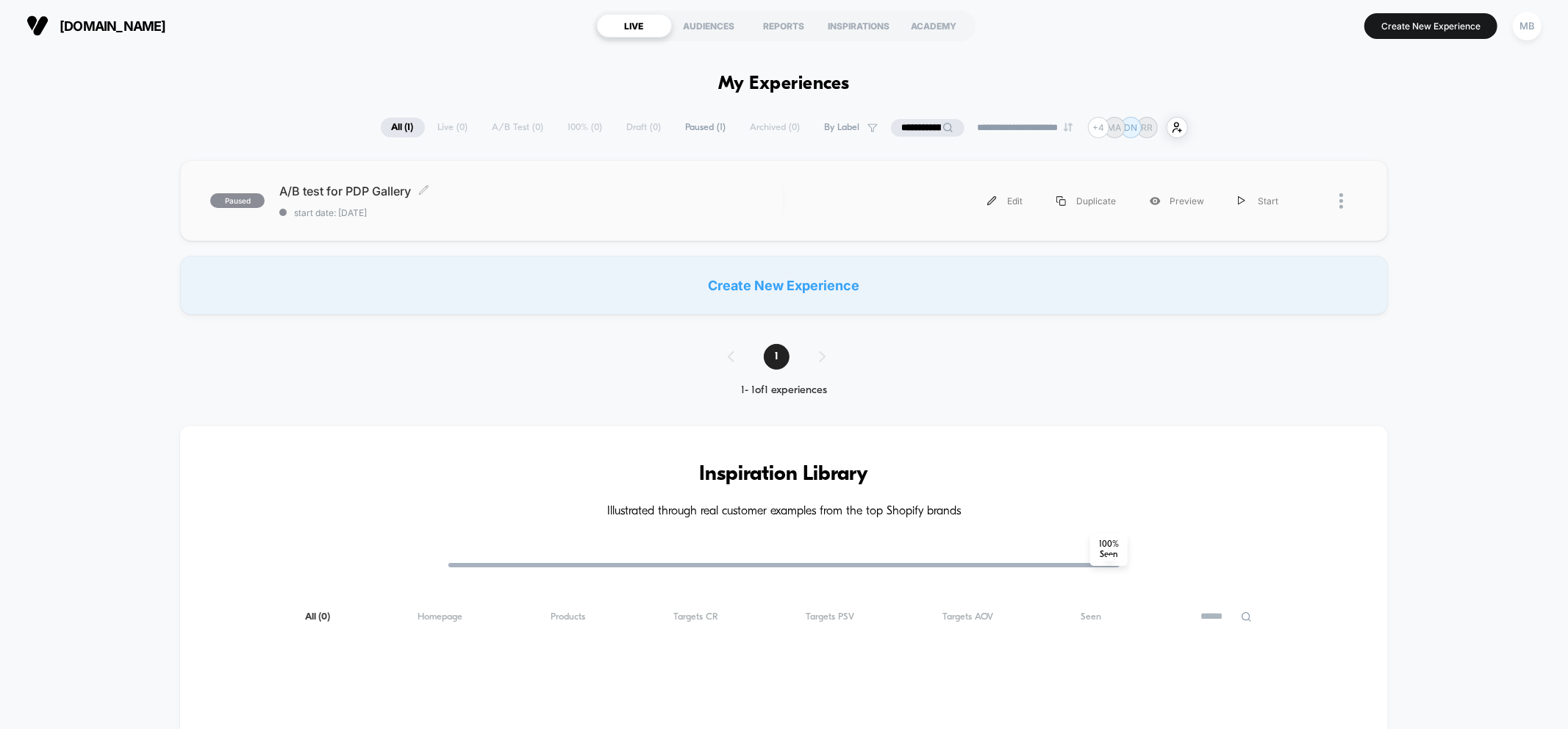
click at [497, 204] on div "A/B test for PDP Gallery Click to edit experience details Click to edit experie…" at bounding box center [531, 201] width 504 height 35
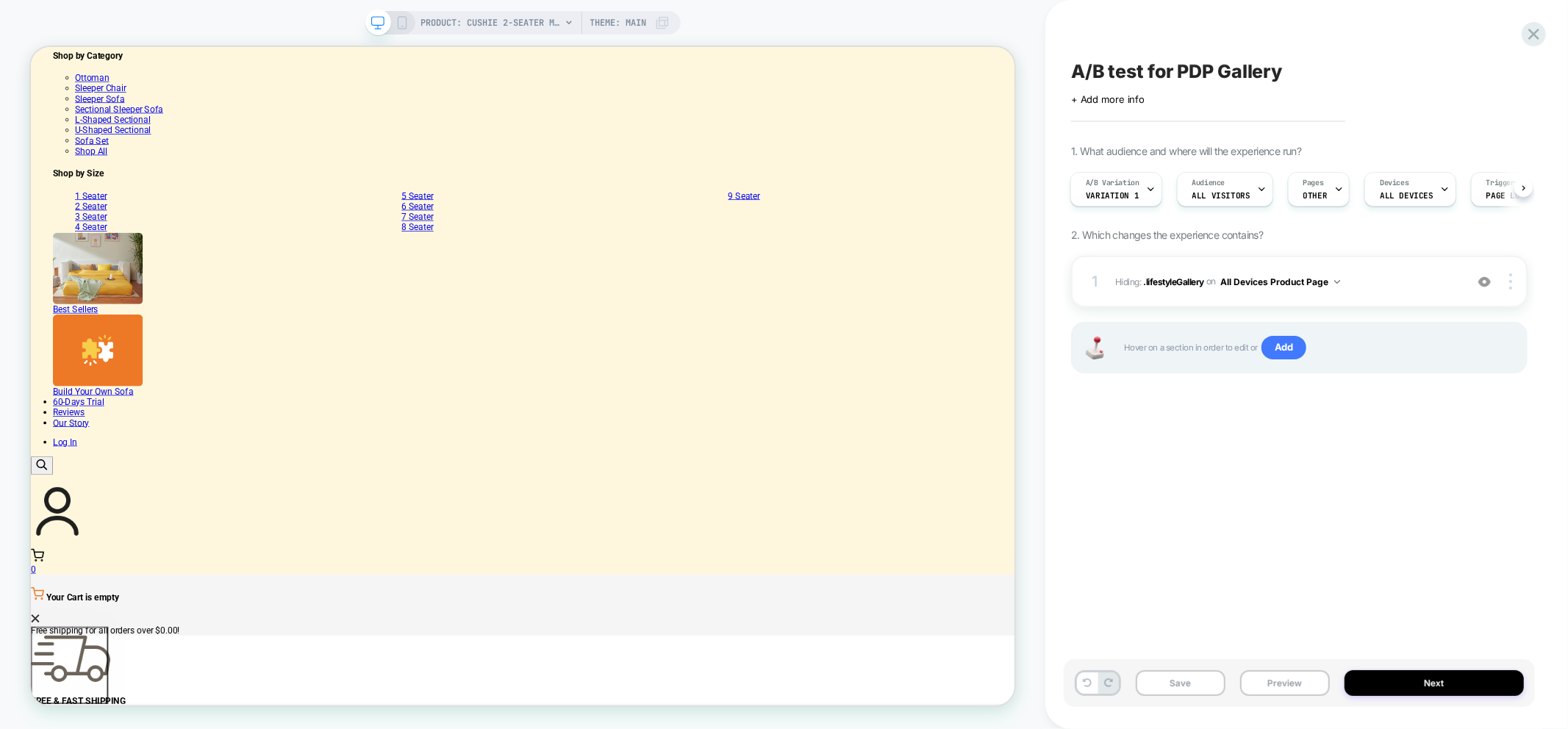
scroll to position [816, 0]
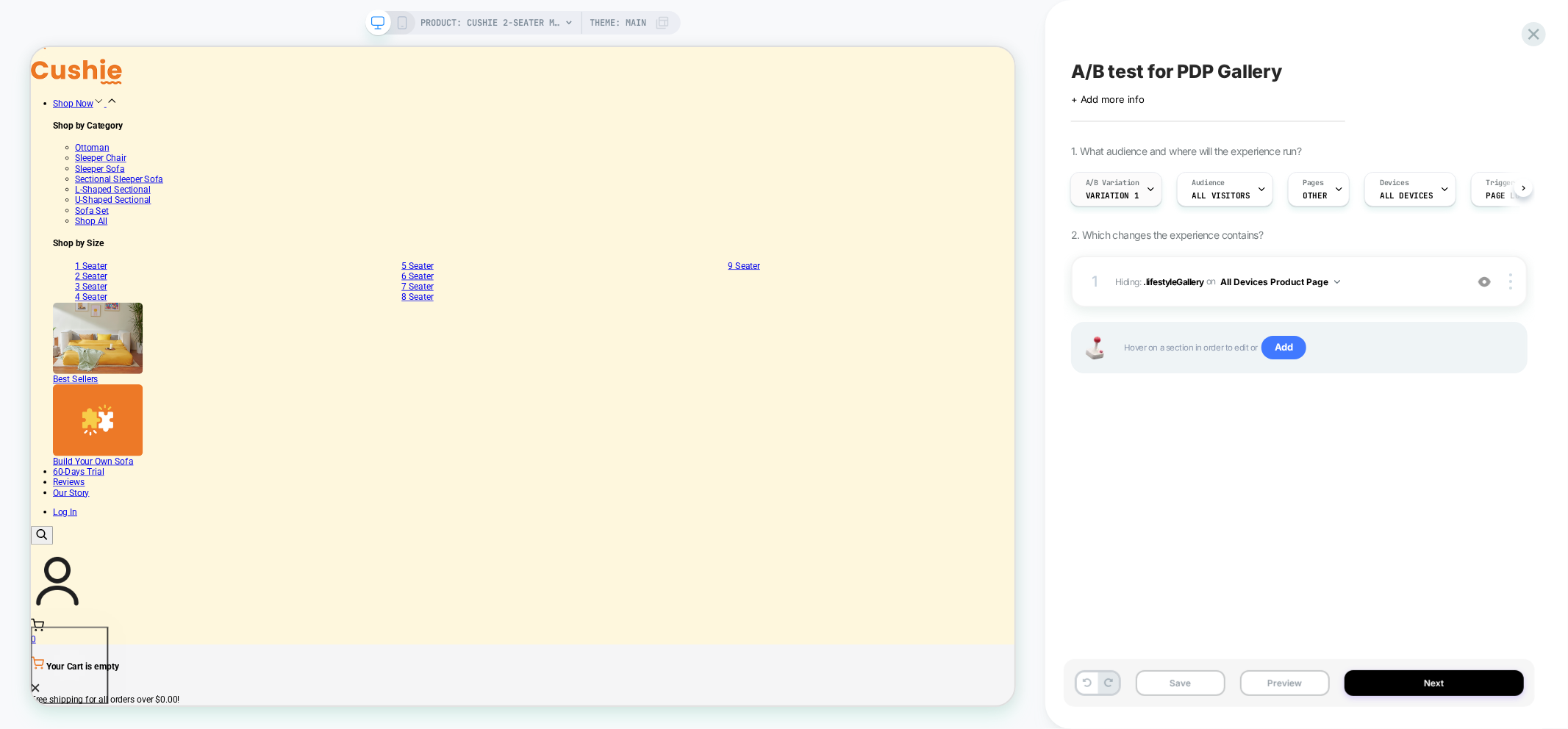
click at [1149, 193] on div at bounding box center [1151, 190] width 9 height 33
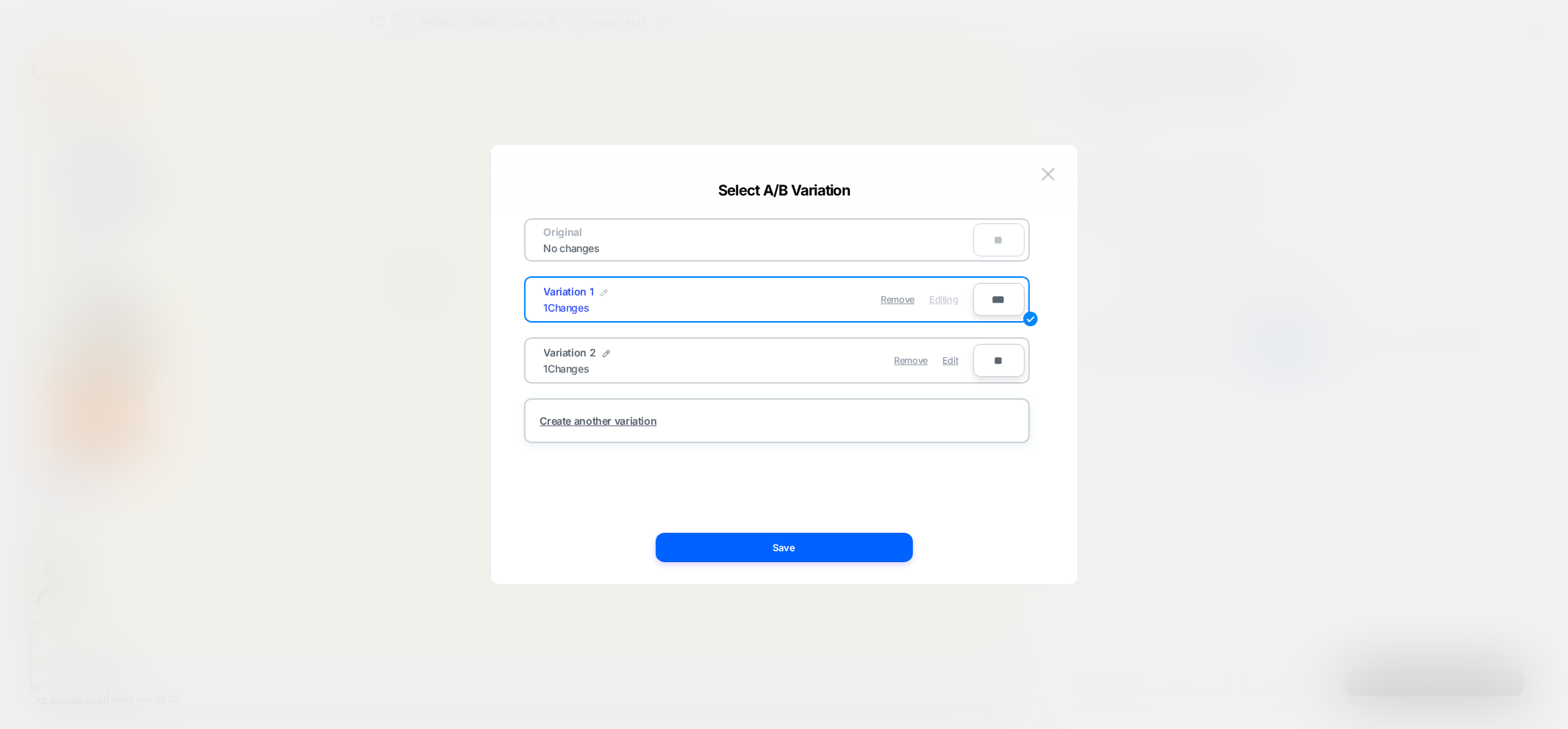
click at [600, 289] on img at bounding box center [604, 293] width 7 height 7
drag, startPoint x: 607, startPoint y: 303, endPoint x: 616, endPoint y: 300, distance: 9.5
click at [607, 303] on input "**********" at bounding box center [597, 299] width 107 height 28
drag, startPoint x: 601, startPoint y: 300, endPoint x: 488, endPoint y: 299, distance: 113.0
click at [490, 299] on div "**********" at bounding box center [784, 364] width 588 height 441
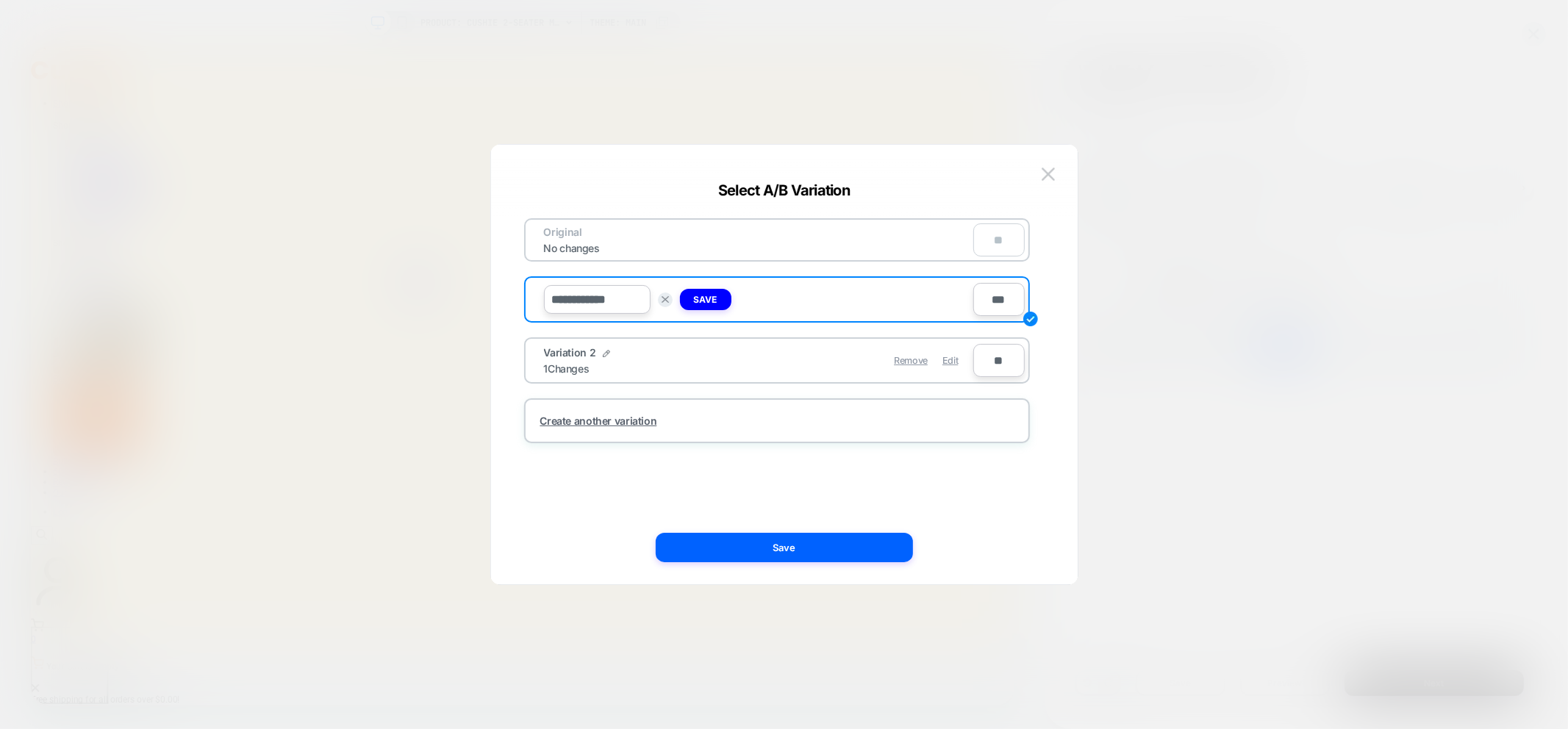
drag, startPoint x: 619, startPoint y: 303, endPoint x: 603, endPoint y: 303, distance: 16.0
click at [603, 303] on input "**********" at bounding box center [597, 299] width 107 height 28
click at [584, 295] on input "**********" at bounding box center [597, 299] width 107 height 28
click at [576, 298] on input "**********" at bounding box center [597, 299] width 107 height 28
click at [579, 299] on input "**********" at bounding box center [597, 299] width 107 height 28
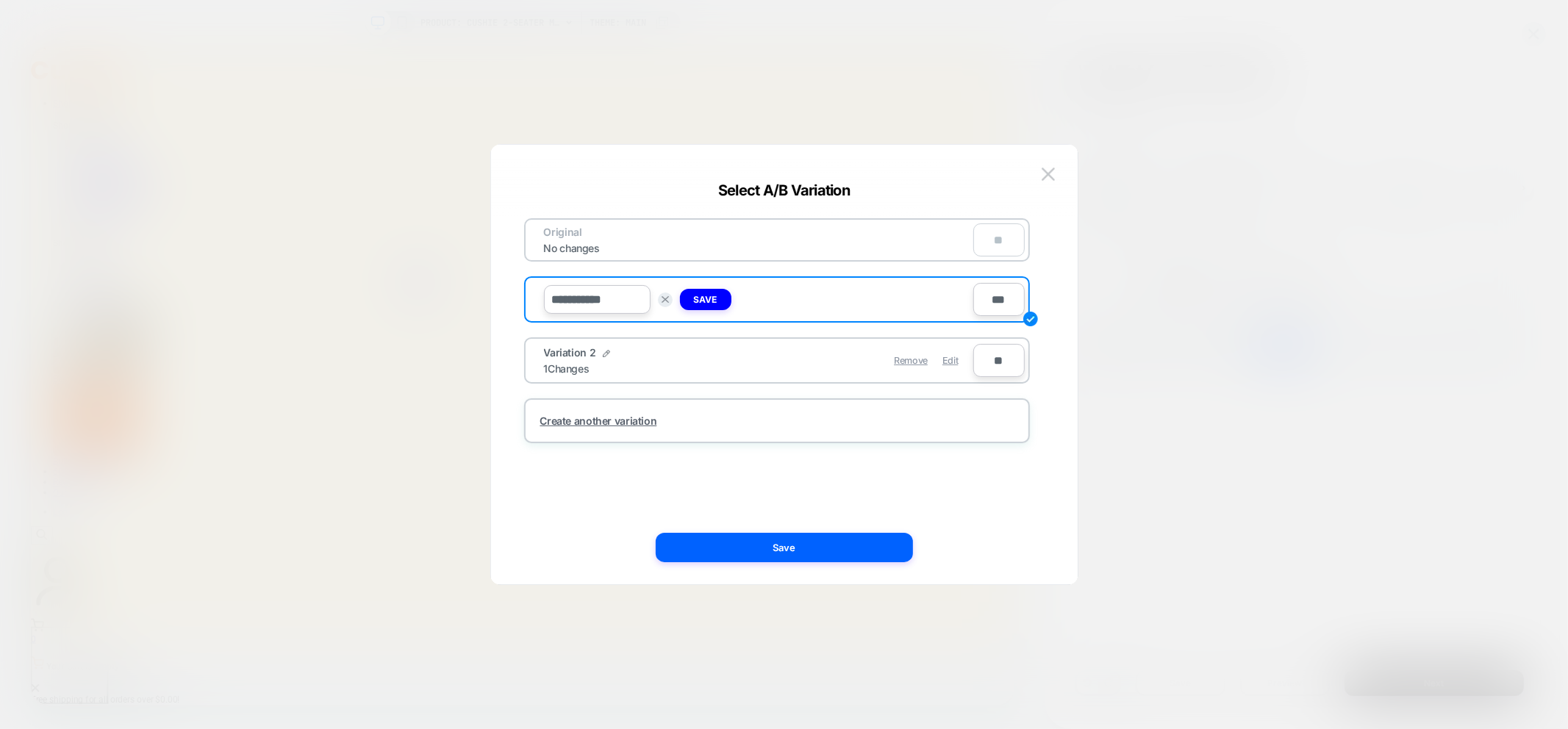
click at [614, 300] on input "**********" at bounding box center [597, 299] width 107 height 28
type input "**********"
click at [719, 295] on button "Save" at bounding box center [705, 299] width 51 height 21
click at [952, 355] on span "Edit" at bounding box center [949, 361] width 15 height 11
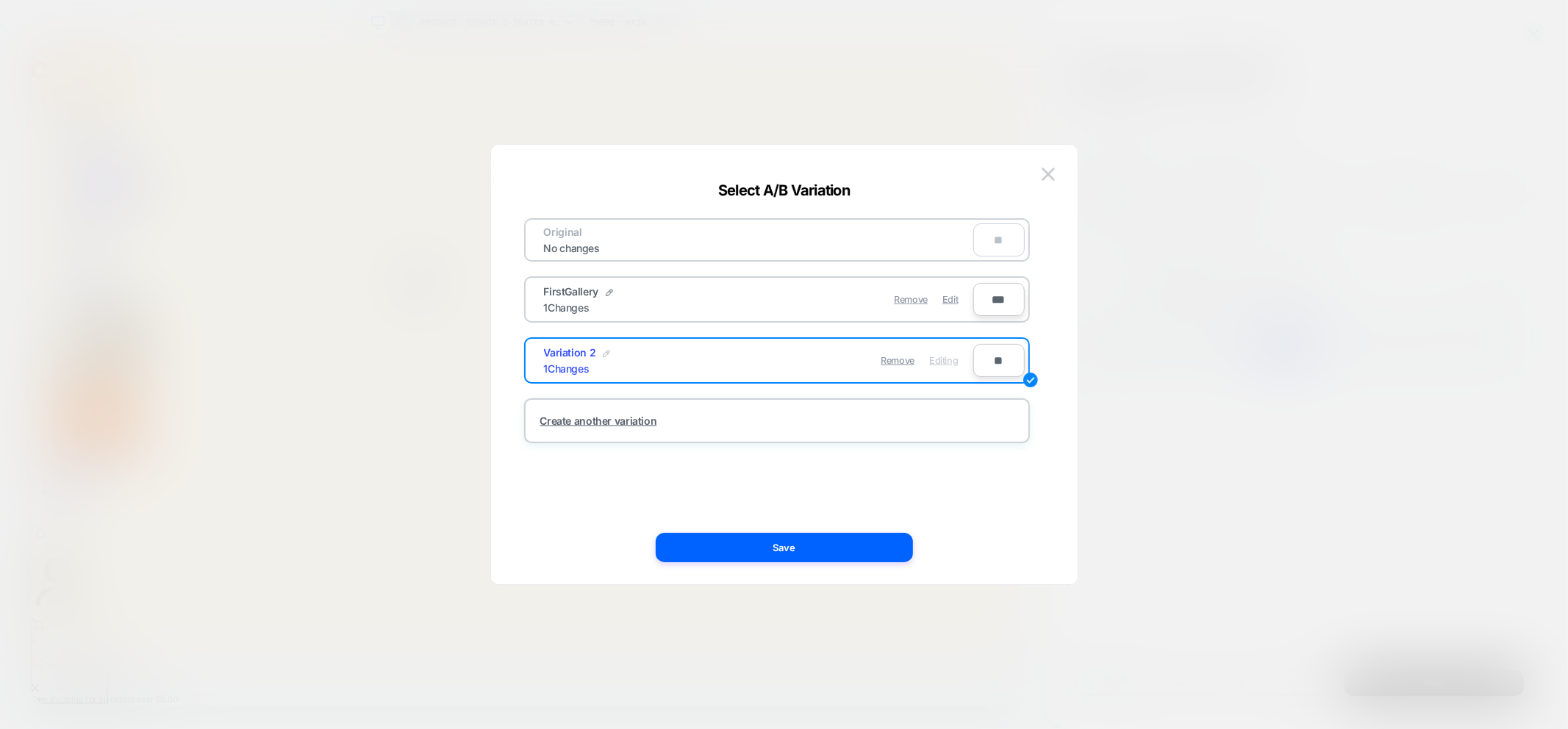
click at [603, 350] on img at bounding box center [607, 354] width 7 height 7
drag, startPoint x: 618, startPoint y: 355, endPoint x: 551, endPoint y: 355, distance: 67.0
click at [551, 355] on input "**********" at bounding box center [597, 360] width 107 height 28
type input "*"
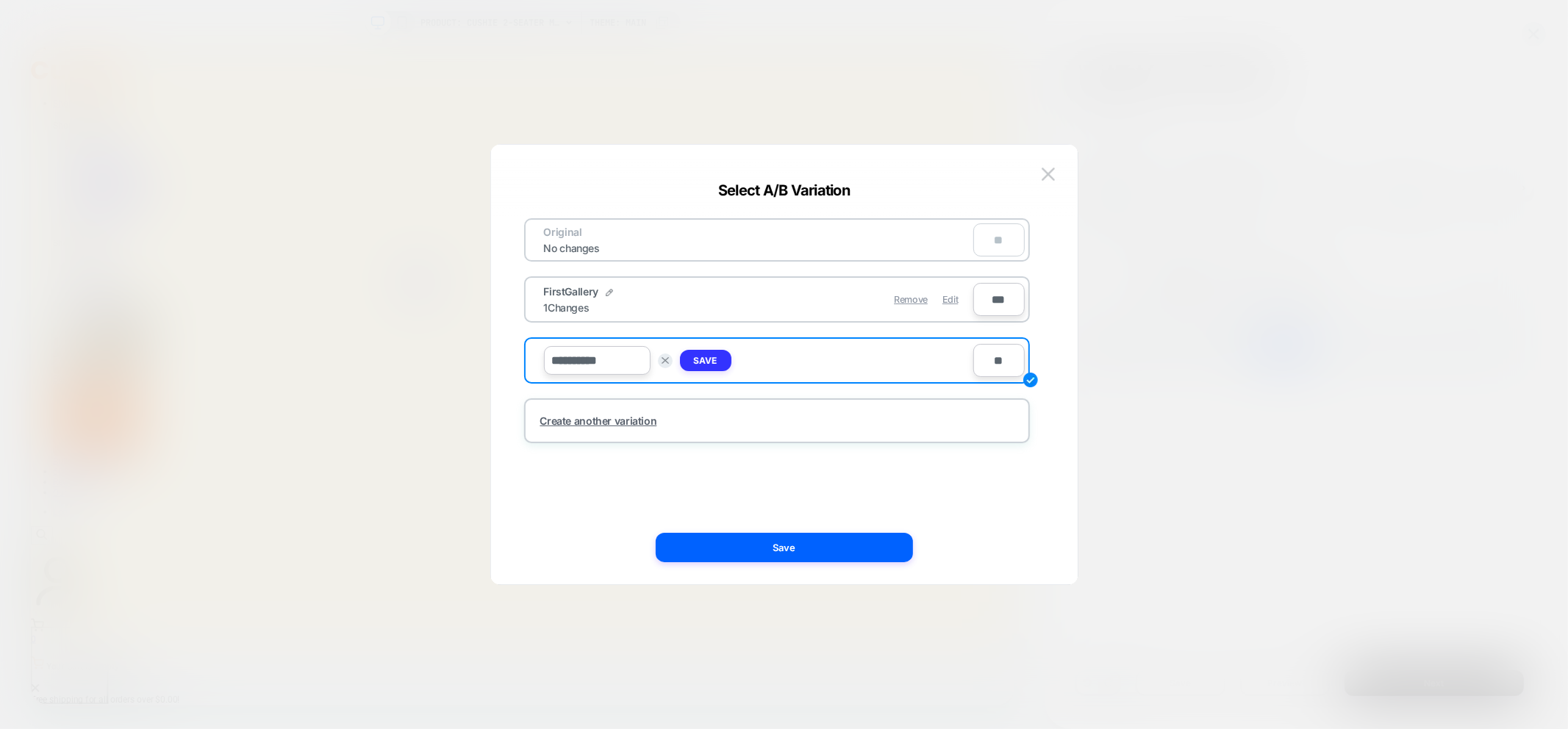
type input "**********"
click at [713, 355] on strong "Save" at bounding box center [706, 361] width 24 height 11
click at [606, 295] on div at bounding box center [610, 293] width 7 height 9
drag, startPoint x: 575, startPoint y: 299, endPoint x: 507, endPoint y: 300, distance: 68.0
click at [507, 300] on div "**********" at bounding box center [776, 364] width 542 height 381
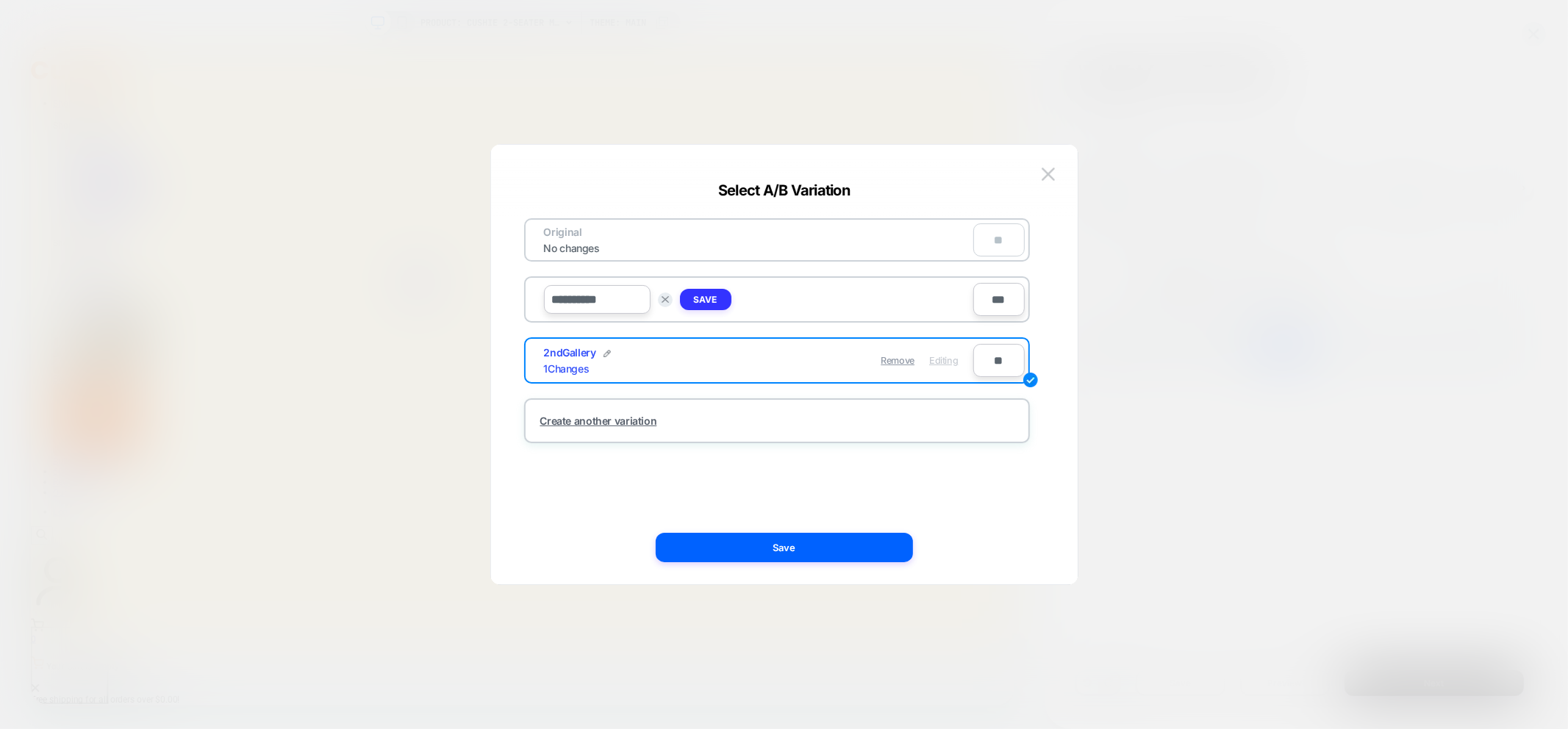
type input "**********"
click at [717, 297] on button "Save" at bounding box center [705, 299] width 51 height 21
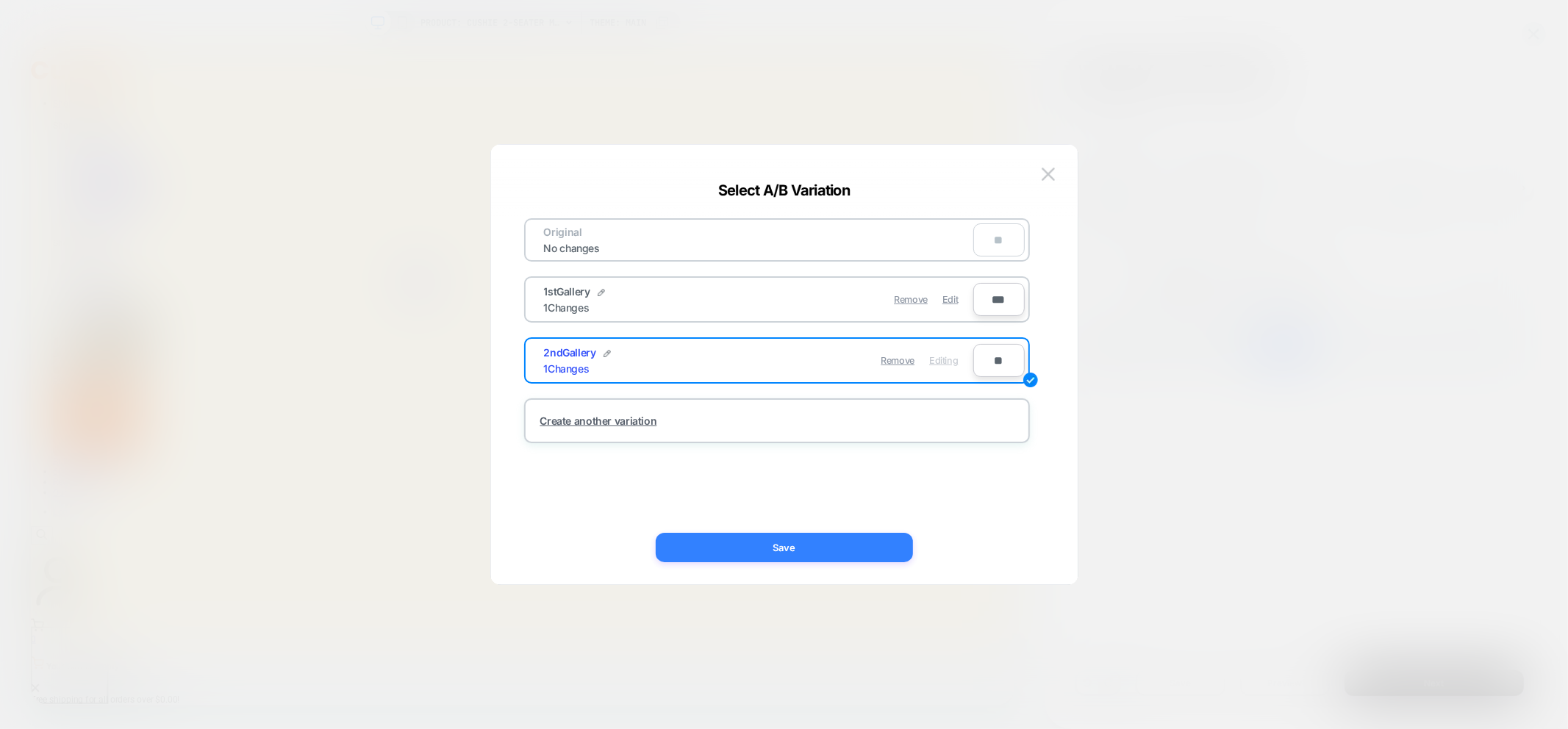
drag, startPoint x: 824, startPoint y: 554, endPoint x: 1063, endPoint y: 678, distance: 269.3
click at [824, 554] on button "Save" at bounding box center [784, 548] width 257 height 29
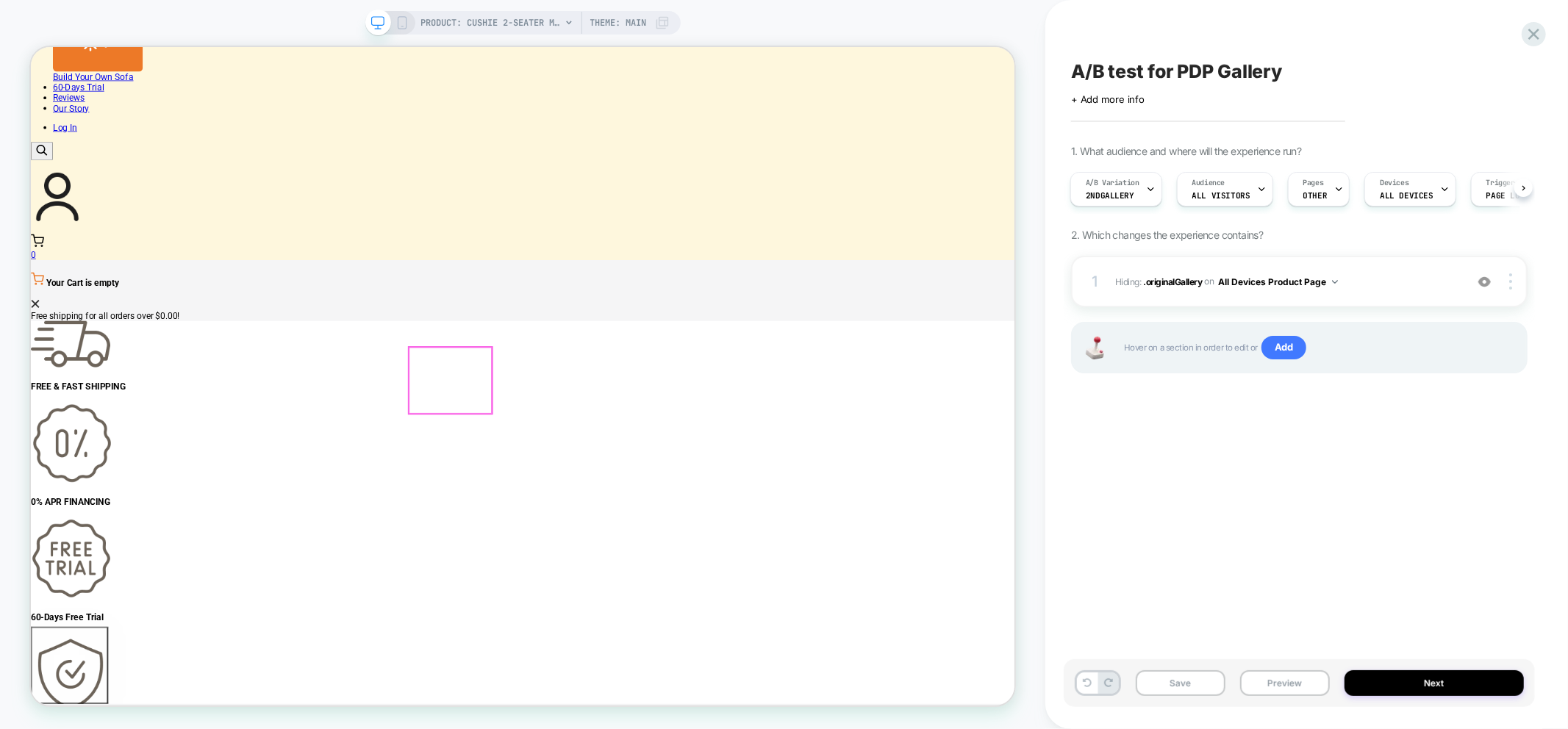
scroll to position [1388, 0]
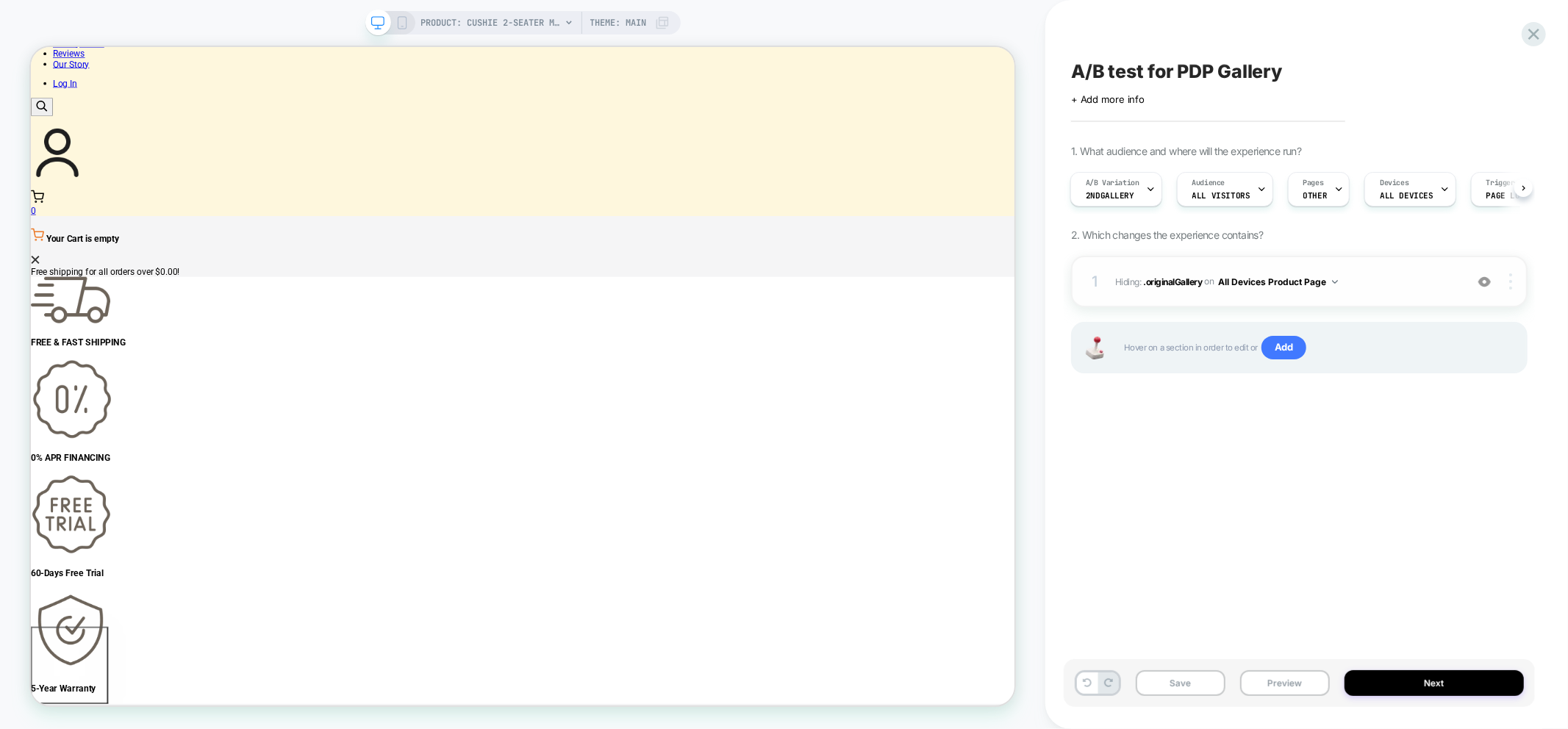
click at [1512, 287] on img at bounding box center [1510, 282] width 3 height 16
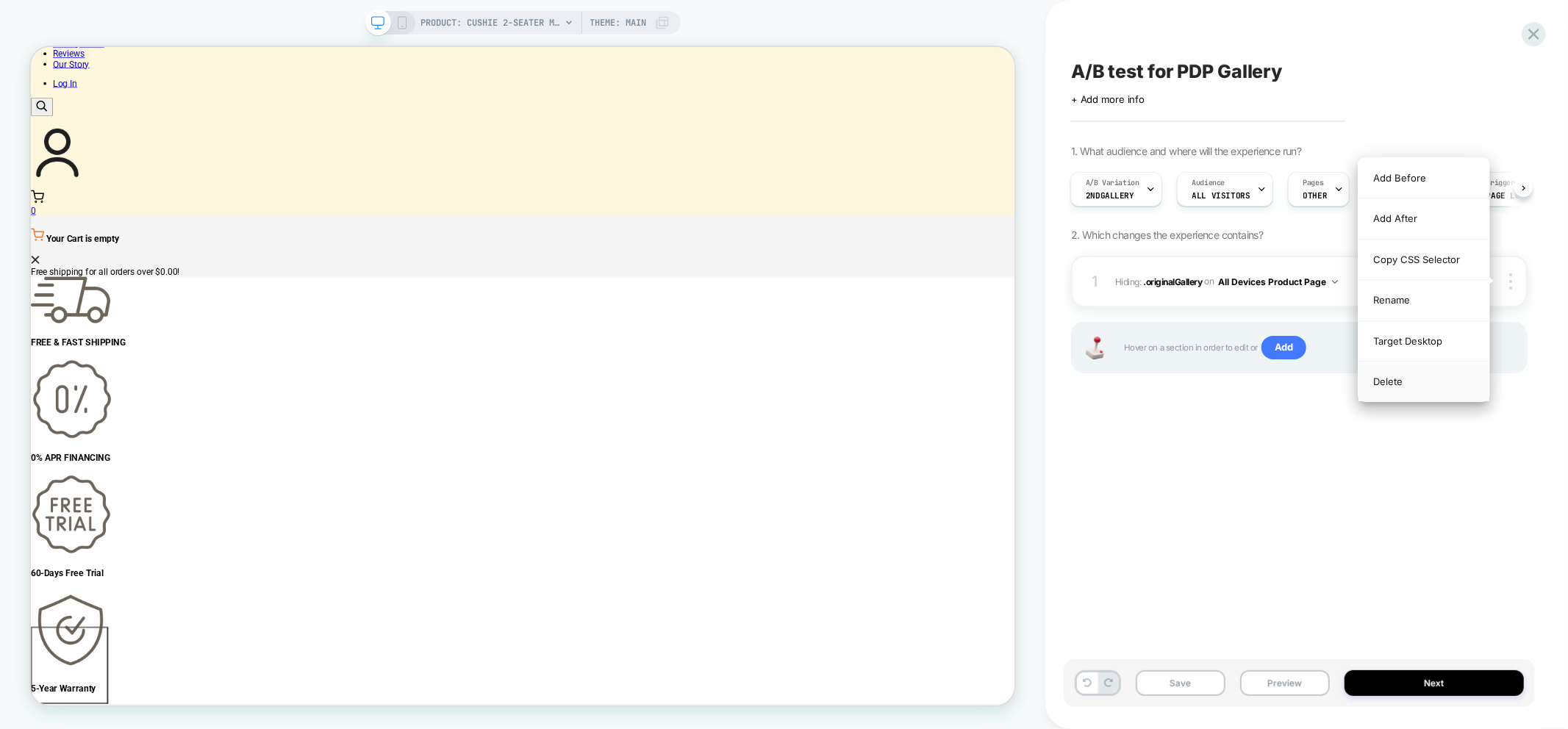
click at [1402, 381] on div "Delete" at bounding box center [1424, 382] width 131 height 40
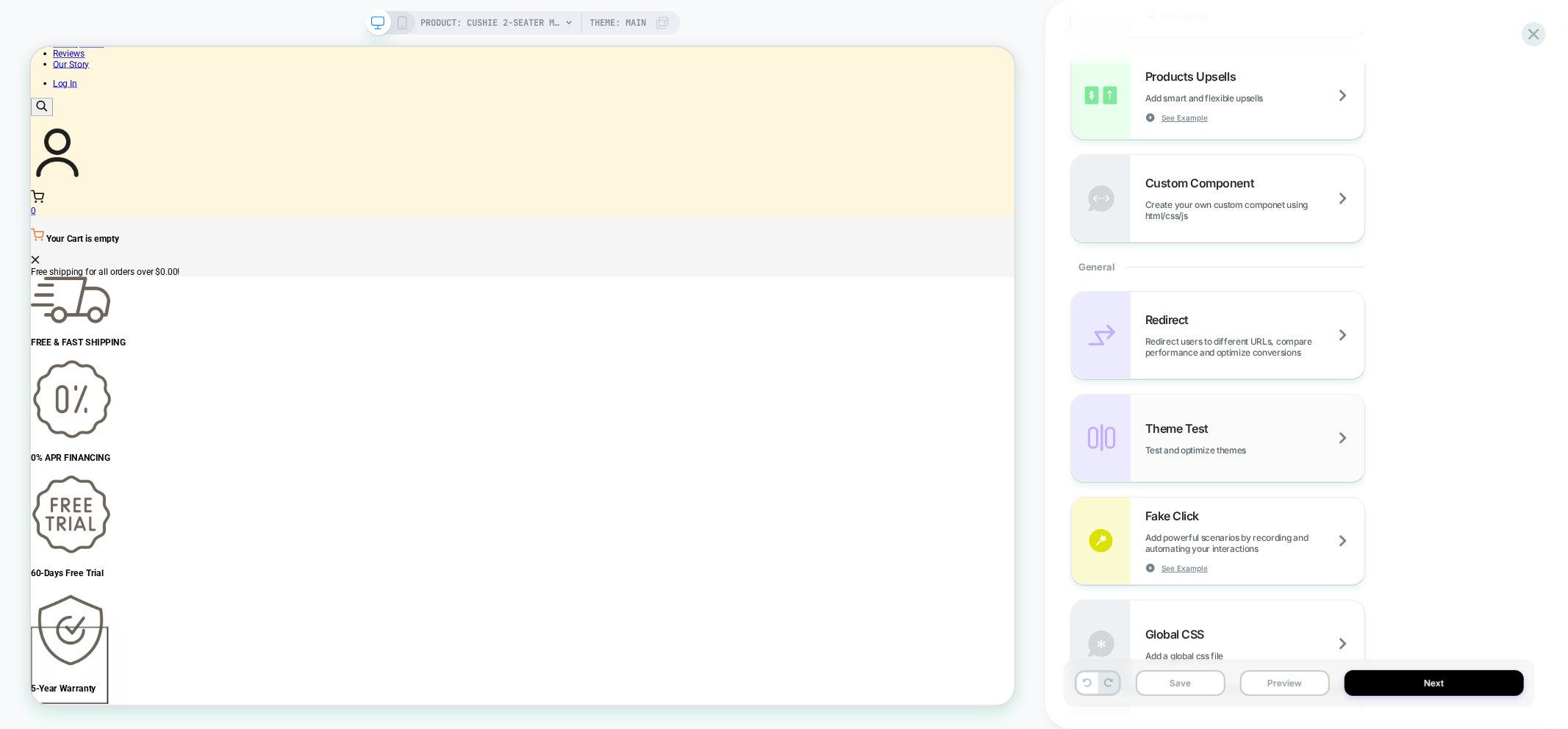
scroll to position [652, 0]
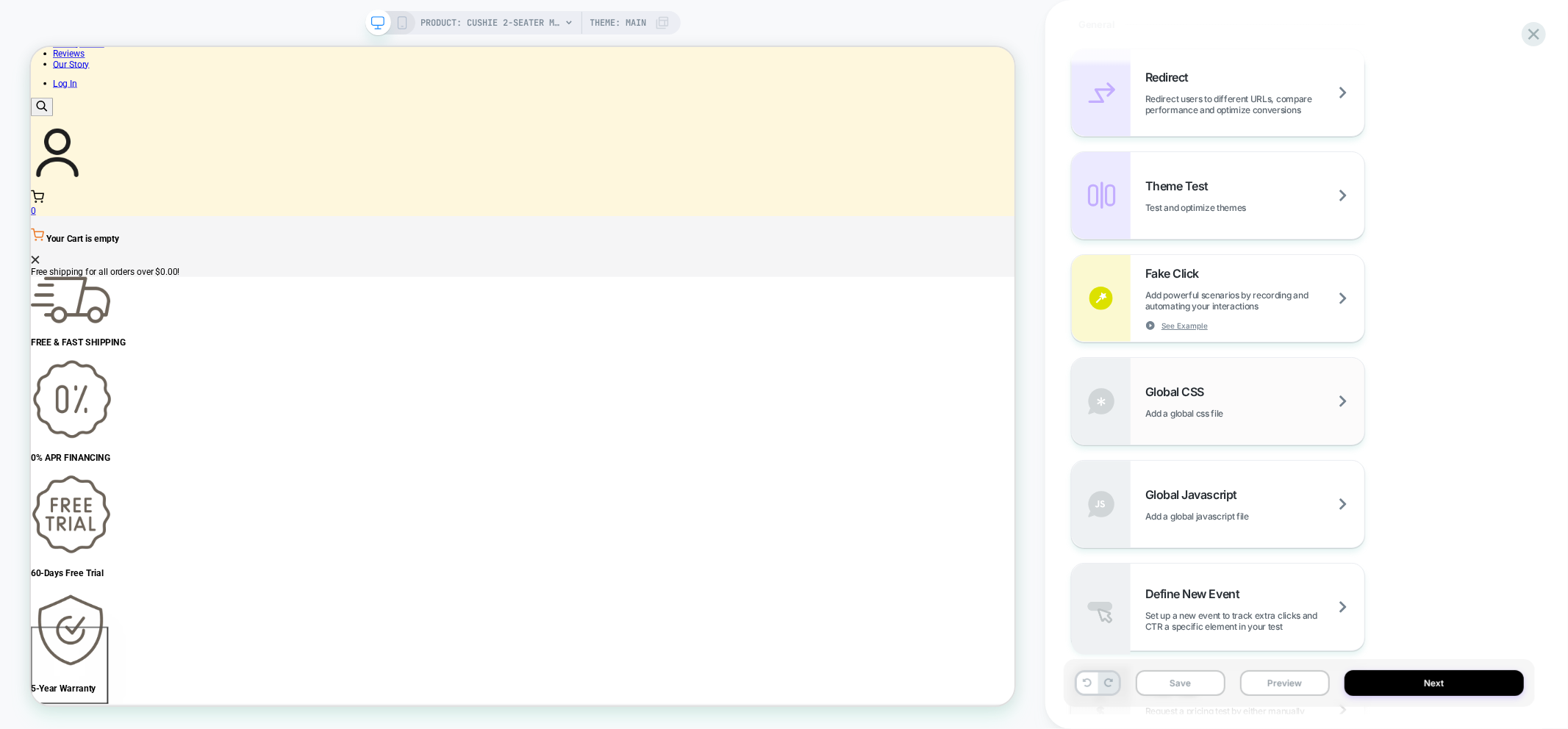
click at [1206, 416] on span "Add a global css file" at bounding box center [1203, 414] width 115 height 11
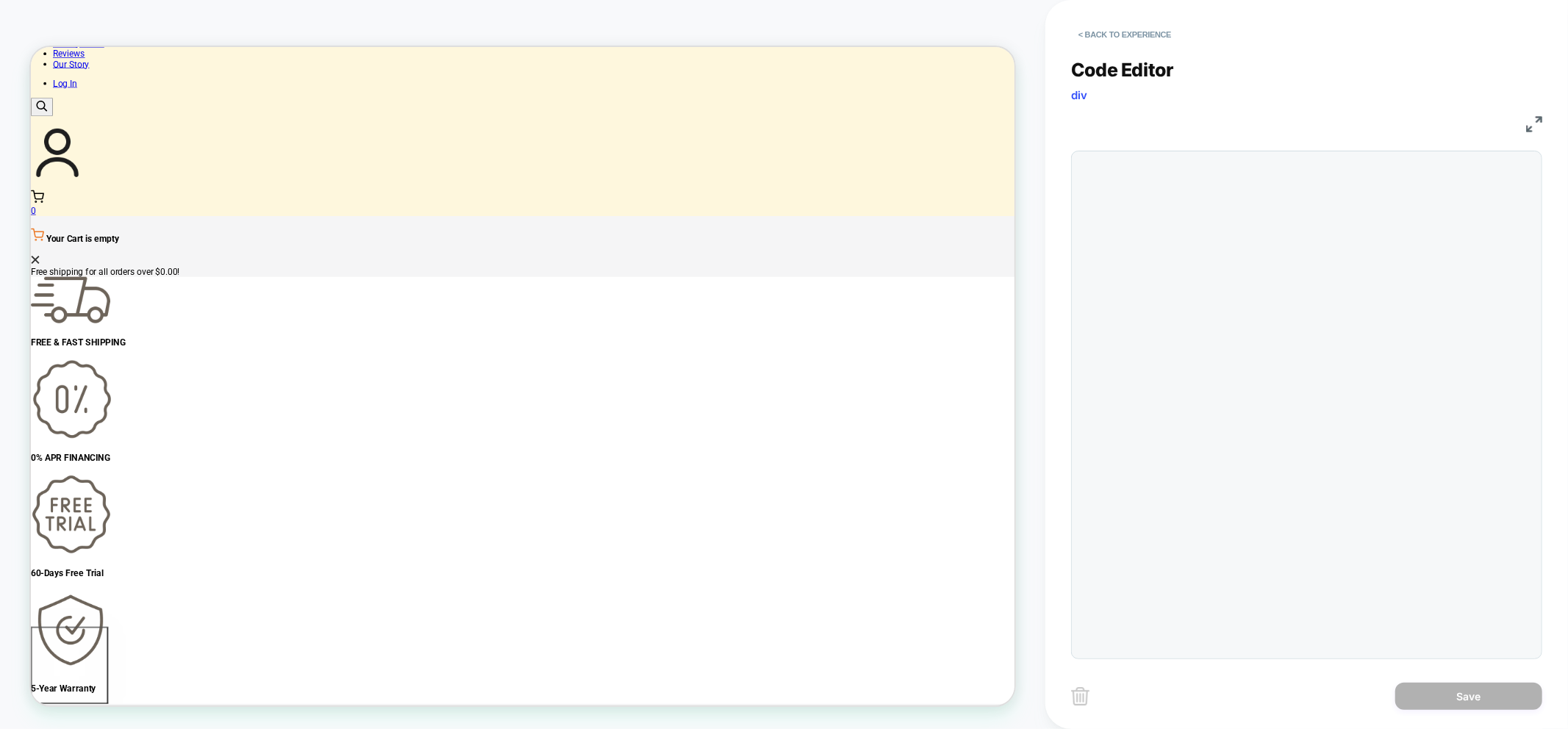
click at [1151, 213] on div at bounding box center [1306, 405] width 471 height 508
click at [1151, 200] on div at bounding box center [1336, 405] width 395 height 493
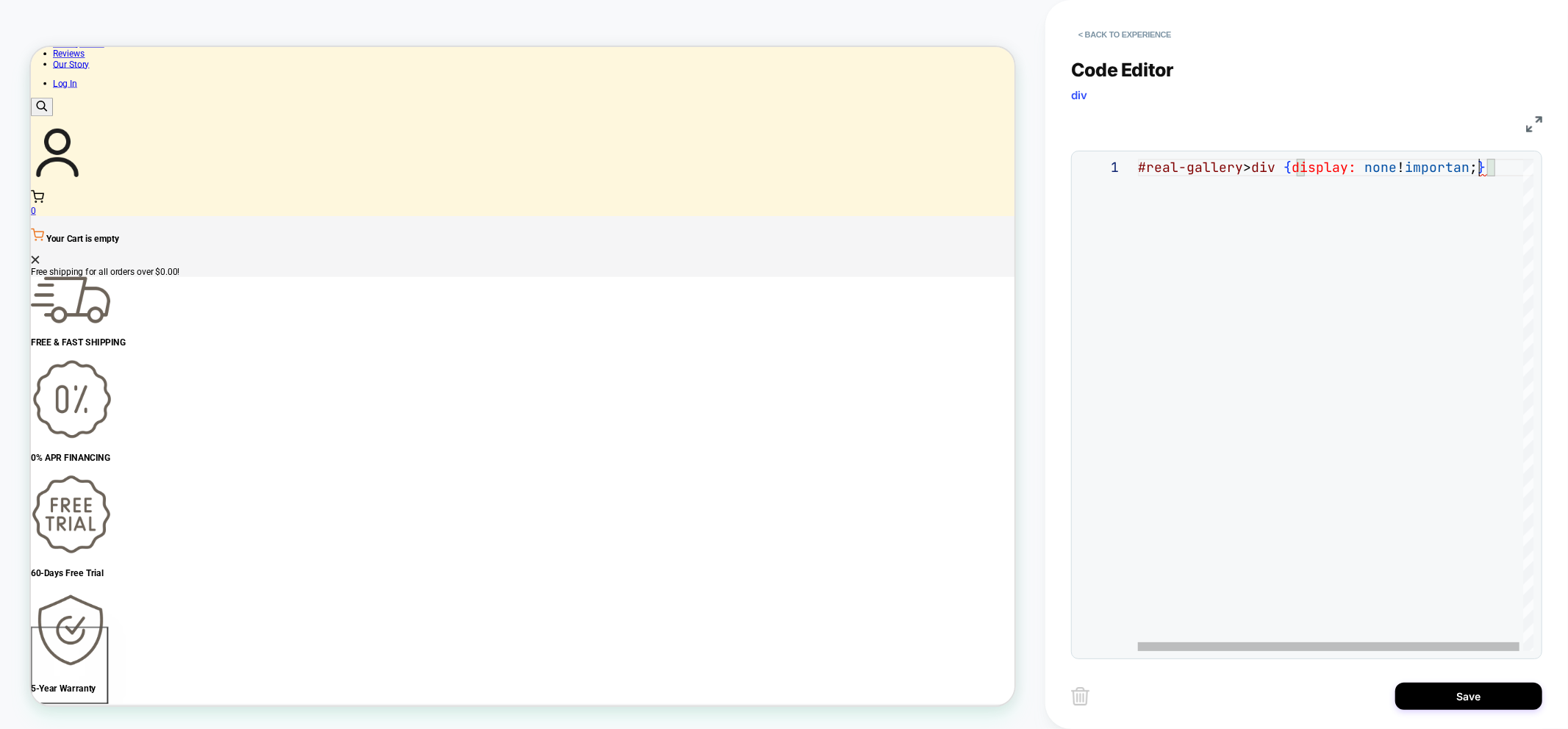
scroll to position [0, 348]
click at [1314, 357] on div "#real-gallery > div { display: none !important ; }" at bounding box center [1341, 405] width 407 height 493
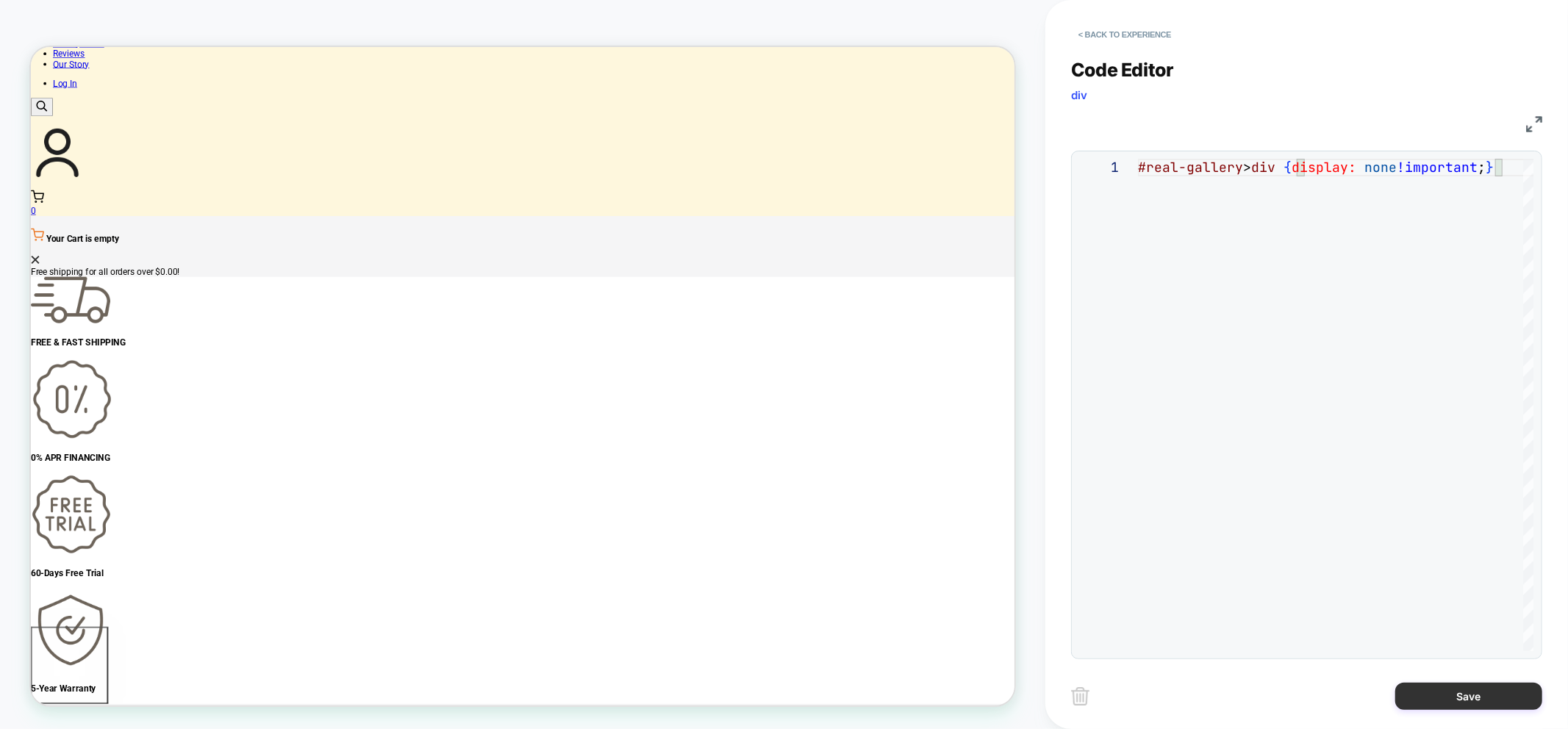
type textarea "**********"
click at [1447, 703] on button "Save" at bounding box center [1468, 696] width 147 height 27
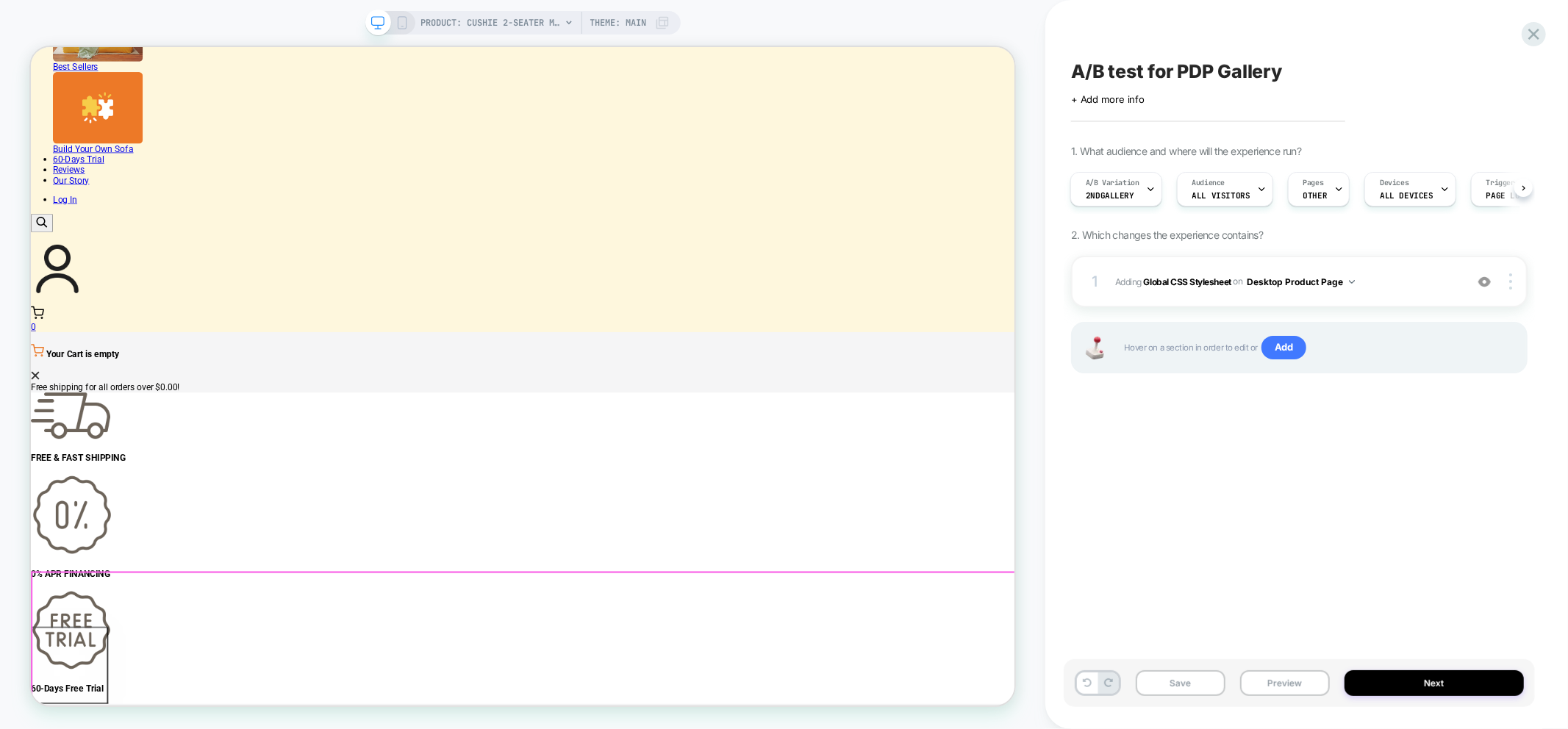
scroll to position [1307, 0]
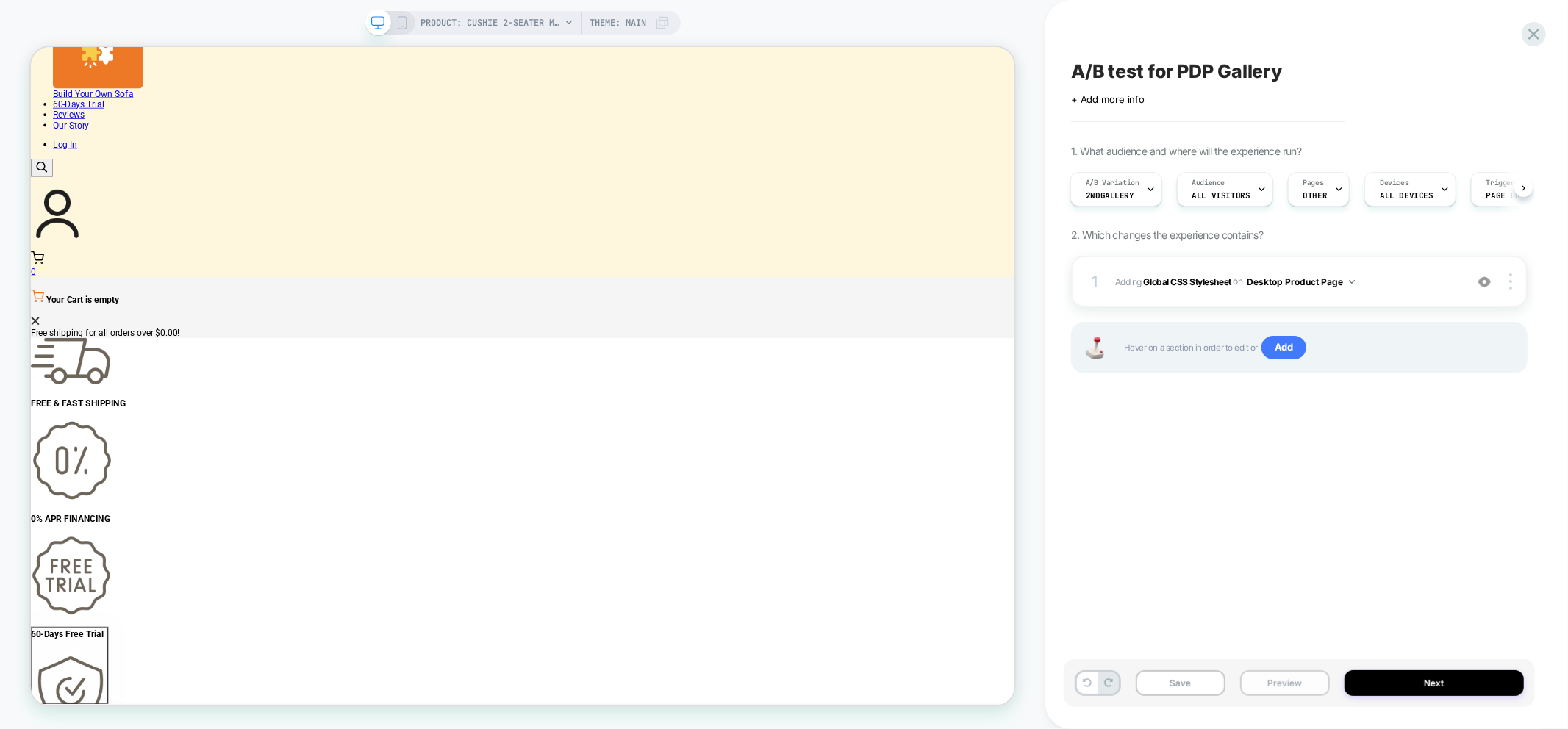
click at [1295, 686] on button "Preview" at bounding box center [1285, 683] width 89 height 26
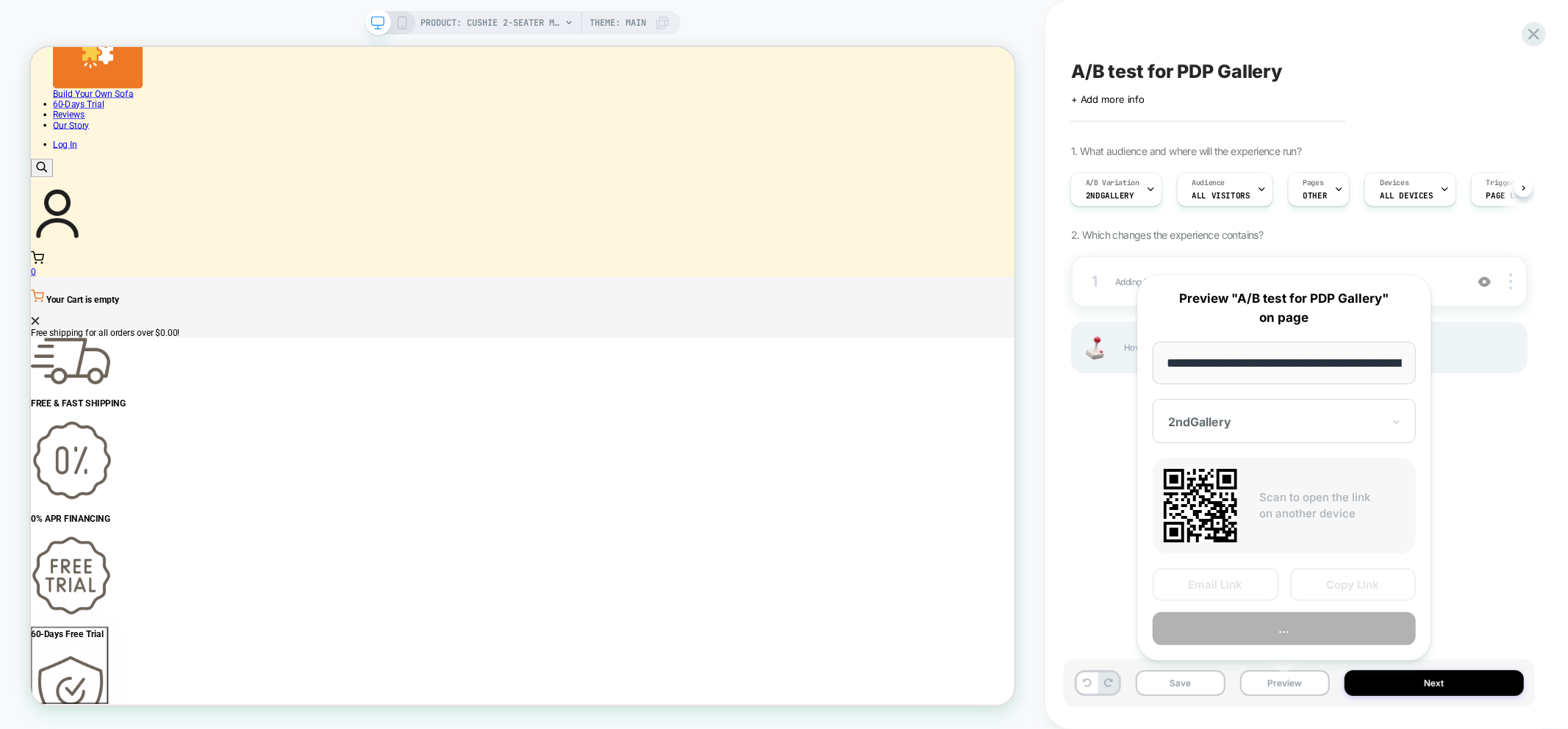
scroll to position [0, 336]
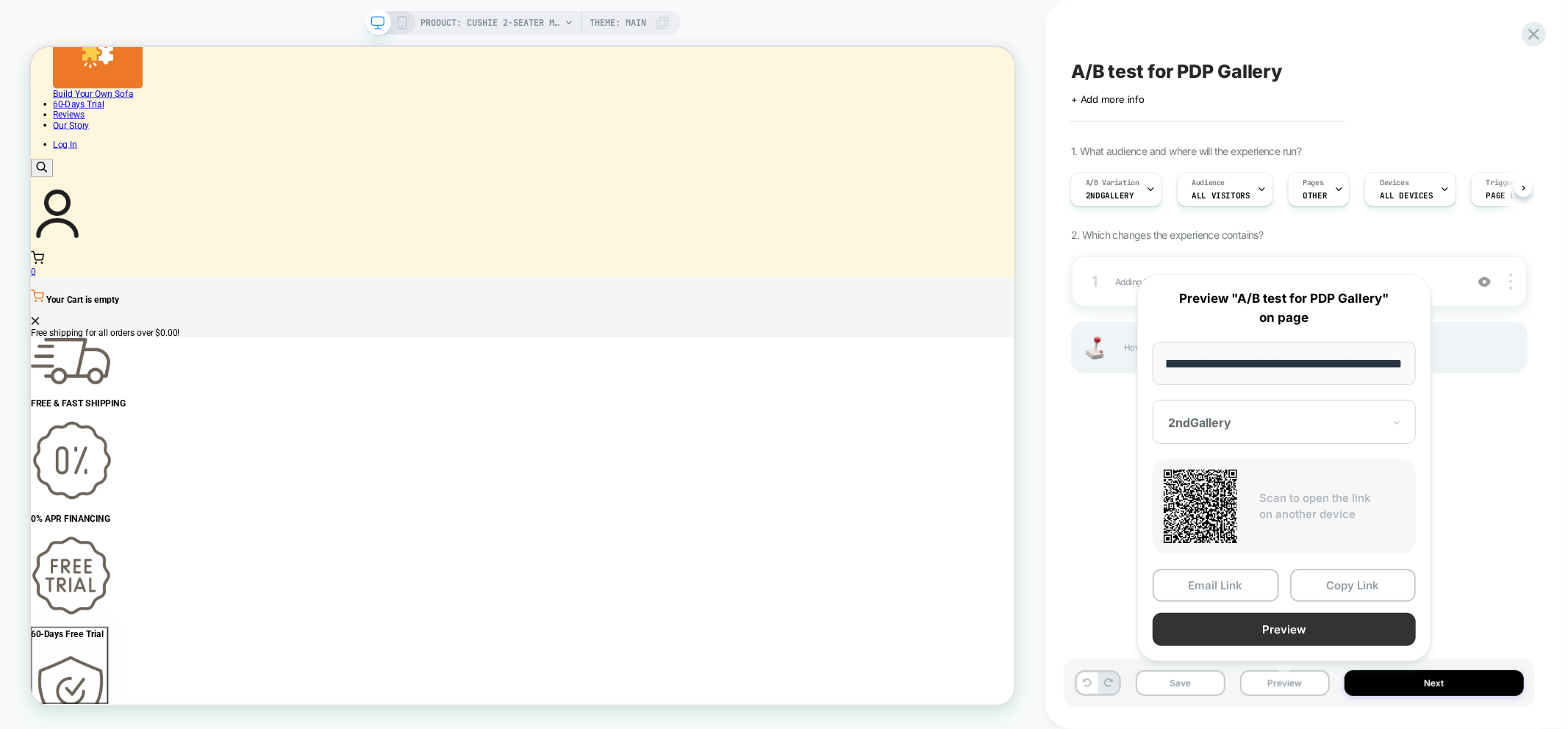
click at [1294, 628] on button "Preview" at bounding box center [1284, 630] width 263 height 33
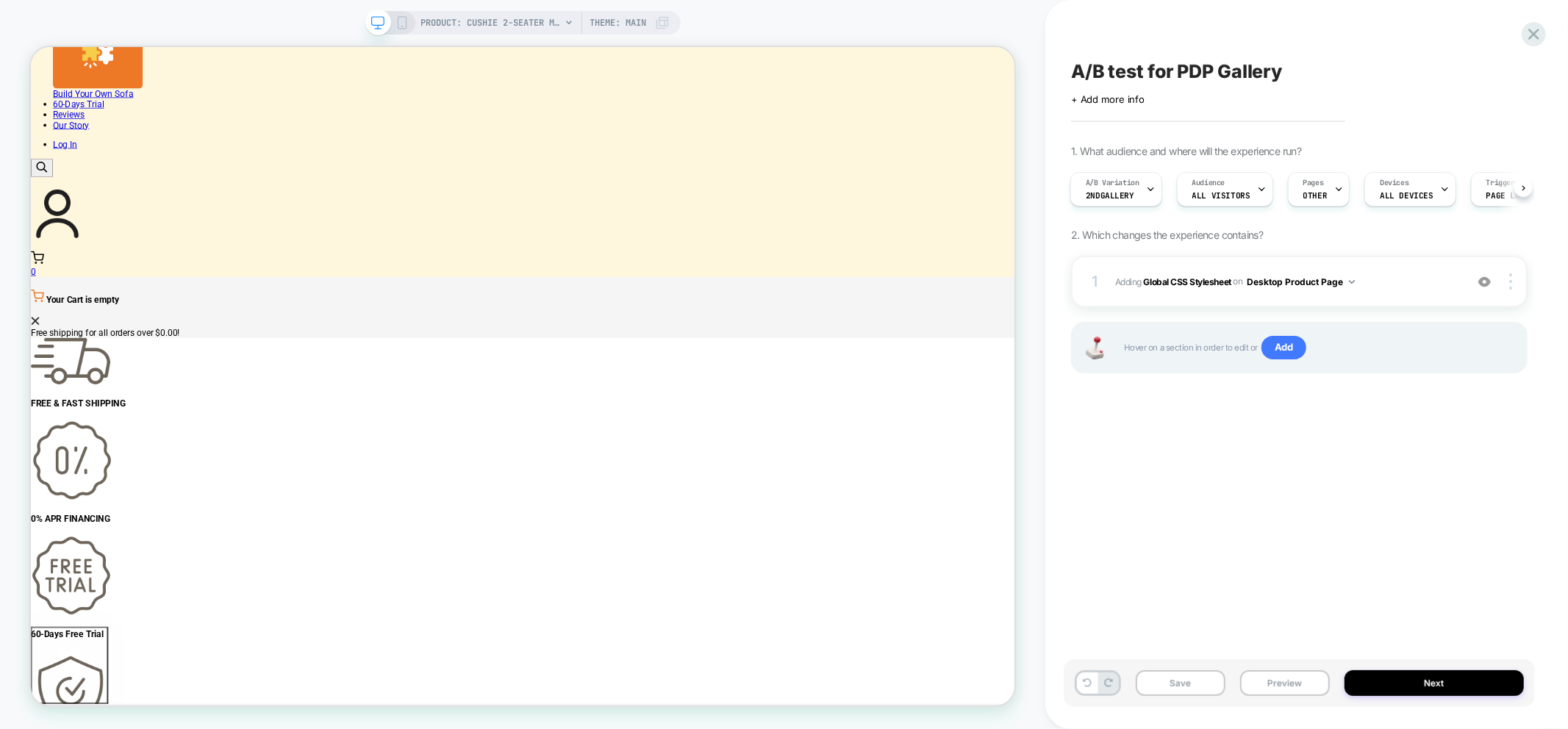
scroll to position [0, 2]
click at [1187, 679] on button "Save" at bounding box center [1180, 683] width 89 height 26
click at [1534, 41] on icon at bounding box center [1533, 35] width 20 height 20
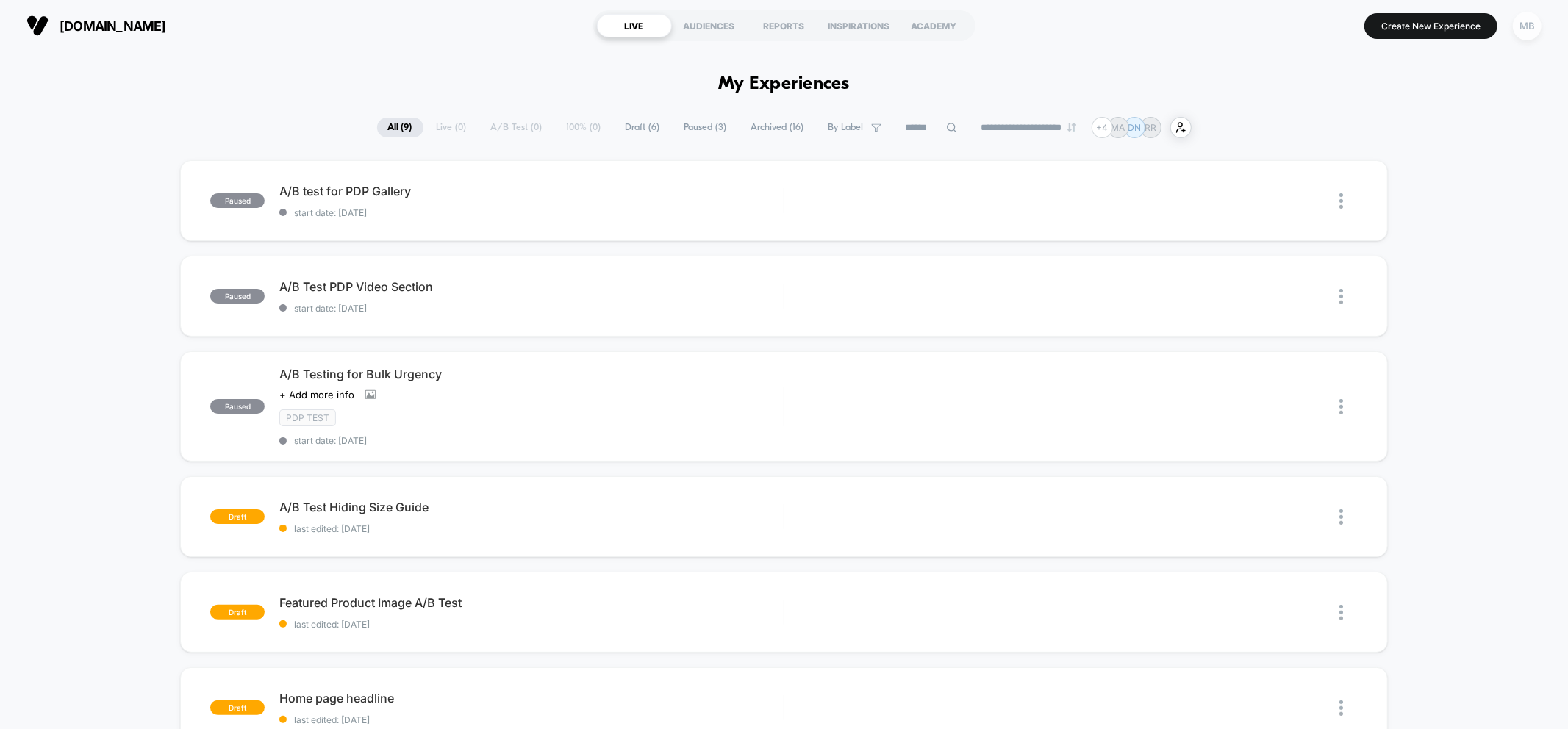
click at [1526, 31] on div "MB" at bounding box center [1526, 26] width 28 height 28
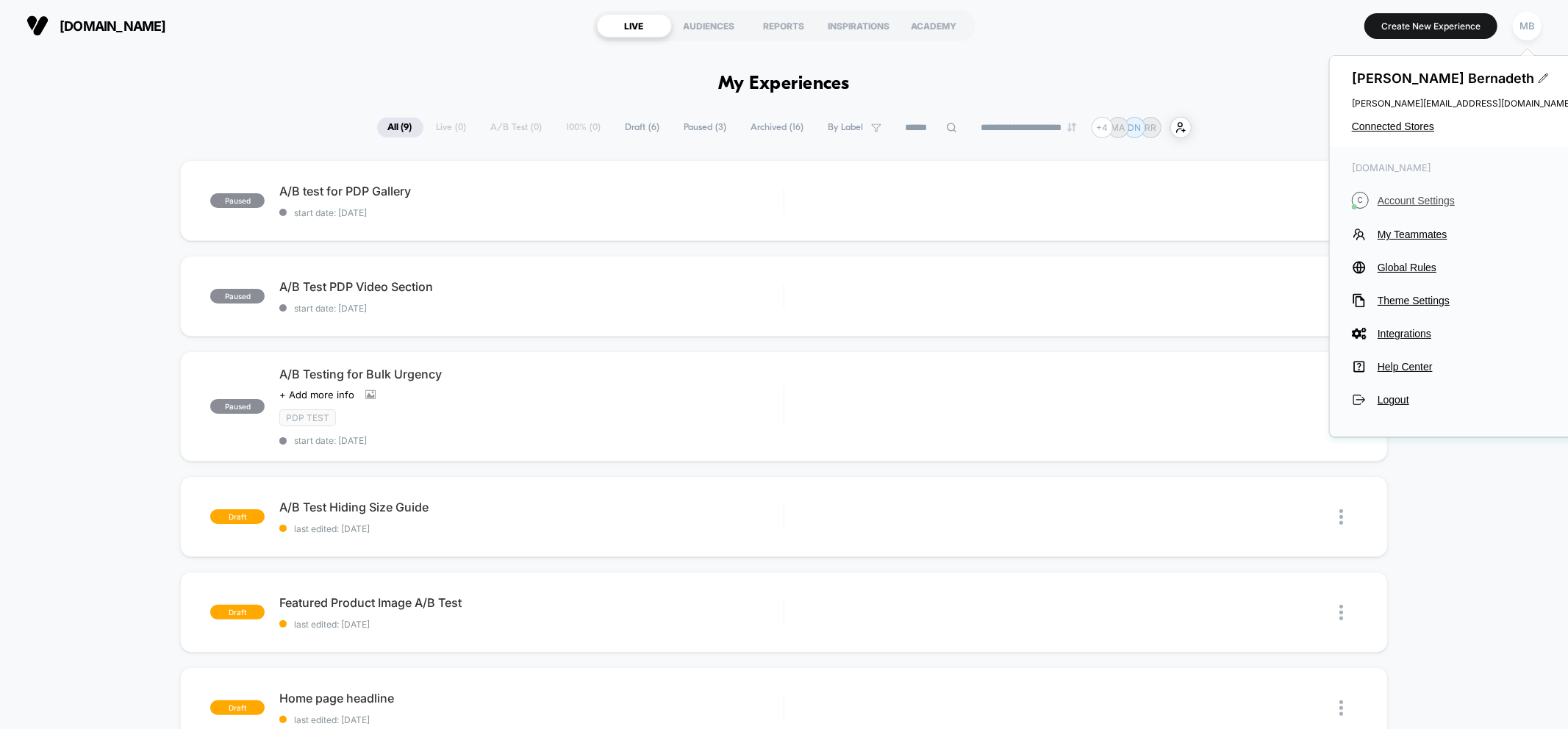
click at [1417, 204] on span "Account Settings" at bounding box center [1475, 200] width 195 height 12
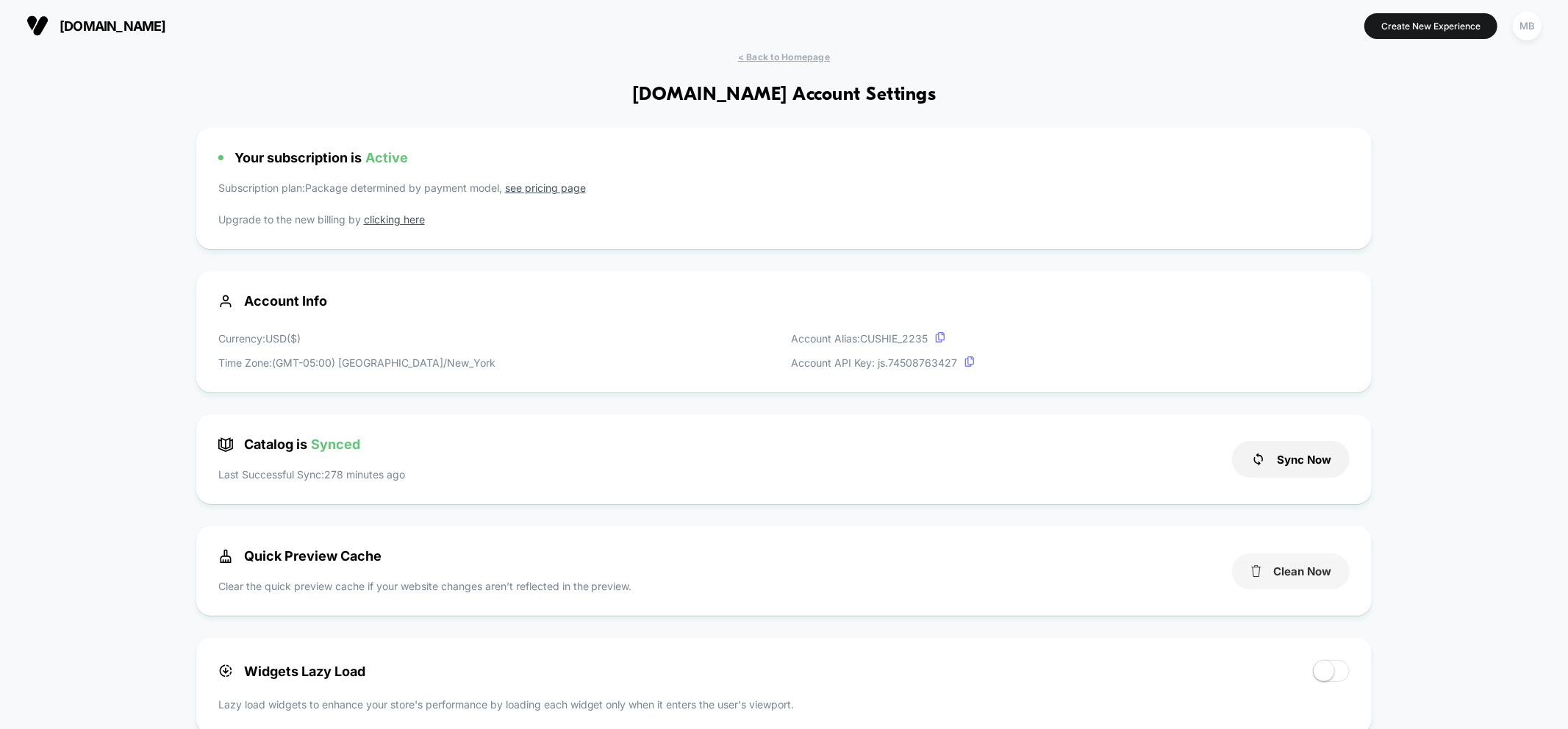
click at [1276, 582] on button "Clean Now" at bounding box center [1290, 571] width 118 height 36
click at [784, 52] on span "< Back to Homepage" at bounding box center [784, 56] width 92 height 11
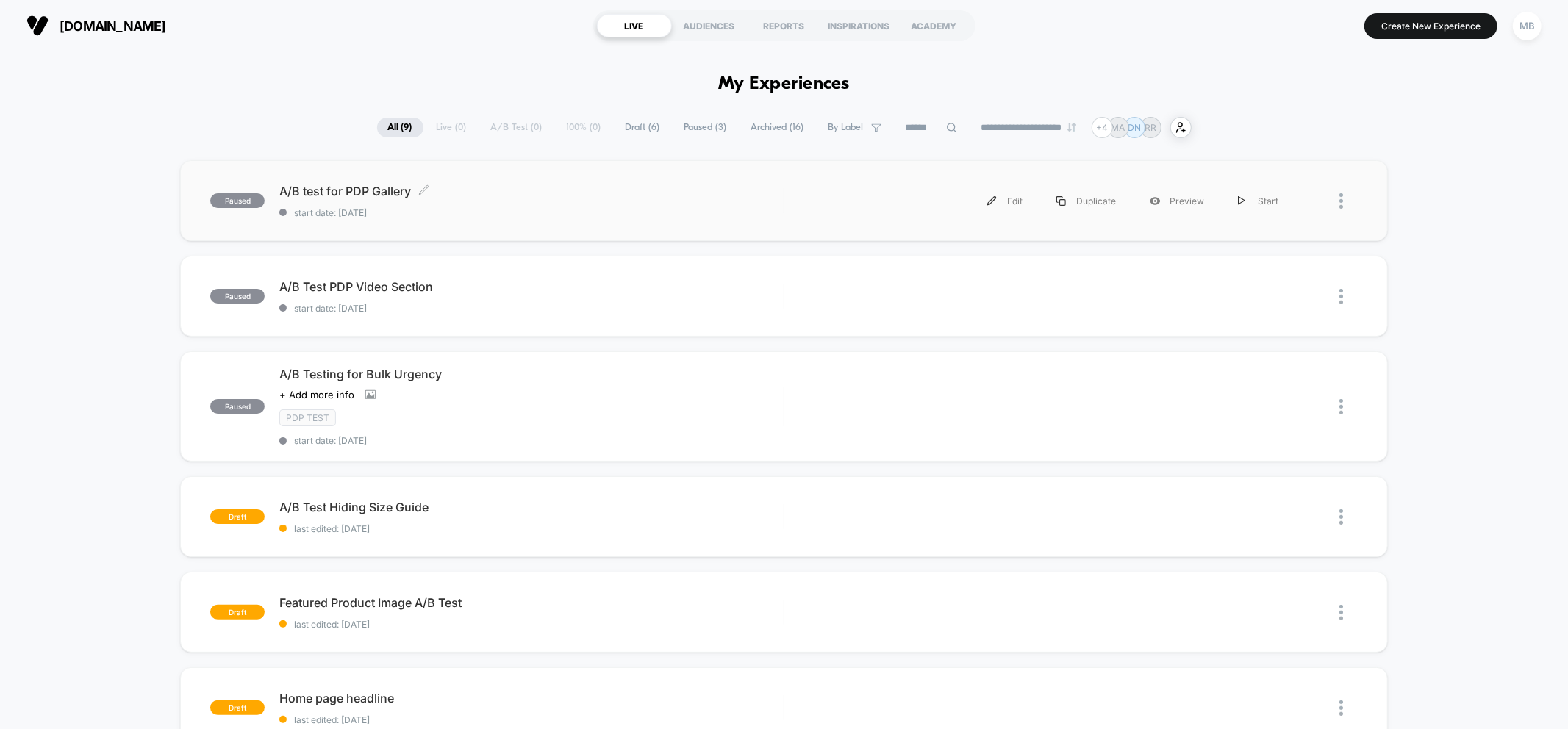
click at [451, 215] on span "start date: [DATE]" at bounding box center [531, 213] width 504 height 11
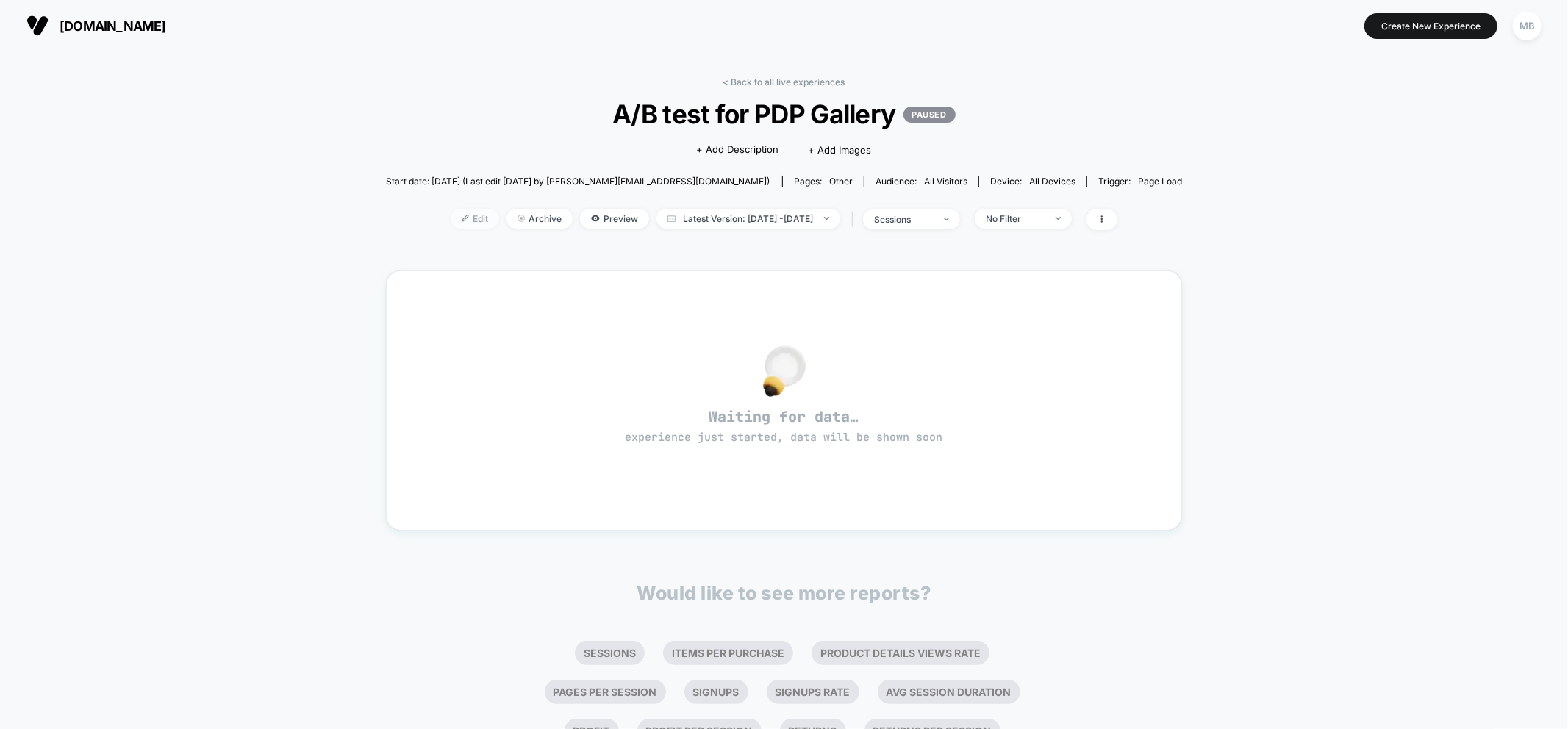
click at [451, 219] on span "Edit" at bounding box center [475, 219] width 48 height 20
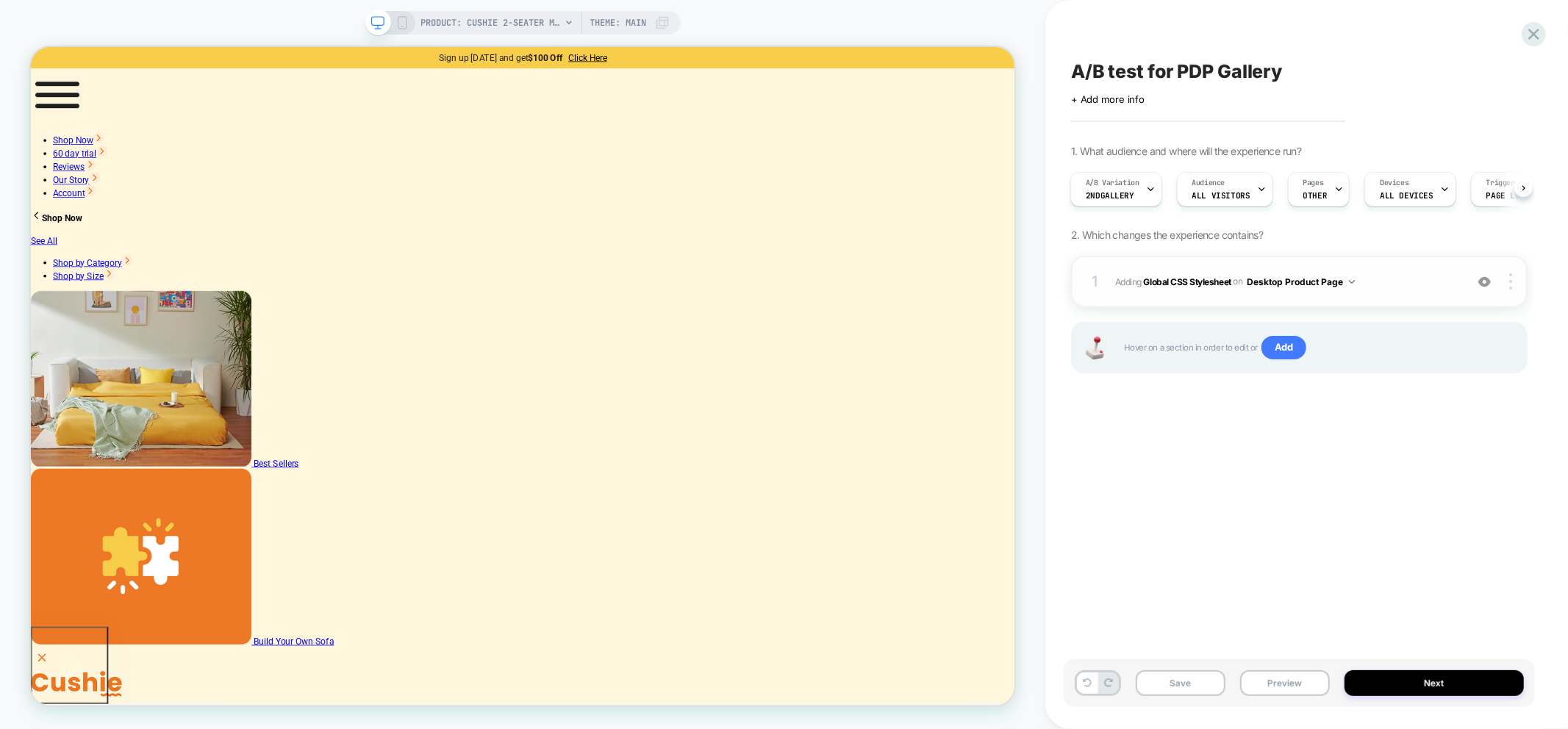
click at [1485, 283] on img at bounding box center [1484, 282] width 13 height 13
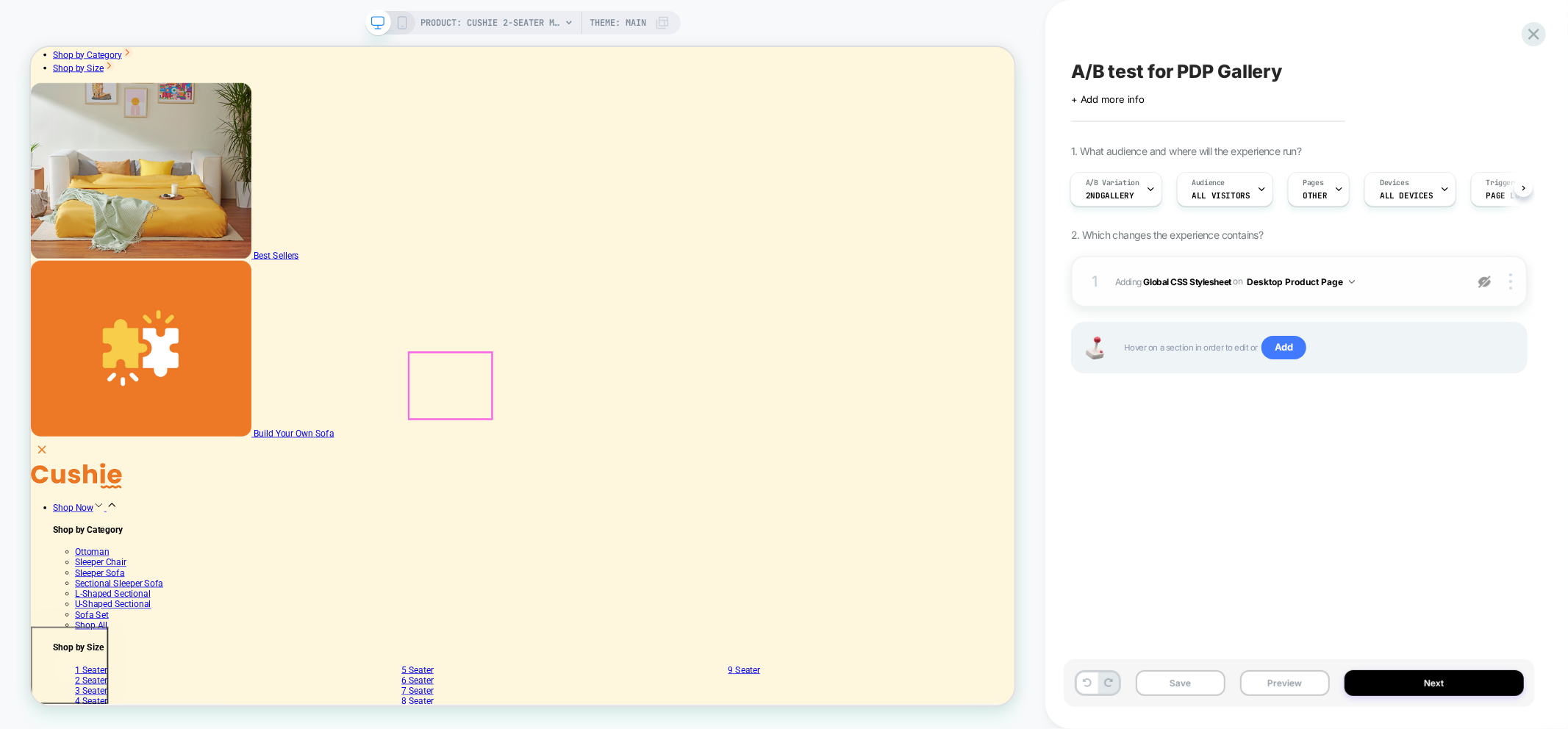
scroll to position [326, 0]
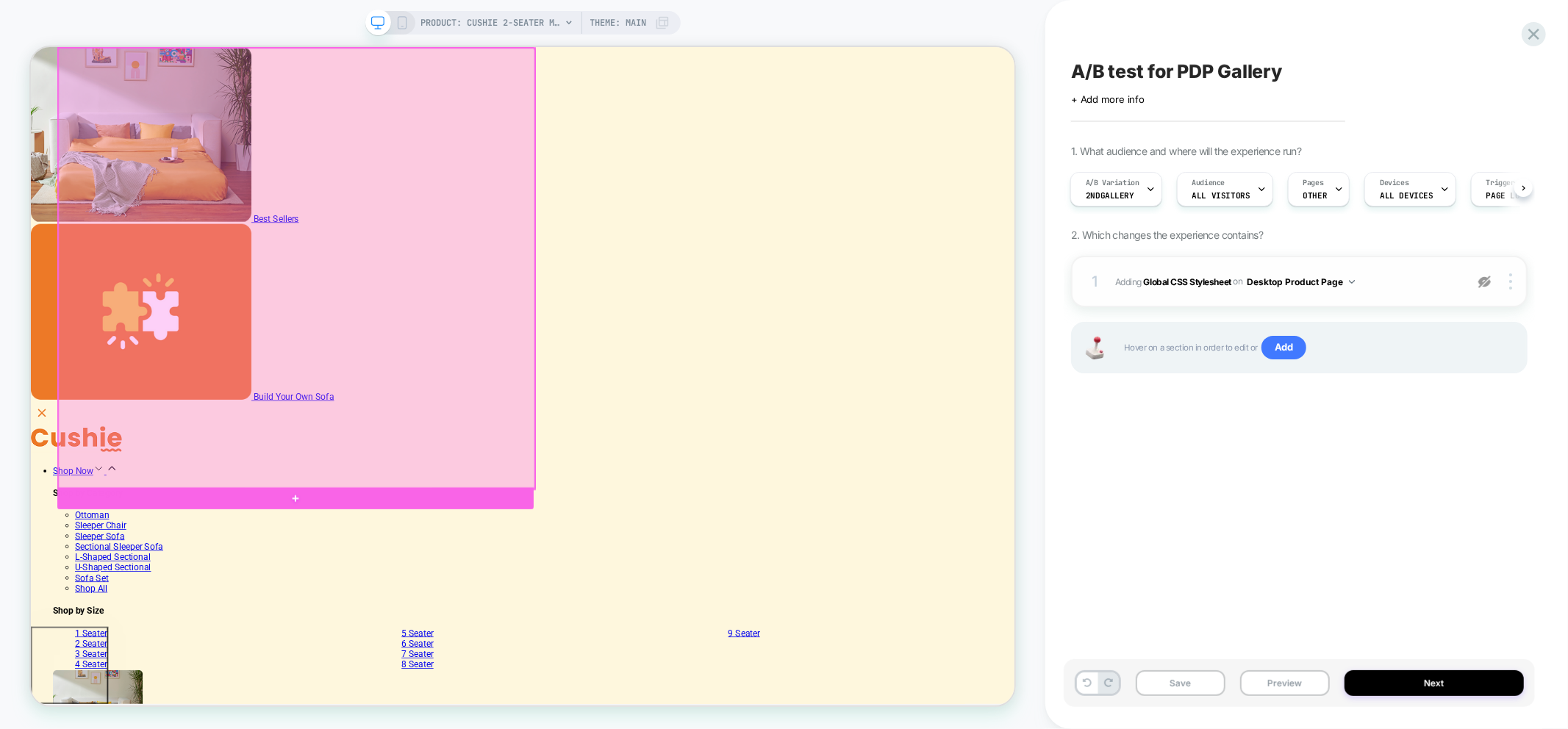
click at [686, 595] on div at bounding box center [384, 341] width 635 height 588
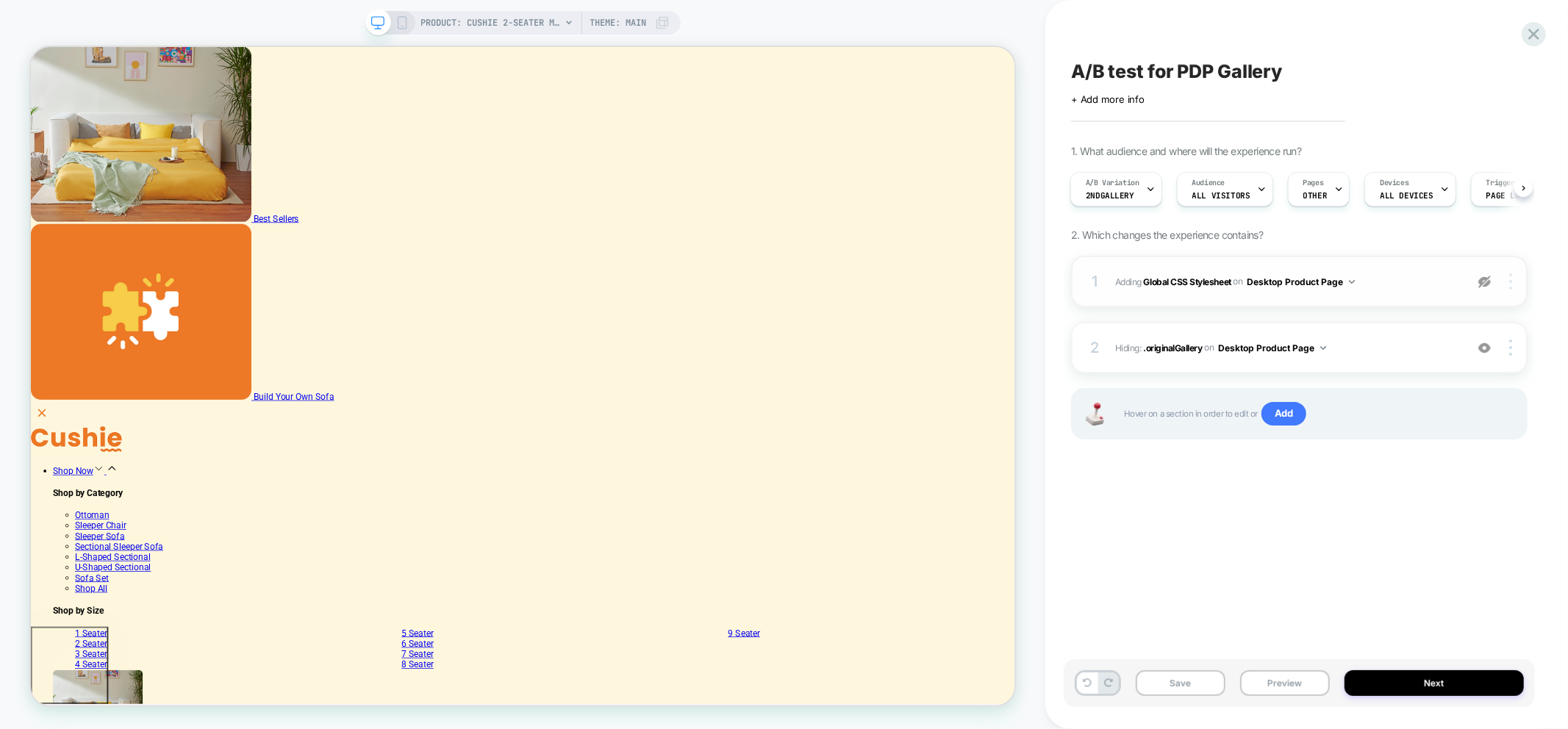
click at [1512, 287] on div at bounding box center [1512, 282] width 28 height 16
click at [1394, 327] on div "Delete" at bounding box center [1424, 322] width 131 height 40
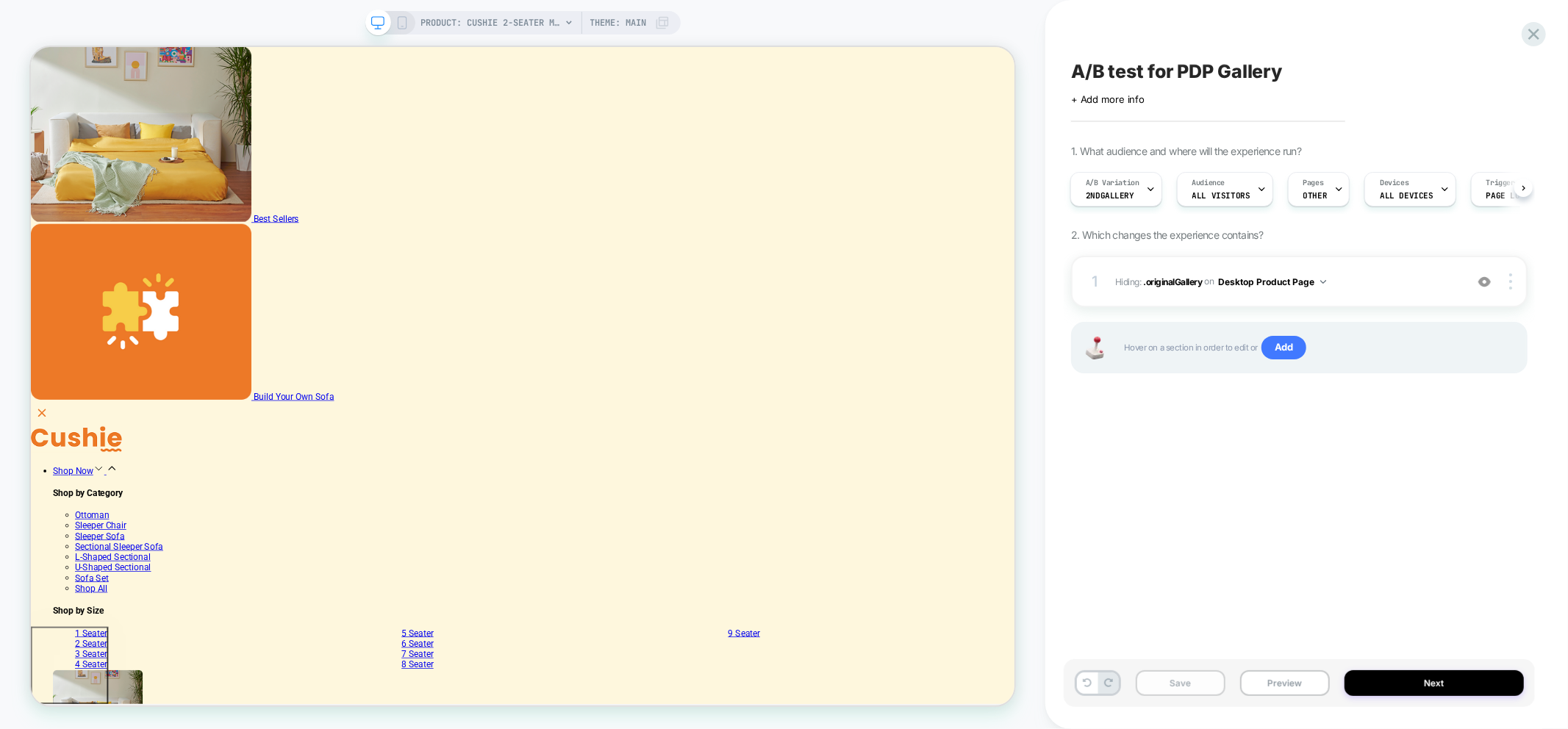
click at [1170, 672] on button "Save" at bounding box center [1180, 683] width 89 height 26
click at [1128, 196] on span "2ndGallery" at bounding box center [1110, 195] width 48 height 10
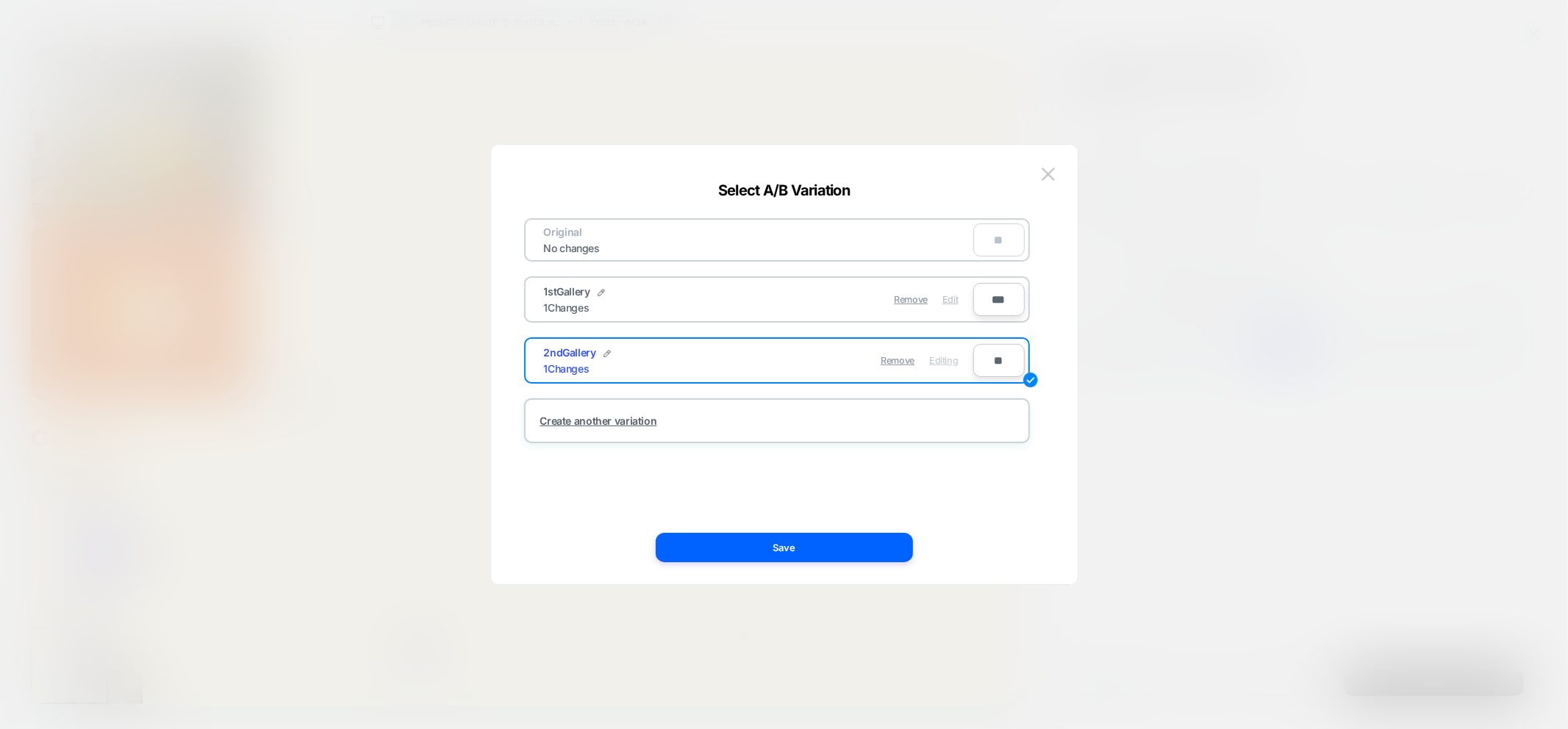
click at [950, 302] on span "Edit" at bounding box center [949, 300] width 15 height 11
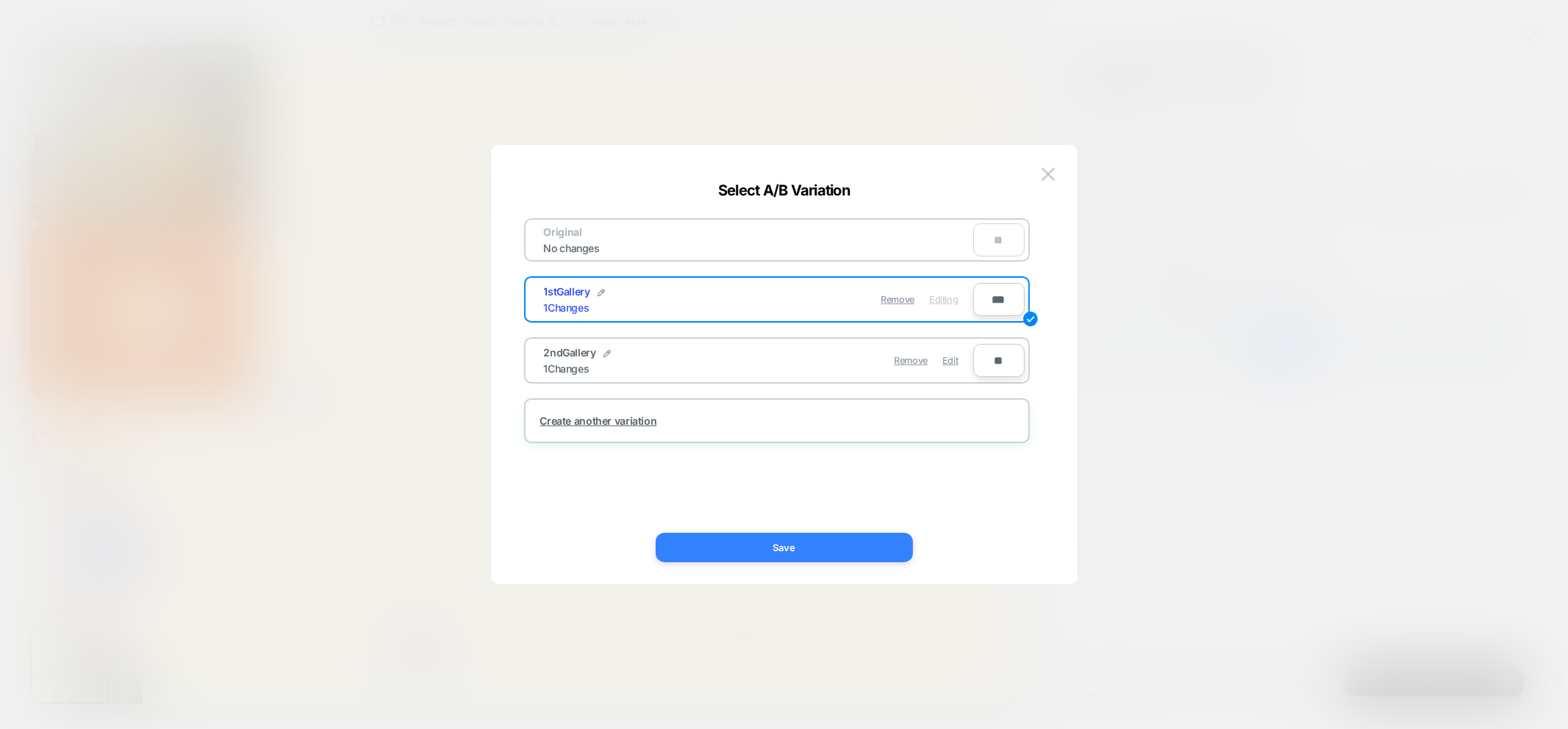
click at [861, 545] on button "Save" at bounding box center [784, 548] width 257 height 29
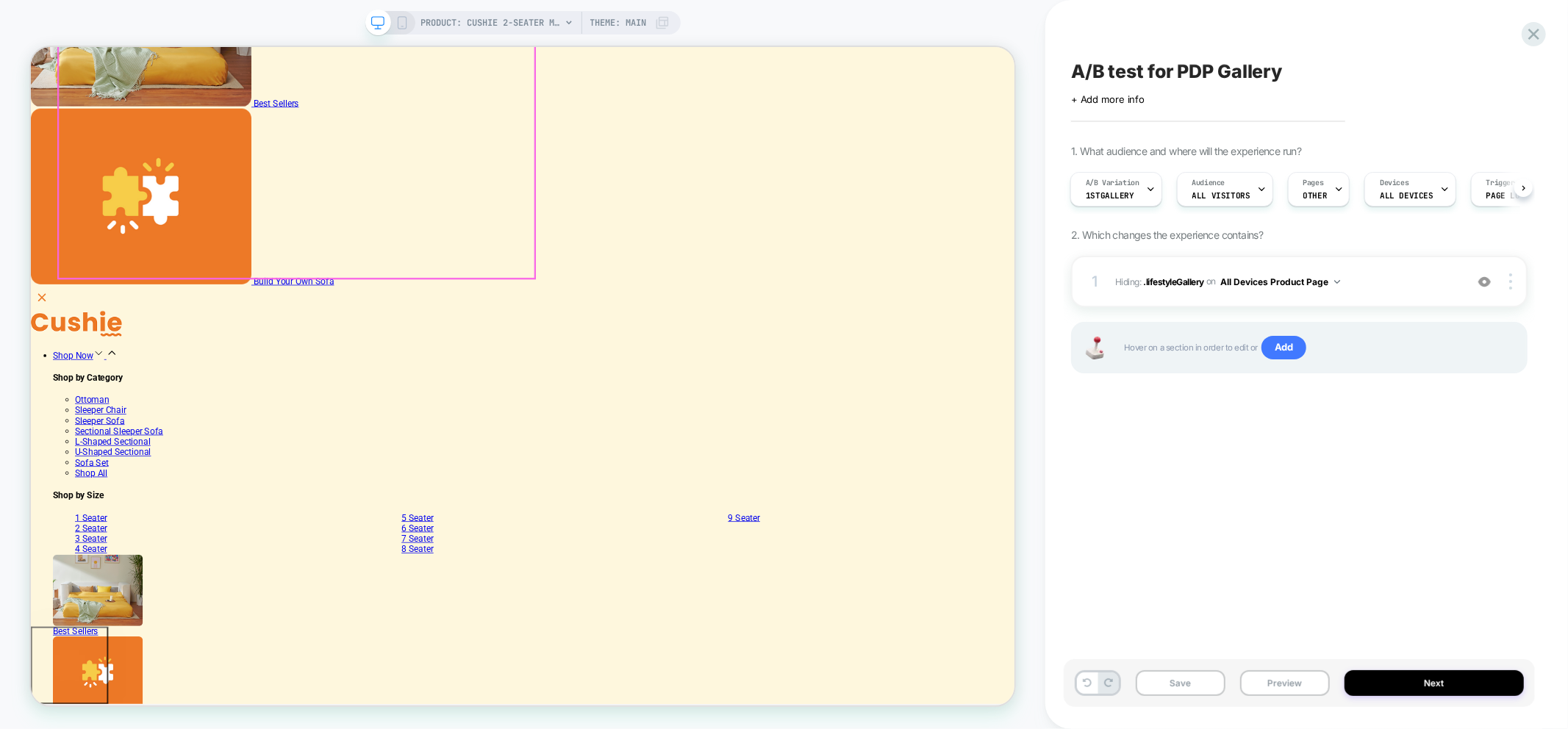
scroll to position [489, 0]
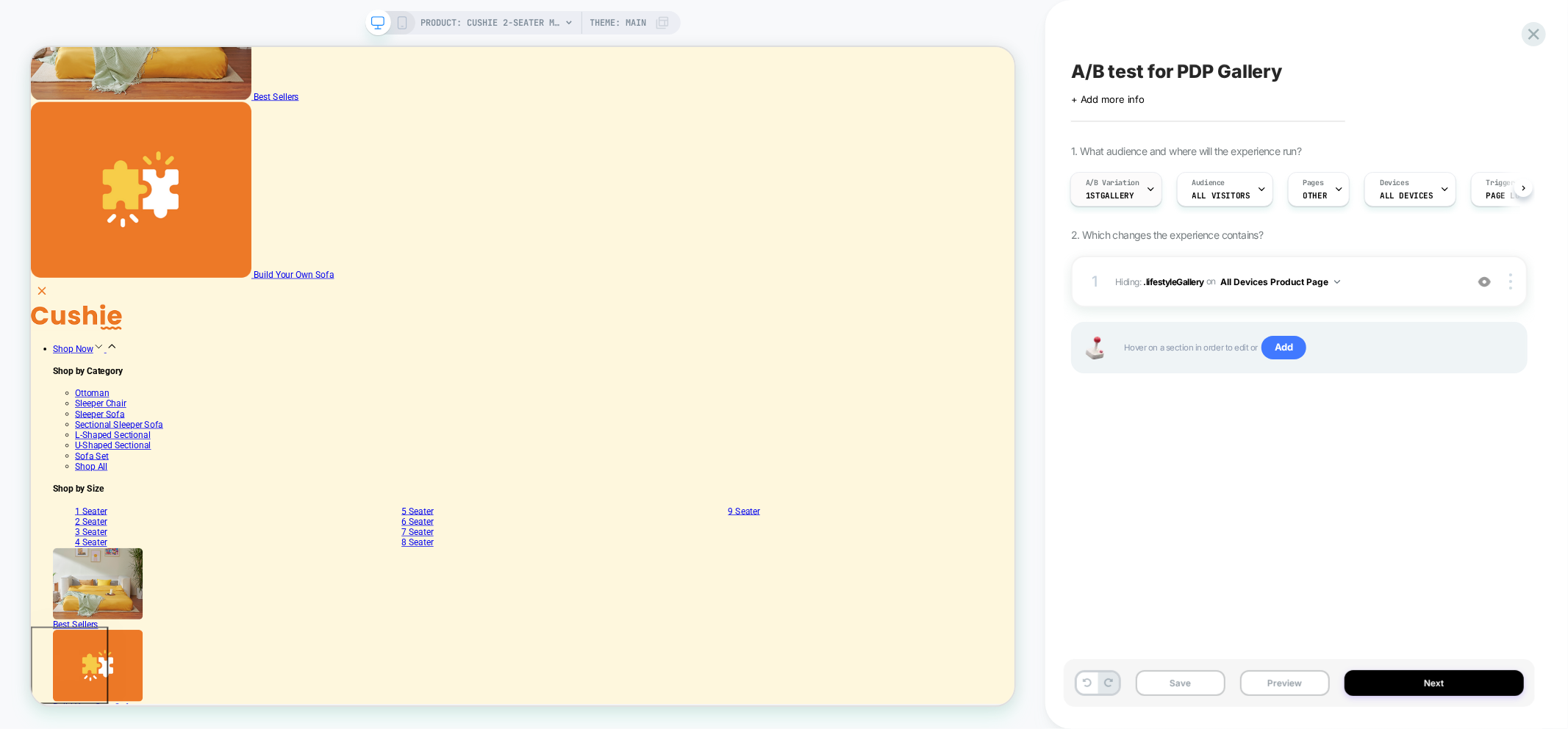
click at [1116, 199] on span "1stGallery" at bounding box center [1110, 195] width 48 height 10
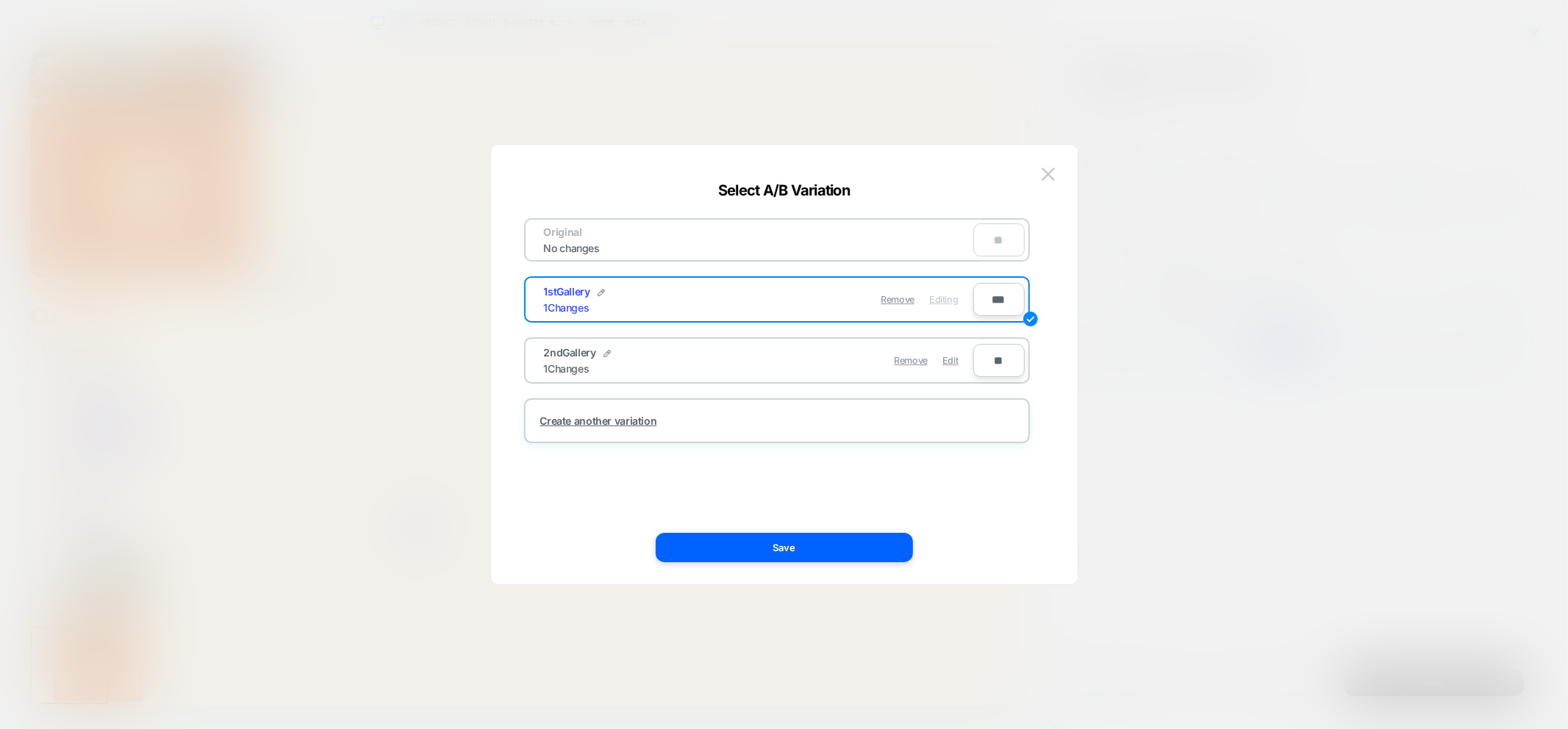
click at [987, 355] on input "**" at bounding box center [999, 361] width 51 height 33
click at [996, 360] on input "**" at bounding box center [999, 361] width 51 height 33
drag, startPoint x: 996, startPoint y: 360, endPoint x: 971, endPoint y: 357, distance: 25.2
click at [971, 357] on div "2ndGallery 1 Changes Remove Edit **" at bounding box center [776, 360] width 506 height 46
click at [1018, 362] on input "**" at bounding box center [999, 361] width 51 height 33
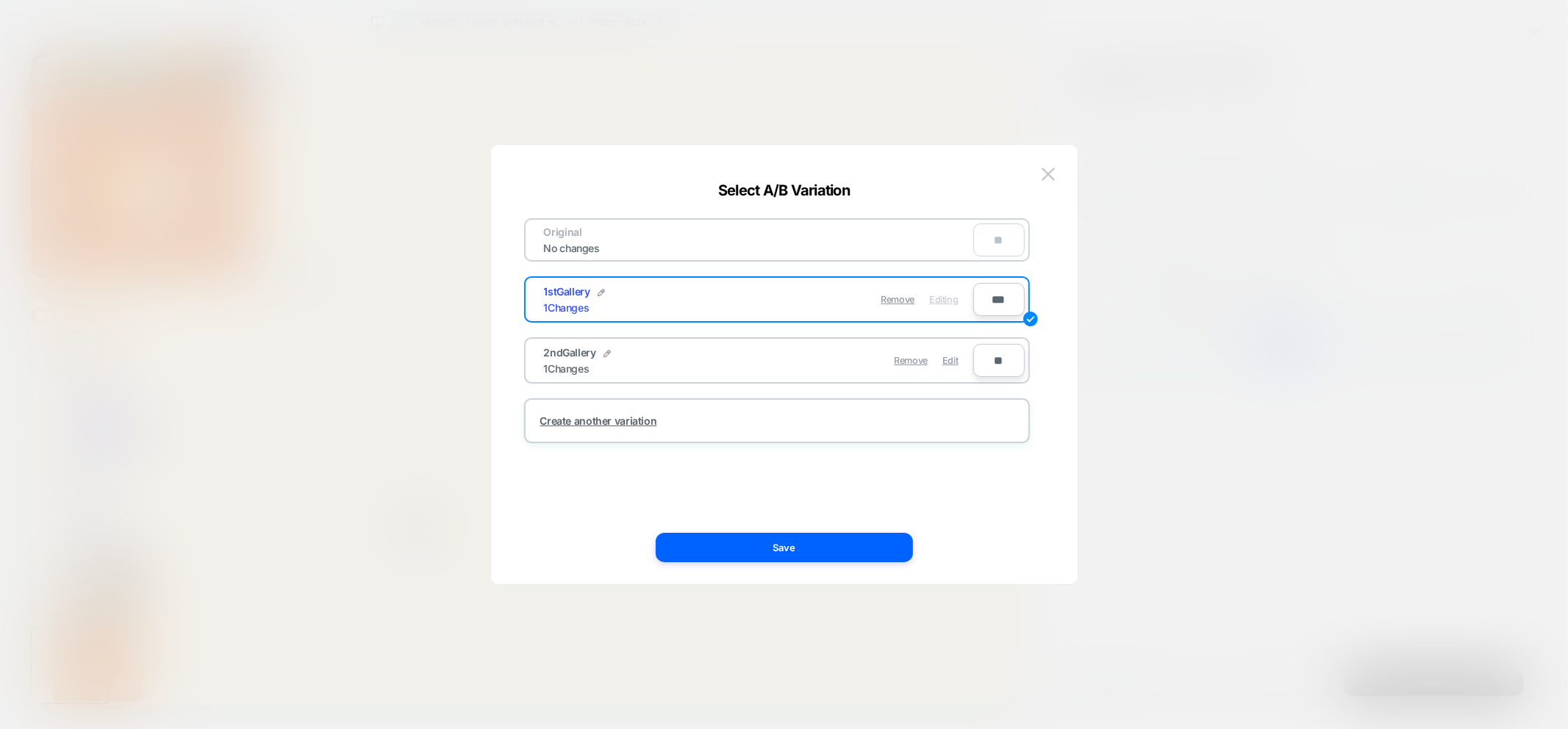
click at [993, 355] on input "**" at bounding box center [999, 361] width 51 height 33
click at [998, 355] on input "**" at bounding box center [999, 361] width 51 height 33
type input "**"
type input "***"
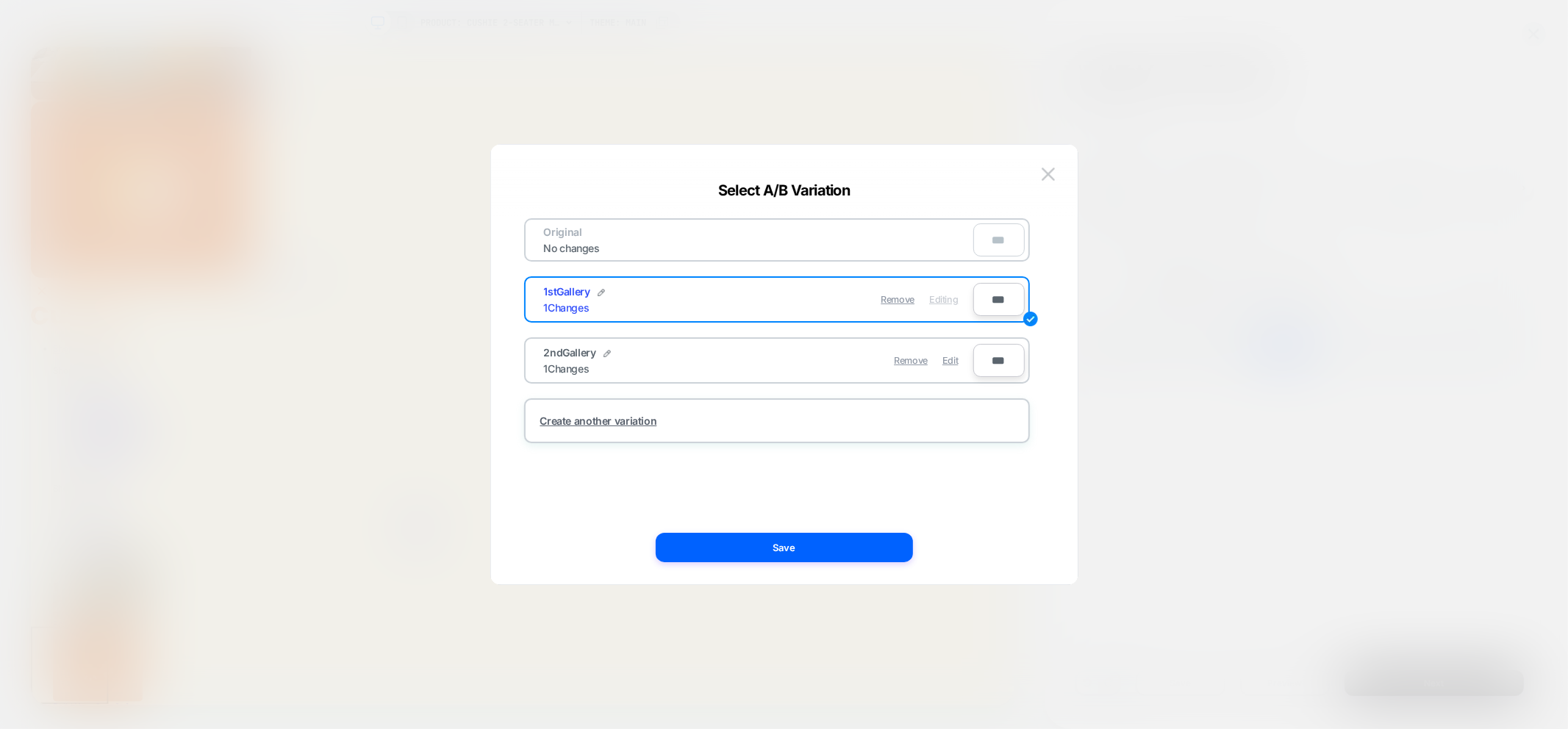
type input "**"
type input "***"
click at [1015, 494] on div "Original No changes ** 1stGallery 1 Changes Remove Editing *** 2ndGallery 1 Cha…" at bounding box center [776, 364] width 542 height 381
click at [798, 565] on div "Original No changes ** 1stGallery 1 Changes Remove Editing *** 2ndGallery 1 Cha…" at bounding box center [784, 372] width 542 height 425
click at [803, 547] on button "Save" at bounding box center [784, 548] width 257 height 29
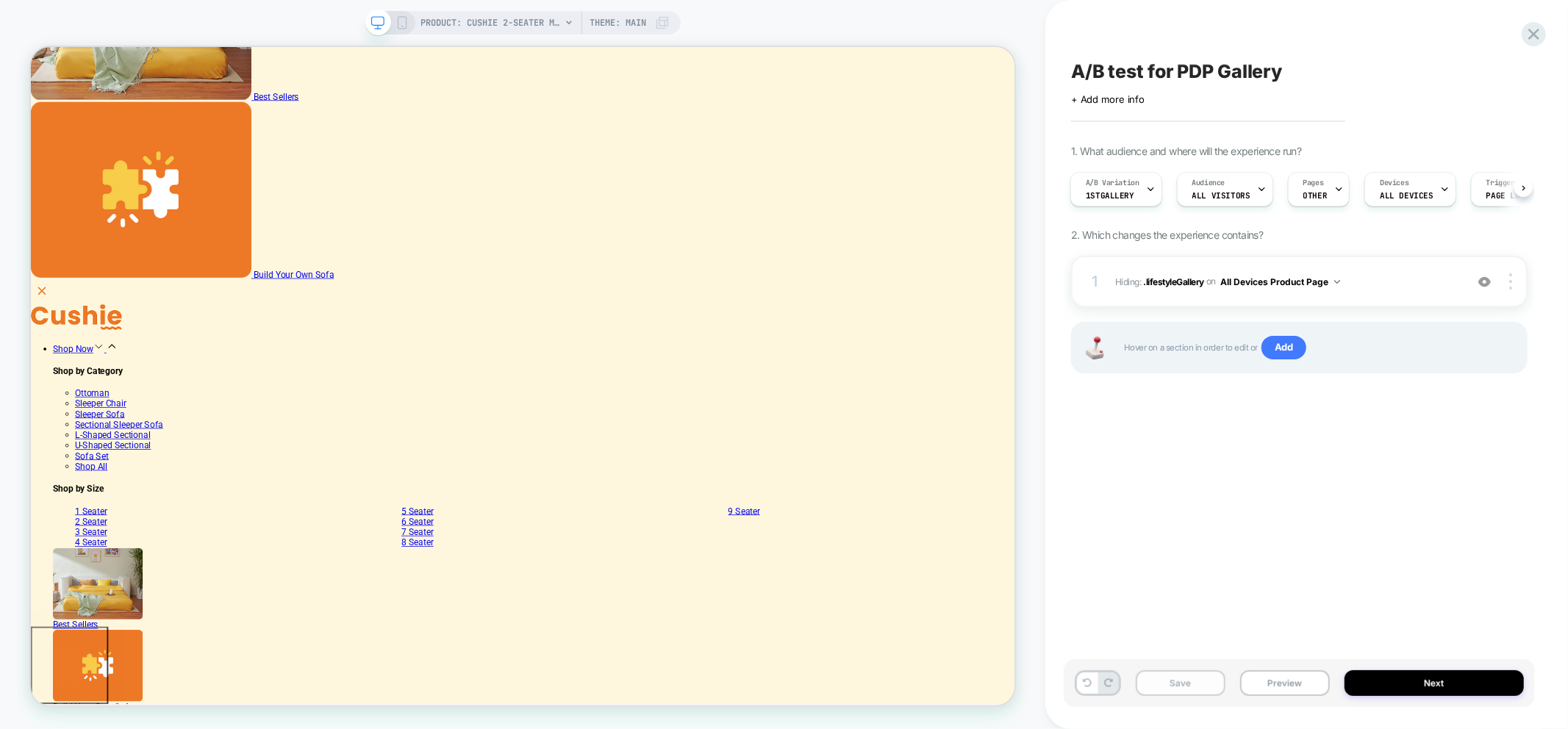
click at [1176, 683] on button "Save" at bounding box center [1180, 683] width 89 height 26
click at [1138, 184] on span "A/B Variation" at bounding box center [1112, 182] width 54 height 10
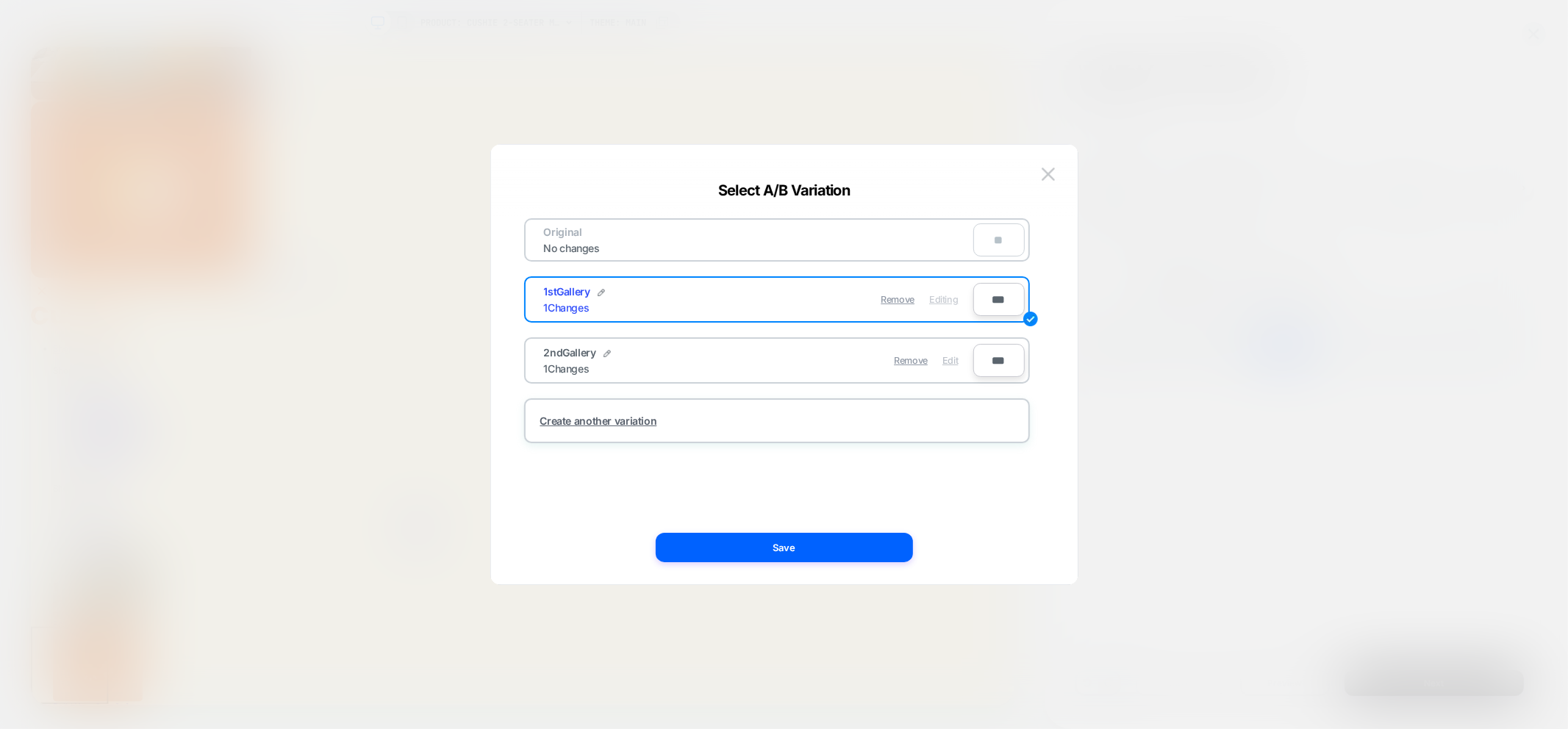
click at [949, 355] on span "Edit" at bounding box center [949, 361] width 15 height 11
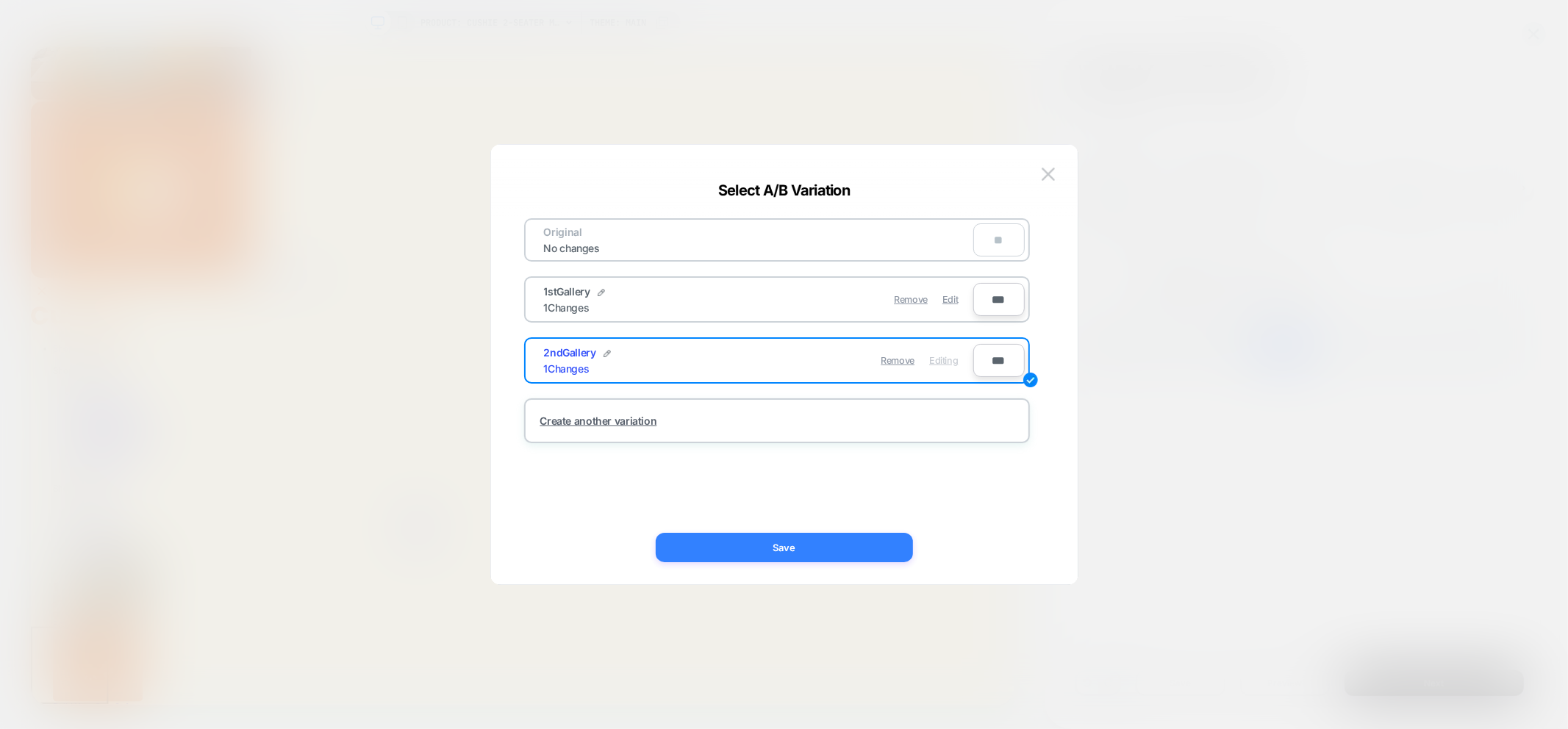
click at [854, 561] on button "Save" at bounding box center [784, 548] width 257 height 29
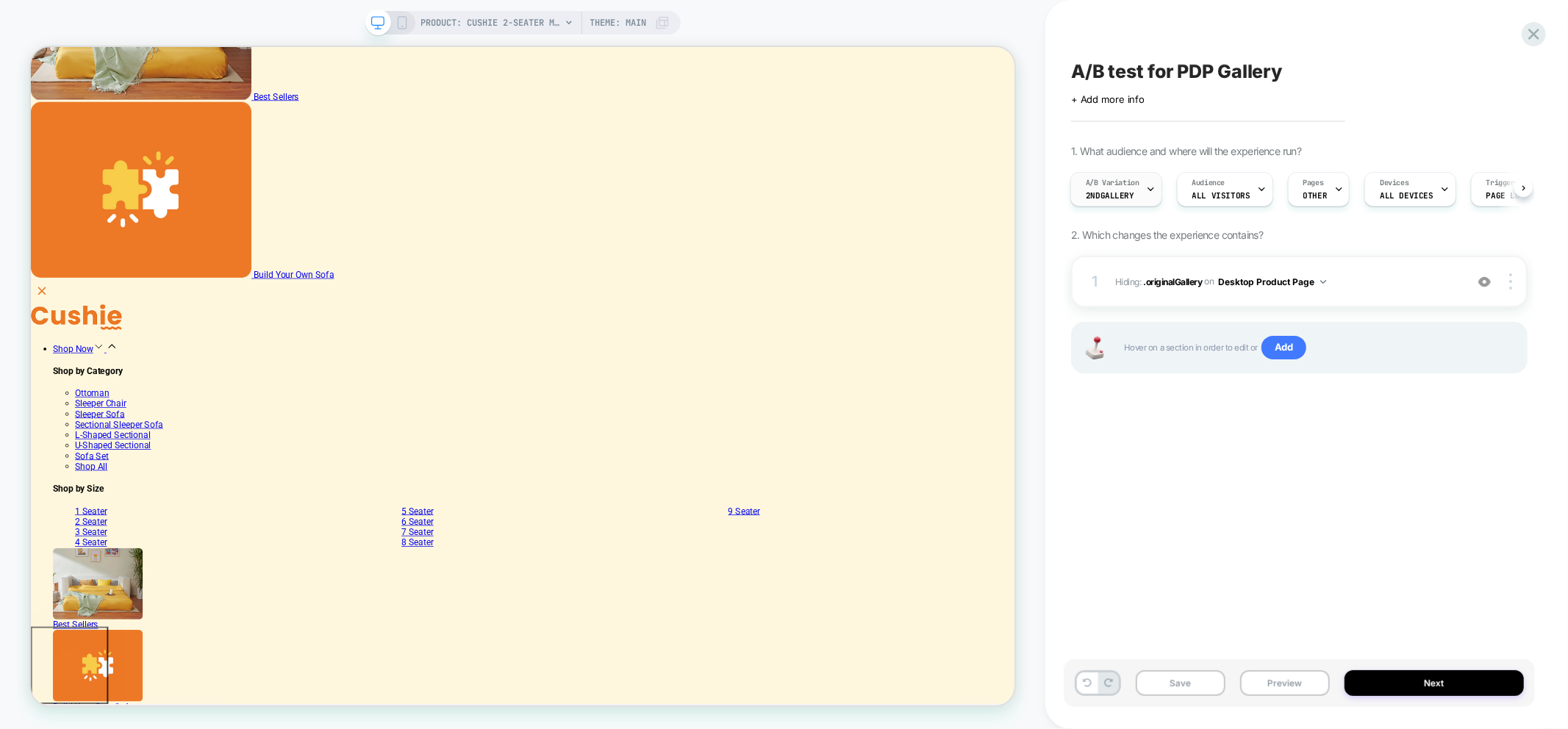
click at [1147, 189] on icon at bounding box center [1151, 189] width 9 height 9
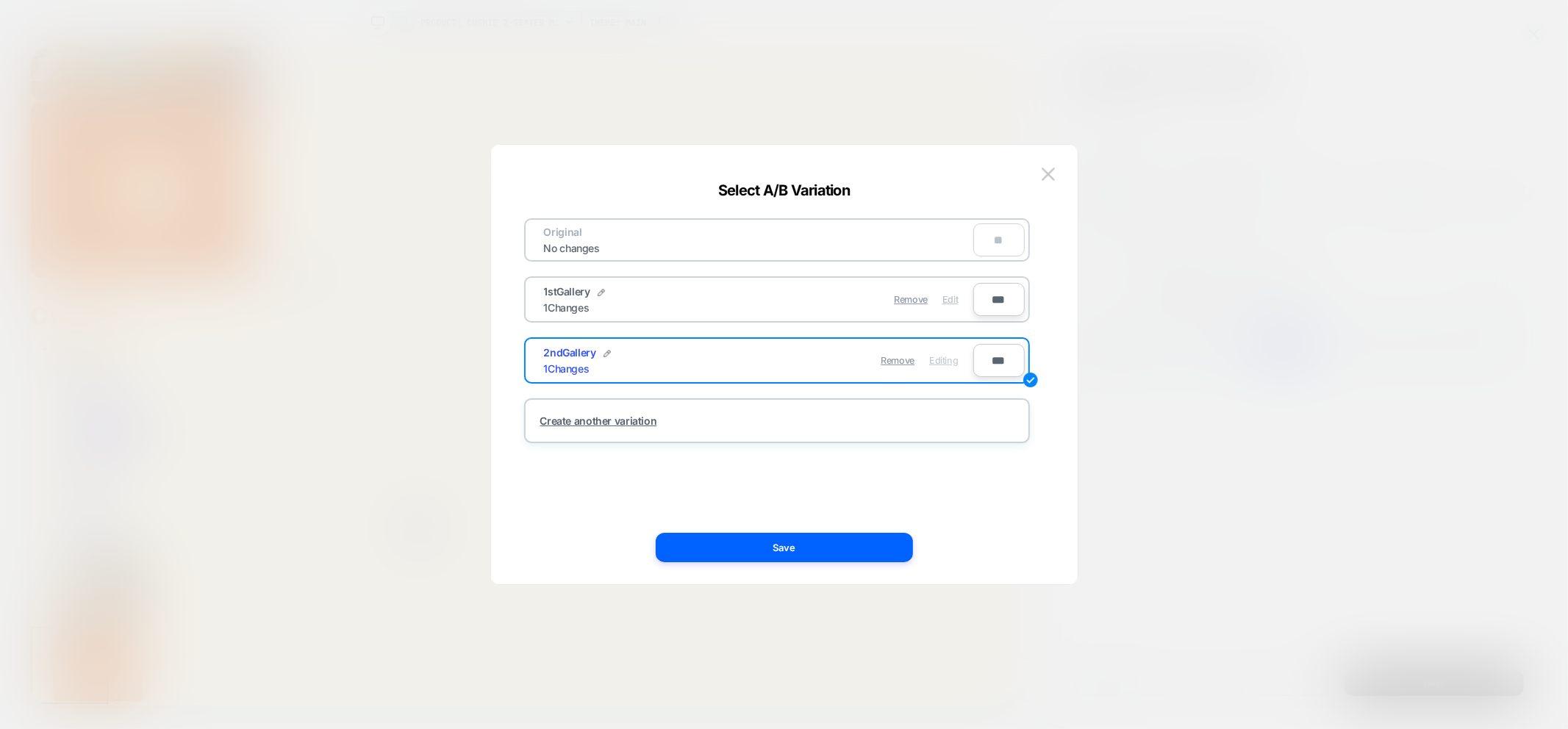
click at [950, 294] on span "Edit" at bounding box center [949, 300] width 15 height 11
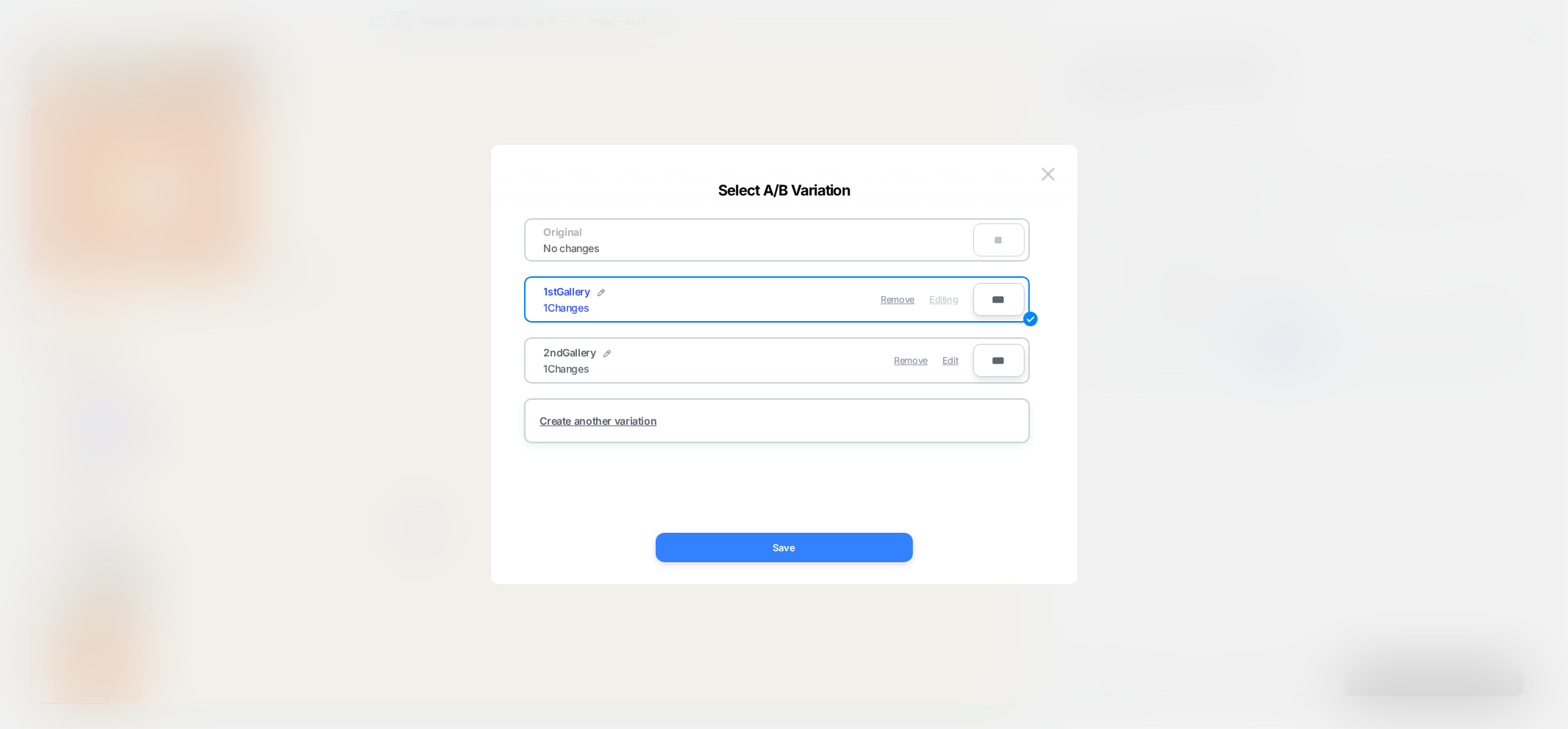
click at [877, 549] on button "Save" at bounding box center [784, 548] width 257 height 29
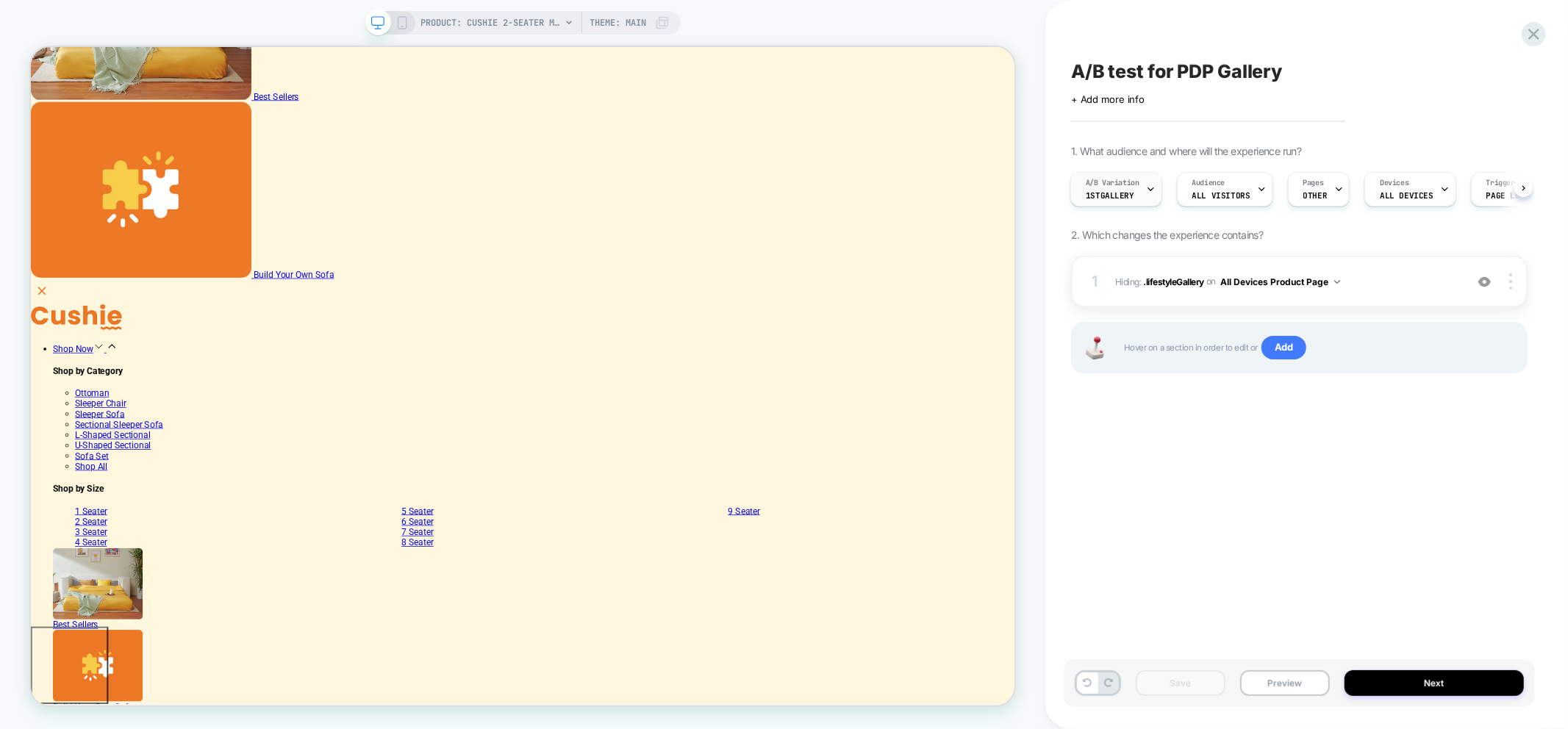
click at [1115, 190] on span "1stGallery" at bounding box center [1110, 195] width 48 height 10
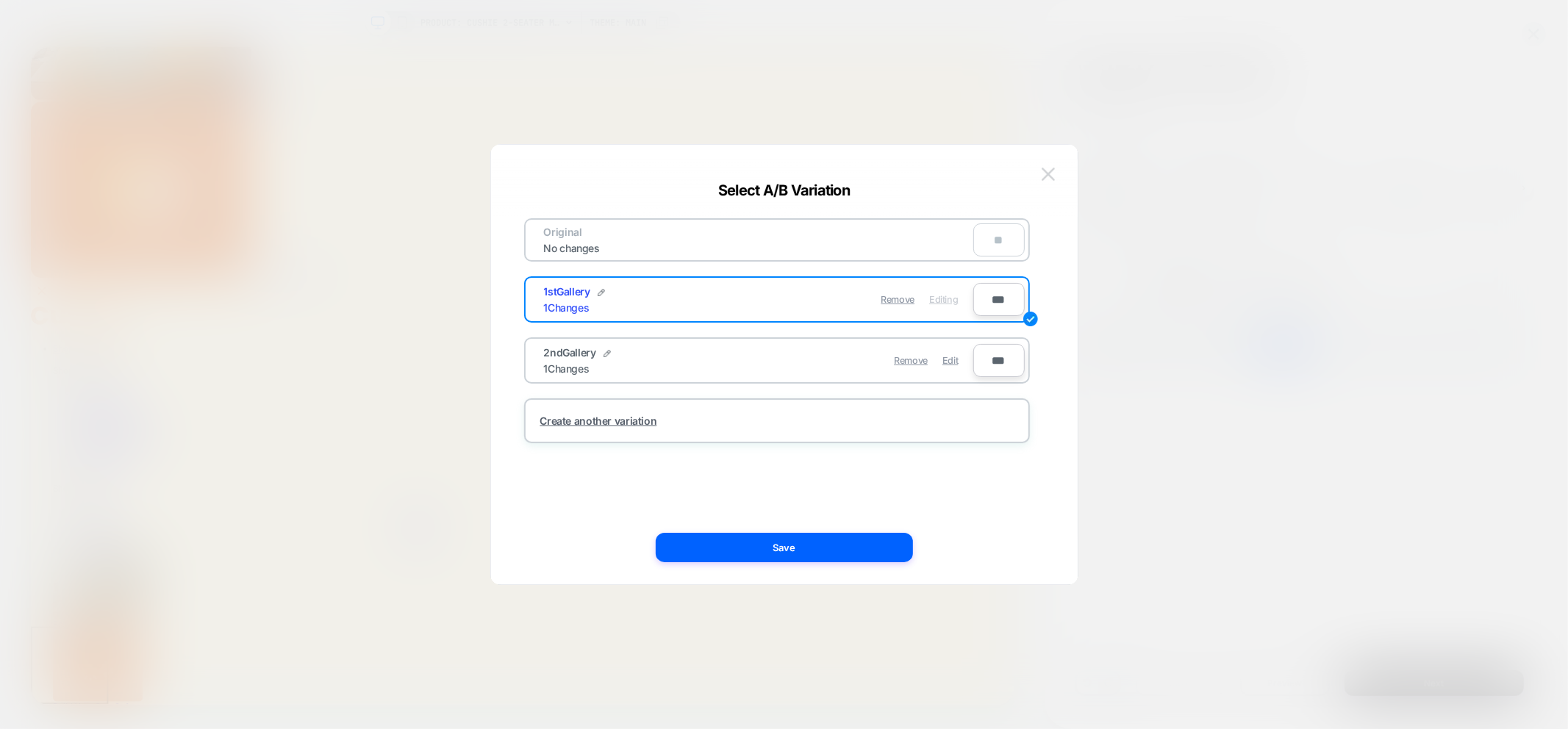
click at [1044, 179] on img at bounding box center [1048, 174] width 14 height 13
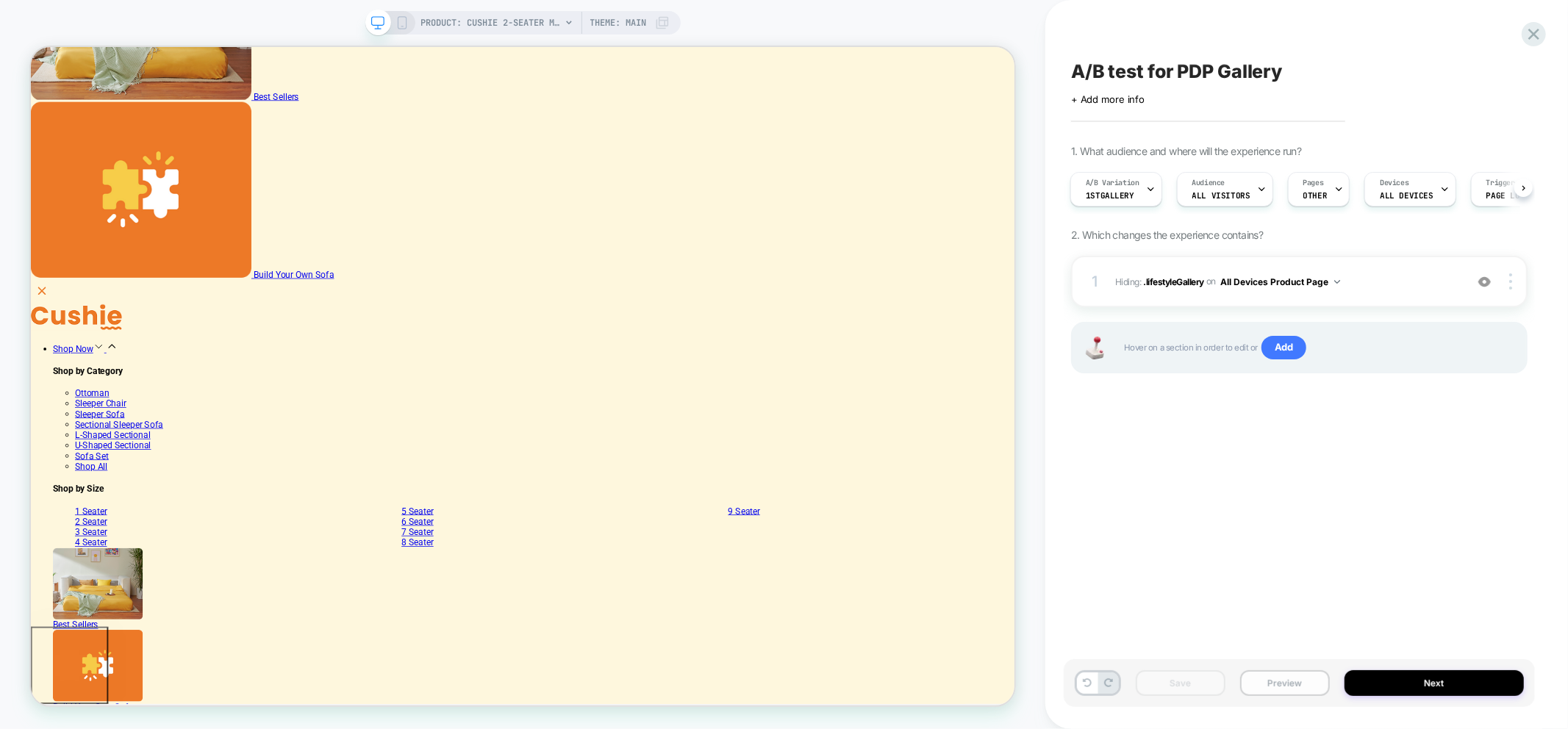
click at [1286, 690] on button "Preview" at bounding box center [1285, 683] width 89 height 26
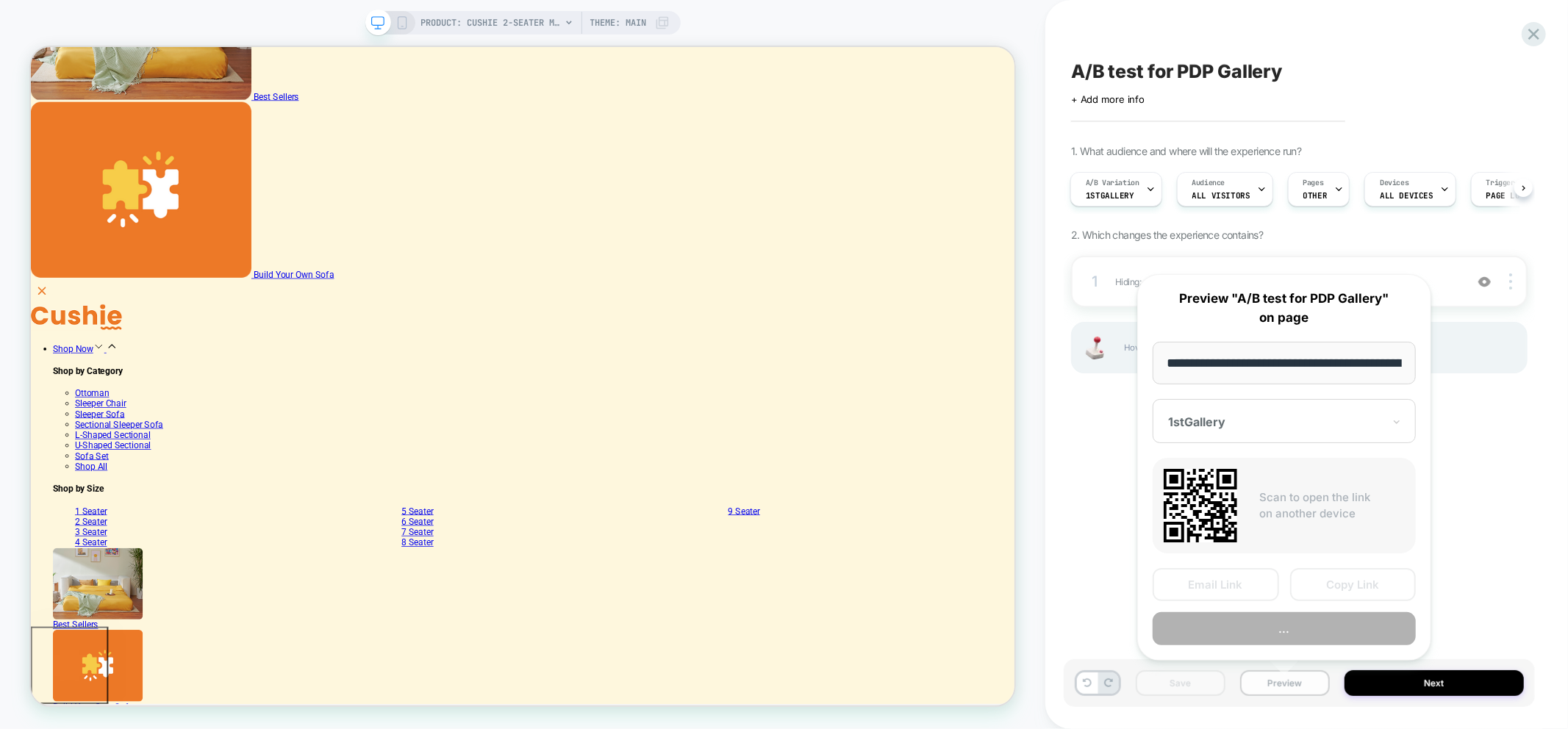
scroll to position [0, 336]
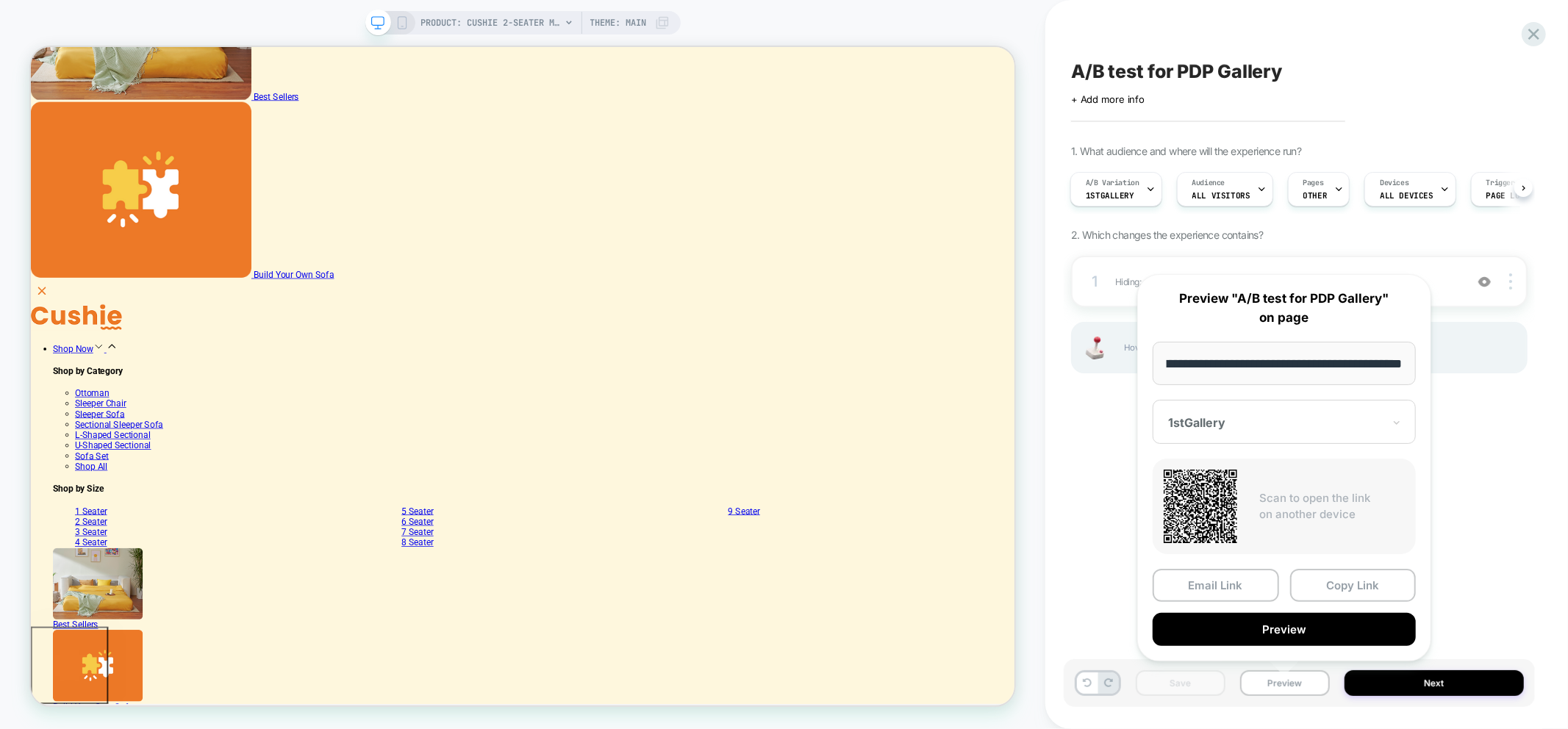
click at [1112, 419] on div "A/B test for PDP Gallery Click to edit experience details + Add more info 1. Wh…" at bounding box center [1298, 364] width 471 height 700
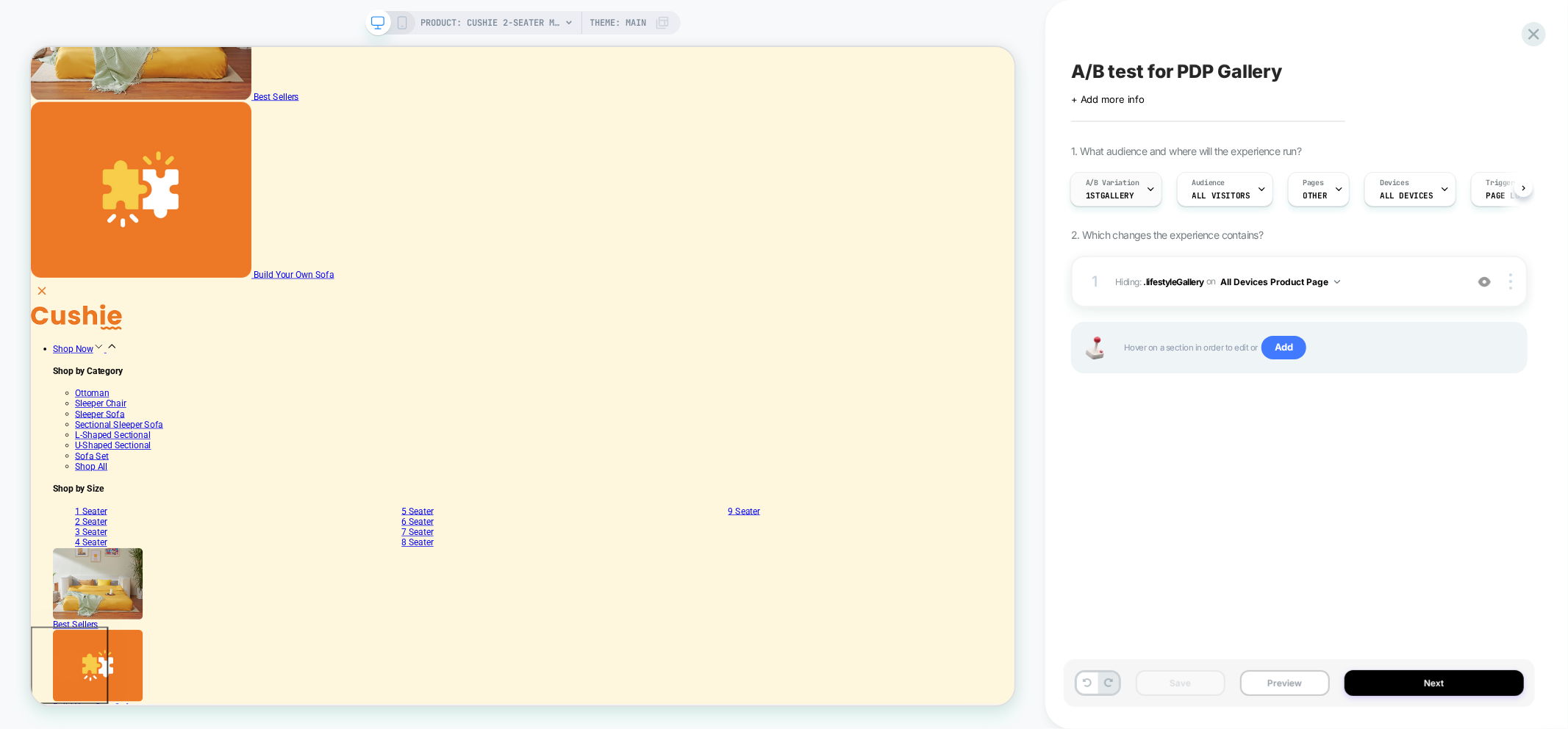
click at [1128, 200] on span "1stGallery" at bounding box center [1110, 195] width 48 height 10
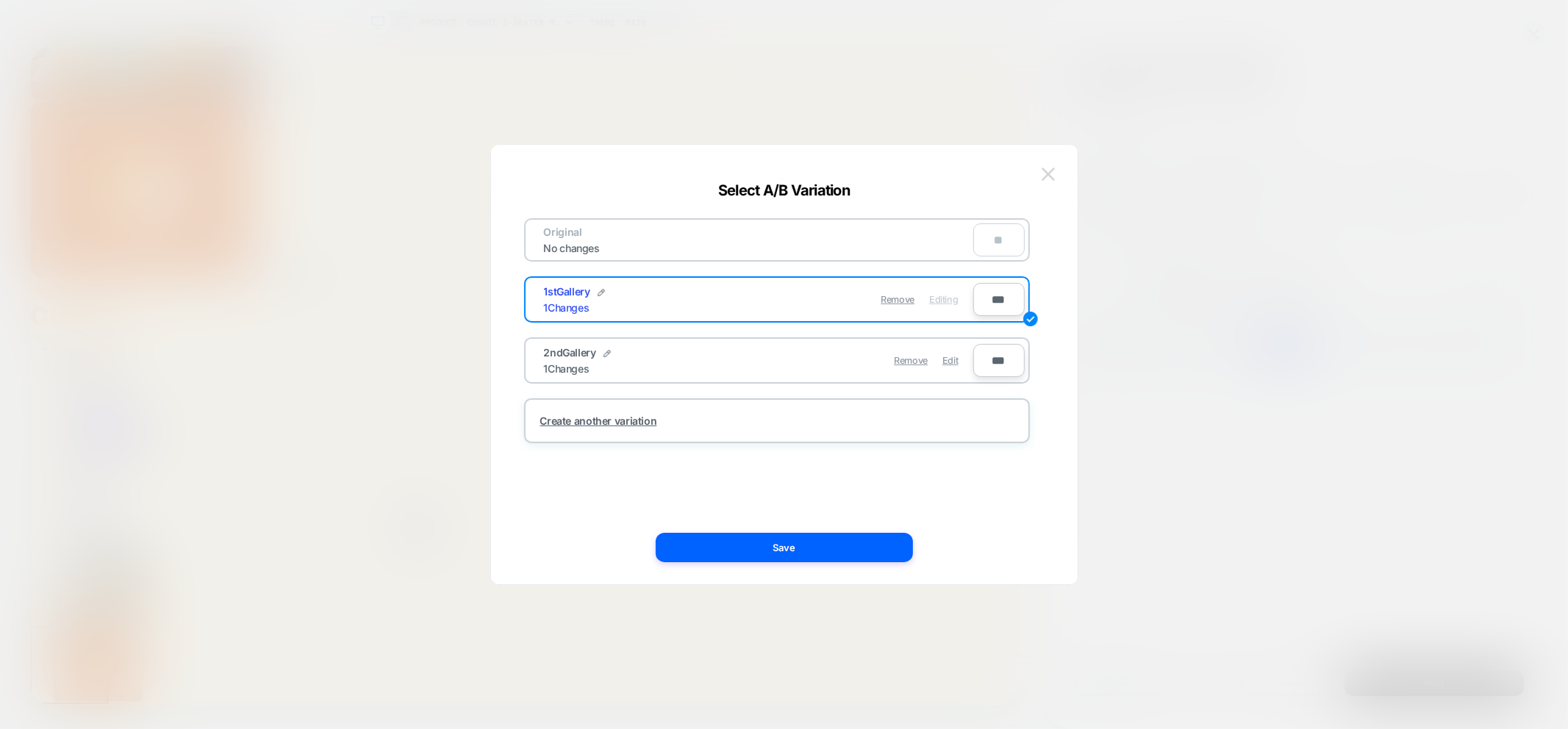
click at [1054, 173] on button at bounding box center [1048, 174] width 22 height 22
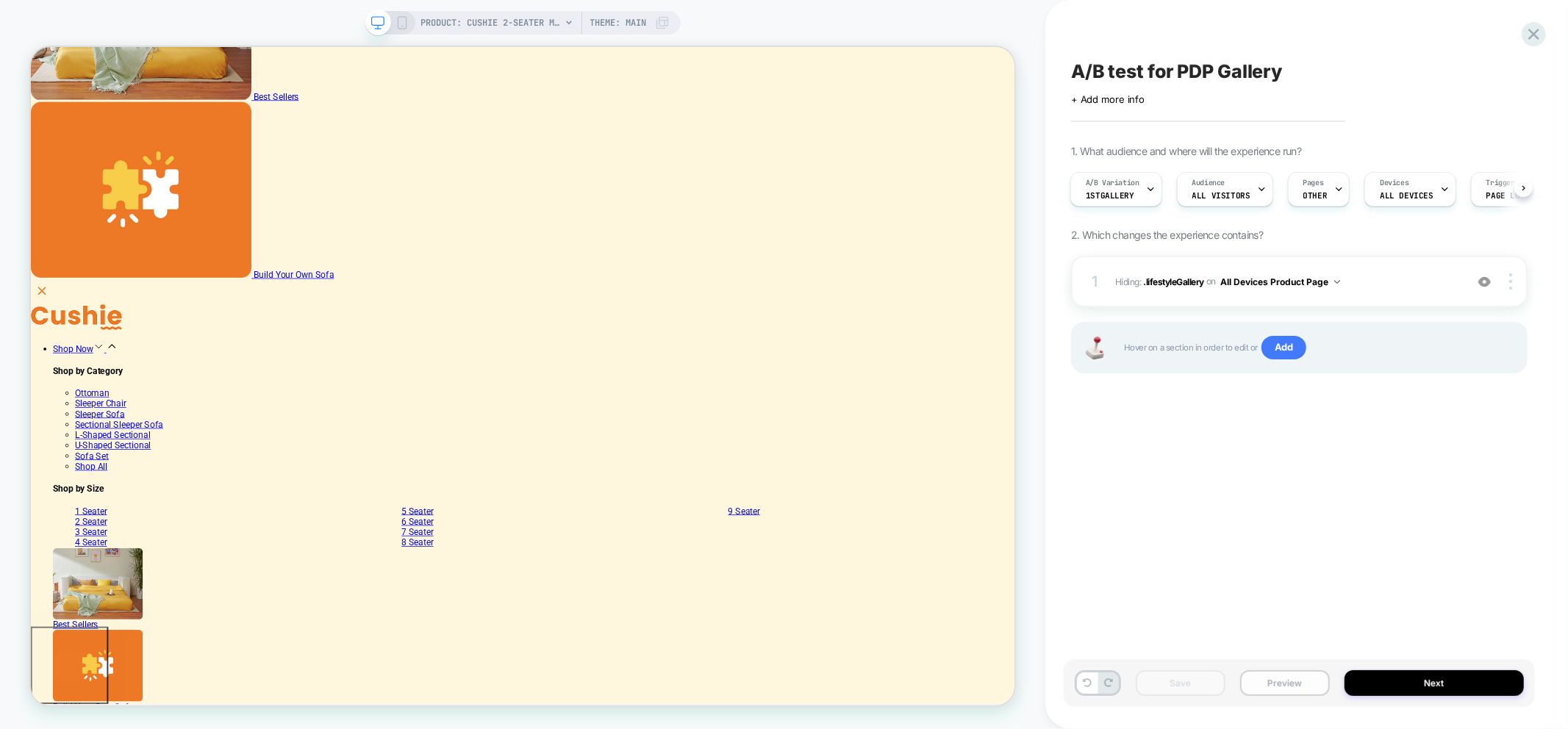
click at [1287, 691] on button "Preview" at bounding box center [1285, 683] width 89 height 26
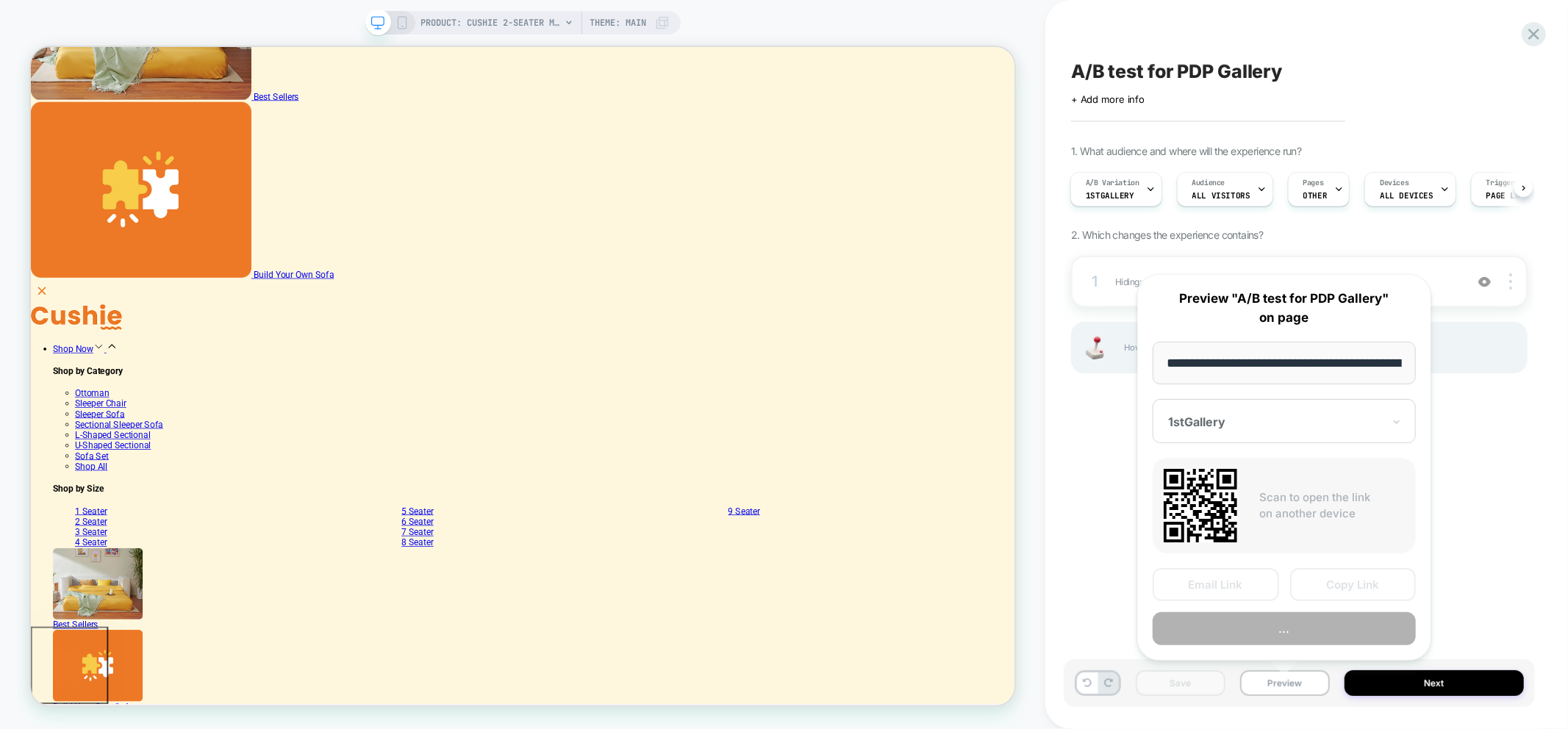
scroll to position [0, 336]
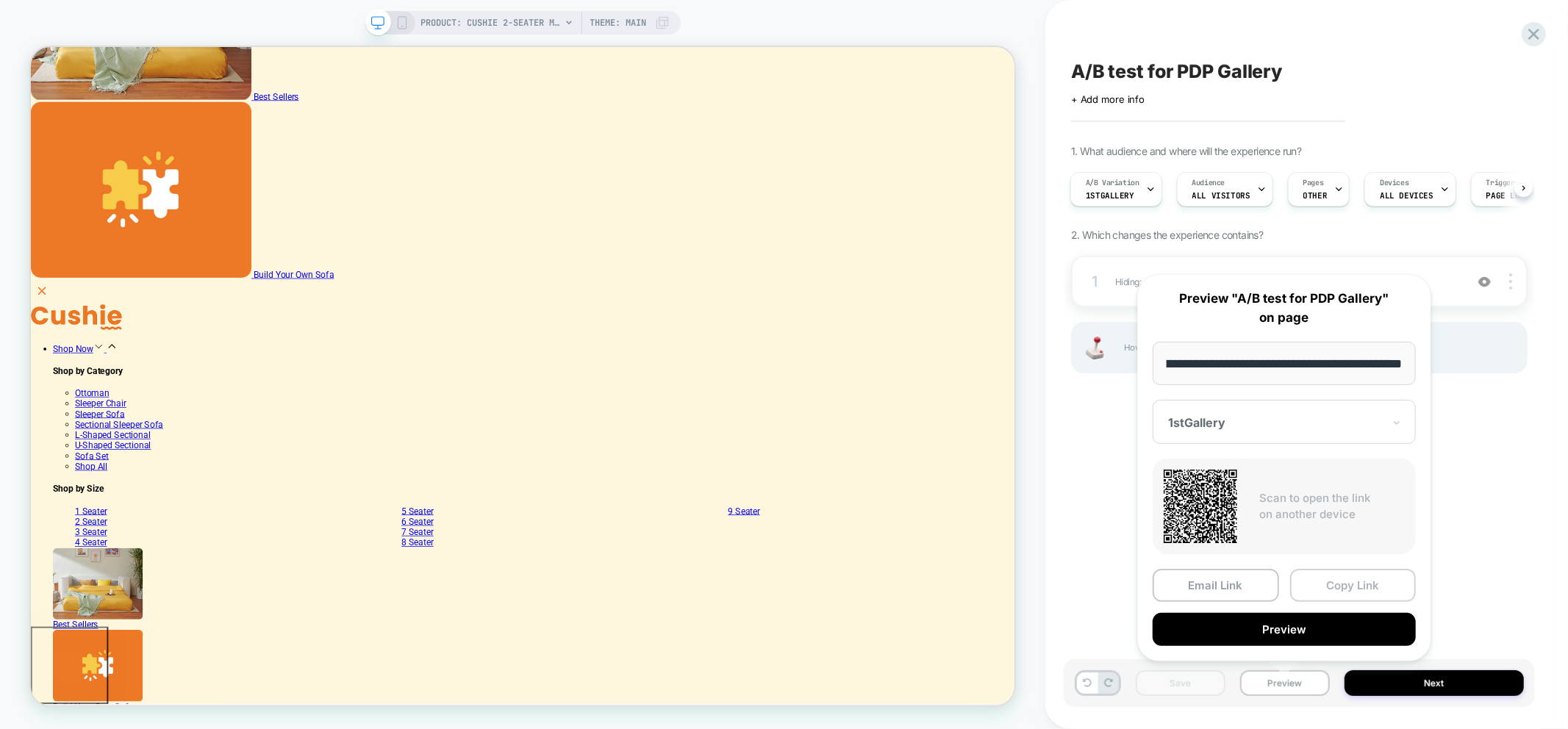
click at [1349, 585] on button "Copy Link" at bounding box center [1353, 585] width 127 height 33
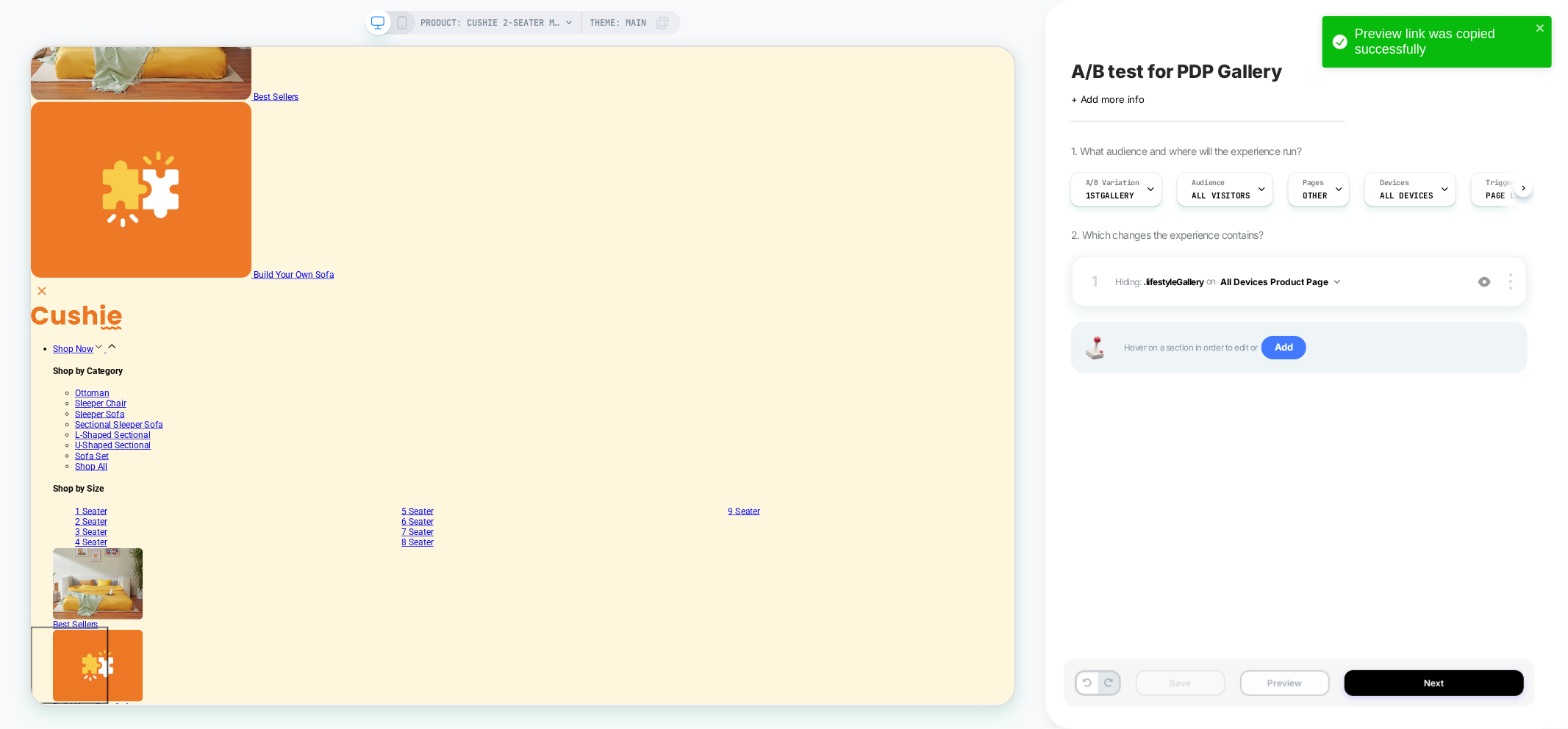
click at [1269, 691] on button "Preview" at bounding box center [1285, 683] width 89 height 26
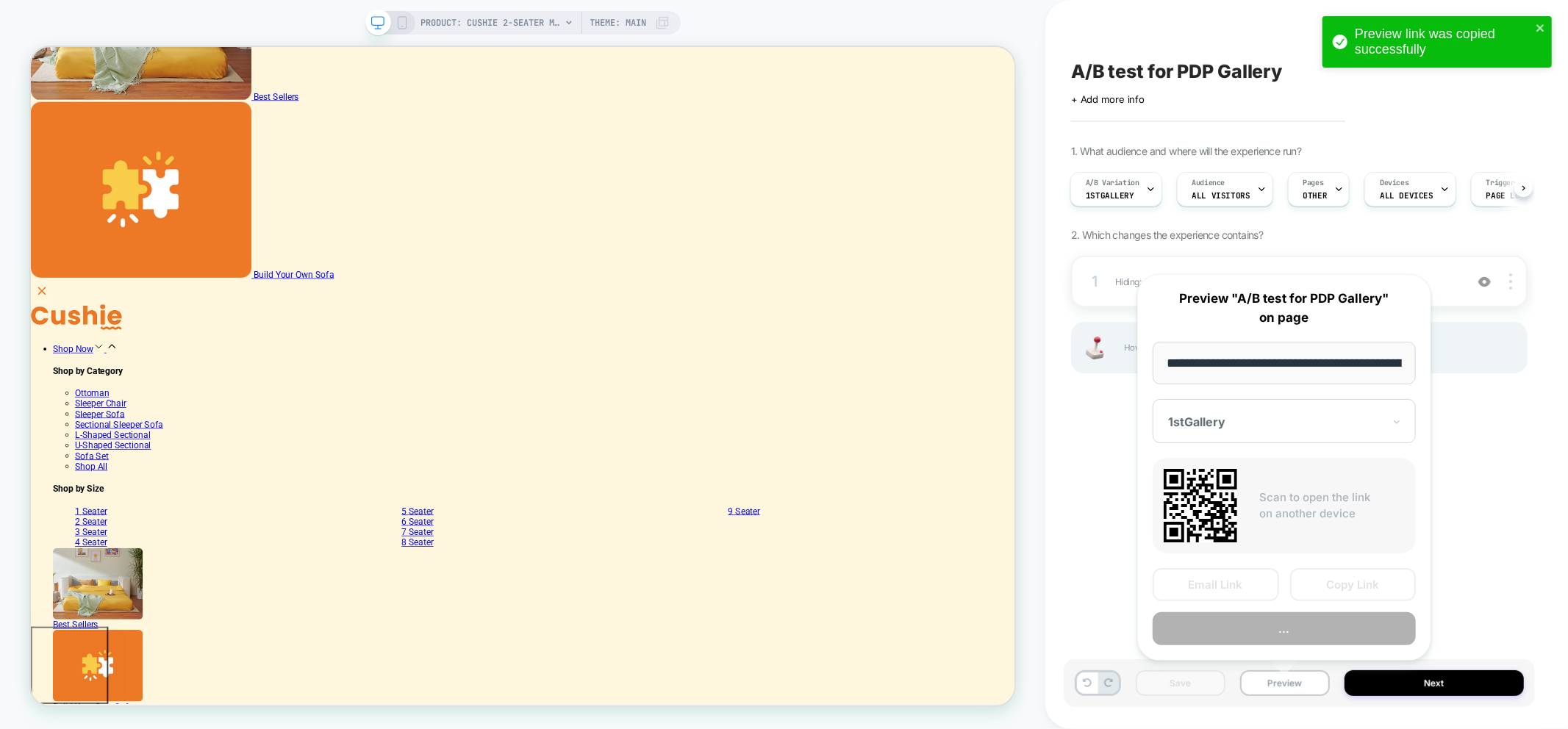
scroll to position [0, 336]
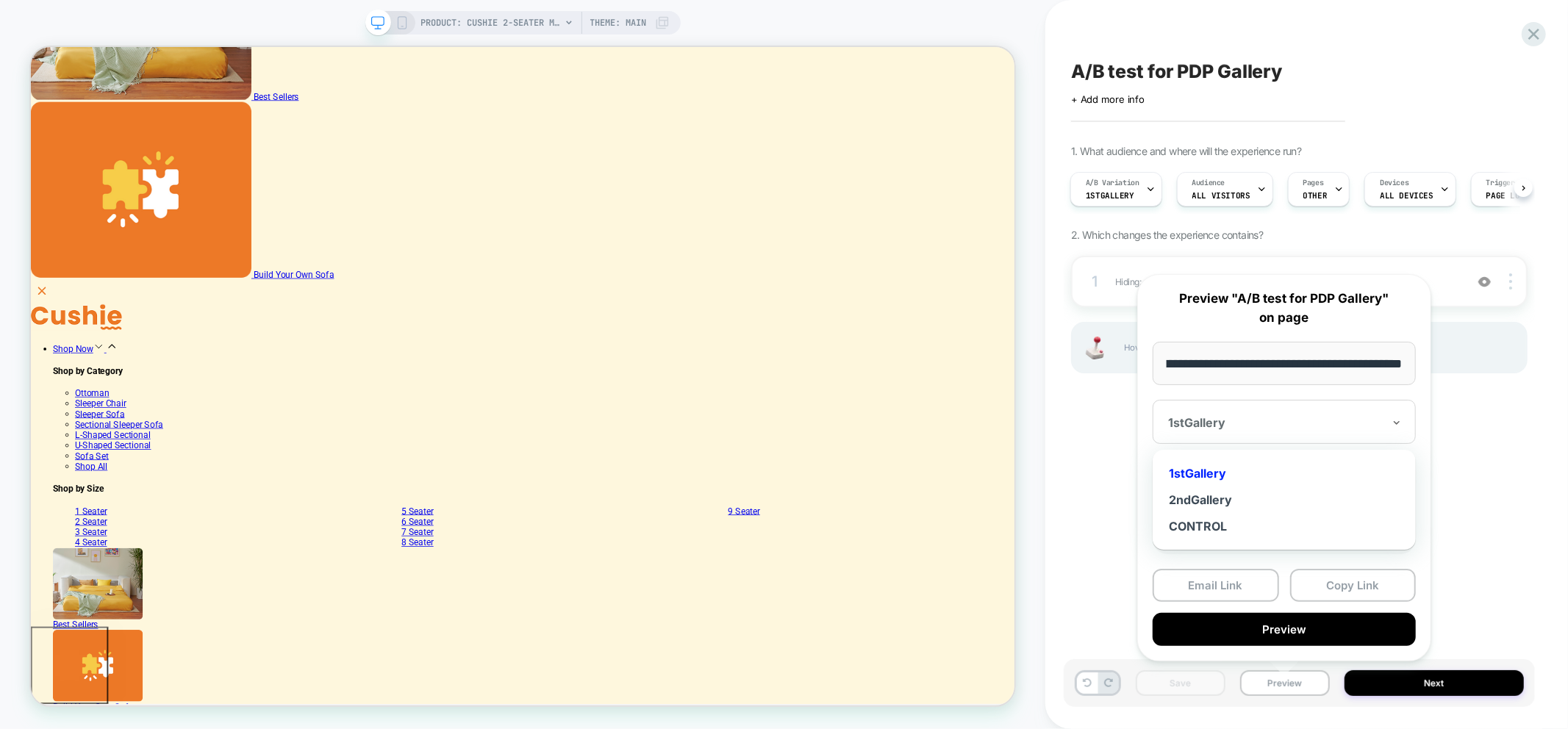
click at [1265, 400] on div "1stGallery" at bounding box center [1284, 422] width 263 height 44
click at [1200, 500] on div "2ndGallery" at bounding box center [1284, 499] width 249 height 26
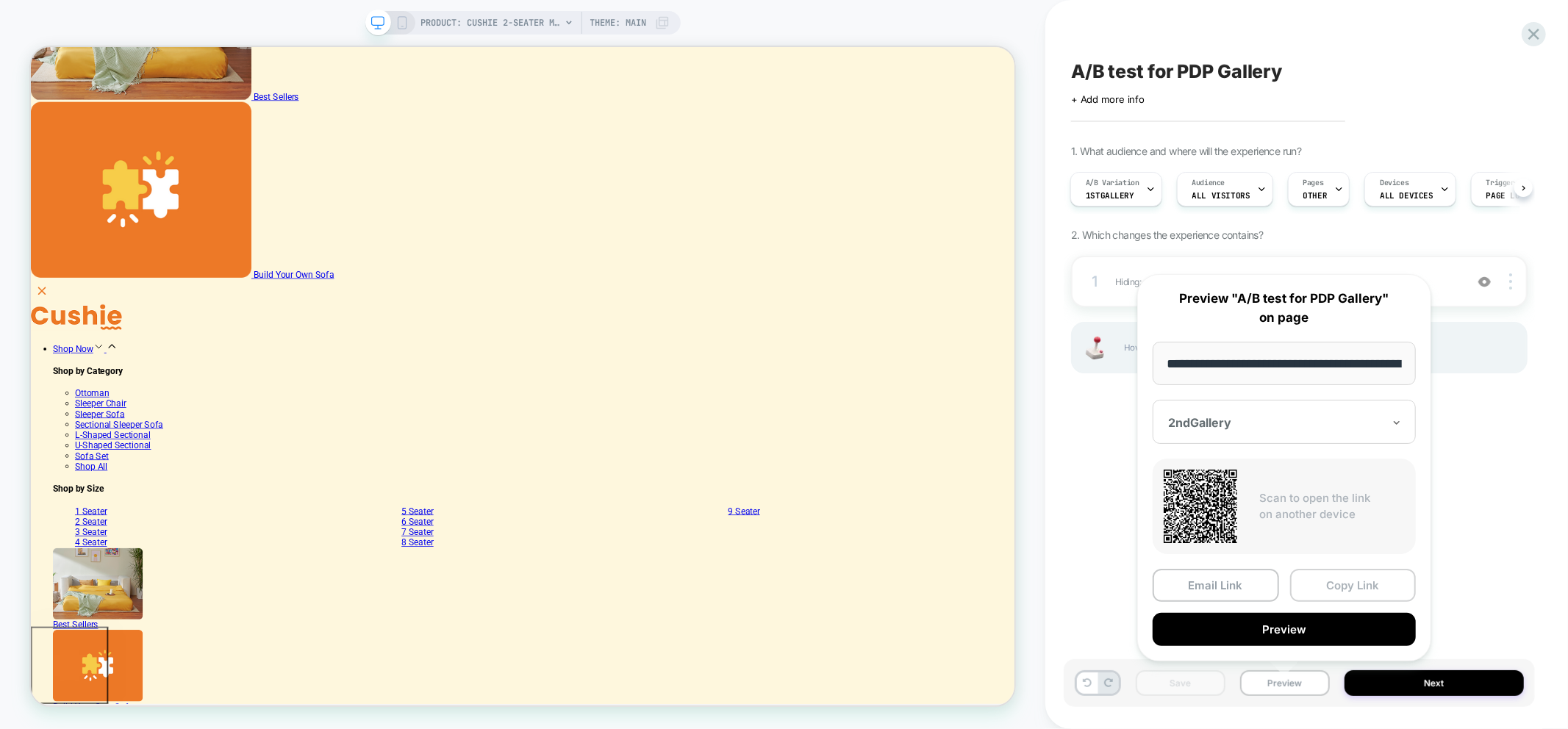
click at [1348, 590] on button "Copy Link" at bounding box center [1353, 585] width 127 height 33
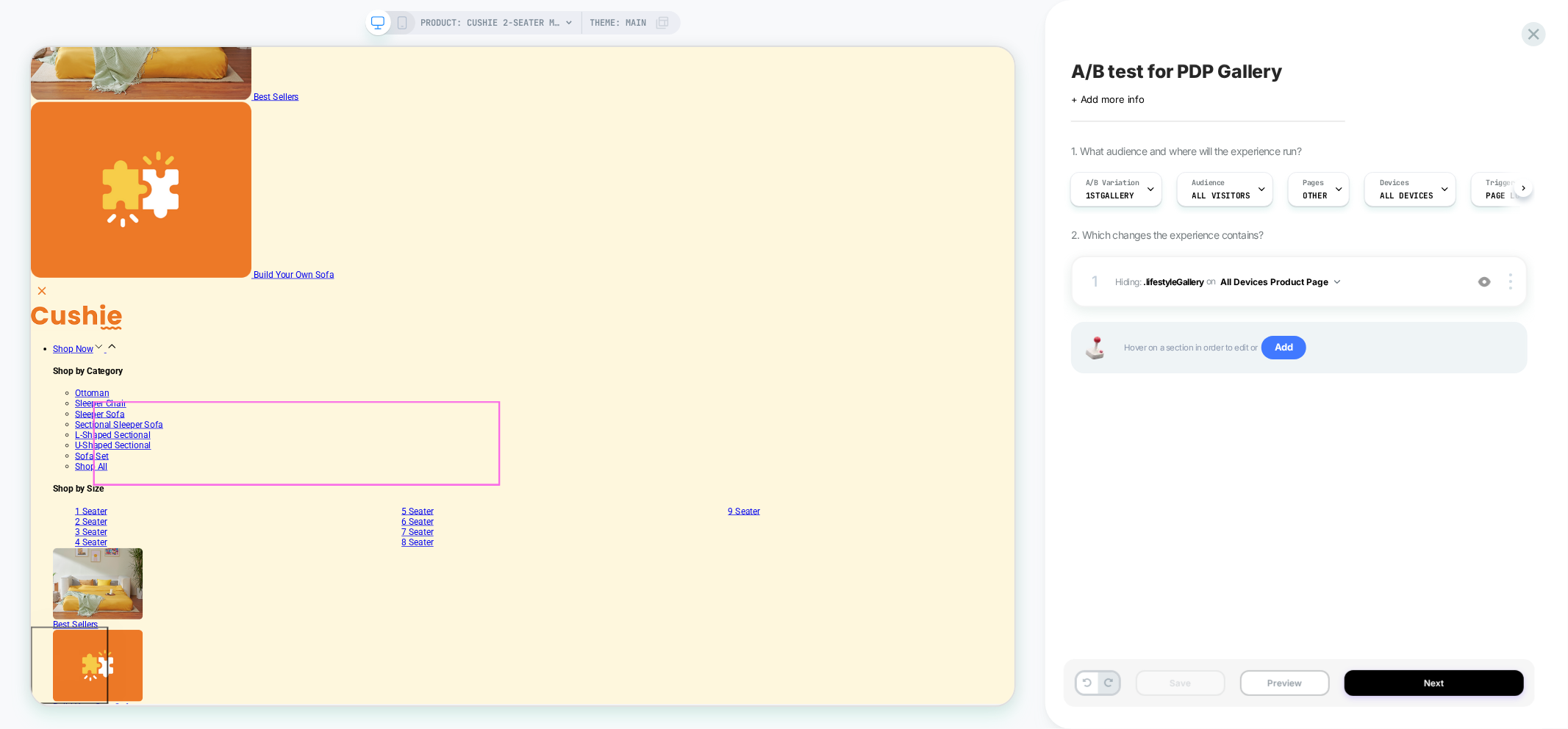
scroll to position [408, 0]
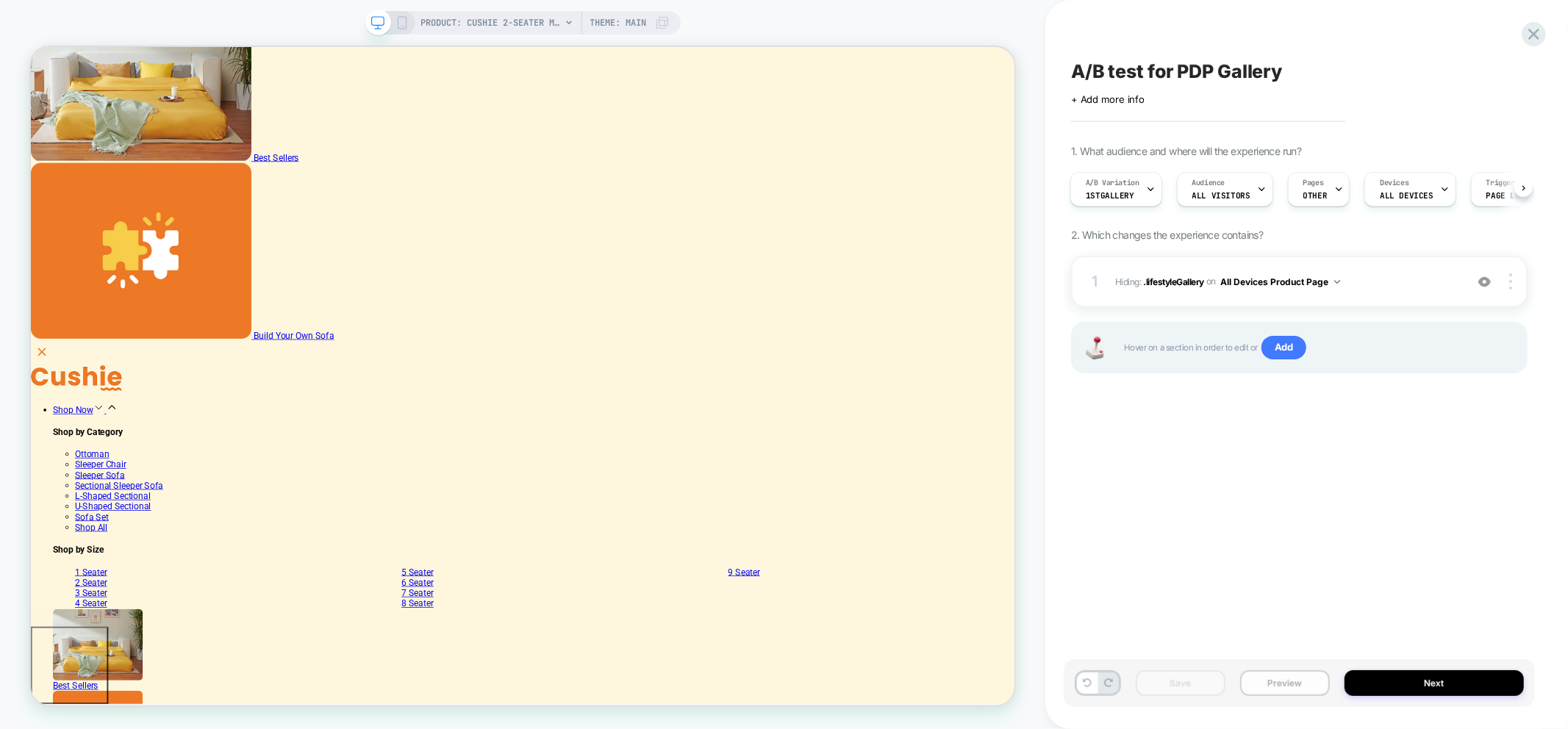
drag, startPoint x: 1279, startPoint y: 686, endPoint x: 1287, endPoint y: 686, distance: 8.0
click at [1279, 686] on button "Preview" at bounding box center [1285, 683] width 89 height 26
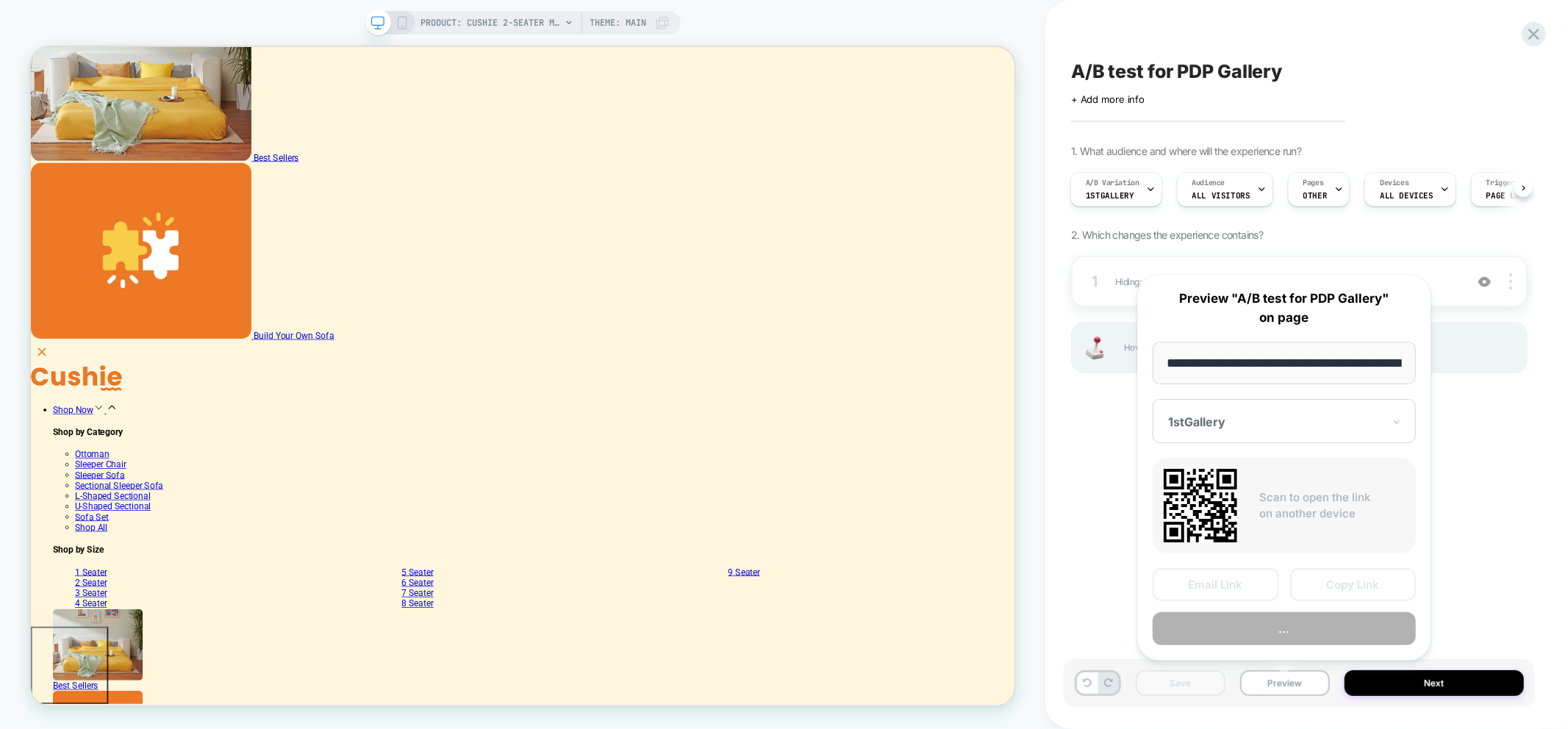
scroll to position [0, 336]
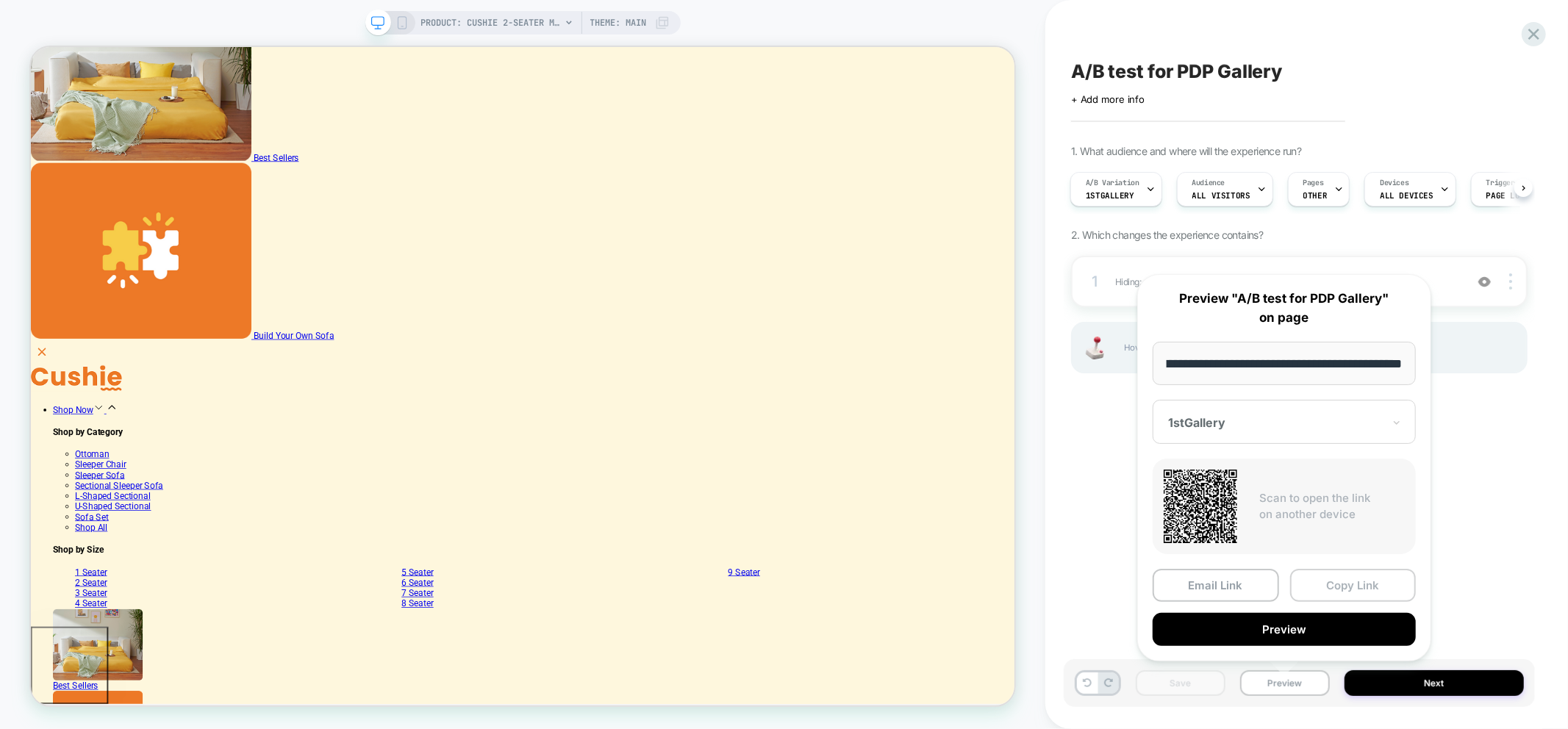
click at [1348, 590] on button "Copy Link" at bounding box center [1353, 585] width 127 height 33
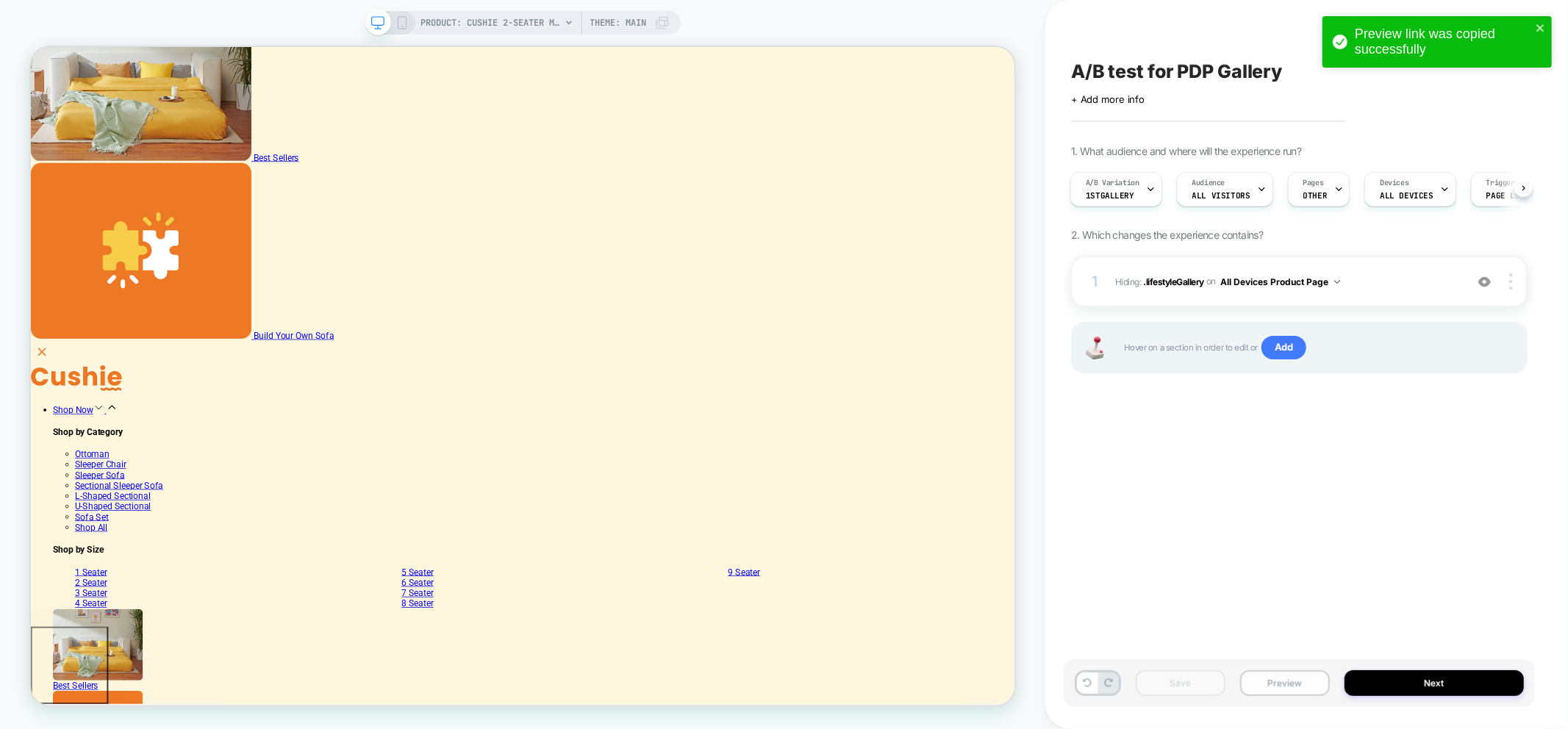
click at [1287, 675] on button "Preview" at bounding box center [1285, 683] width 89 height 26
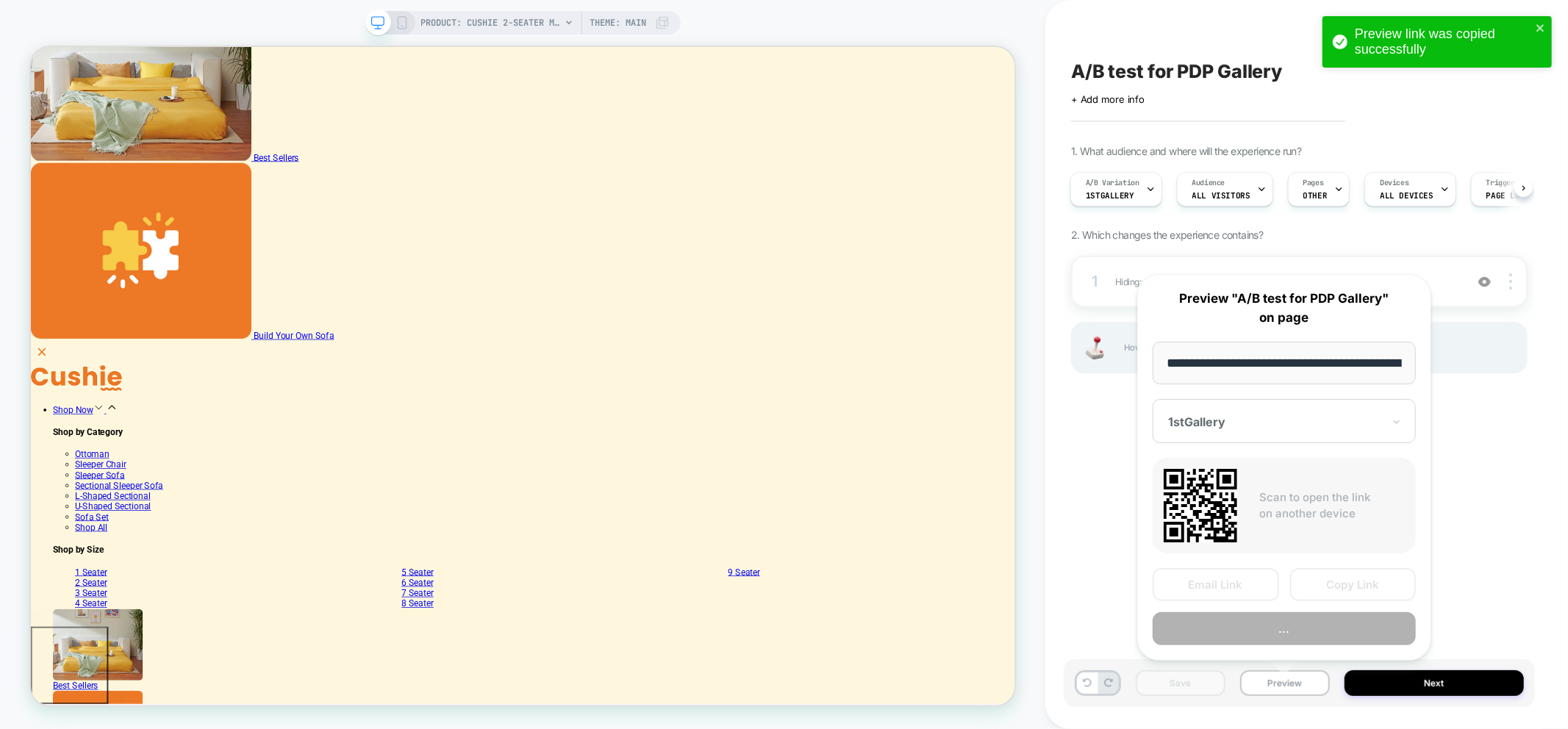
scroll to position [0, 336]
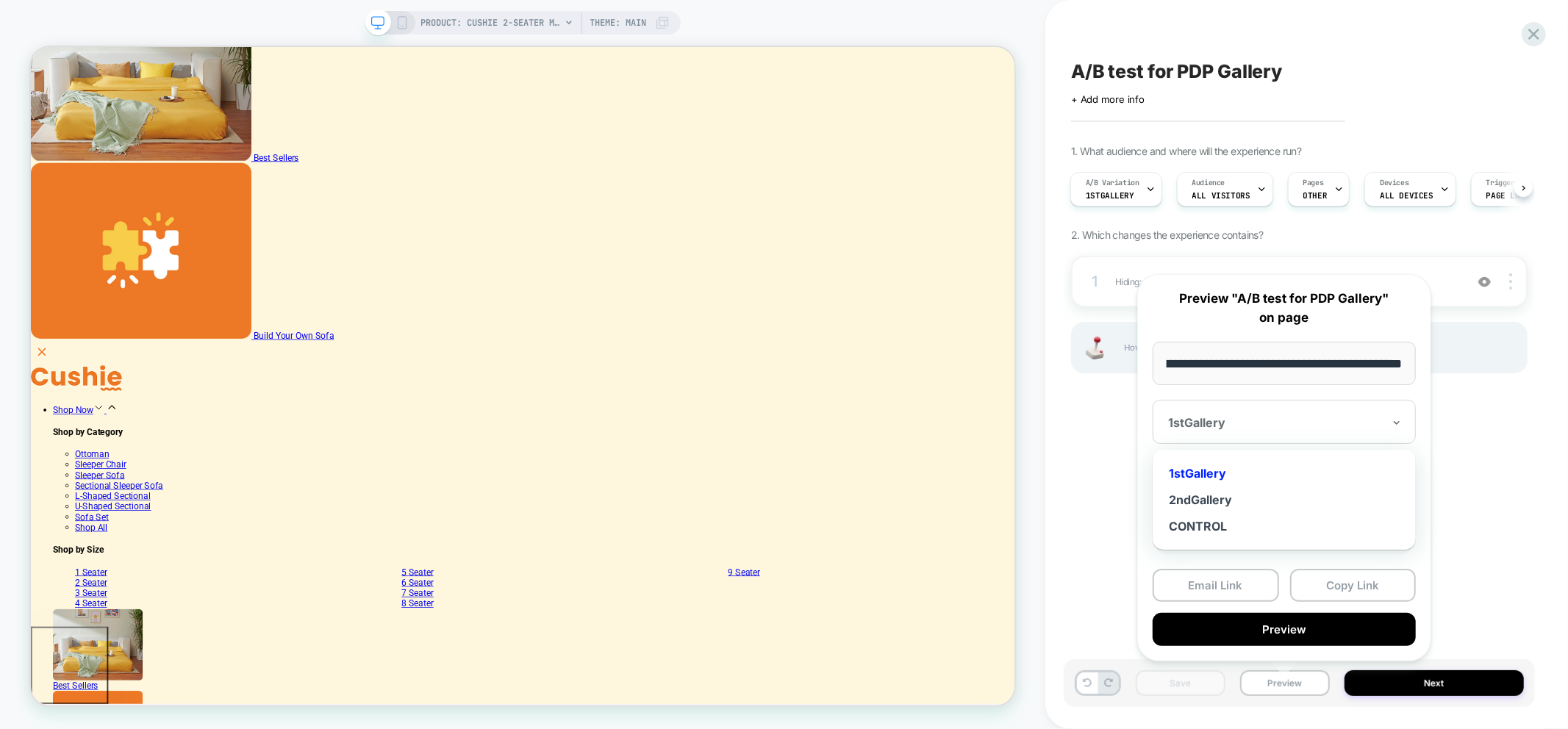
click at [1246, 406] on div "1stGallery" at bounding box center [1284, 422] width 263 height 44
click at [1210, 498] on div "2ndGallery" at bounding box center [1284, 499] width 249 height 26
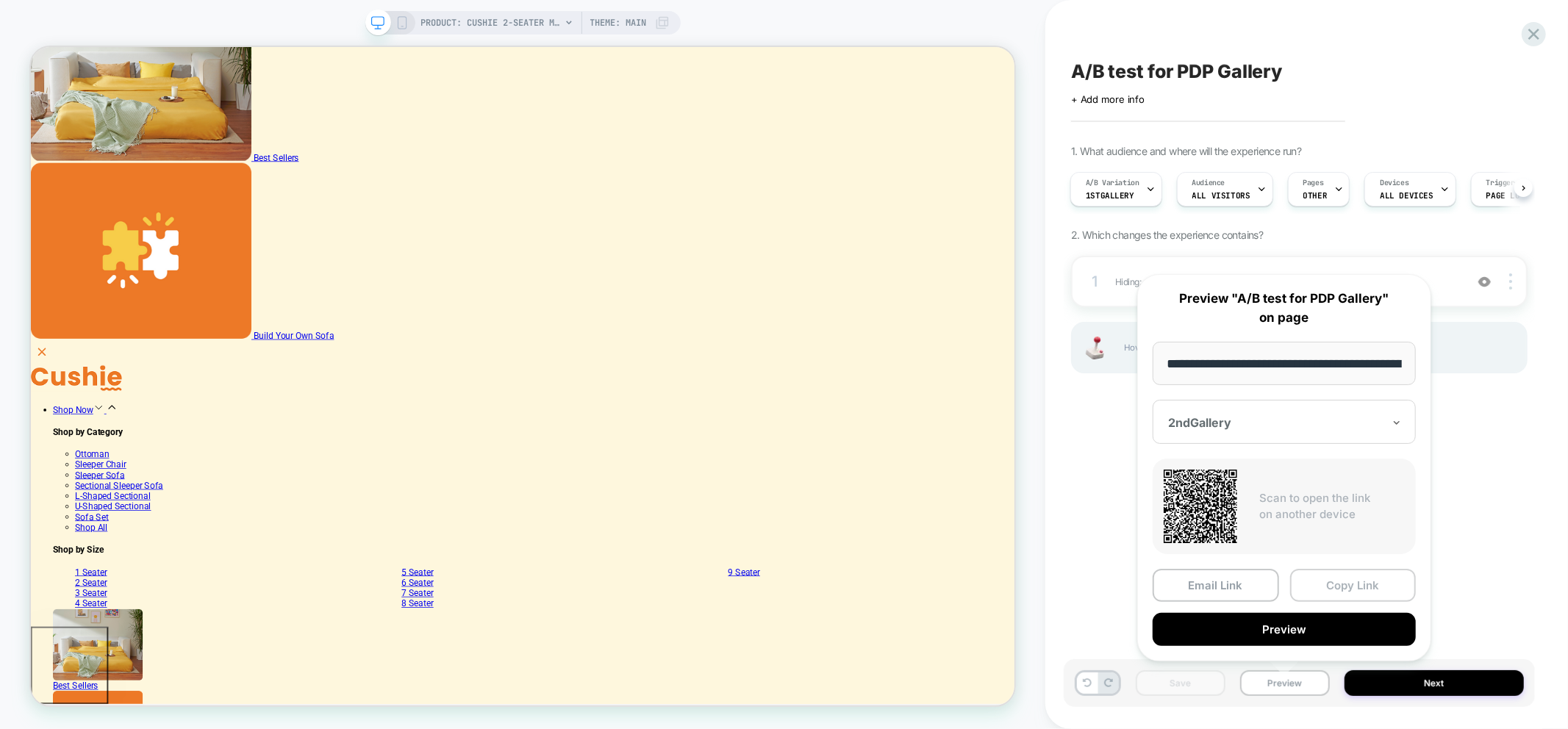
click at [1348, 584] on button "Copy Link" at bounding box center [1353, 585] width 127 height 33
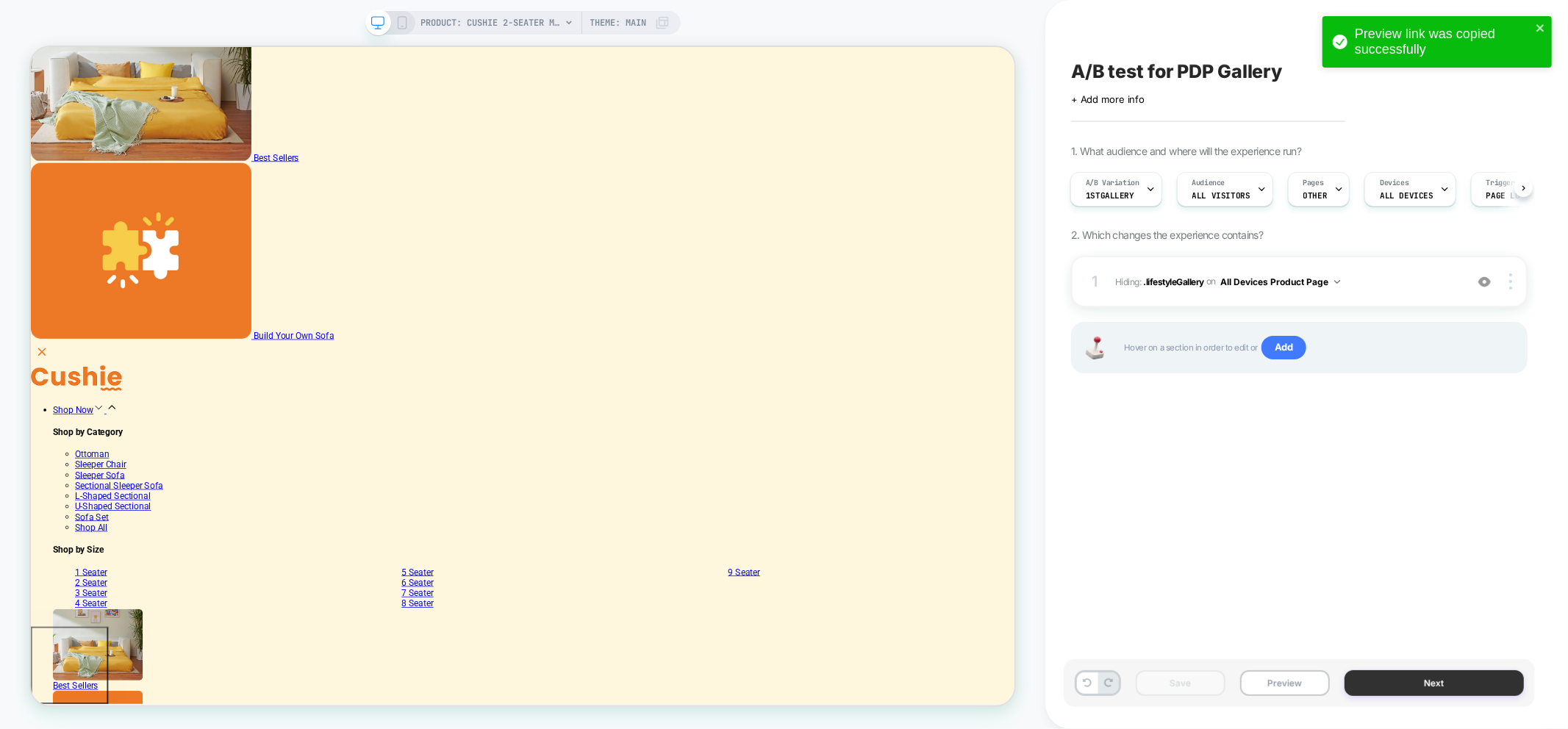
click at [1419, 675] on button "Next" at bounding box center [1434, 683] width 179 height 26
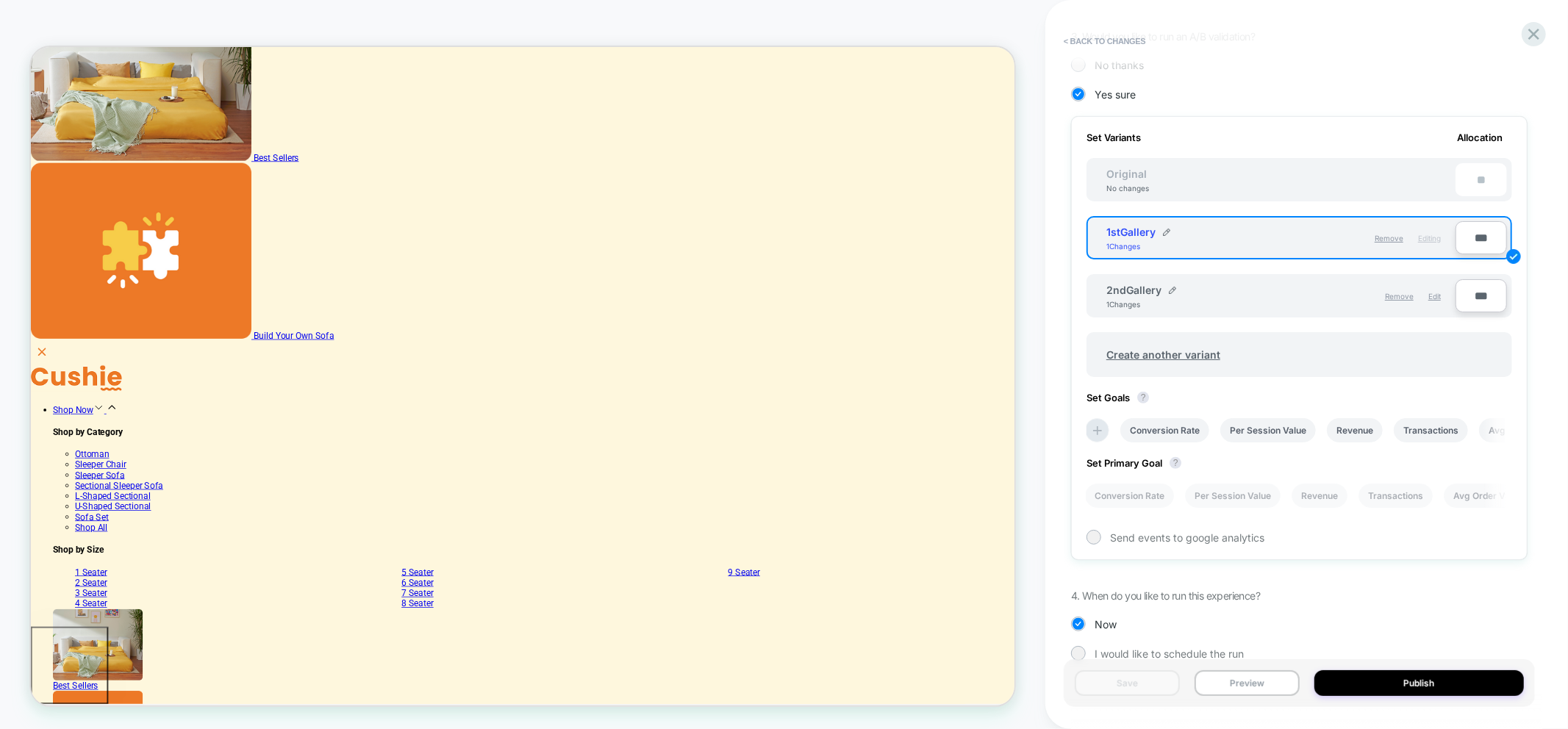
scroll to position [365, 0]
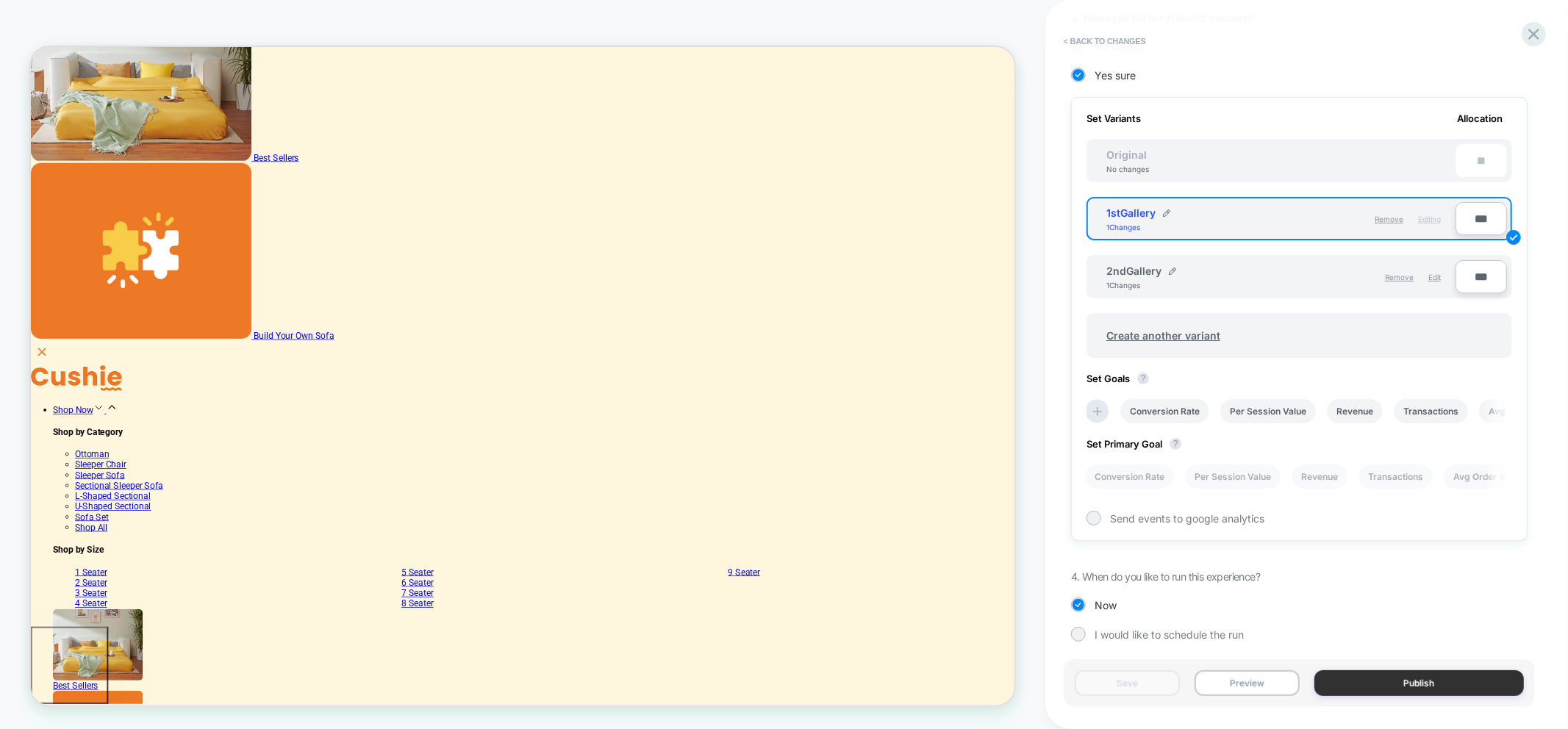
click at [1427, 688] on button "Publish" at bounding box center [1419, 683] width 210 height 26
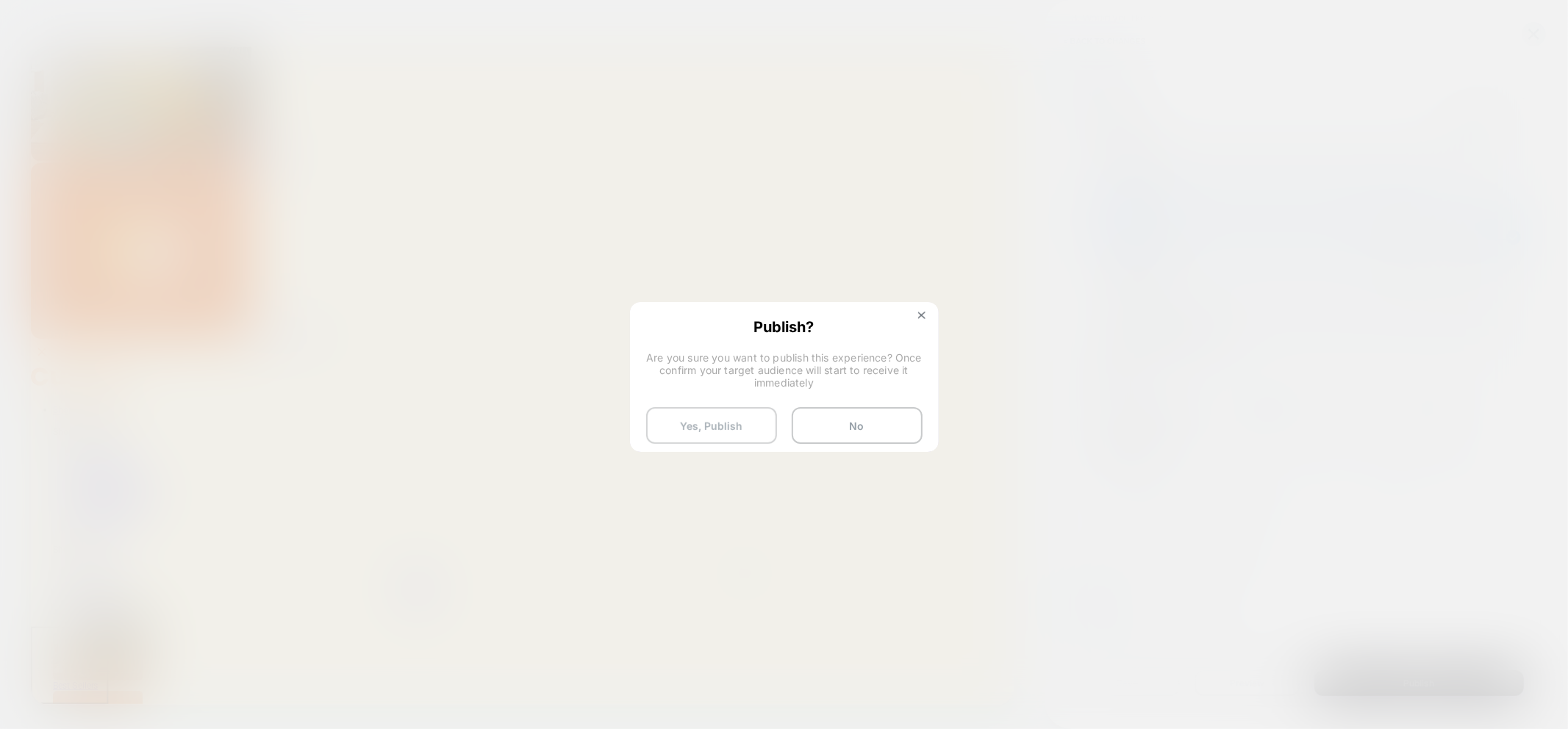
click at [732, 430] on button "Yes, Publish" at bounding box center [712, 426] width 131 height 36
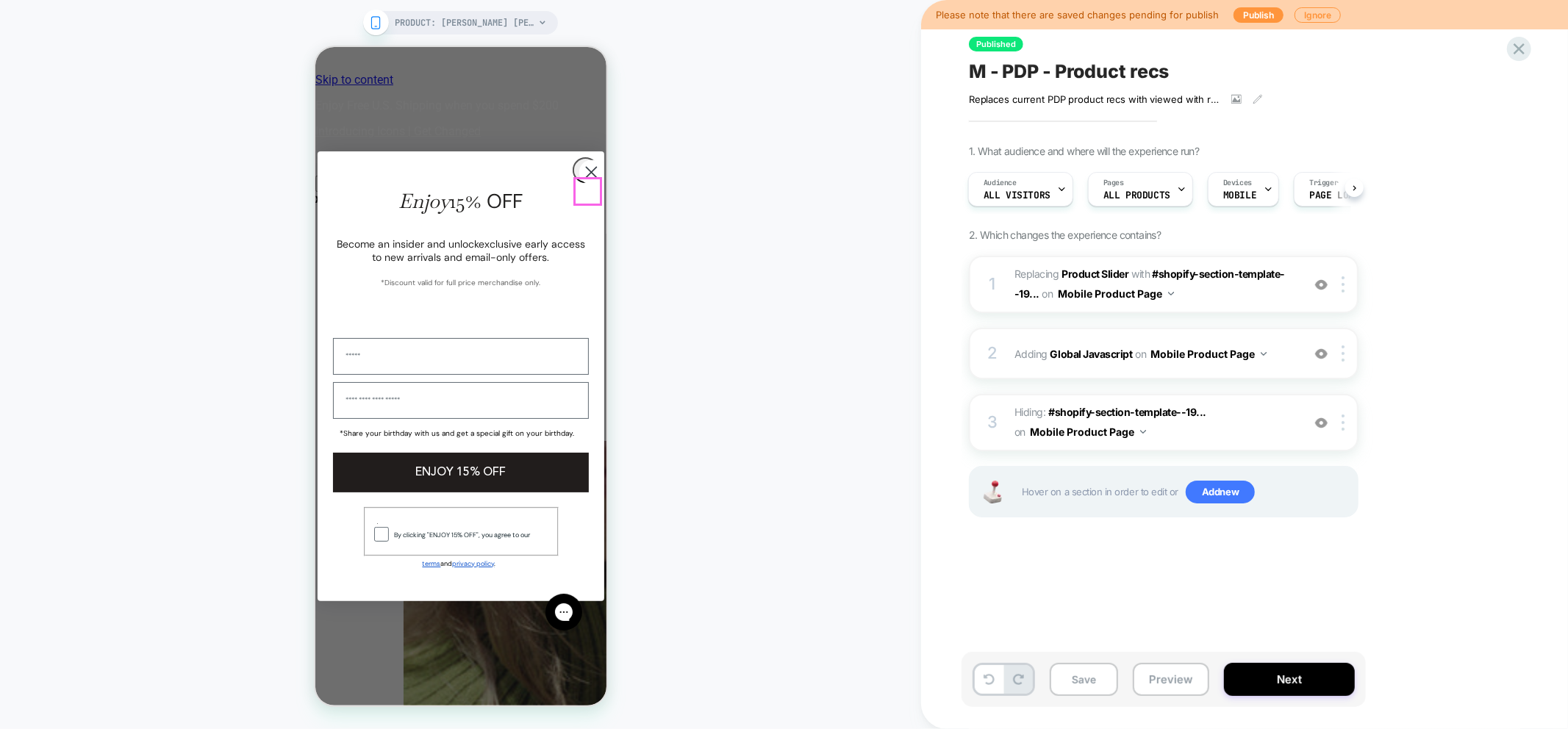
click at [580, 184] on circle "Close dialog" at bounding box center [590, 171] width 25 height 25
